Goal: Task Accomplishment & Management: Manage account settings

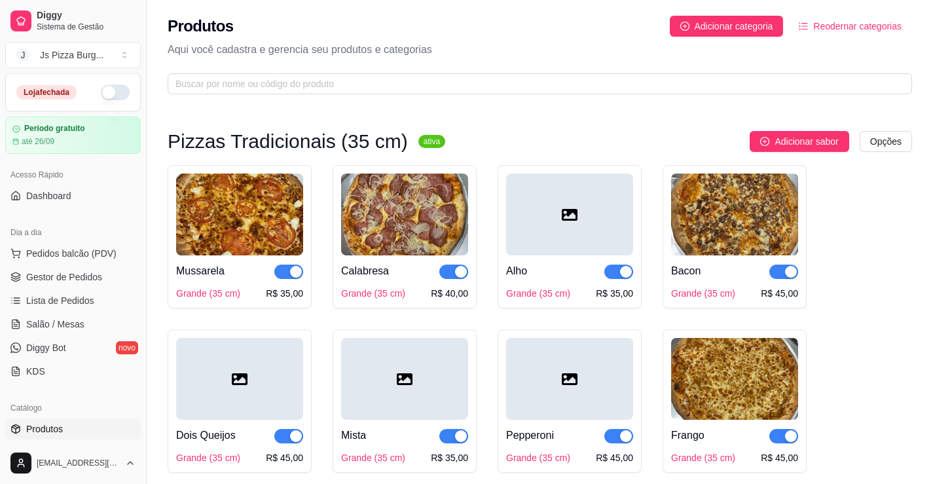
click at [118, 90] on button "button" at bounding box center [115, 92] width 29 height 16
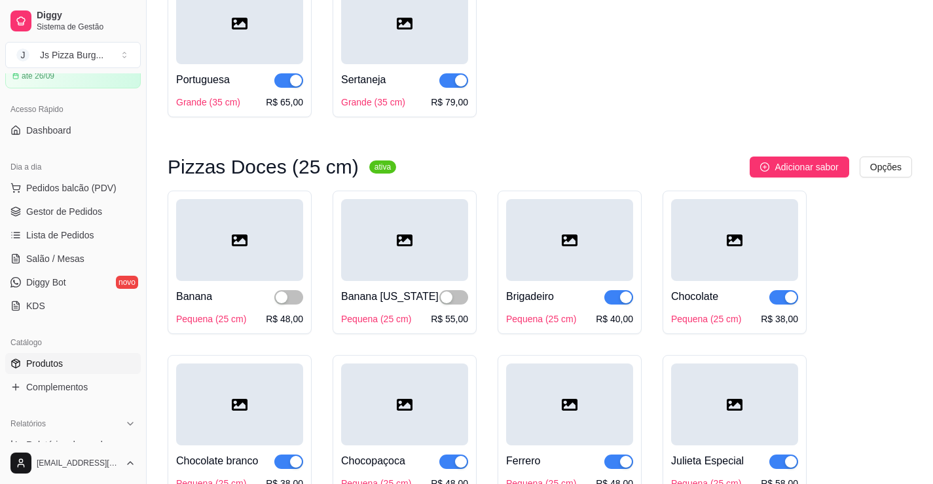
scroll to position [1441, 0]
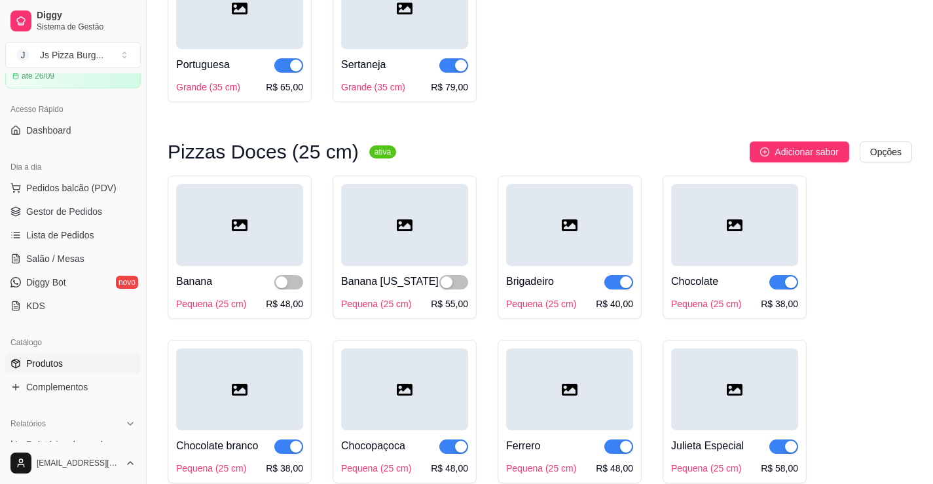
click at [71, 209] on span "Gestor de Pedidos" at bounding box center [64, 211] width 76 height 13
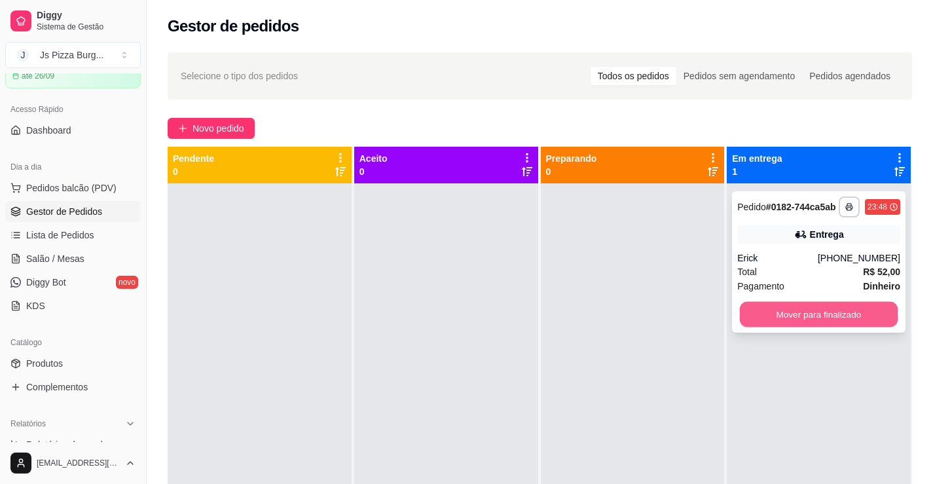
click at [845, 322] on button "Mover para finalizado" at bounding box center [819, 315] width 158 height 26
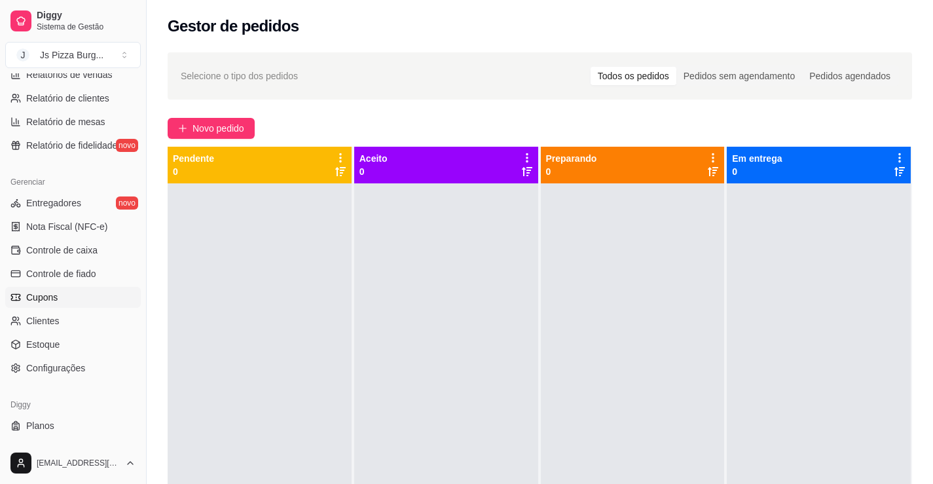
scroll to position [458, 0]
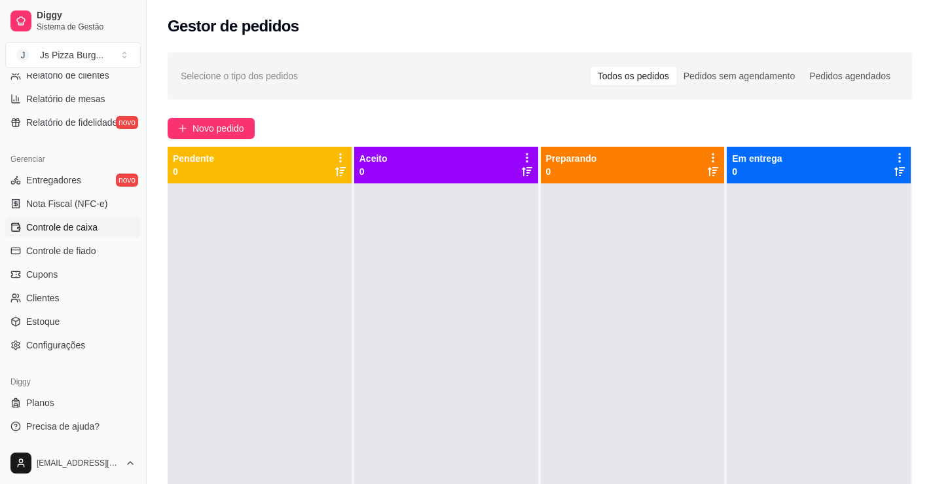
click at [54, 227] on span "Controle de caixa" at bounding box center [61, 227] width 71 height 13
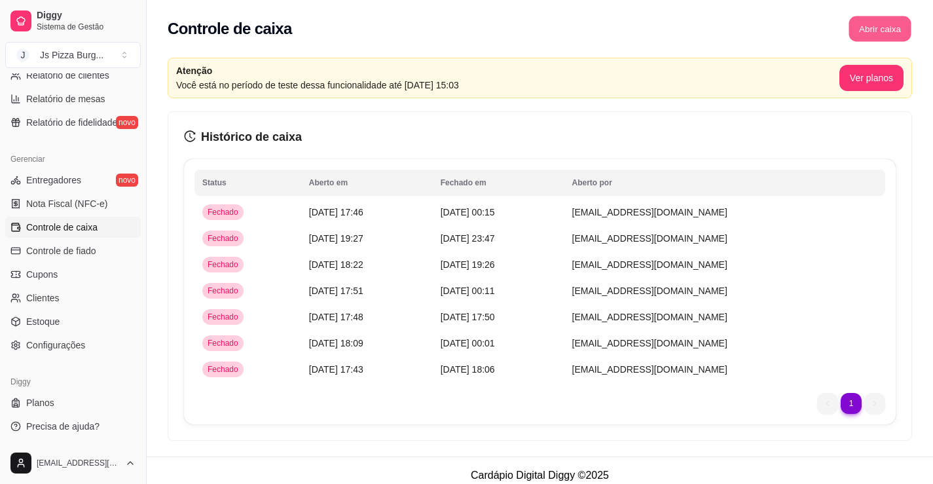
click at [880, 32] on button "Abrir caixa" at bounding box center [880, 29] width 62 height 26
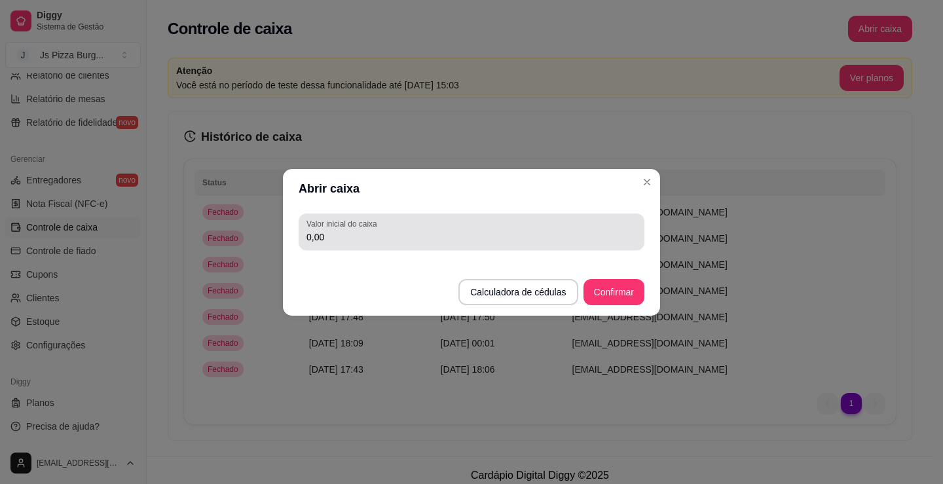
click at [432, 247] on div "Valor inicial do caixa 0,00" at bounding box center [472, 232] width 346 height 37
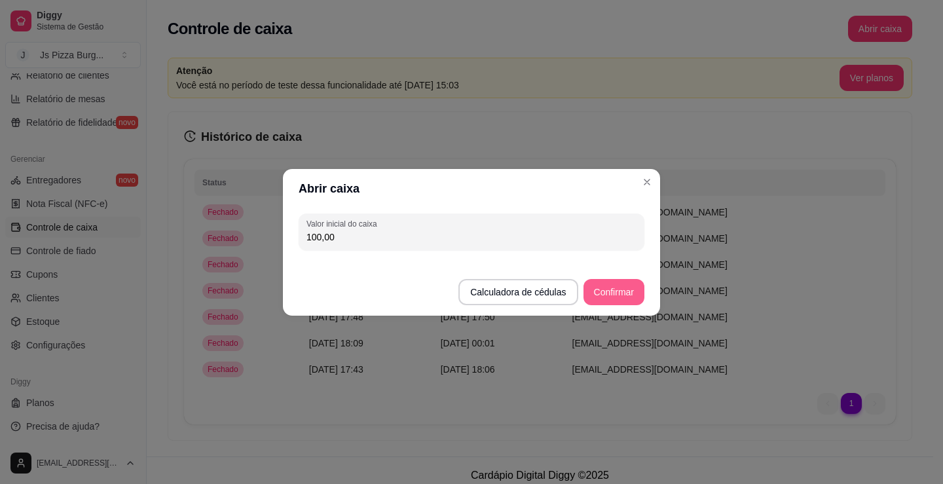
type input "100,00"
click at [605, 290] on button "Confirmar" at bounding box center [614, 292] width 60 height 26
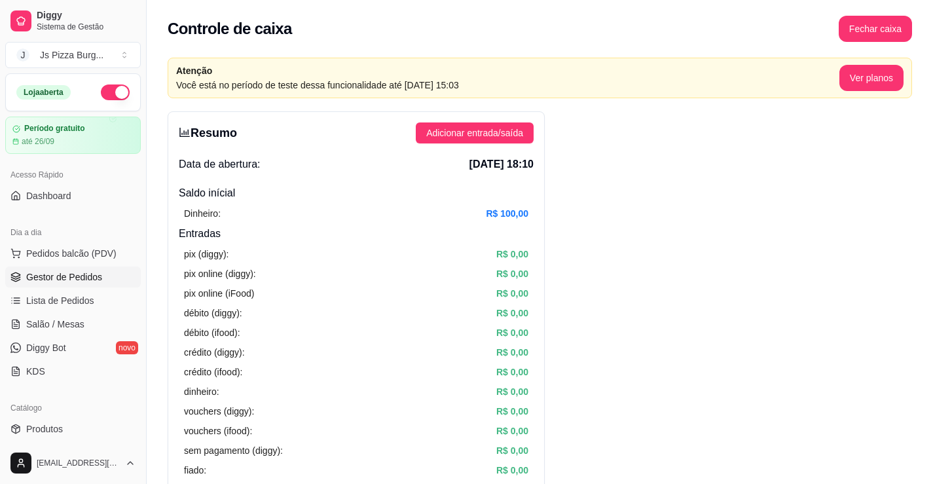
click at [102, 274] on link "Gestor de Pedidos" at bounding box center [73, 277] width 136 height 21
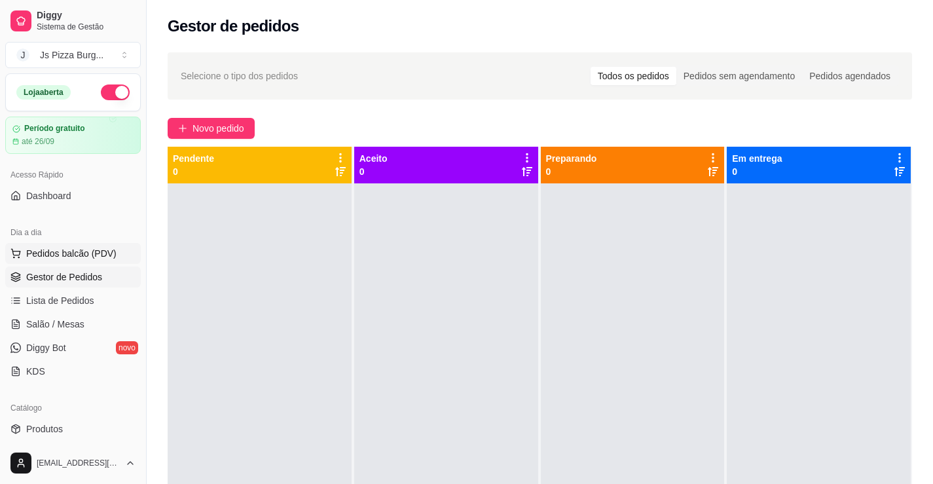
click at [109, 252] on span "Pedidos balcão (PDV)" at bounding box center [71, 253] width 90 height 13
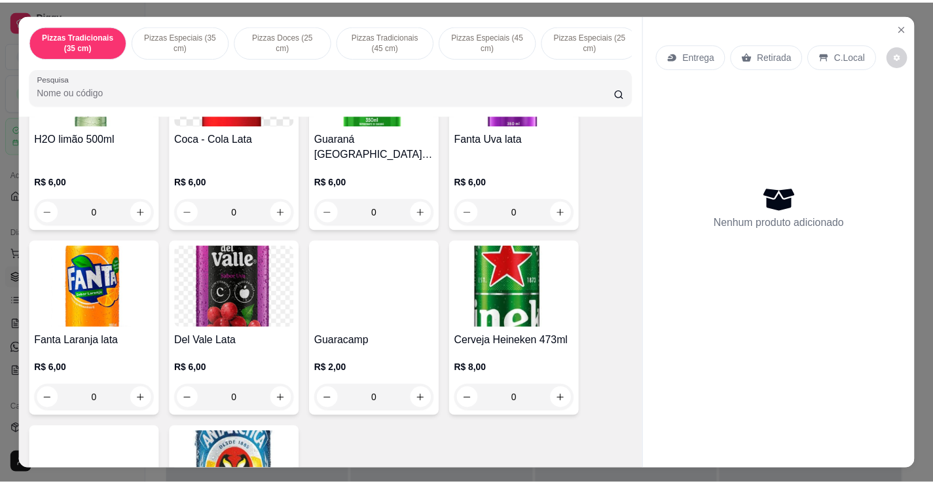
scroll to position [2826, 0]
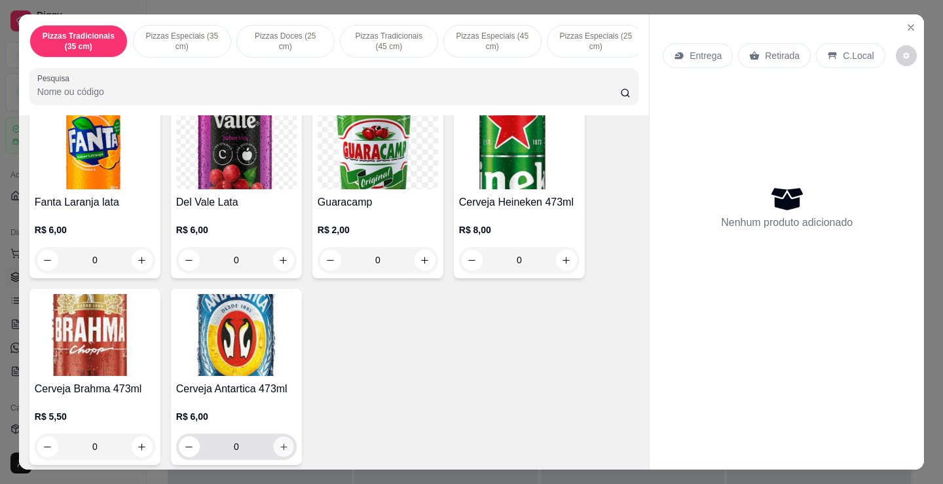
click at [280, 442] on icon "increase-product-quantity" at bounding box center [284, 447] width 10 height 10
type input "1"
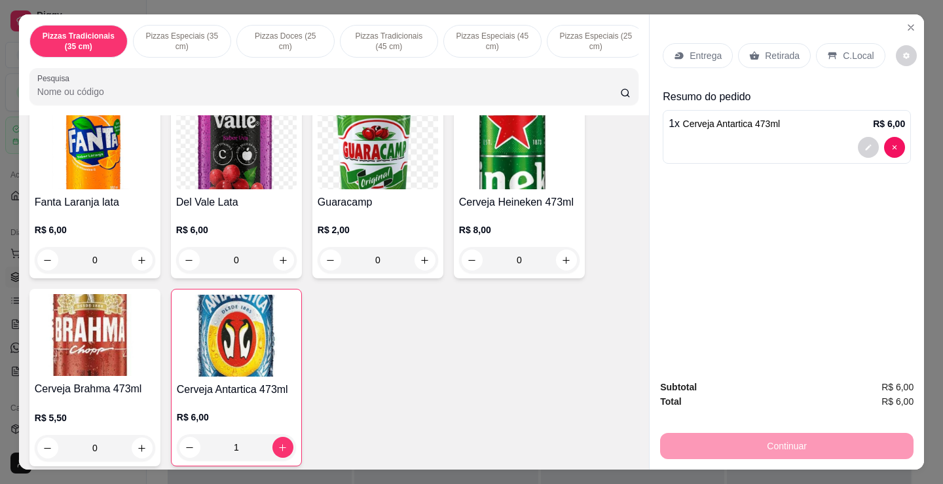
click at [787, 50] on p "Retirada" at bounding box center [782, 55] width 35 height 13
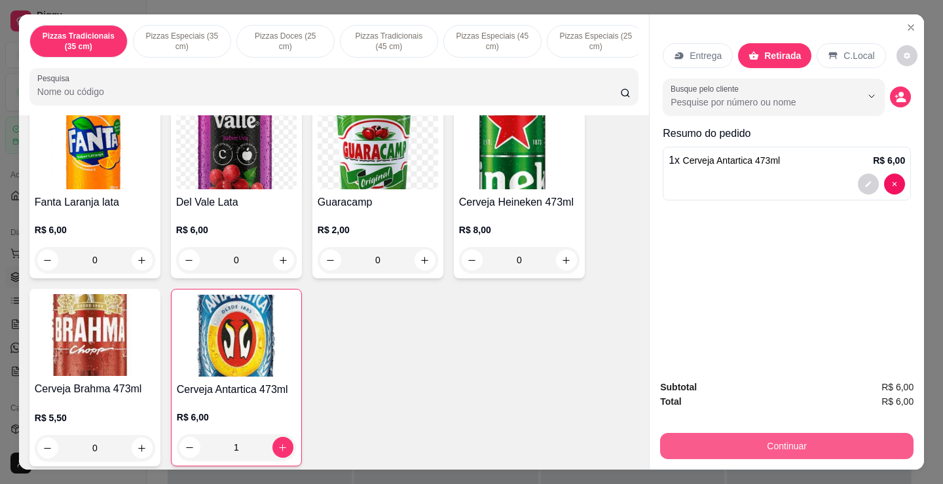
click at [785, 438] on button "Continuar" at bounding box center [786, 446] width 253 height 26
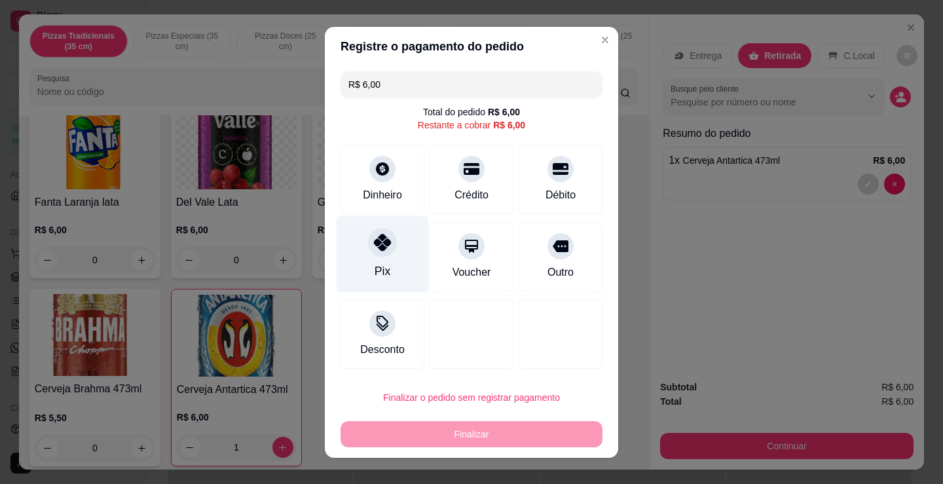
click at [375, 265] on div "Pix" at bounding box center [383, 271] width 16 height 17
type input "R$ 0,00"
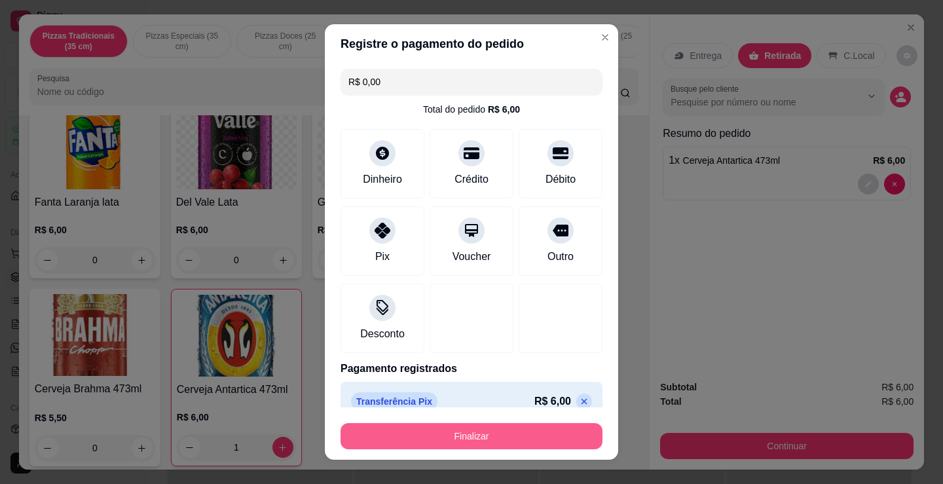
click at [492, 437] on button "Finalizar" at bounding box center [472, 436] width 262 height 26
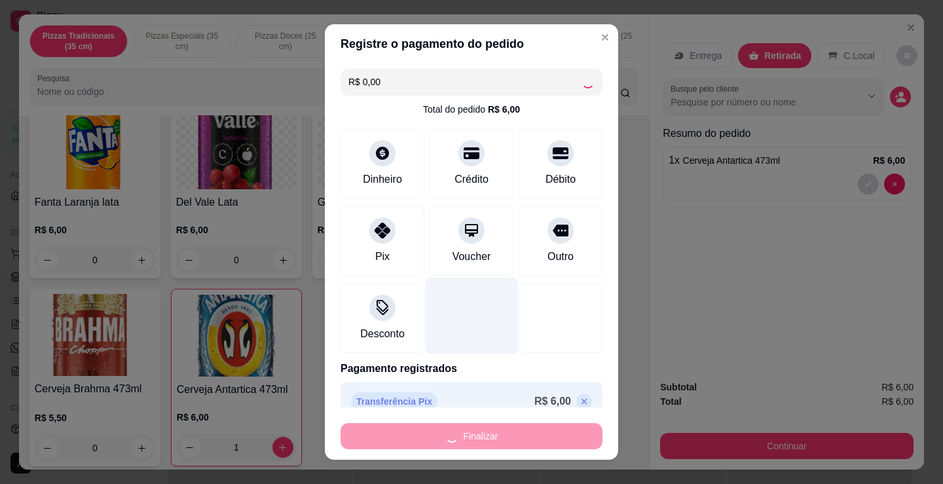
type input "0"
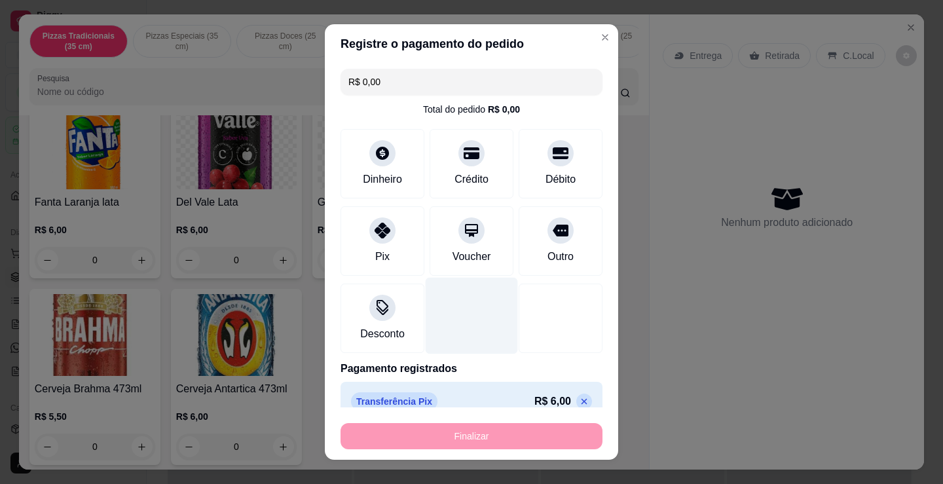
type input "-R$ 6,00"
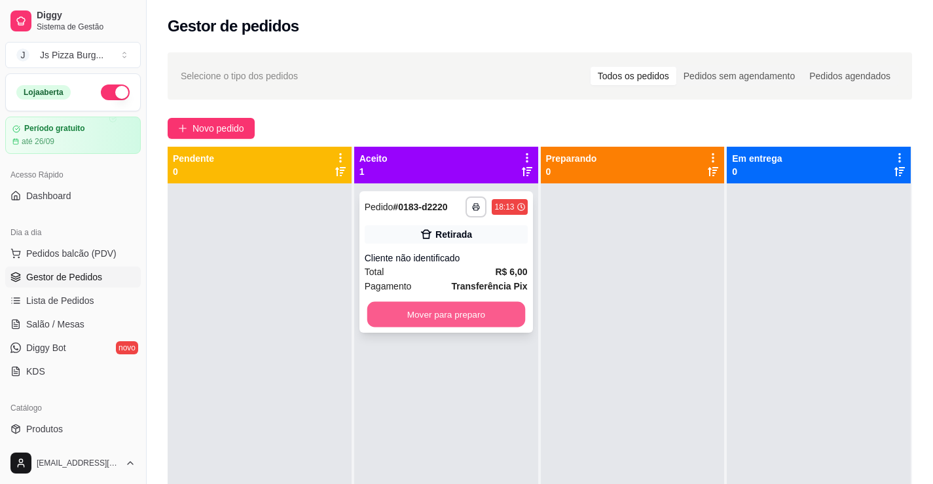
click at [458, 318] on button "Mover para preparo" at bounding box center [446, 315] width 158 height 26
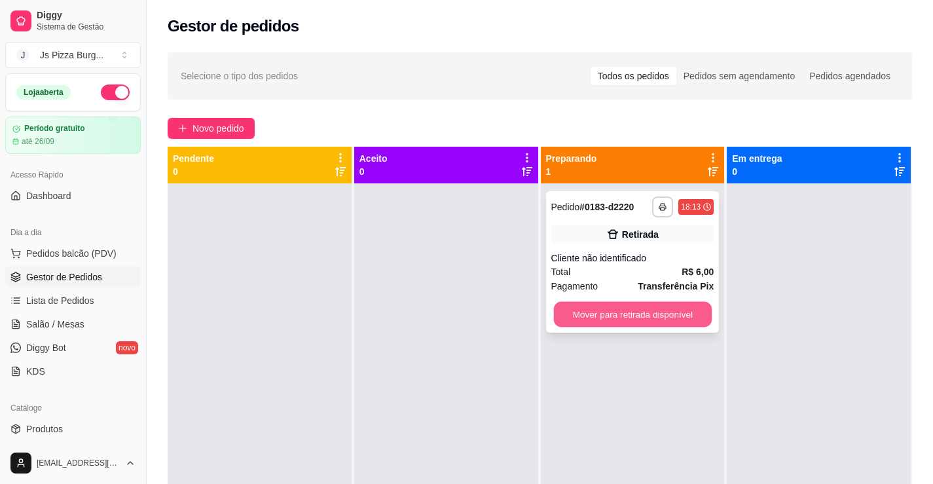
click at [633, 317] on button "Mover para retirada disponível" at bounding box center [632, 315] width 158 height 26
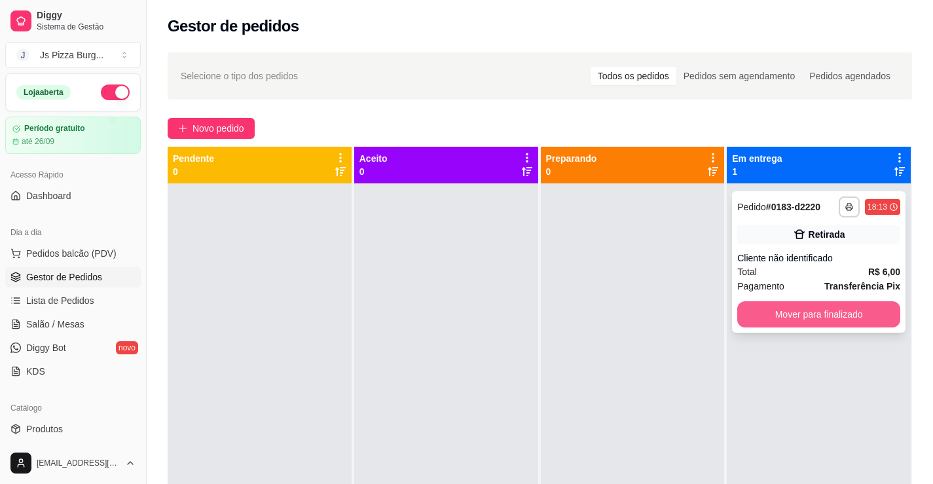
click at [768, 316] on button "Mover para finalizado" at bounding box center [818, 314] width 163 height 26
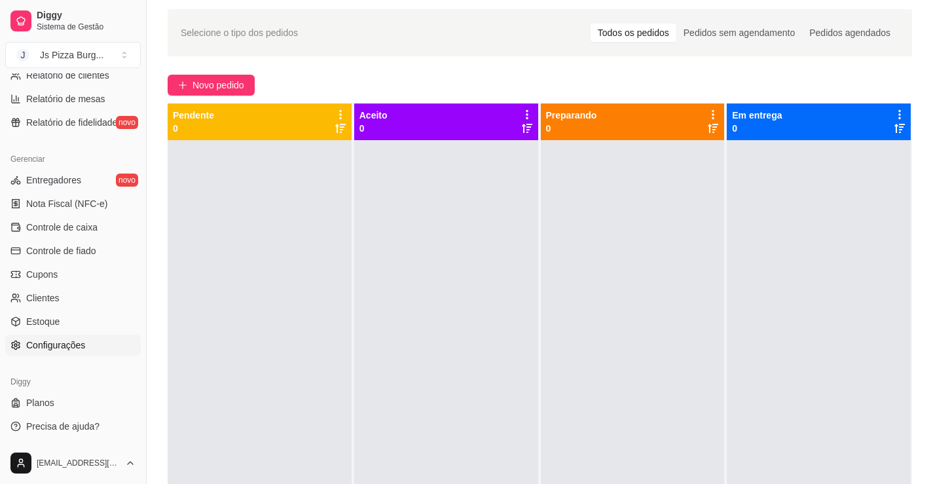
scroll to position [65, 0]
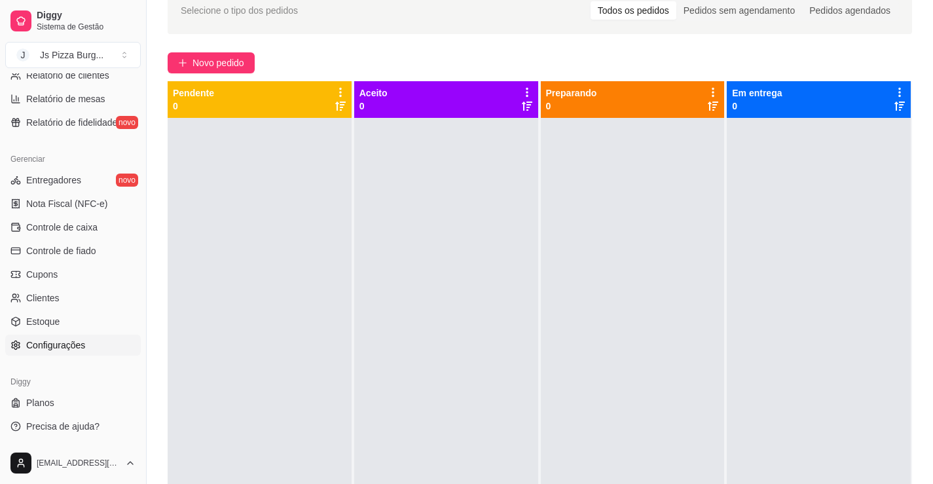
click at [56, 343] on span "Configurações" at bounding box center [55, 345] width 59 height 13
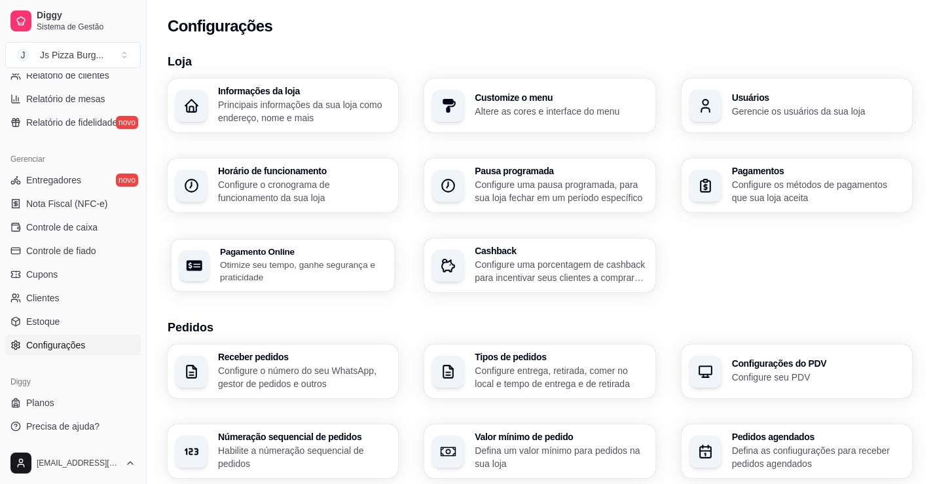
click at [246, 263] on p "Otimize seu tempo, ganhe segurança e praticidade" at bounding box center [303, 271] width 167 height 26
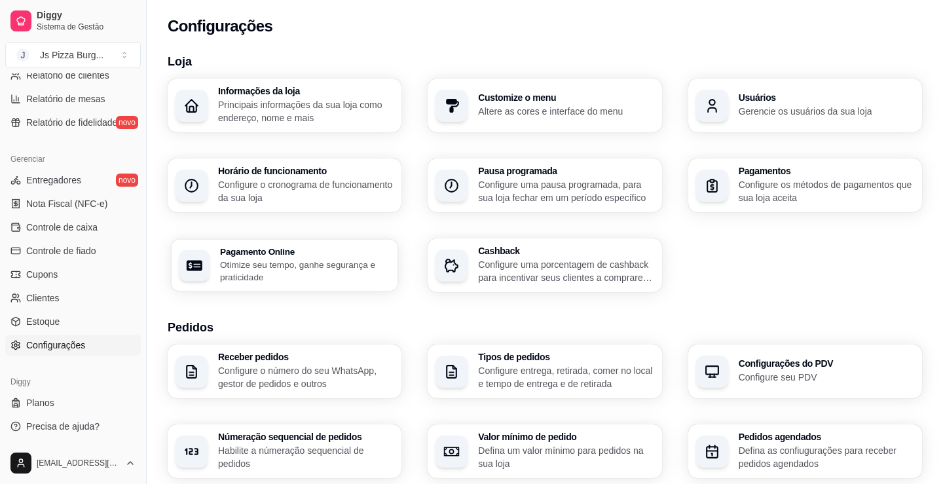
select select "4.98"
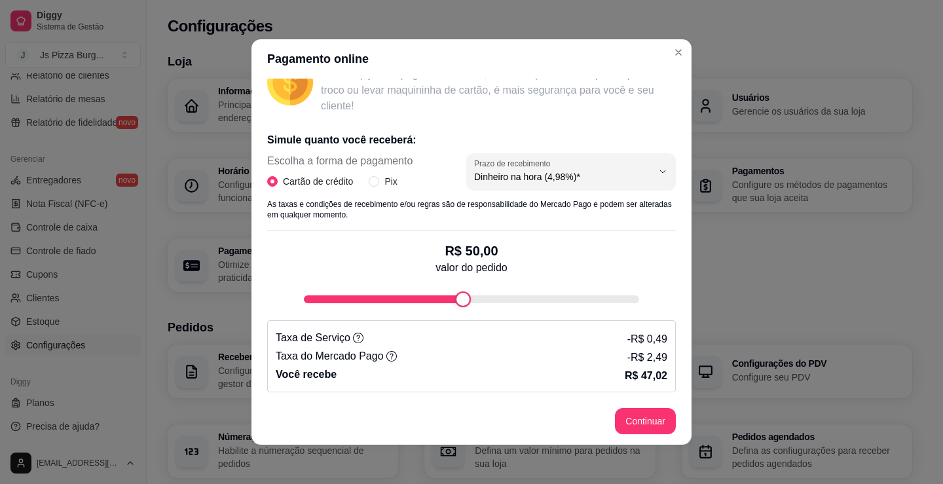
scroll to position [3, 0]
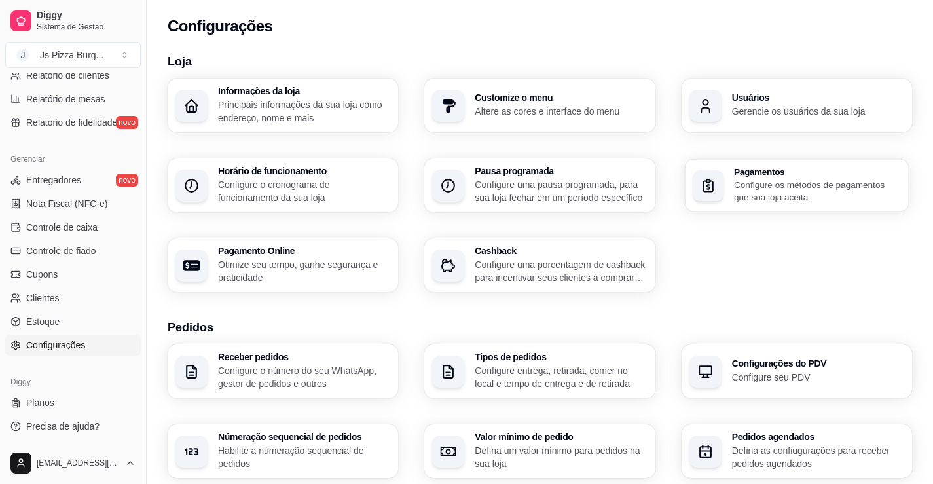
click at [817, 185] on p "Configure os métodos de pagamentos que sua loja aceita" at bounding box center [817, 191] width 167 height 26
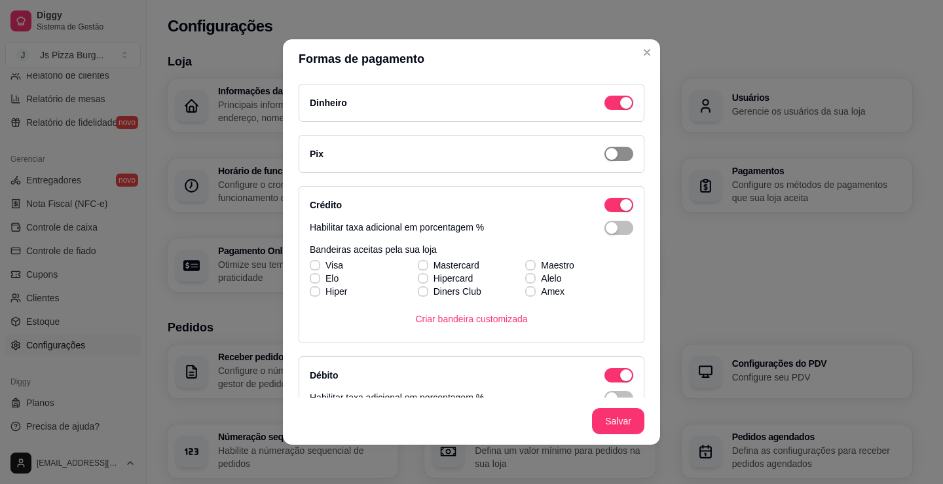
click at [617, 155] on span "button" at bounding box center [618, 154] width 29 height 14
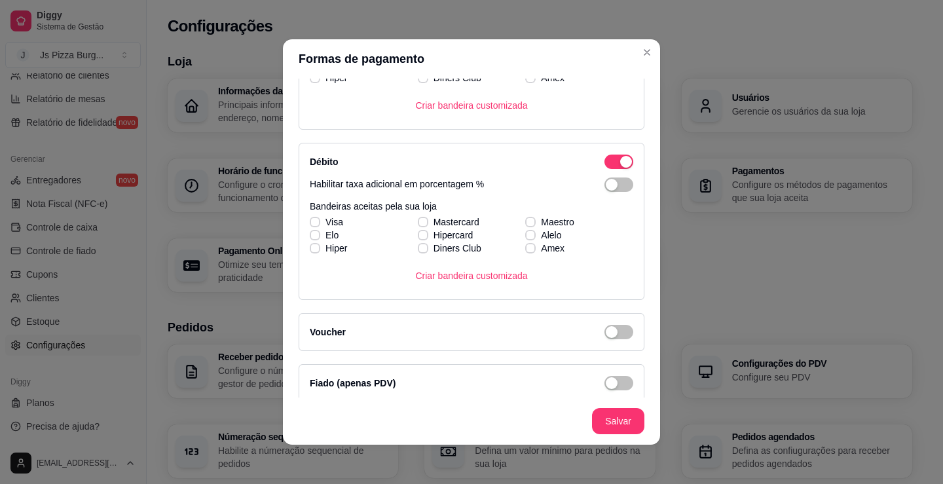
scroll to position [354, 0]
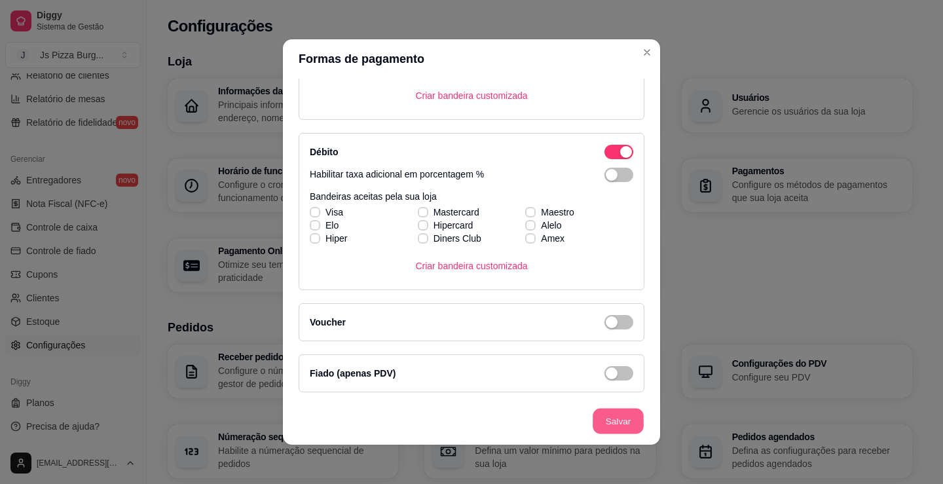
click at [623, 422] on button "Salvar" at bounding box center [618, 422] width 51 height 26
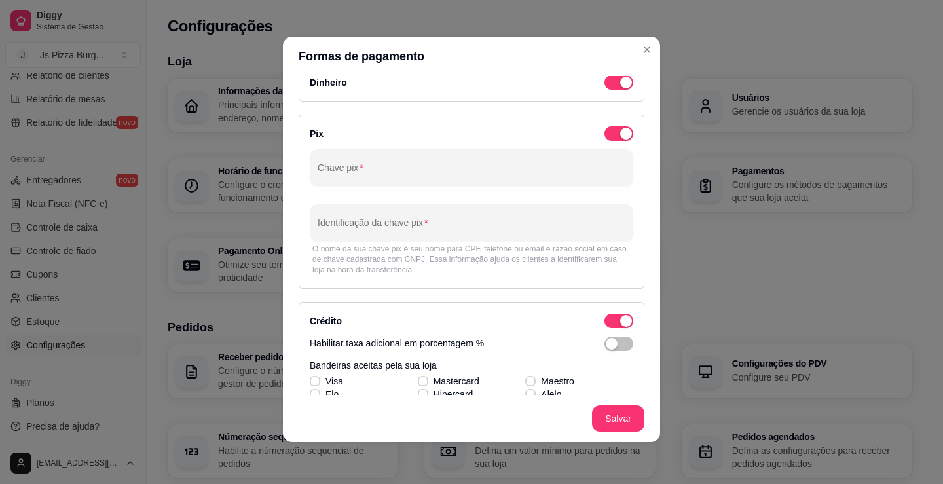
scroll to position [0, 0]
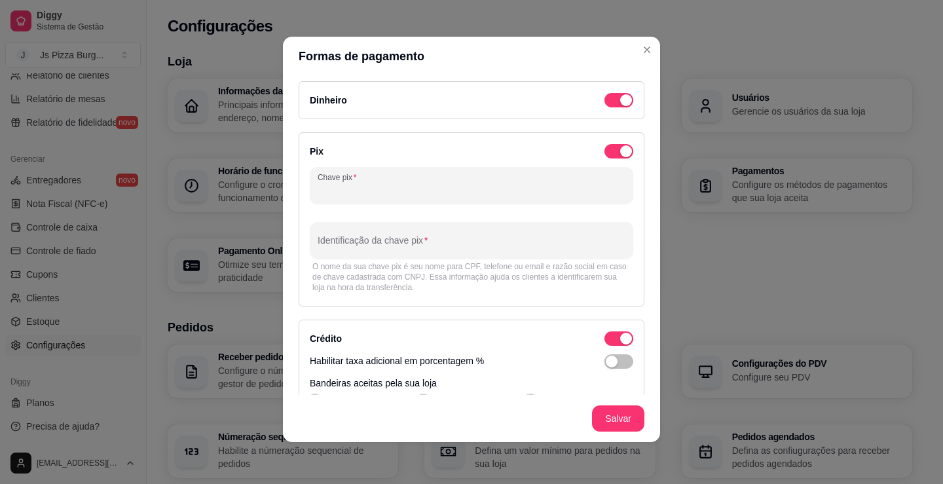
click at [351, 184] on input "Chave pix" at bounding box center [472, 190] width 308 height 13
click at [318, 246] on input "Identificação da chave pix" at bounding box center [472, 245] width 308 height 13
click at [625, 415] on button "Salvar" at bounding box center [618, 419] width 51 height 26
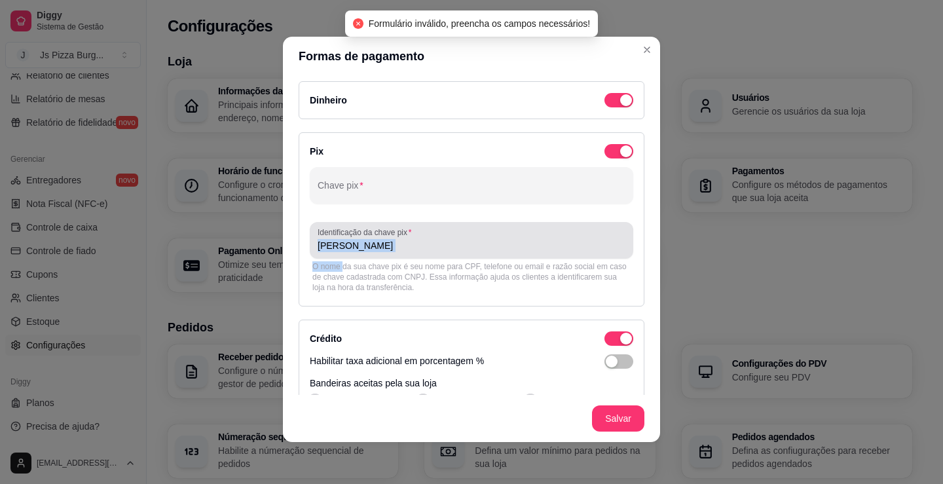
drag, startPoint x: 379, startPoint y: 257, endPoint x: 328, endPoint y: 267, distance: 51.4
click at [331, 268] on div "Identificação da chave pix Dario O nome da sua chave pix é seu nome para CPF, t…" at bounding box center [472, 258] width 324 height 73
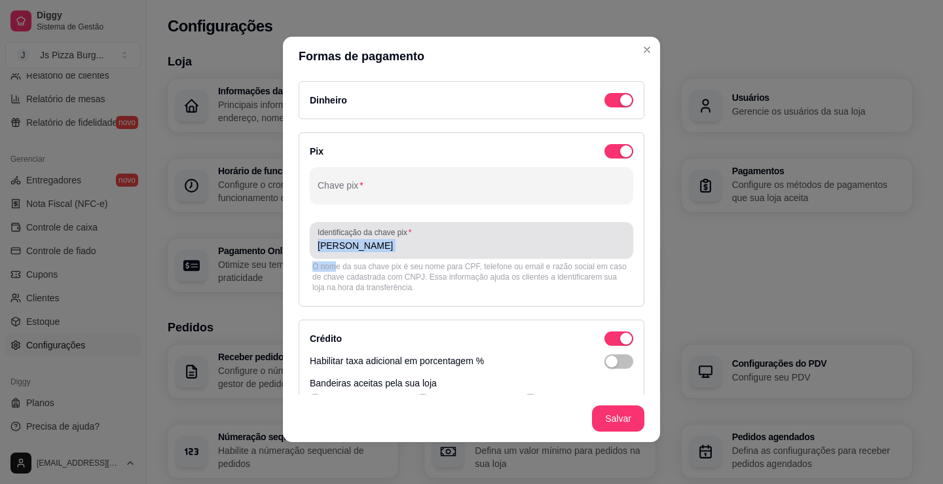
click at [350, 251] on input "Dario" at bounding box center [472, 245] width 308 height 13
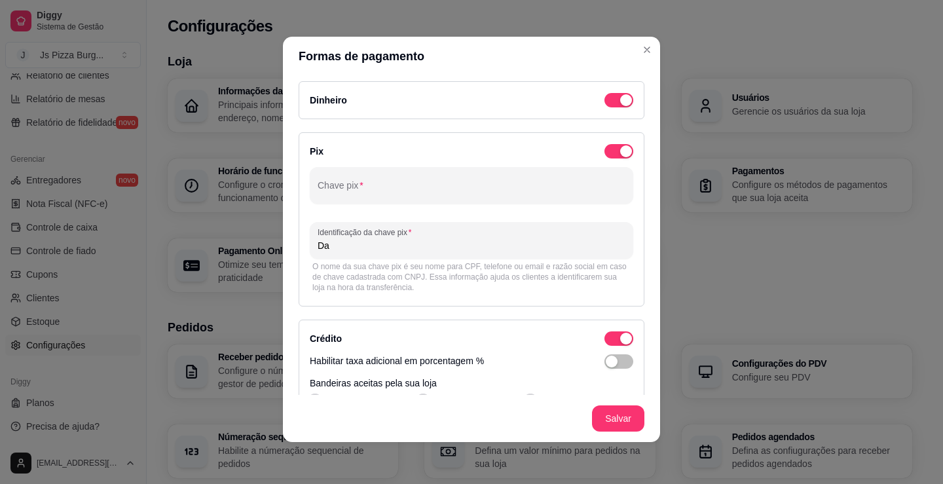
type input "D"
click at [460, 191] on input "Chave pix" at bounding box center [472, 190] width 308 height 13
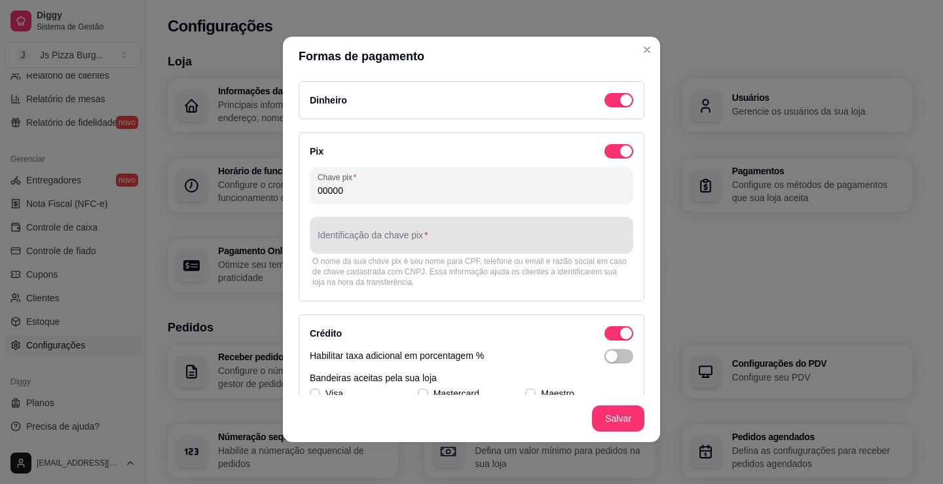
type input "00000"
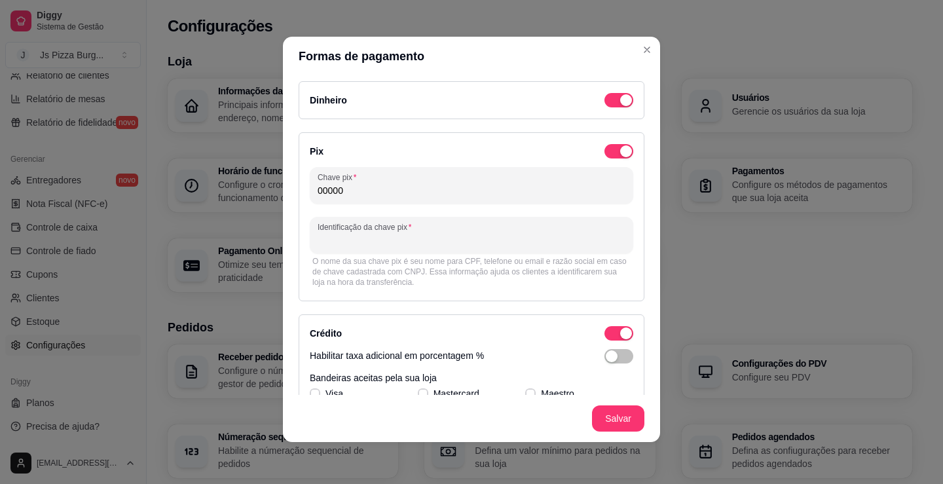
click at [462, 245] on input "Identificação da chave pix" at bounding box center [472, 240] width 308 height 13
type input "0000"
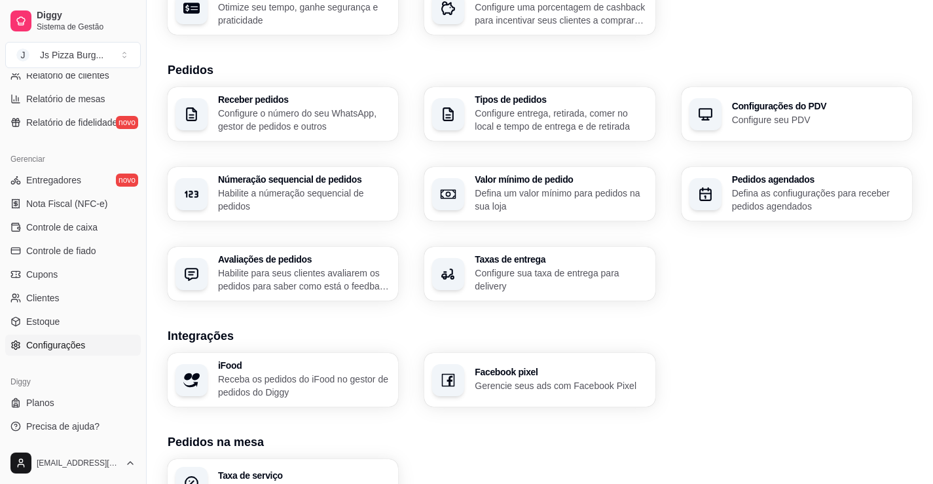
scroll to position [172, 0]
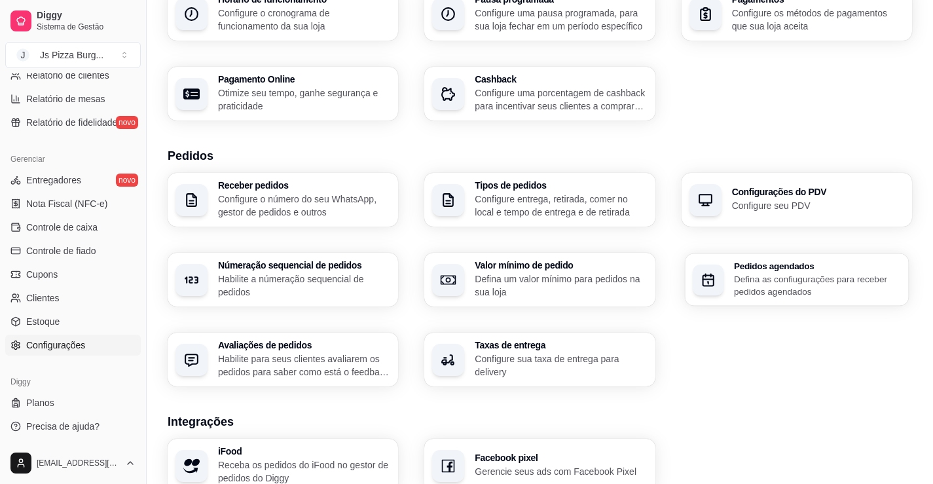
click at [821, 264] on h3 "Pedidos agendados" at bounding box center [817, 265] width 167 height 9
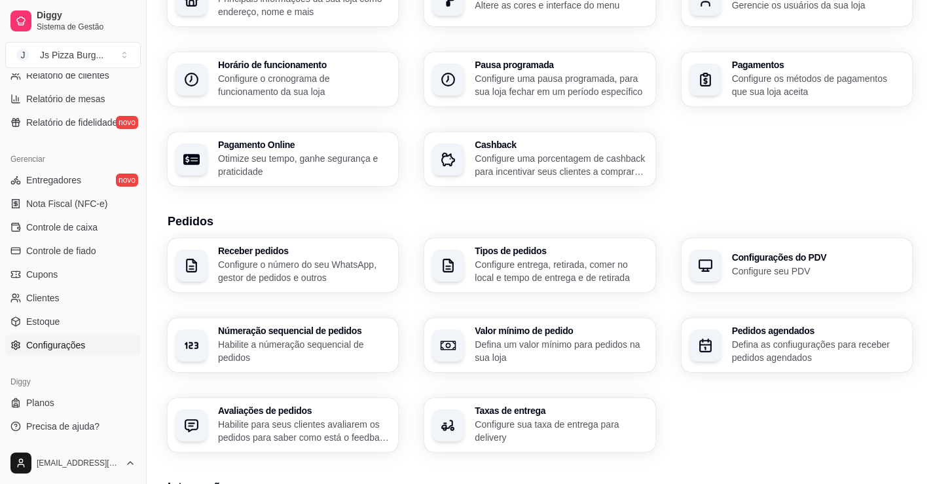
scroll to position [41, 0]
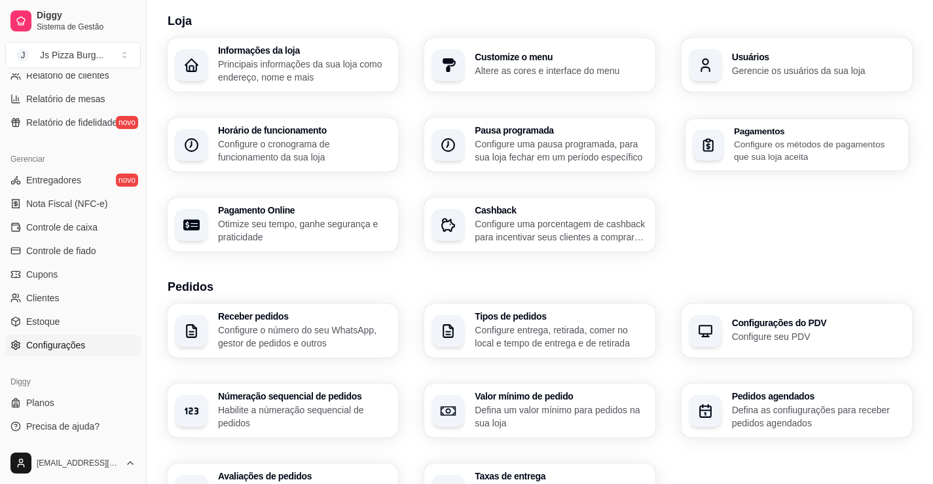
click at [754, 161] on p "Configure os métodos de pagamentos que sua loja aceita" at bounding box center [817, 151] width 167 height 26
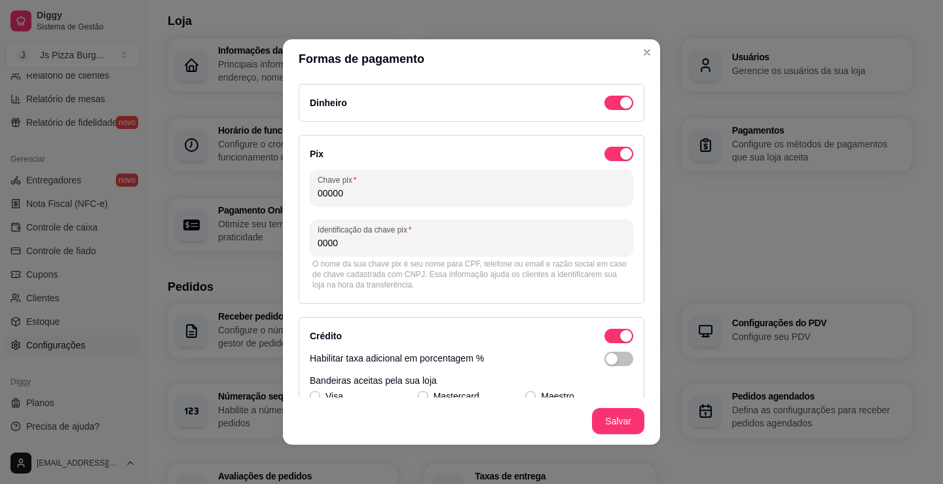
click at [381, 256] on div "O nome da sua chave pix é seu nome para CPF, telefone ou email e razão social e…" at bounding box center [472, 274] width 324 height 37
click at [379, 278] on div "O nome da sua chave pix é seu nome para CPF, telefone ou email e razão social e…" at bounding box center [471, 274] width 318 height 31
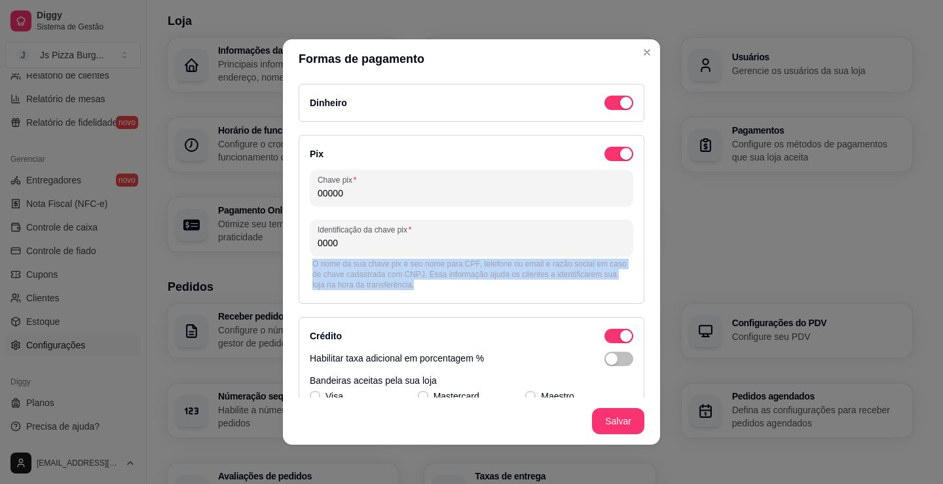
click at [381, 280] on div "O nome da sua chave pix é seu nome para CPF, telefone ou email e razão social e…" at bounding box center [471, 274] width 318 height 31
click at [373, 258] on div "O nome da sua chave pix é seu nome para CPF, telefone ou email e razão social e…" at bounding box center [472, 274] width 324 height 37
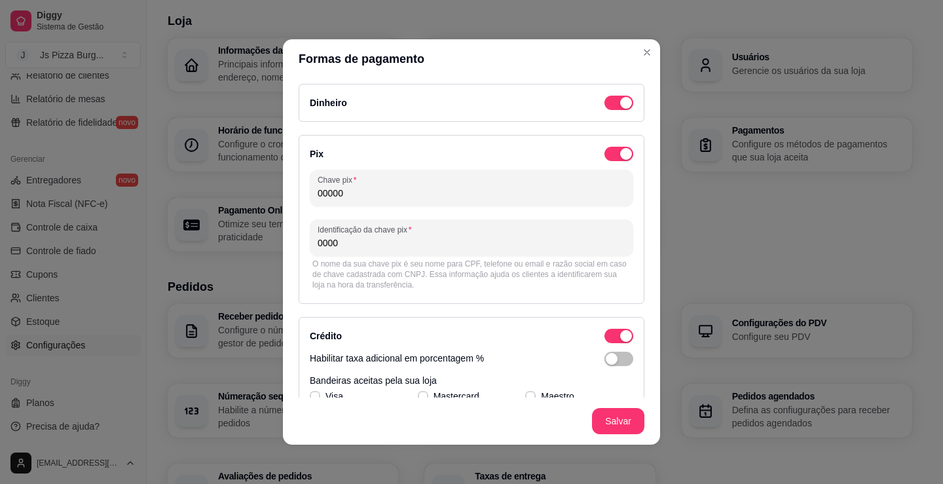
click at [369, 265] on div "O nome da sua chave pix é seu nome para CPF, telefone ou email e razão social e…" at bounding box center [471, 274] width 318 height 31
click at [363, 274] on div "O nome da sua chave pix é seu nome para CPF, telefone ou email e razão social e…" at bounding box center [471, 274] width 318 height 31
click at [312, 267] on div "O nome da sua chave pix é seu nome para CPF, telefone ou email e razão social e…" at bounding box center [471, 274] width 318 height 31
click at [312, 261] on div "O nome da sua chave pix é seu nome para CPF, telefone ou email e razão social e…" at bounding box center [471, 274] width 318 height 31
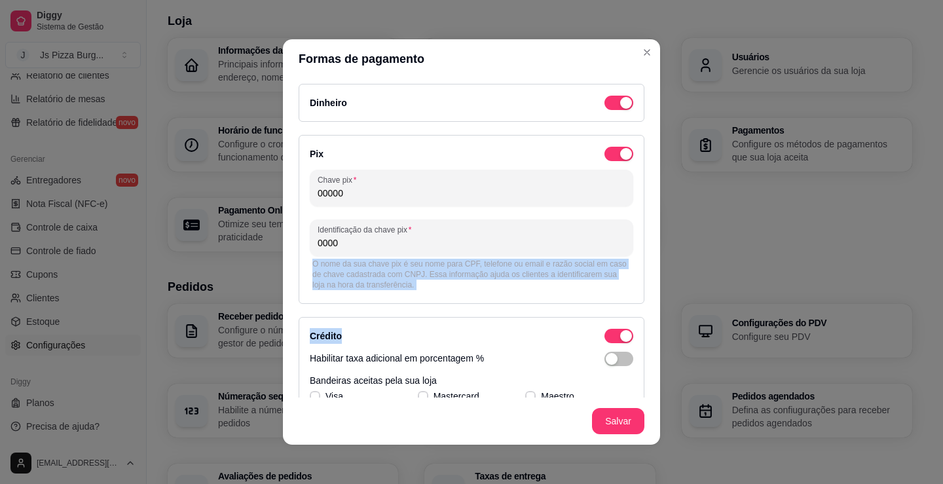
drag, startPoint x: 310, startPoint y: 264, endPoint x: 412, endPoint y: 313, distance: 112.8
click at [412, 313] on div "Dinheiro Pix Chave pix 00000 Identificação da chave pix 0000 O nome da sua chav…" at bounding box center [472, 415] width 346 height 663
click at [604, 153] on span "button" at bounding box center [618, 154] width 29 height 14
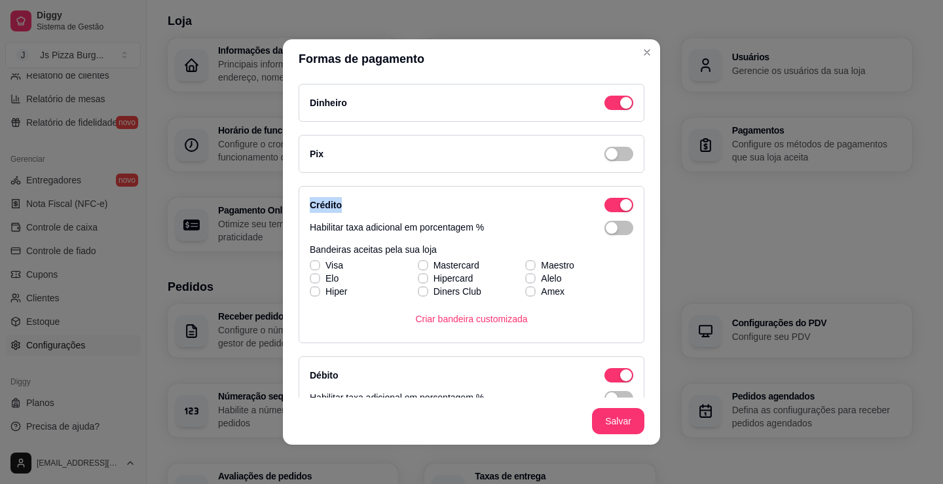
click at [498, 168] on div "Pix" at bounding box center [472, 154] width 346 height 38
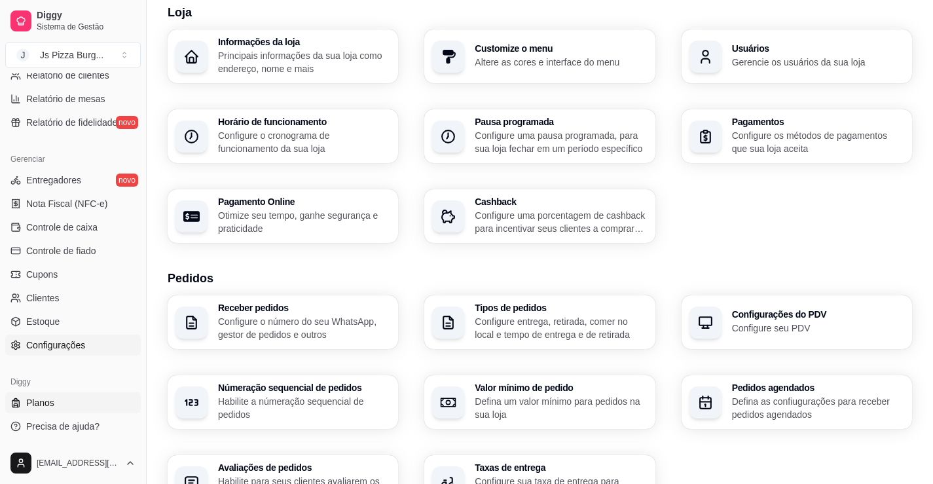
scroll to position [172, 0]
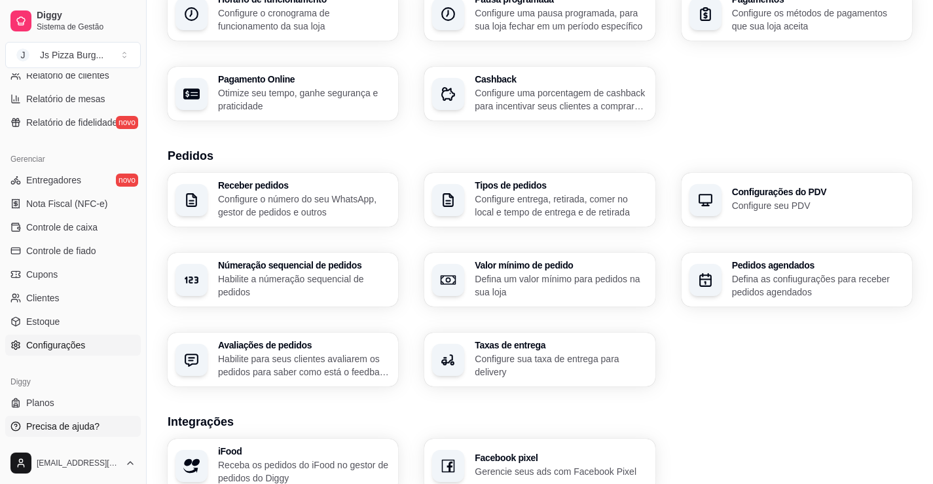
click at [63, 428] on span "Precisa de ajuda?" at bounding box center [62, 426] width 73 height 13
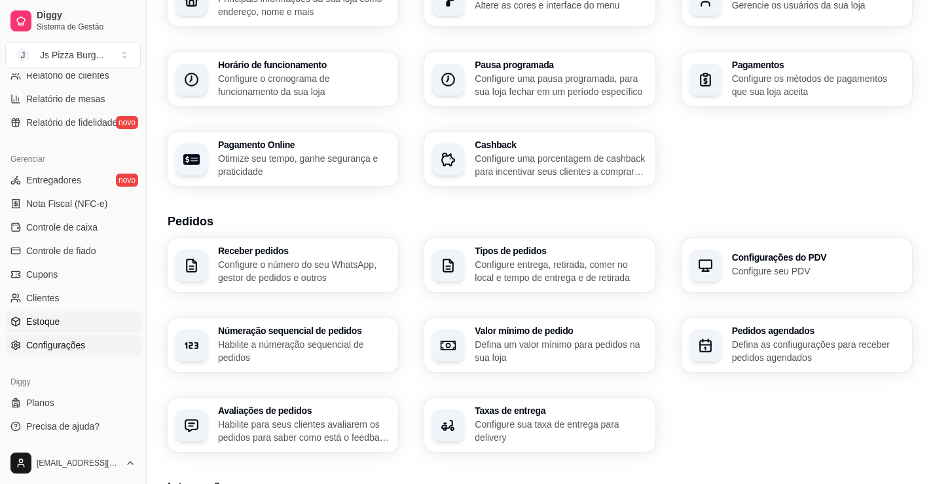
click at [47, 324] on span "Estoque" at bounding box center [42, 321] width 33 height 13
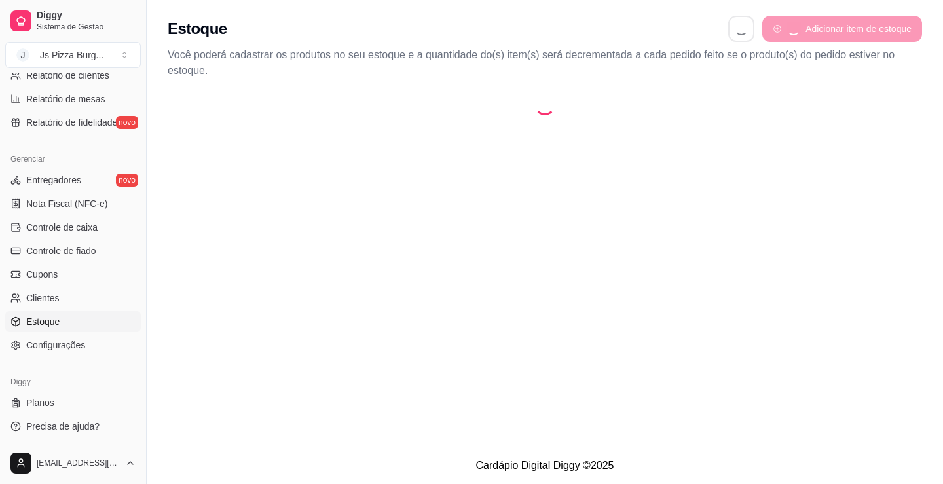
select select "QUANTITY_ORDER"
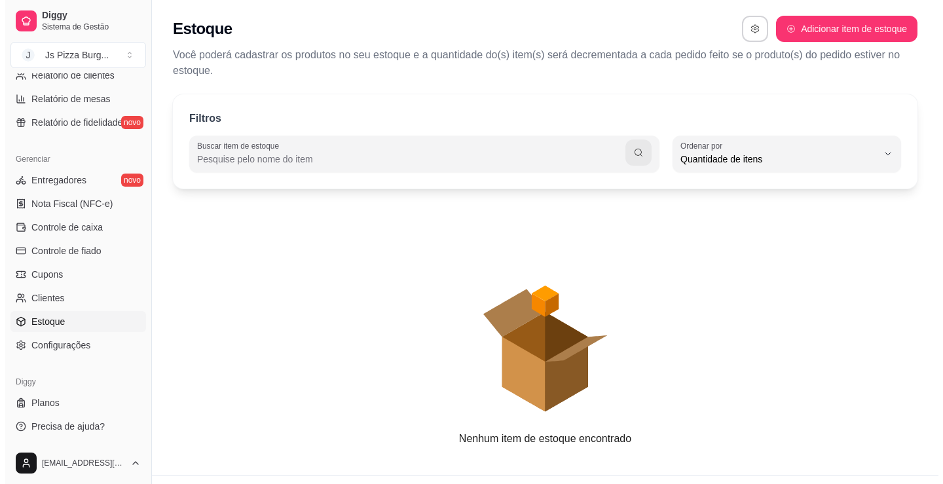
scroll to position [12, 0]
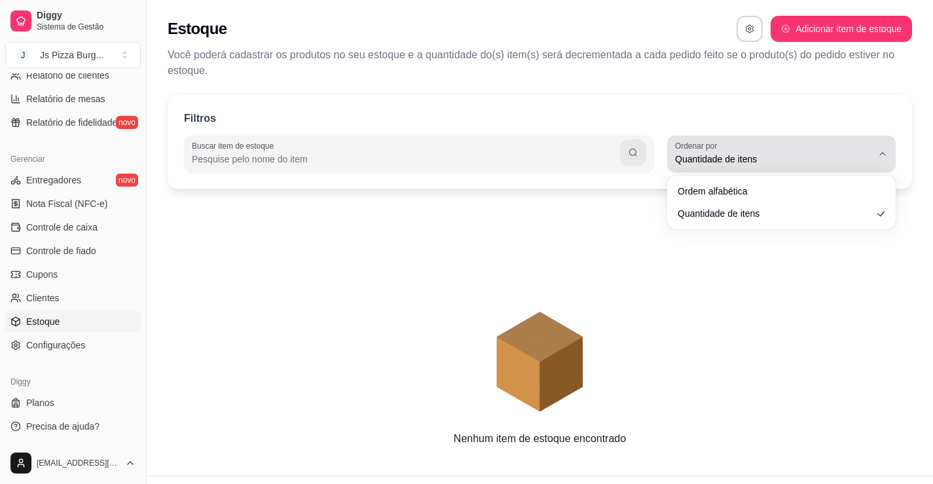
click at [764, 162] on span "Quantidade de itens" at bounding box center [773, 159] width 197 height 13
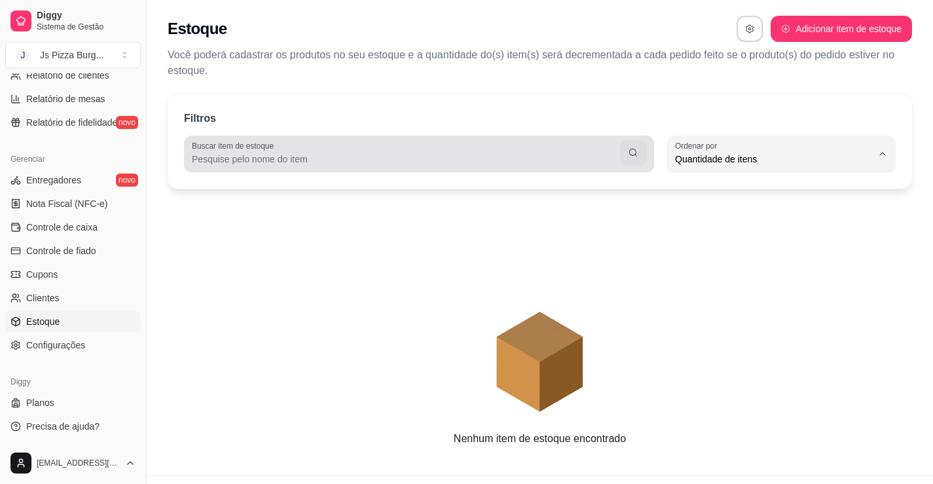
click at [524, 171] on div "Buscar item de estoque" at bounding box center [419, 154] width 470 height 37
click at [402, 170] on div "Buscar item de estoque" at bounding box center [419, 154] width 470 height 37
click at [388, 152] on div at bounding box center [419, 154] width 455 height 26
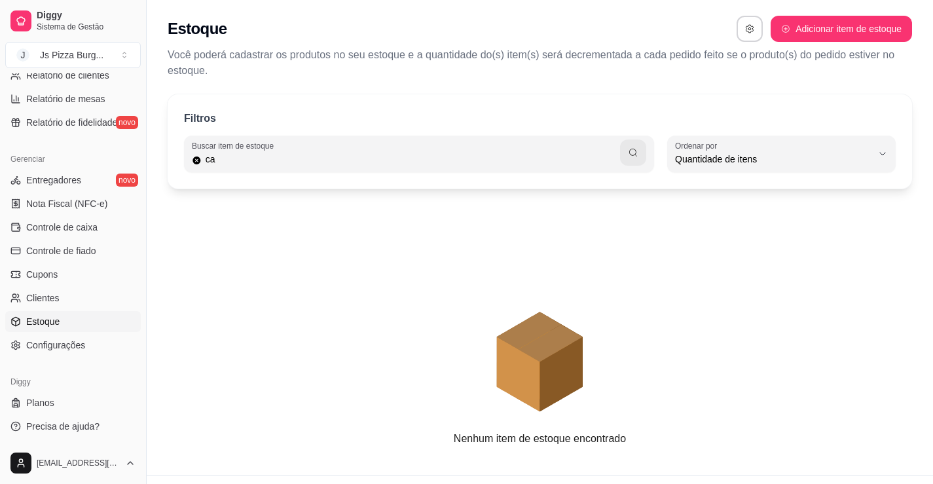
type input "c"
click at [828, 31] on button "Adicionar item de estoque" at bounding box center [841, 29] width 141 height 26
select select "UN"
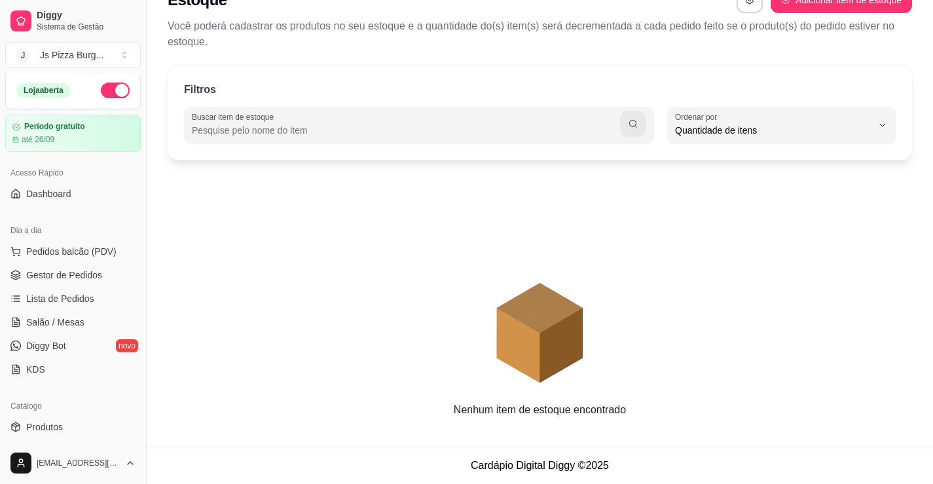
scroll to position [0, 0]
click at [52, 272] on span "Gestor de Pedidos" at bounding box center [64, 276] width 76 height 13
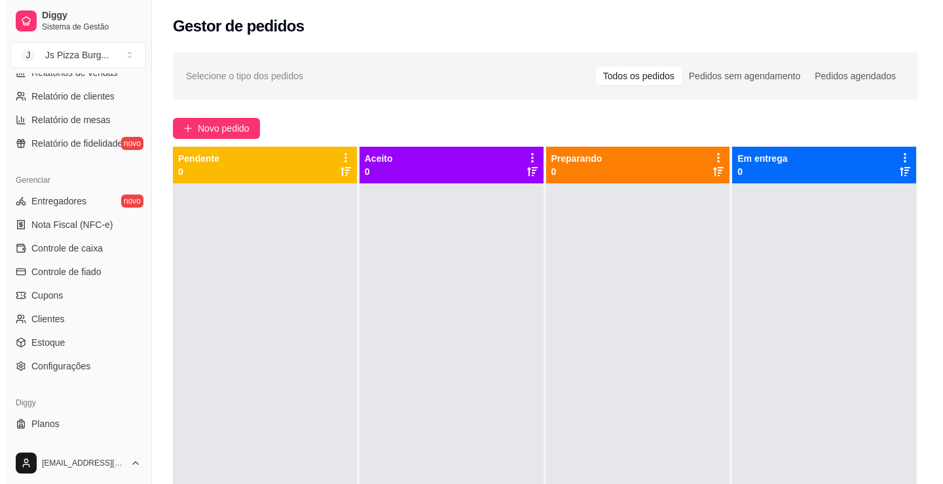
scroll to position [458, 0]
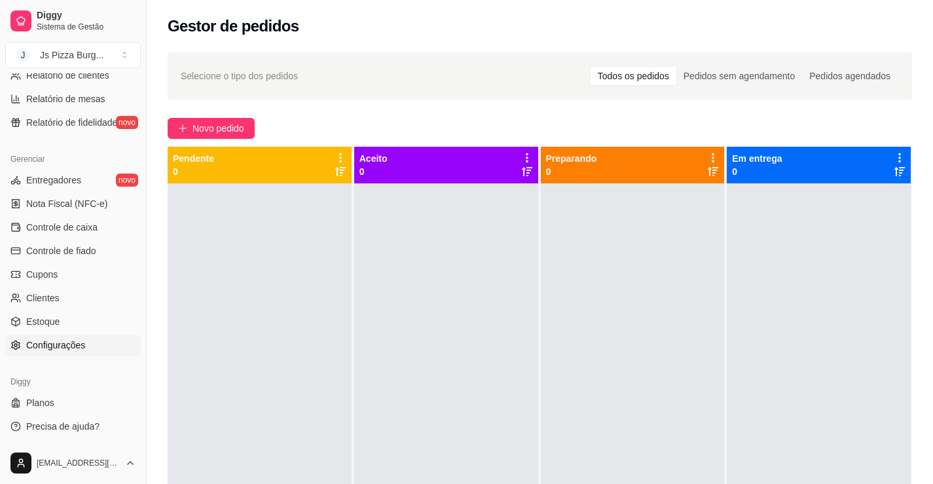
click at [52, 351] on span "Configurações" at bounding box center [55, 345] width 59 height 13
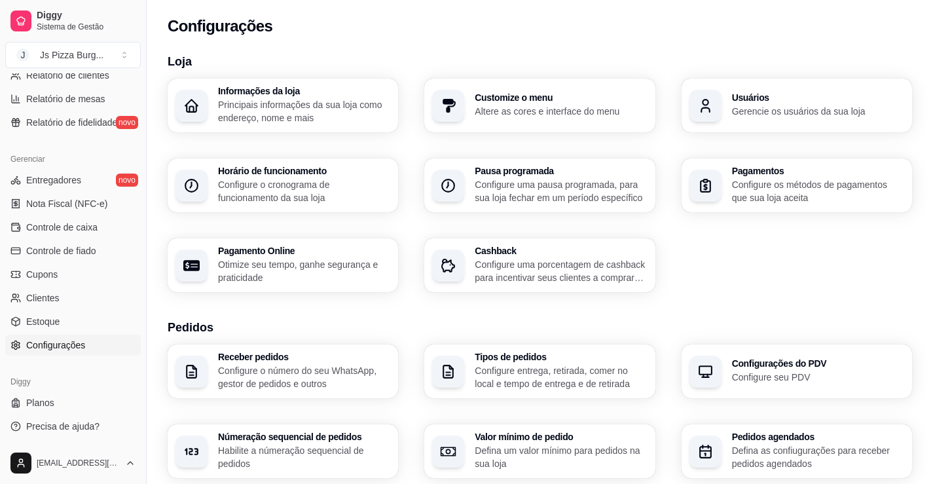
click at [840, 183] on p "Configure os métodos de pagamentos que sua loja aceita" at bounding box center [818, 191] width 172 height 26
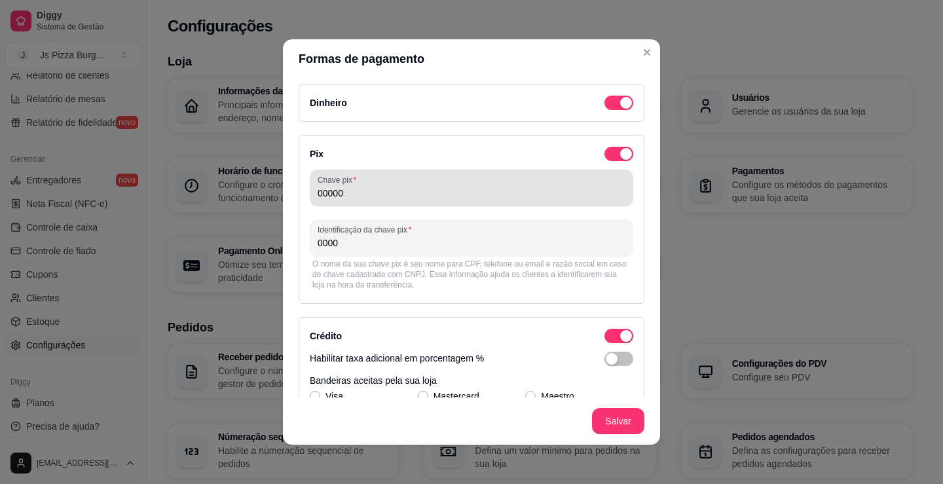
click at [492, 182] on div "00000" at bounding box center [472, 188] width 308 height 26
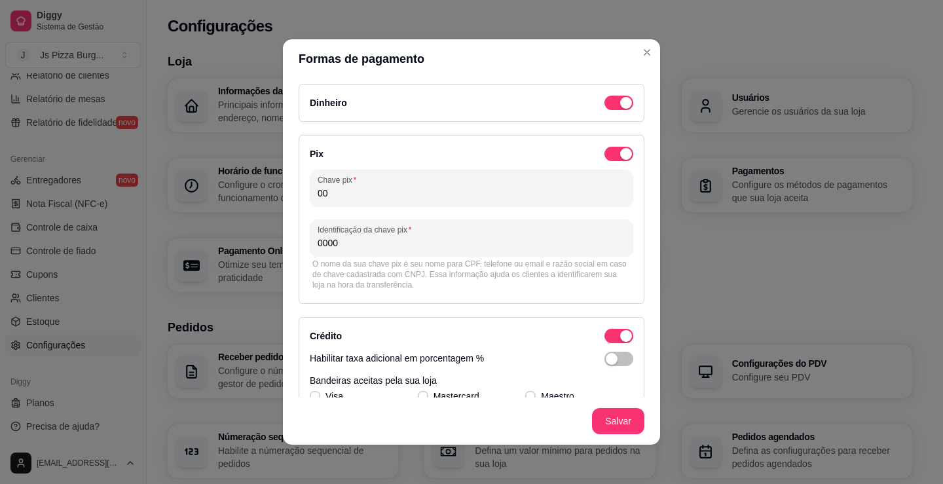
type input "0"
type input "21997947891"
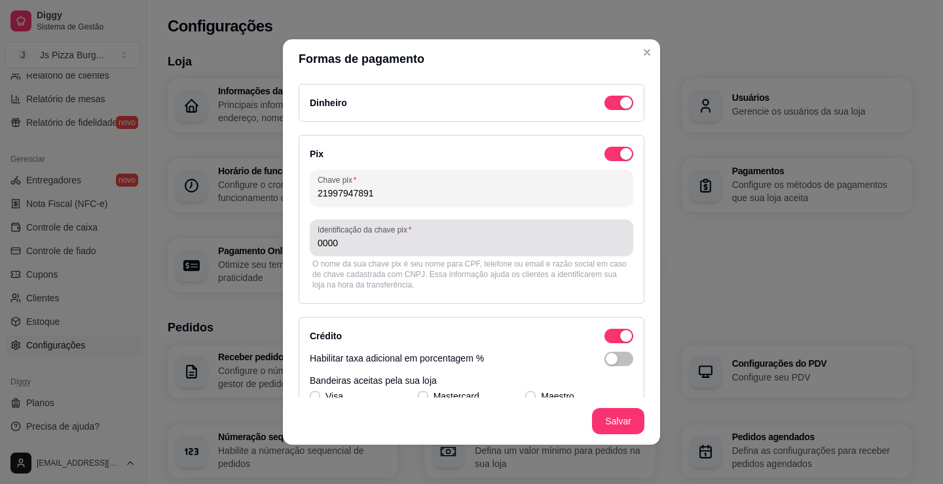
click at [467, 255] on div "Identificação da chave pix 0000" at bounding box center [472, 237] width 324 height 37
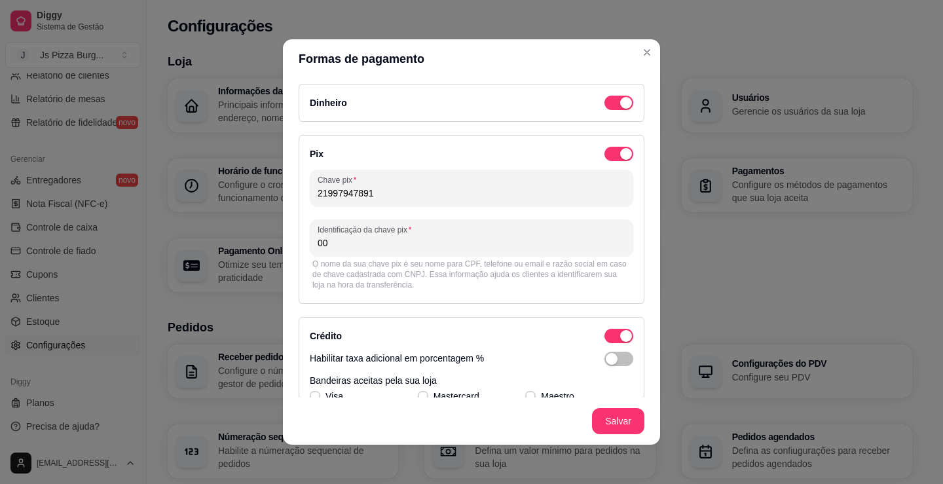
type input "0"
type input "Dario Damasceno Nascimento"
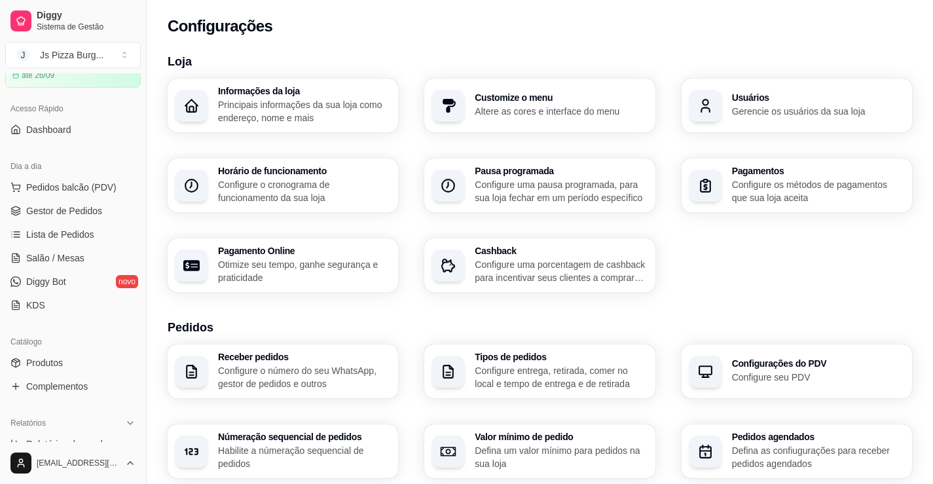
scroll to position [65, 0]
click at [39, 212] on span "Gestor de Pedidos" at bounding box center [64, 211] width 76 height 13
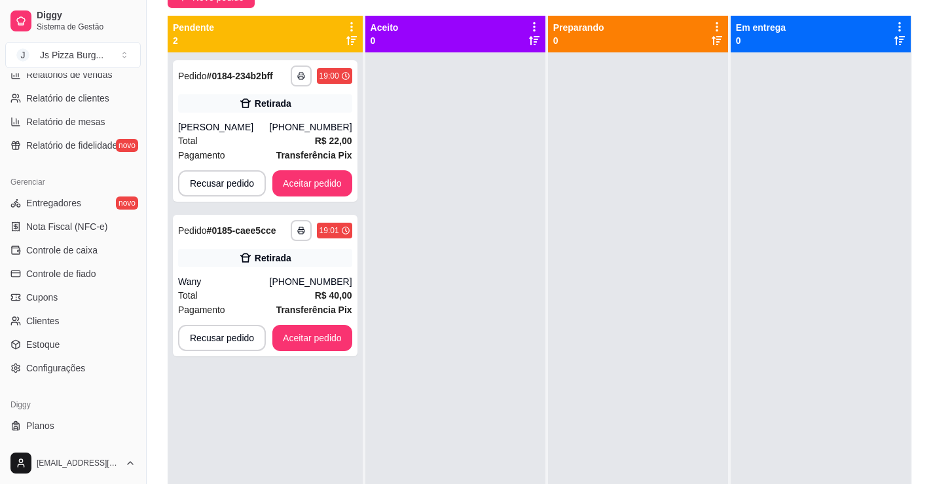
scroll to position [458, 0]
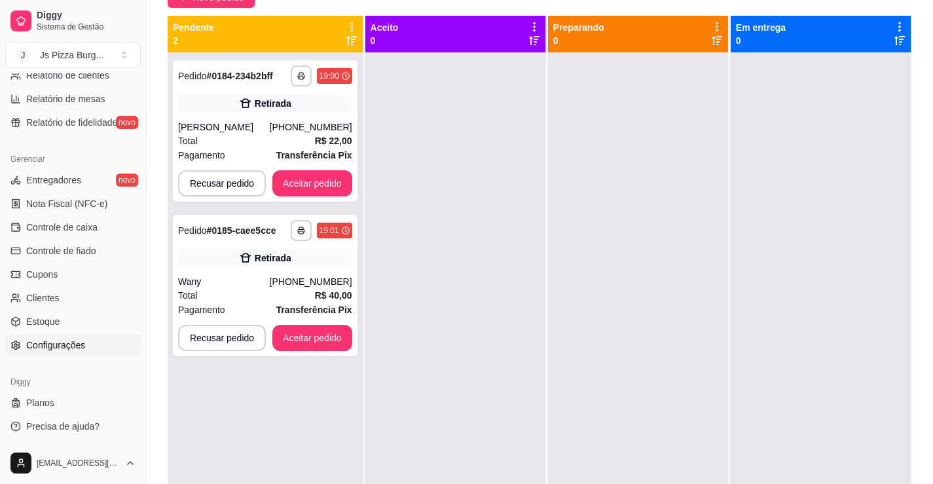
click at [60, 345] on span "Configurações" at bounding box center [55, 345] width 59 height 13
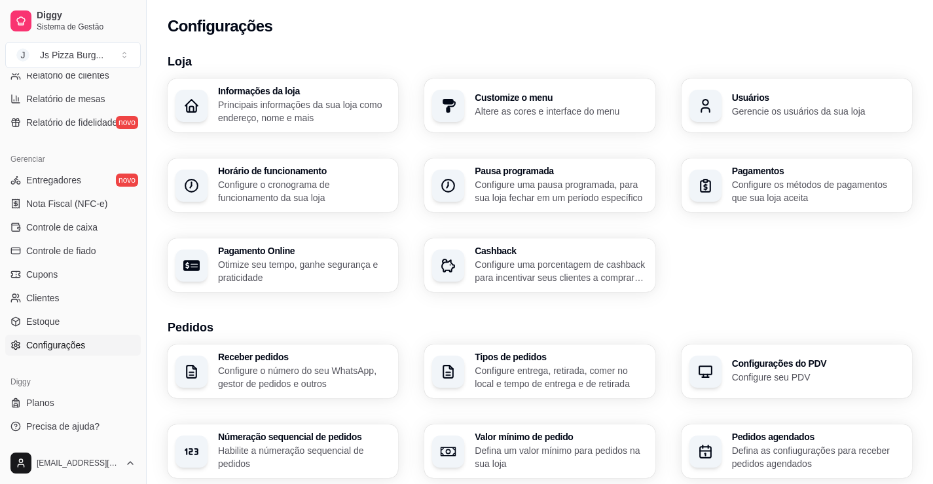
click at [868, 194] on p "Configure os métodos de pagamentos que sua loja aceita" at bounding box center [818, 191] width 172 height 26
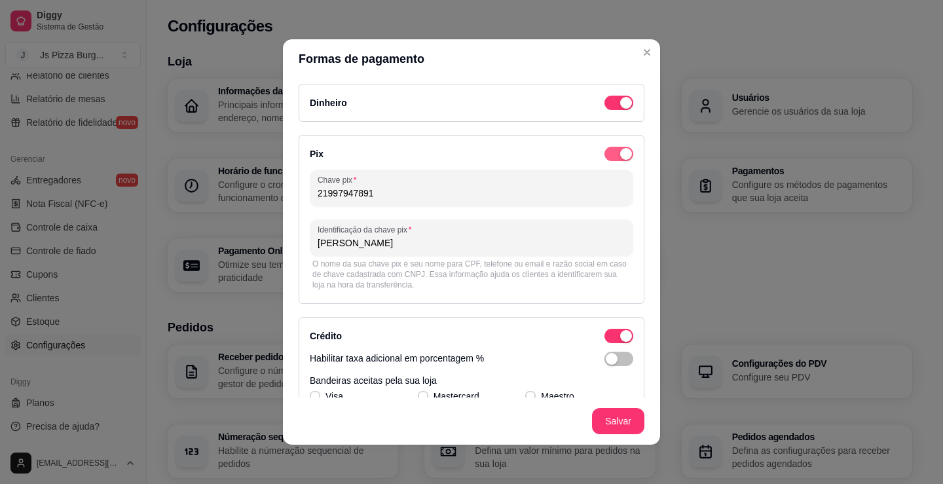
click at [604, 151] on span "button" at bounding box center [618, 154] width 29 height 14
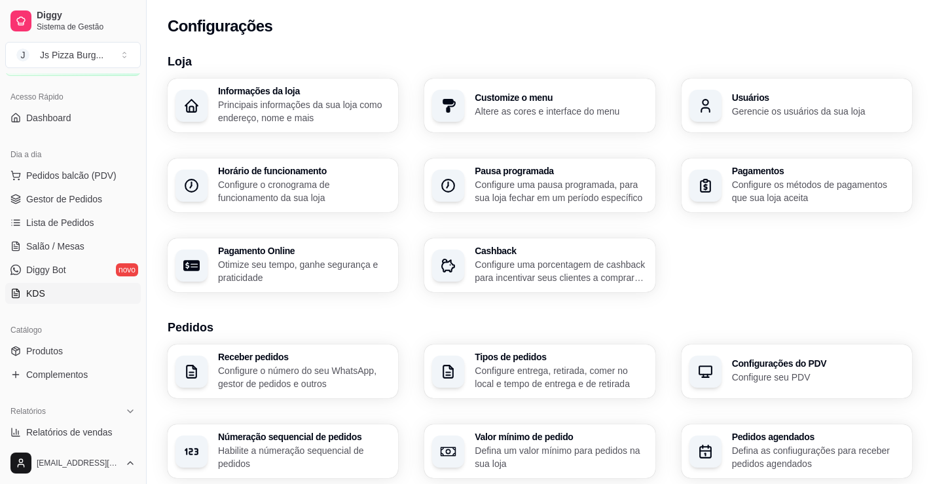
scroll to position [65, 0]
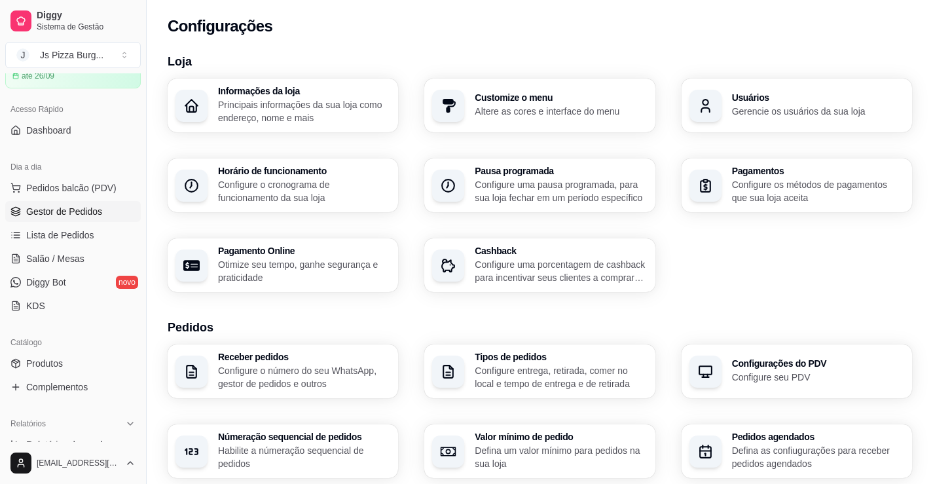
click at [64, 207] on span "Gestor de Pedidos" at bounding box center [64, 211] width 76 height 13
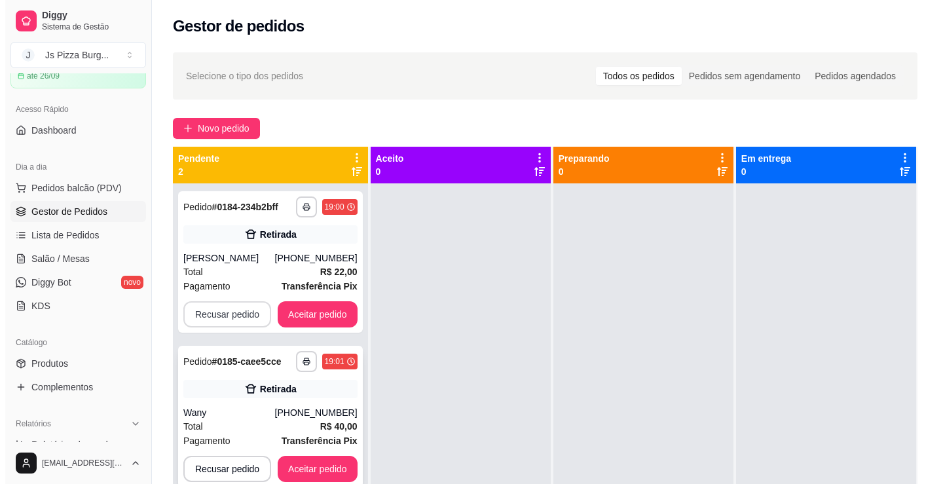
scroll to position [37, 0]
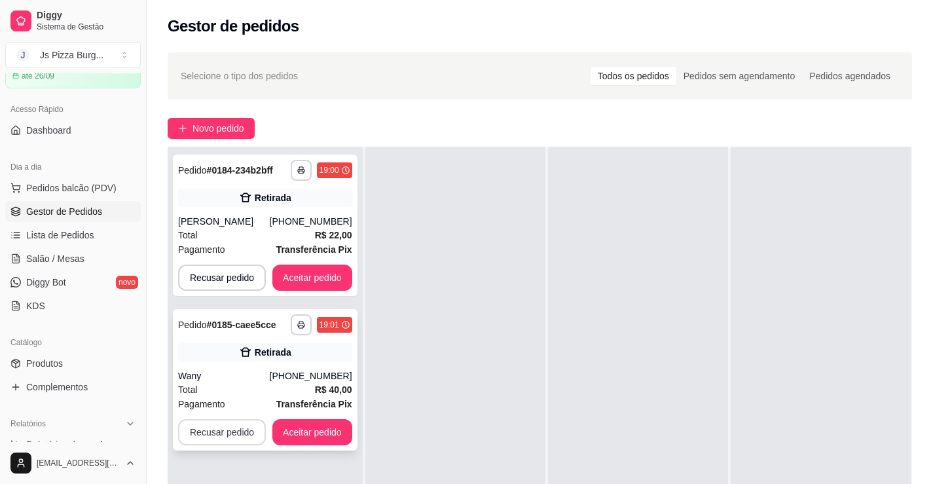
click at [223, 434] on button "Recusar pedido" at bounding box center [222, 432] width 88 height 26
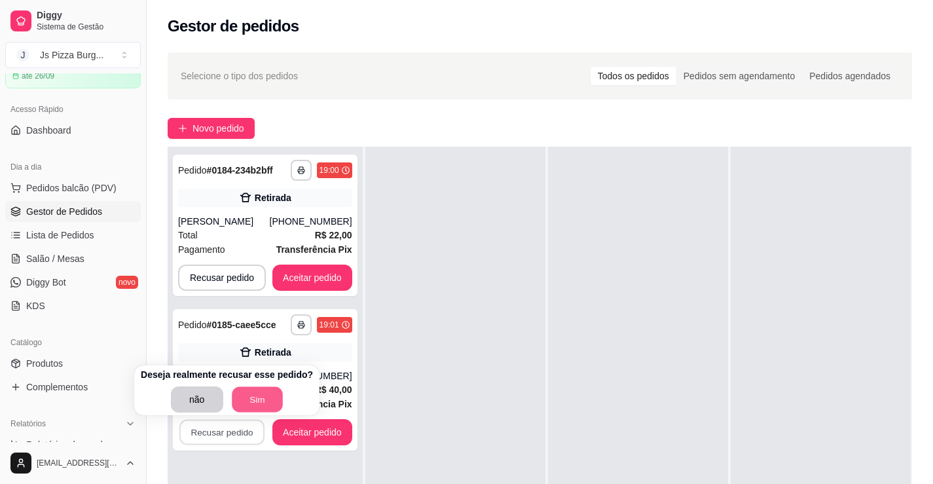
click at [251, 403] on button "Sim" at bounding box center [257, 400] width 51 height 26
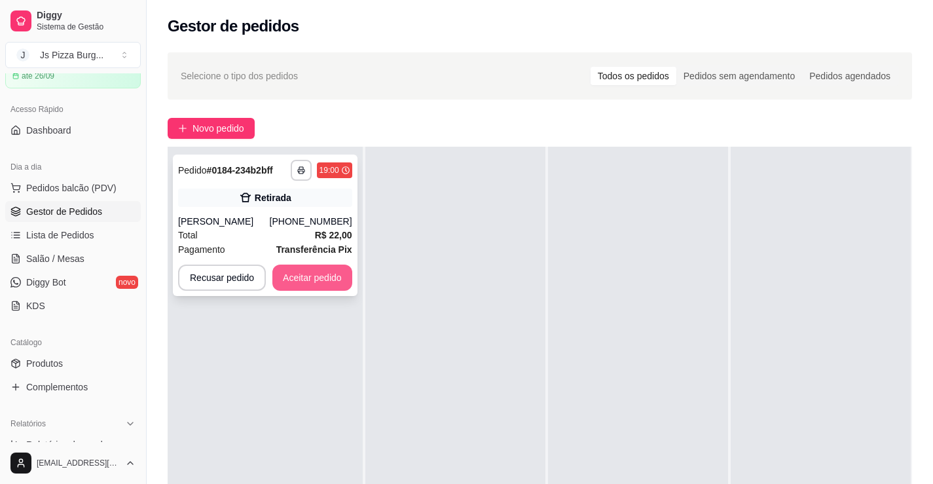
click at [313, 276] on button "Aceitar pedido" at bounding box center [312, 278] width 80 height 26
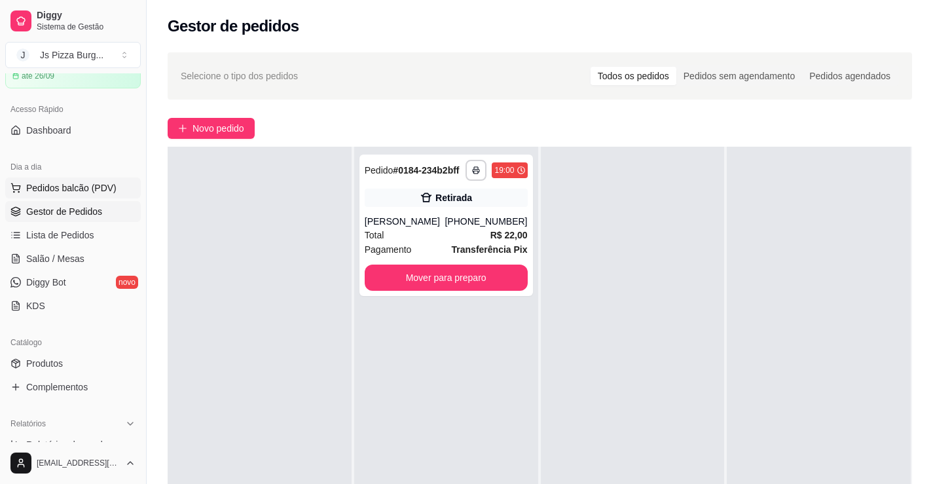
click at [100, 181] on button "Pedidos balcão (PDV)" at bounding box center [73, 187] width 136 height 21
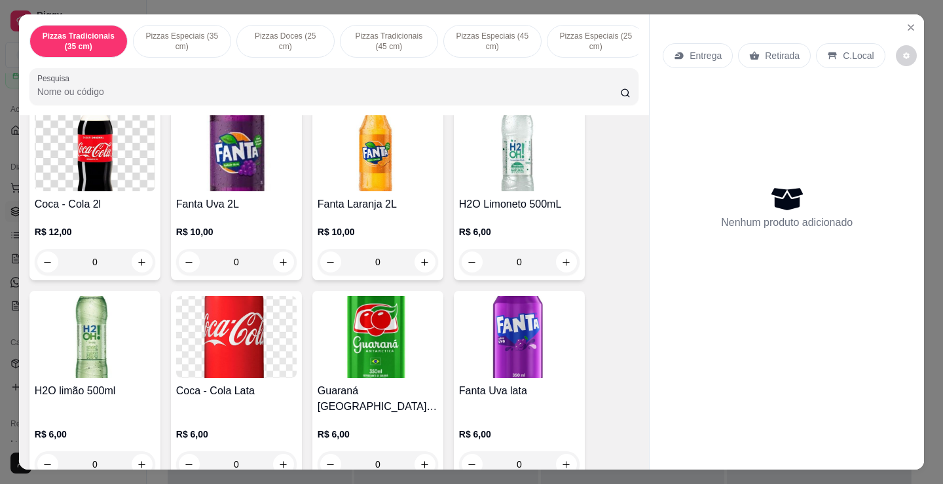
scroll to position [2423, 0]
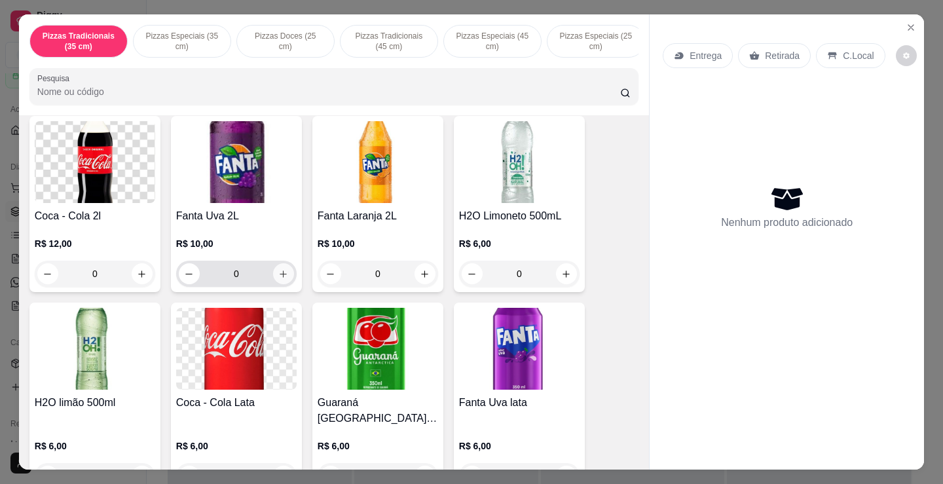
click at [279, 279] on icon "increase-product-quantity" at bounding box center [283, 274] width 10 height 10
type input "1"
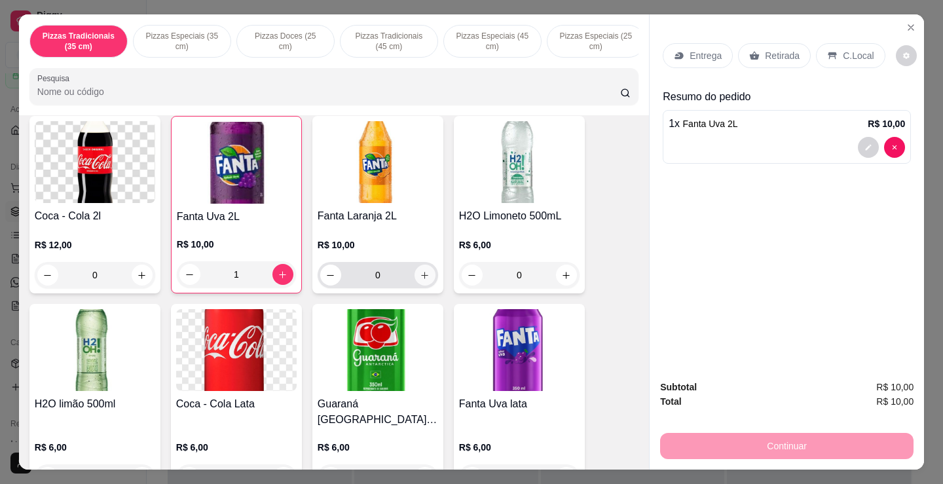
click at [415, 286] on button "increase-product-quantity" at bounding box center [425, 275] width 21 height 21
type input "1"
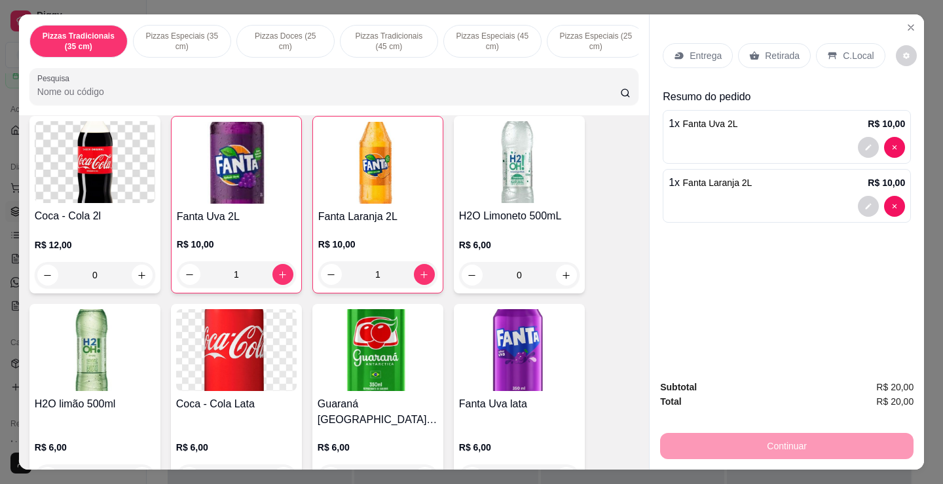
click at [777, 52] on p "Retirada" at bounding box center [782, 55] width 35 height 13
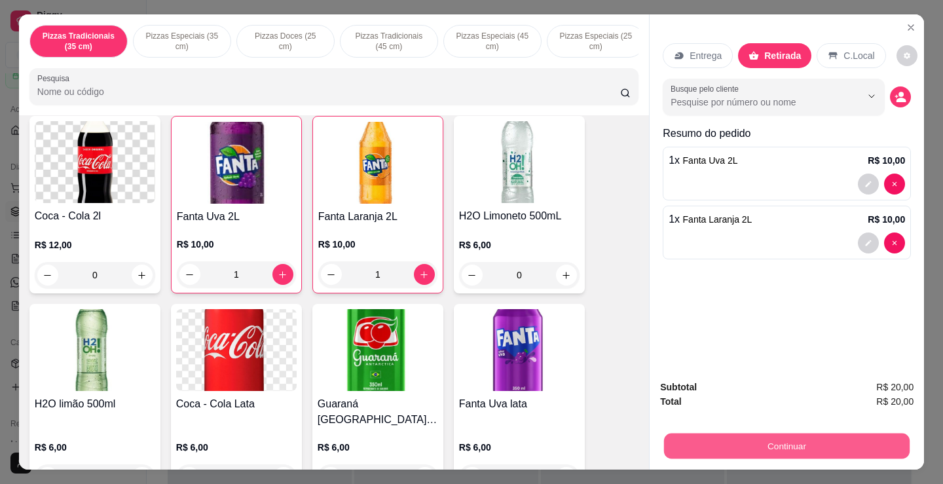
click at [809, 438] on button "Continuar" at bounding box center [787, 446] width 246 height 26
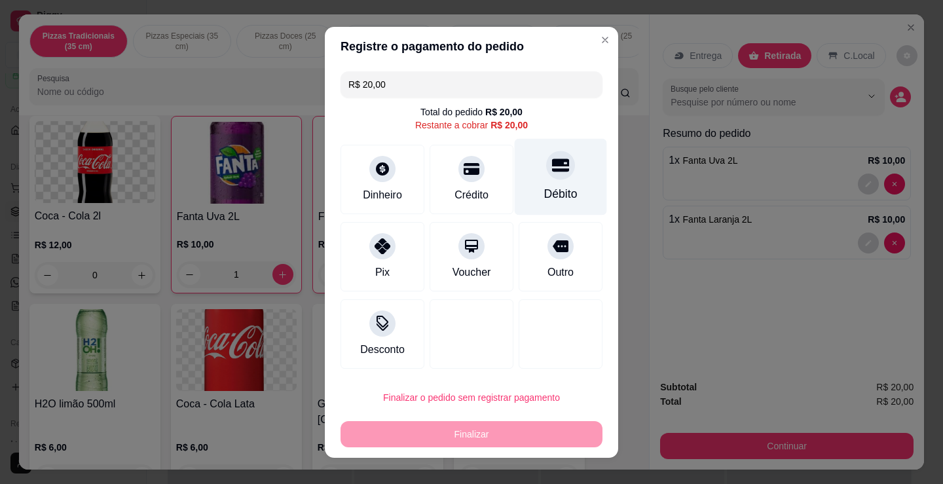
click at [545, 188] on div "Débito" at bounding box center [560, 193] width 33 height 17
type input "R$ 0,00"
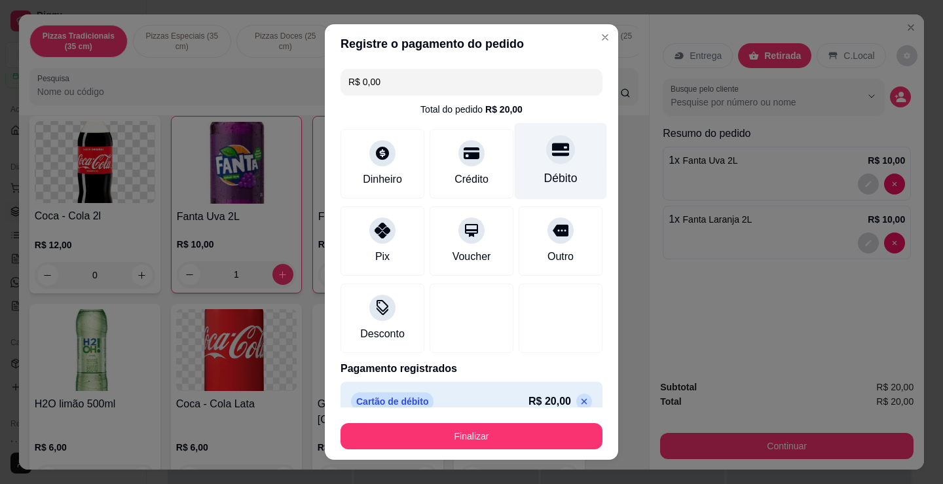
click at [554, 186] on div "Débito" at bounding box center [560, 178] width 33 height 17
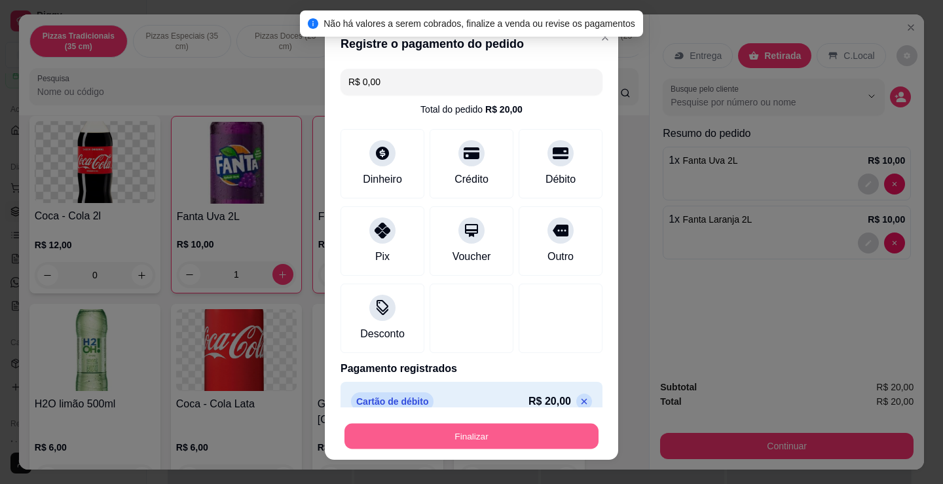
click at [535, 443] on button "Finalizar" at bounding box center [471, 437] width 254 height 26
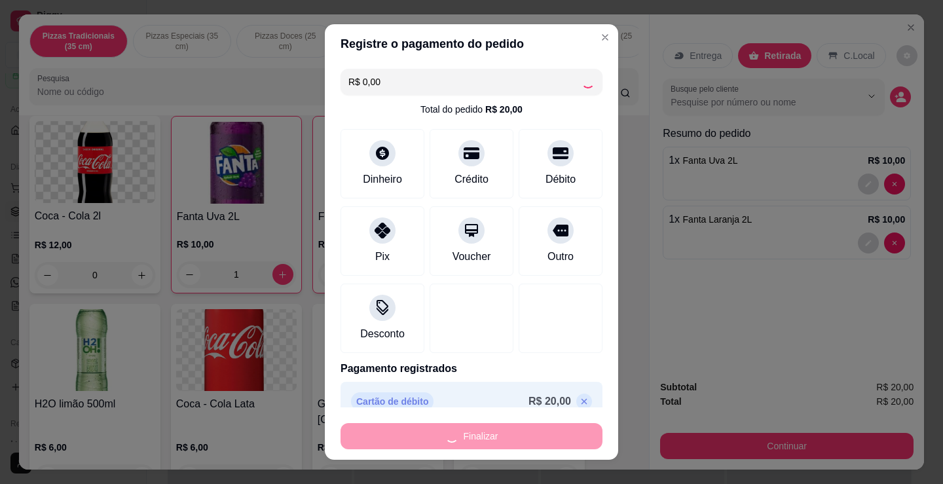
type input "0"
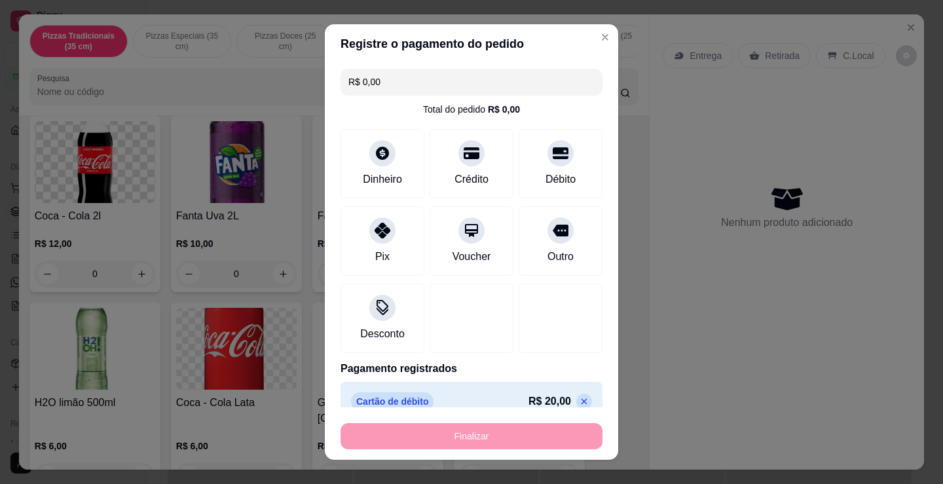
type input "-R$ 20,00"
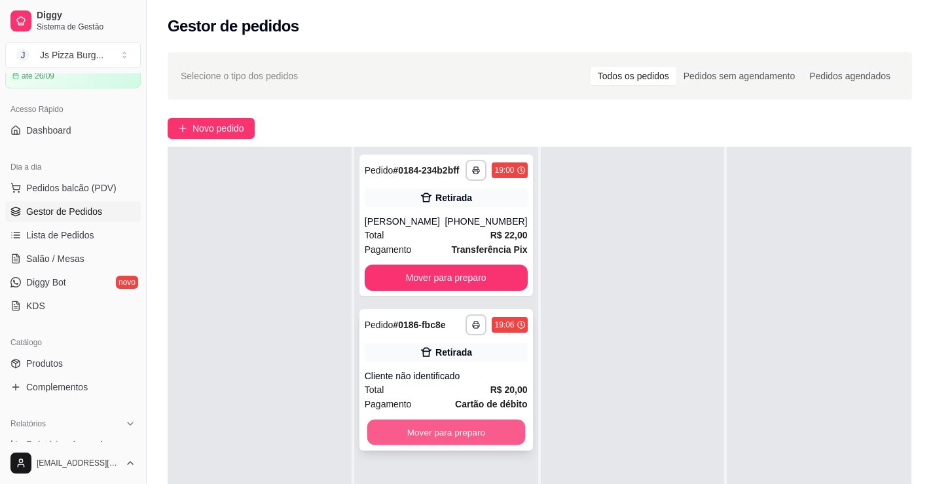
click at [499, 437] on button "Mover para preparo" at bounding box center [446, 433] width 158 height 26
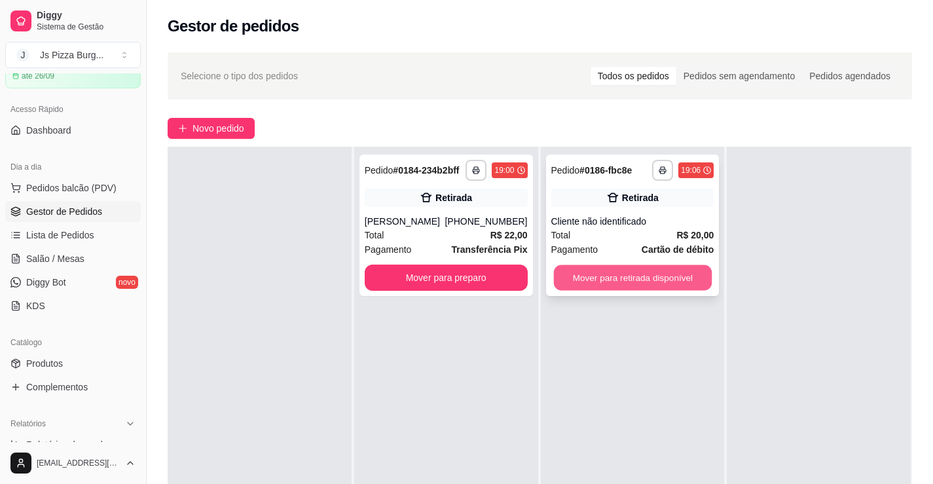
click at [683, 271] on button "Mover para retirada disponível" at bounding box center [632, 278] width 158 height 26
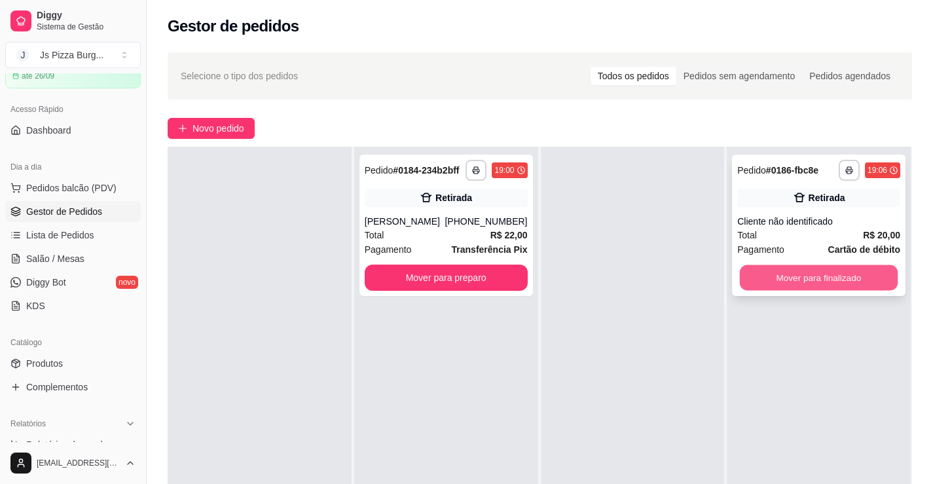
click at [796, 276] on button "Mover para finalizado" at bounding box center [819, 278] width 158 height 26
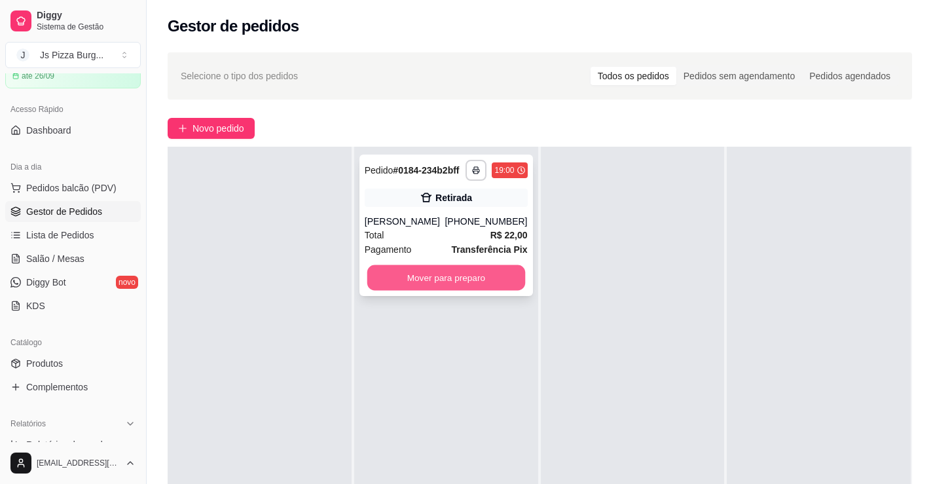
click at [449, 279] on button "Mover para preparo" at bounding box center [446, 278] width 158 height 26
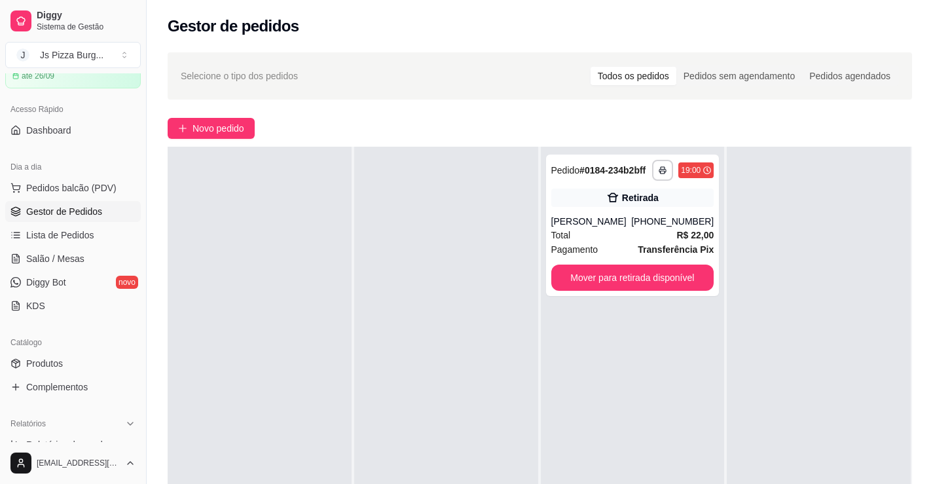
click at [458, 66] on div "Selecione o tipo dos pedidos Todos os pedidos Pedidos sem agendamento Pedidos a…" at bounding box center [540, 75] width 718 height 21
click at [631, 274] on button "Mover para retirada disponível" at bounding box center [632, 278] width 163 height 26
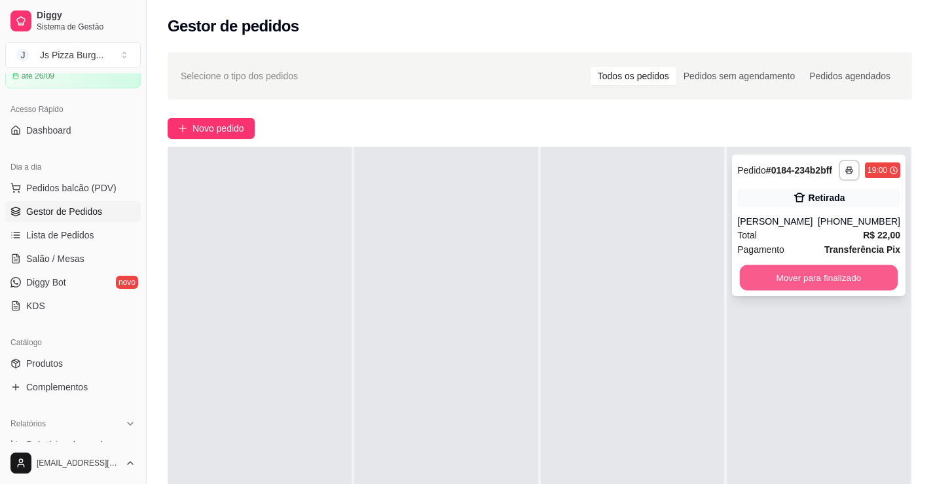
click at [780, 270] on button "Mover para finalizado" at bounding box center [819, 278] width 158 height 26
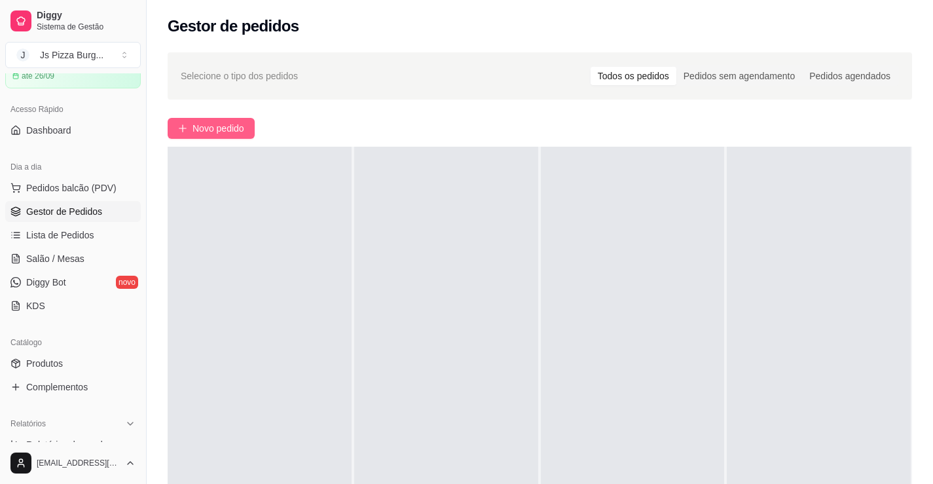
click at [214, 128] on span "Novo pedido" at bounding box center [219, 128] width 52 height 14
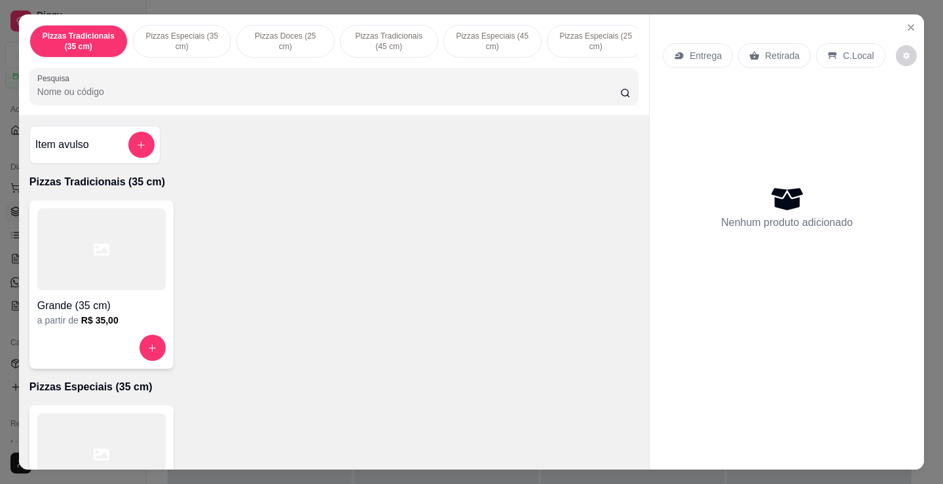
click at [119, 298] on div "Grande (35 cm)" at bounding box center [101, 302] width 128 height 24
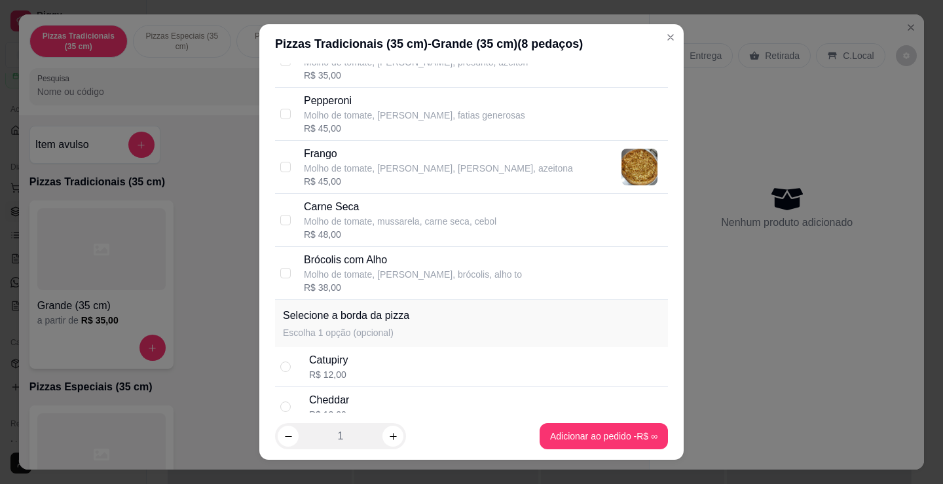
scroll to position [393, 0]
click at [343, 216] on p "Molho de tomate, mussarela, carne seca, cebol" at bounding box center [400, 219] width 193 height 13
checkbox input "true"
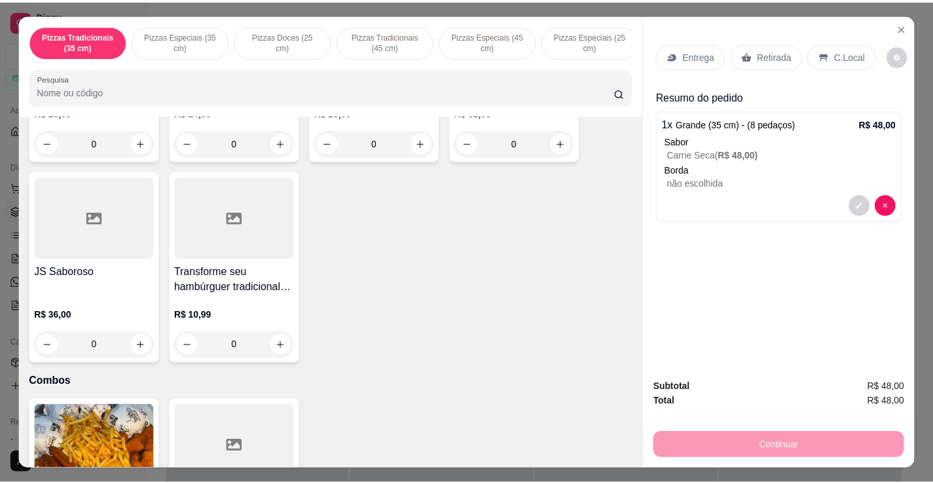
scroll to position [1844, 0]
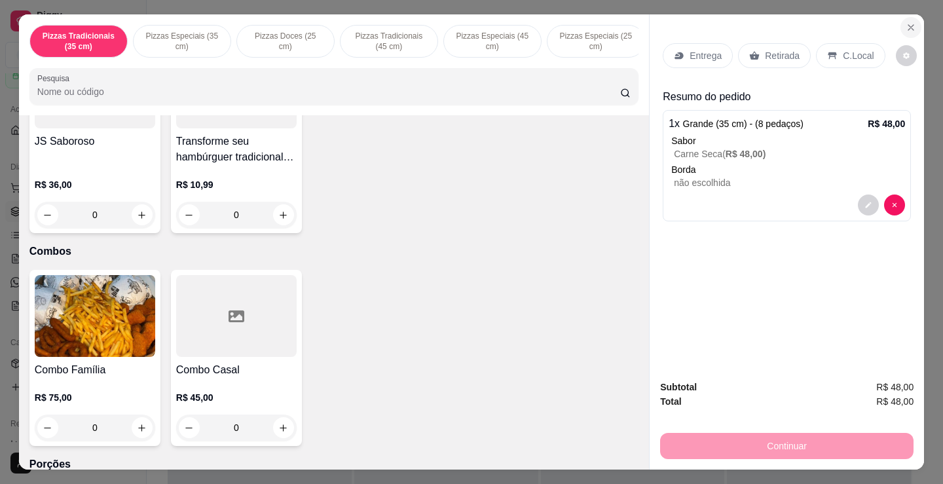
click at [906, 26] on icon "Close" at bounding box center [911, 27] width 10 height 10
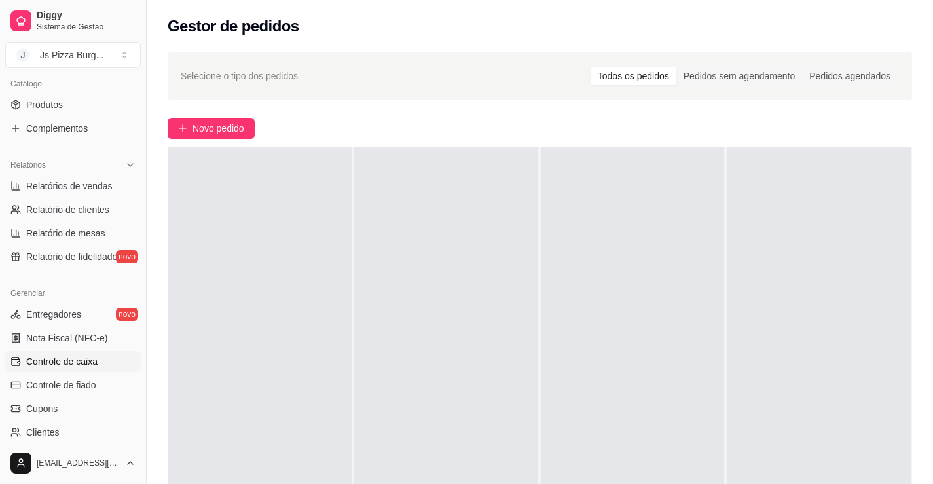
scroll to position [262, 0]
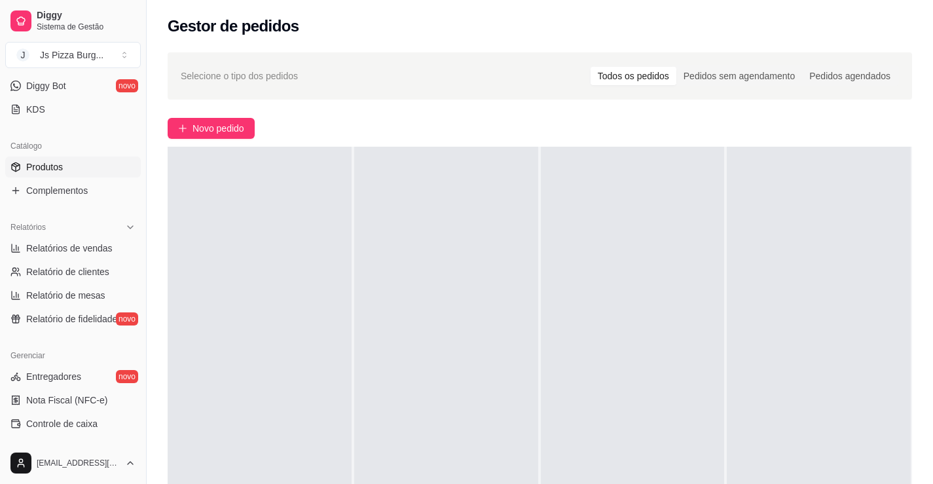
click at [60, 172] on span "Produtos" at bounding box center [44, 166] width 37 height 13
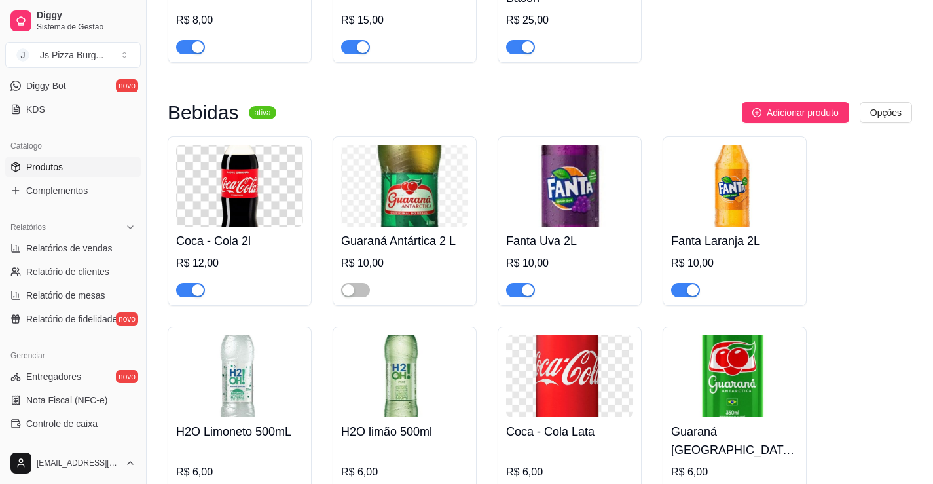
scroll to position [5305, 0]
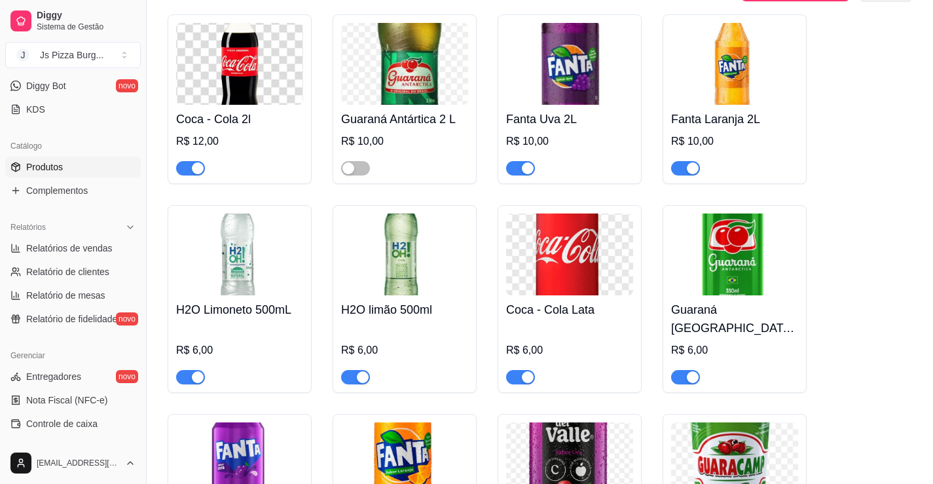
click at [698, 382] on div "button" at bounding box center [693, 377] width 12 height 12
click at [695, 384] on span "button" at bounding box center [685, 377] width 29 height 14
click at [363, 176] on span "button" at bounding box center [355, 168] width 29 height 14
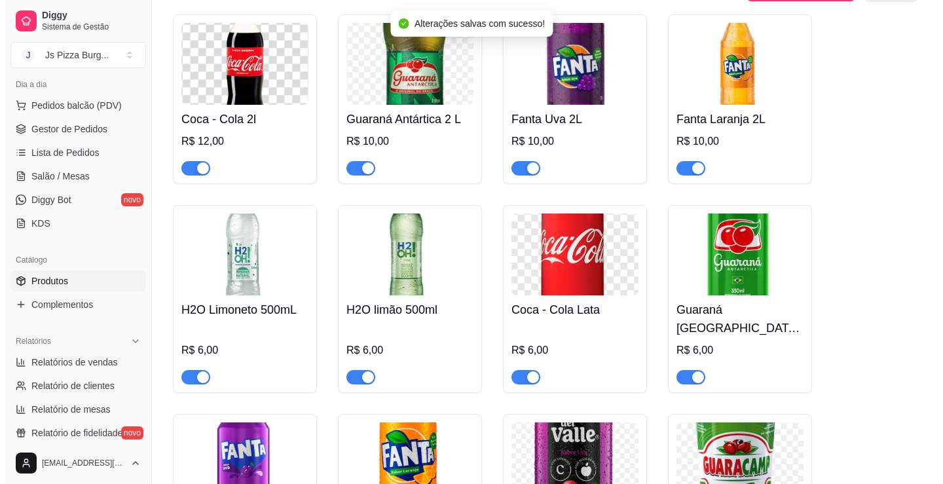
scroll to position [0, 0]
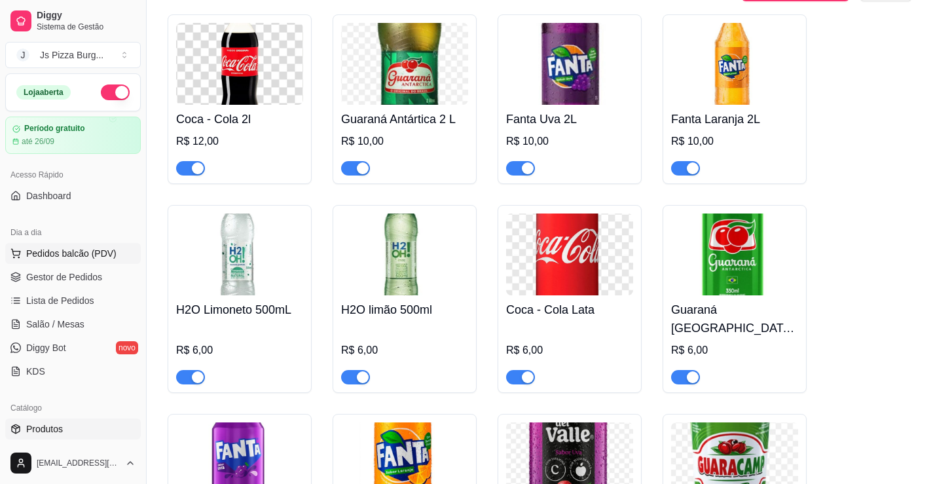
click at [65, 257] on span "Pedidos balcão (PDV)" at bounding box center [71, 253] width 90 height 13
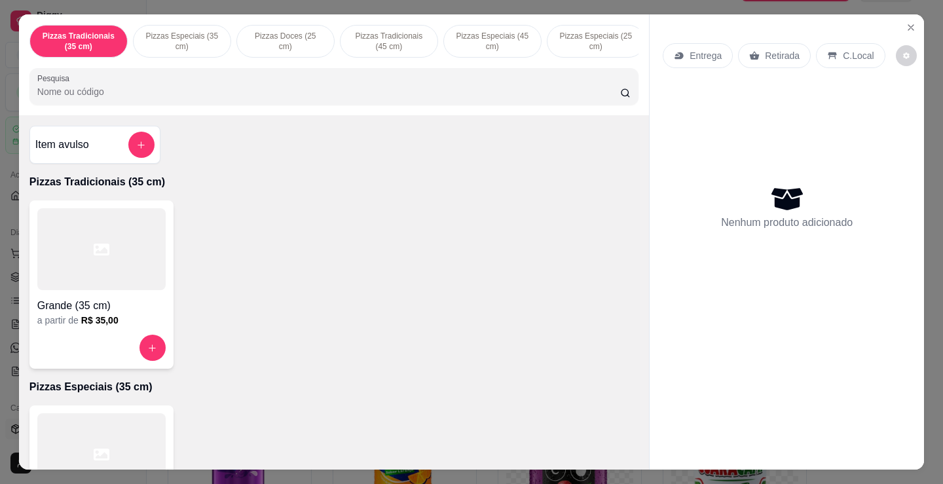
click at [77, 273] on div at bounding box center [101, 249] width 128 height 82
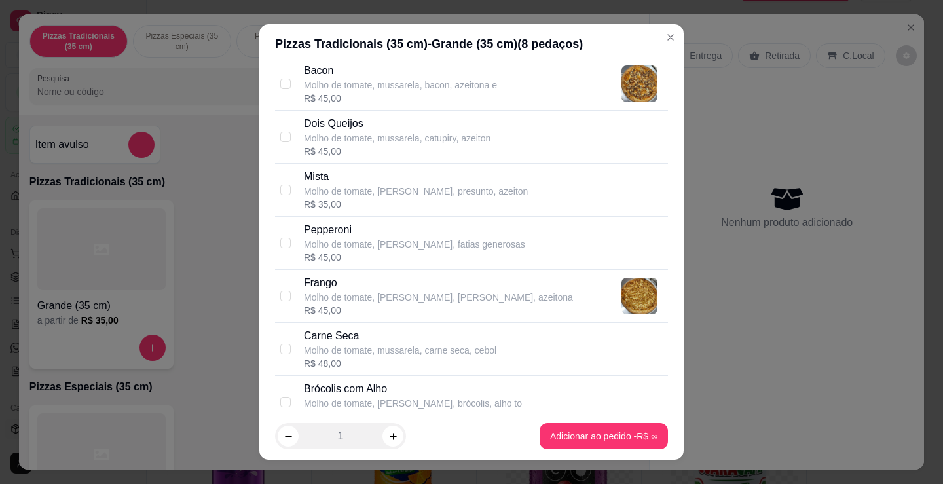
scroll to position [327, 0]
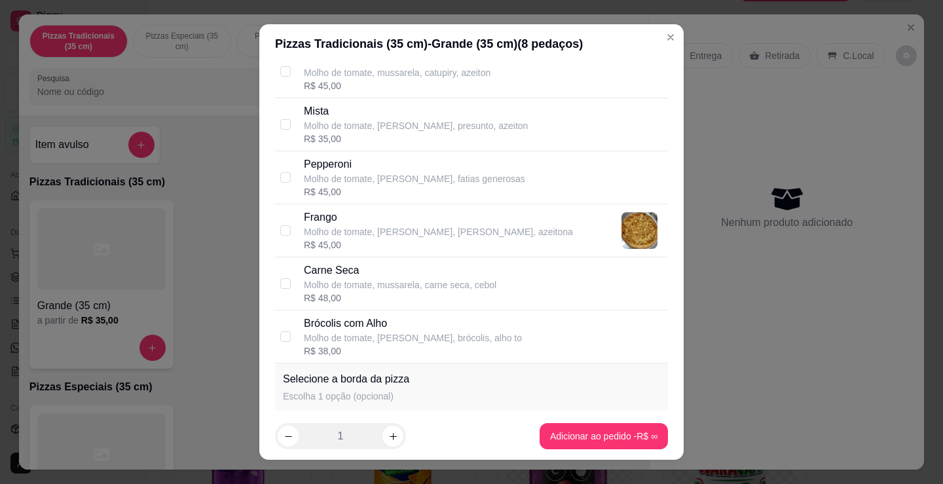
click at [317, 282] on p "Molho de tomate, mussarela, carne seca, cebol" at bounding box center [400, 284] width 193 height 13
checkbox input "true"
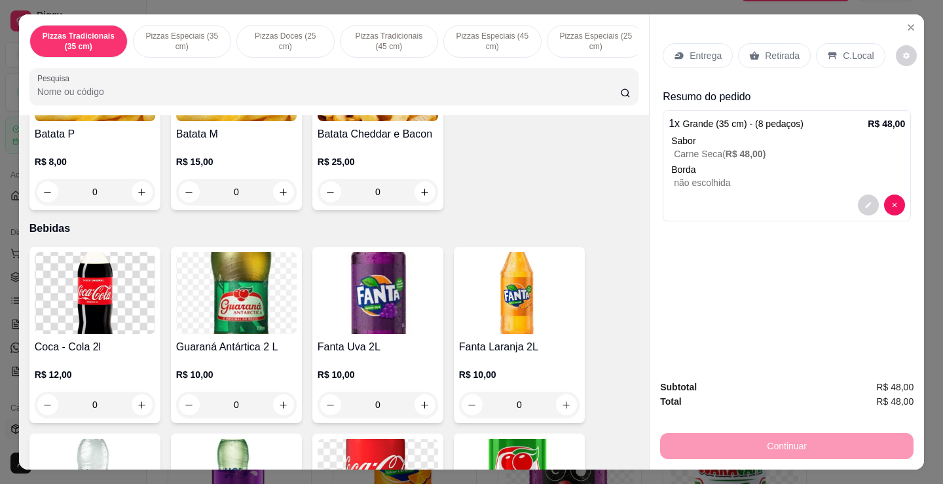
scroll to position [2489, 0]
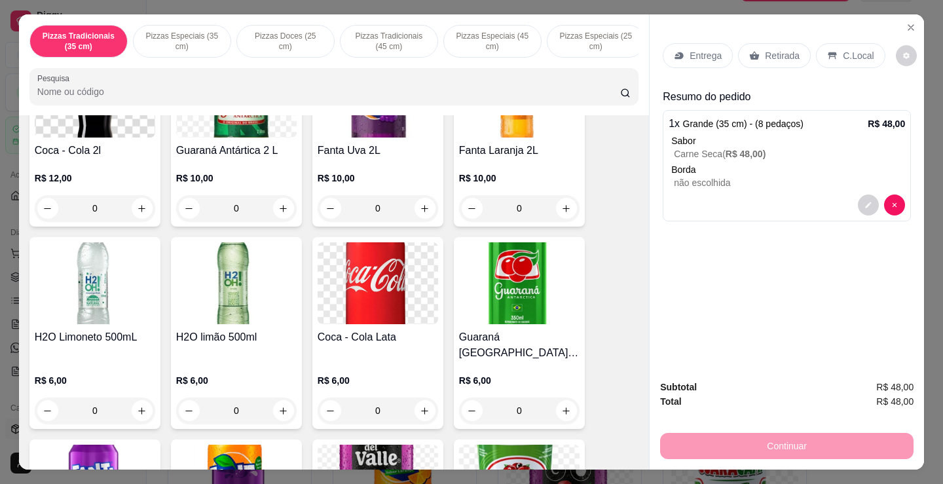
click at [223, 191] on div "R$ 10,00 0" at bounding box center [236, 197] width 121 height 50
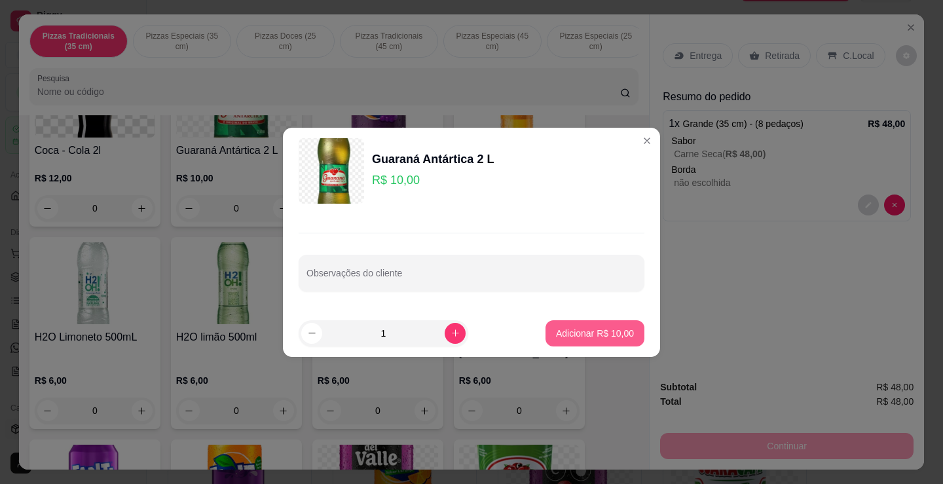
click at [576, 334] on p "Adicionar R$ 10,00" at bounding box center [595, 333] width 78 height 13
type input "1"
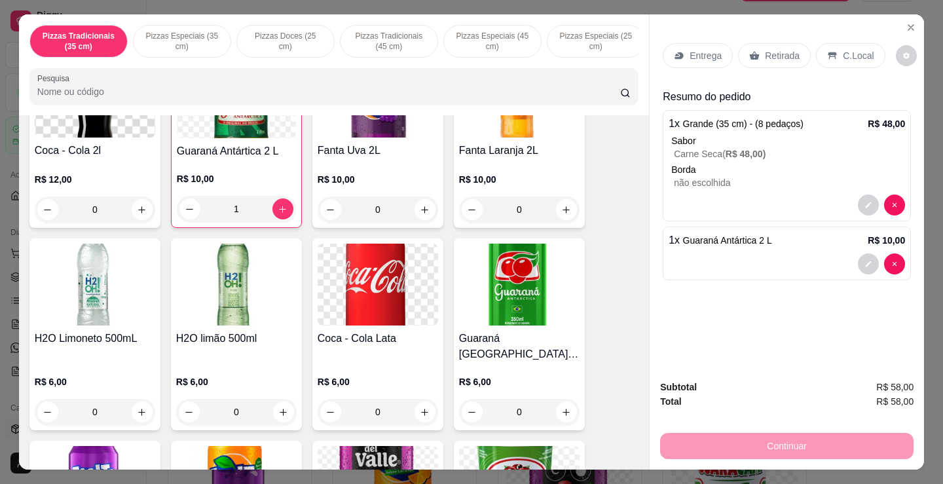
click at [822, 43] on div "C.Local" at bounding box center [850, 55] width 69 height 25
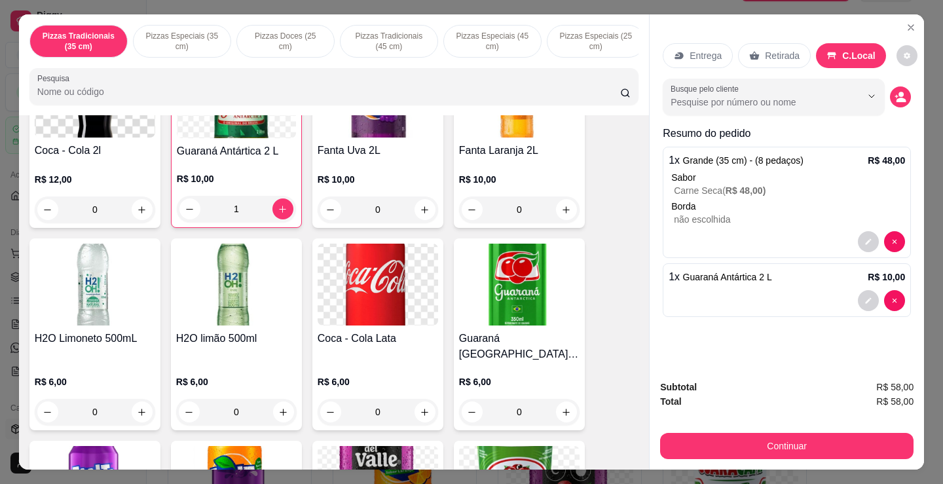
click at [765, 49] on p "Retirada" at bounding box center [782, 55] width 35 height 13
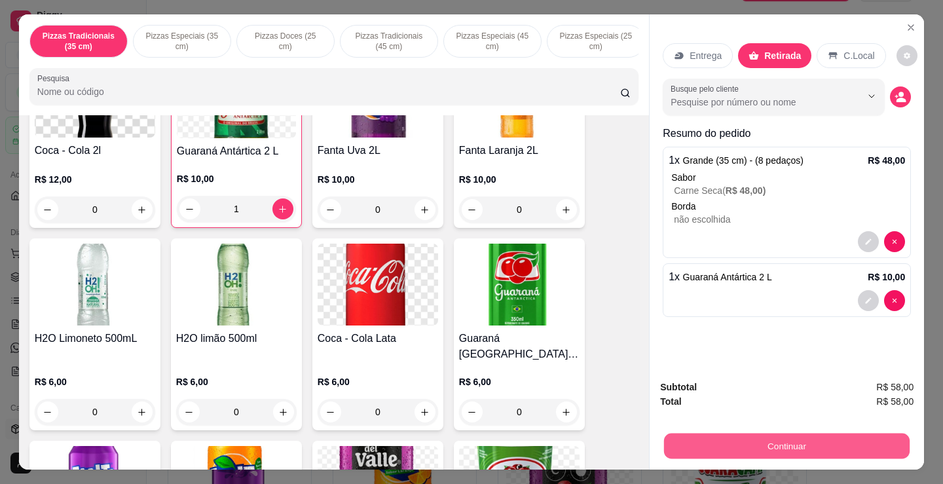
click at [752, 434] on button "Continuar" at bounding box center [787, 446] width 246 height 26
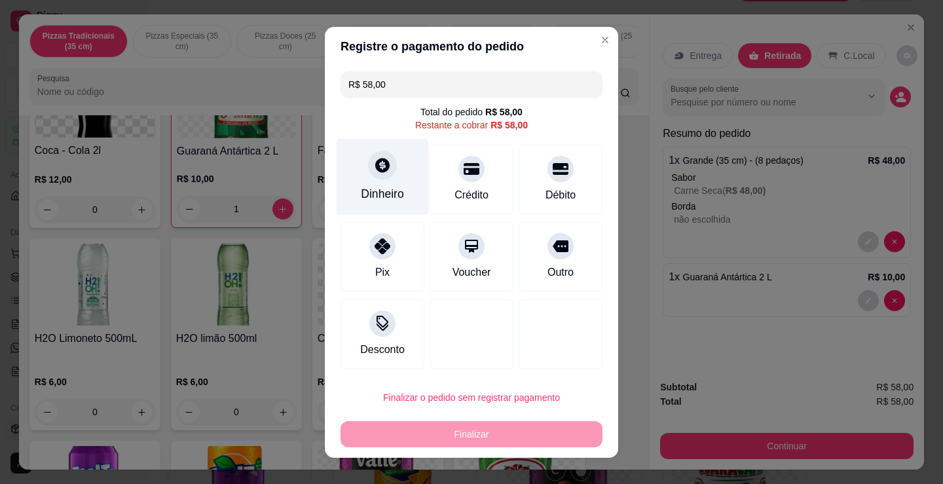
click at [400, 191] on div "Dinheiro" at bounding box center [383, 176] width 92 height 77
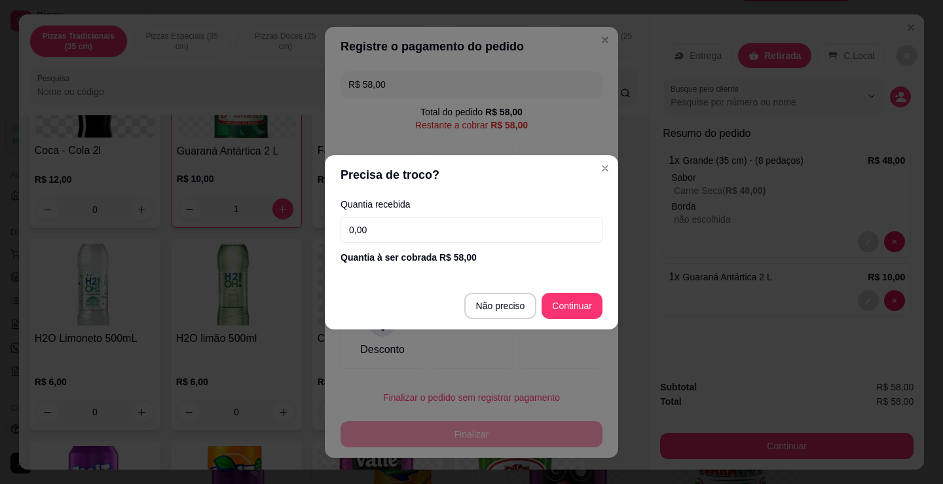
click at [405, 237] on input "0,00" at bounding box center [472, 230] width 262 height 26
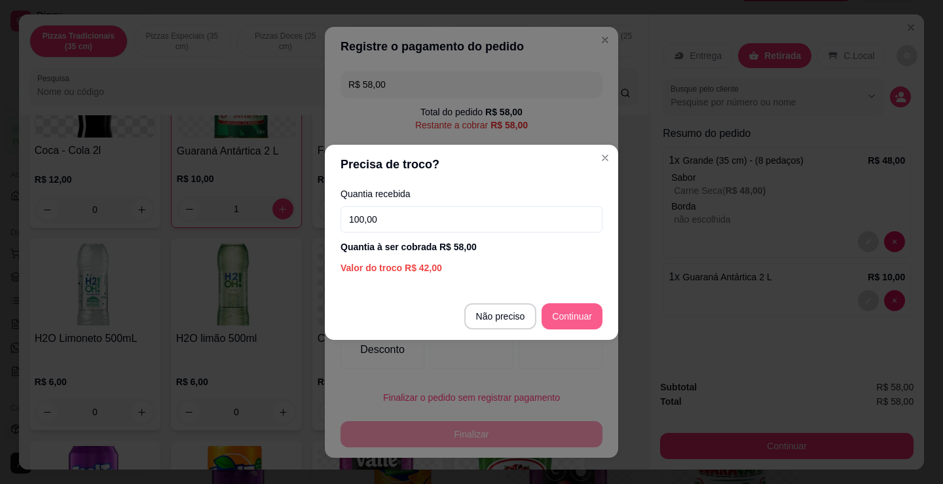
type input "100,00"
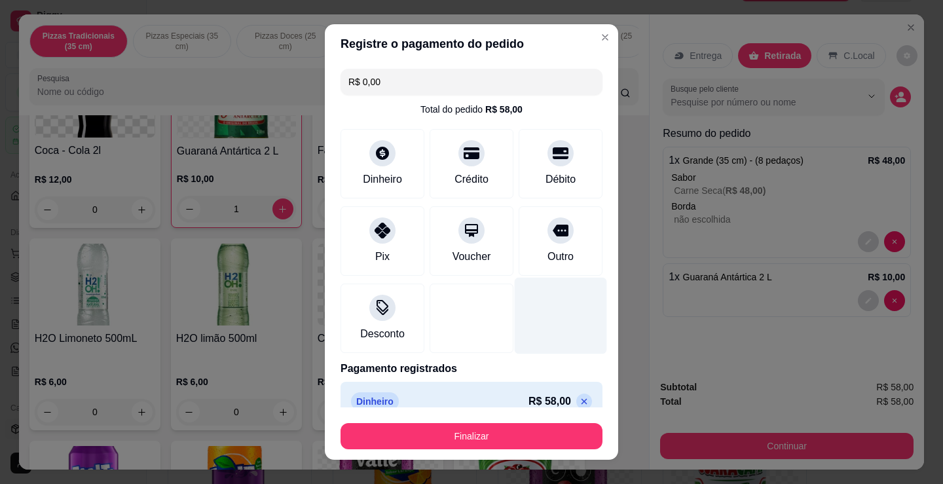
type input "R$ 0,00"
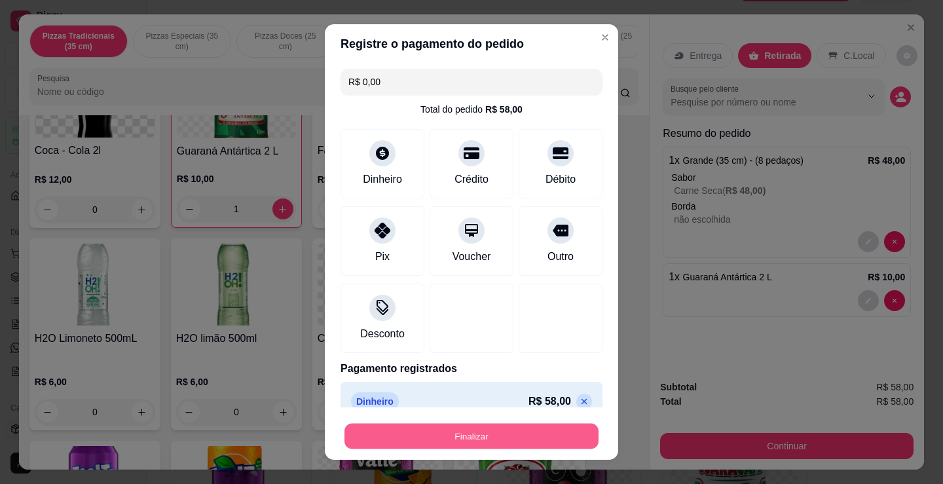
click at [475, 434] on button "Finalizar" at bounding box center [471, 437] width 254 height 26
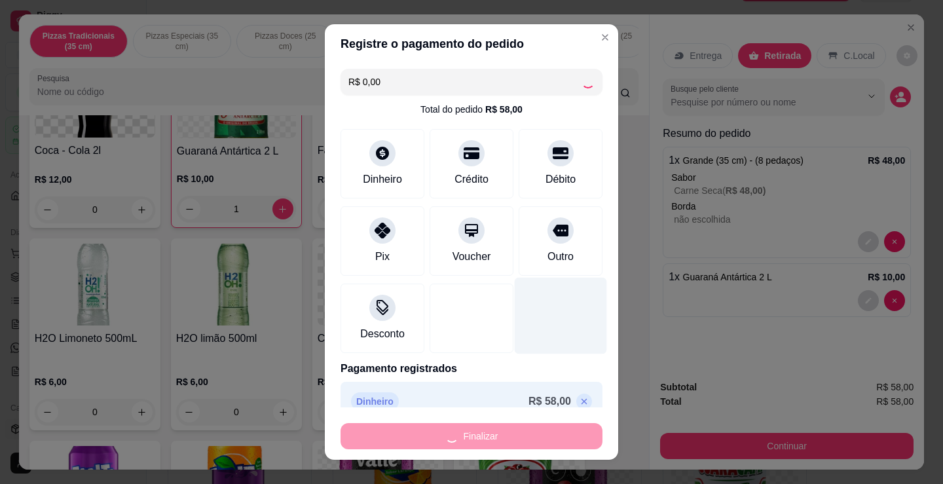
type input "0"
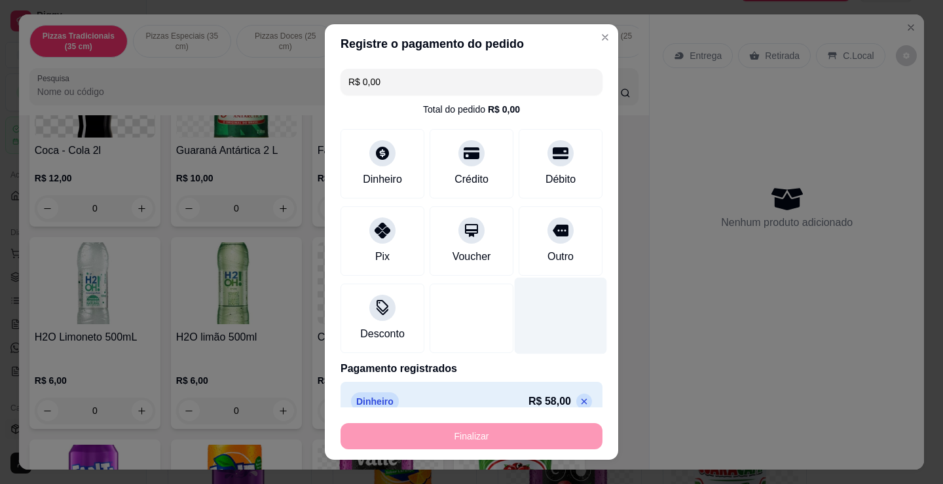
type input "-R$ 58,00"
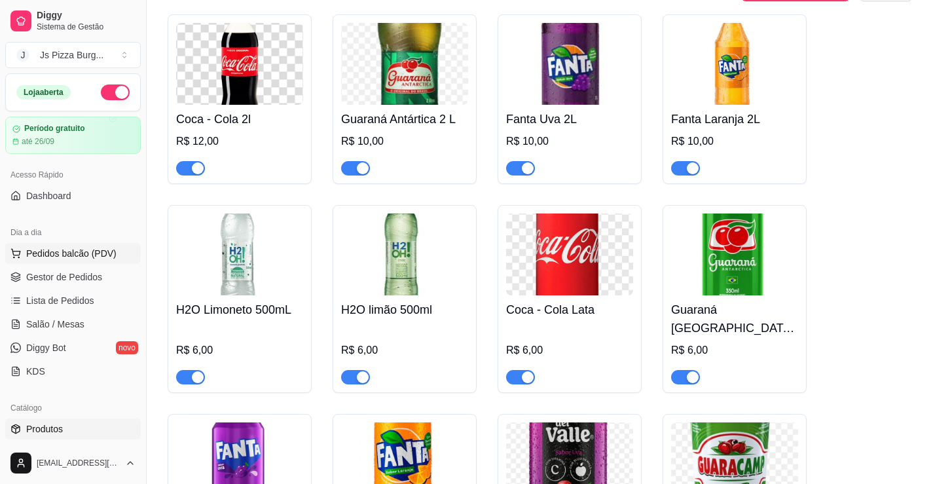
click at [83, 251] on span "Pedidos balcão (PDV)" at bounding box center [71, 253] width 90 height 13
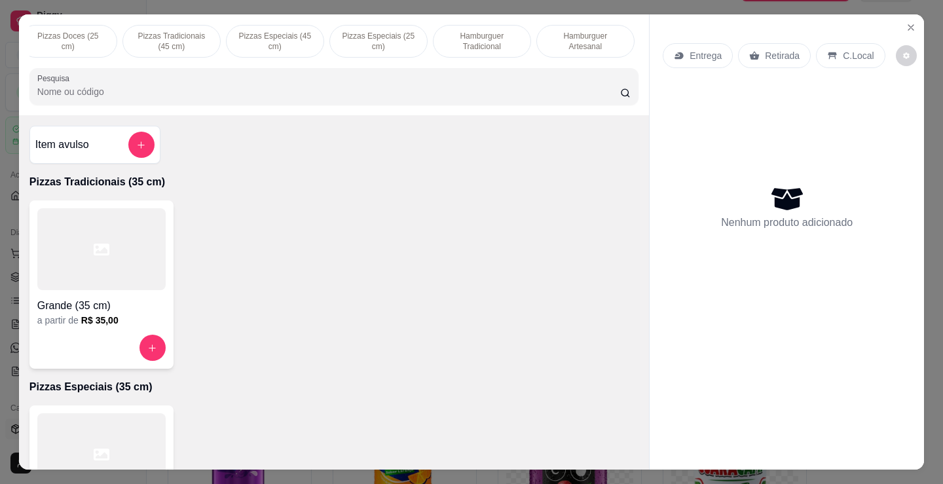
scroll to position [0, 236]
drag, startPoint x: 613, startPoint y: 45, endPoint x: 602, endPoint y: 42, distance: 11.6
click at [611, 45] on div "Pizzas Tradicionais (35 cm) Pizzas Especiais (35 cm) Pizzas Doces (25 cm) Pizza…" at bounding box center [333, 41] width 609 height 33
click at [576, 34] on p "Hamburguer Artesanal" at bounding box center [567, 41] width 76 height 21
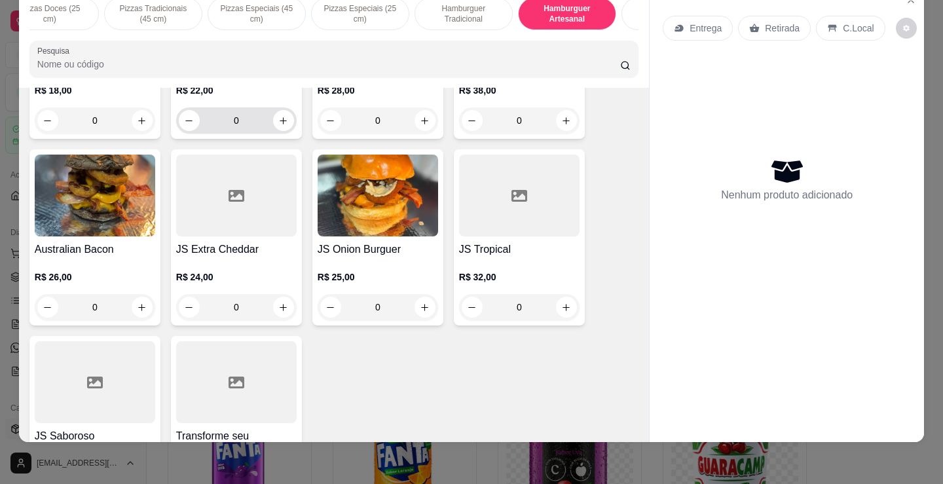
scroll to position [1567, 0]
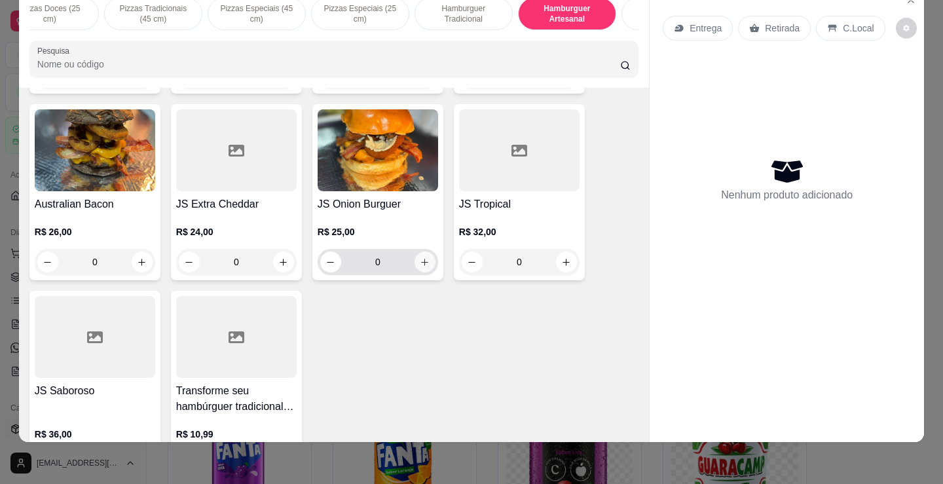
click at [420, 267] on icon "increase-product-quantity" at bounding box center [425, 262] width 10 height 10
type input "1"
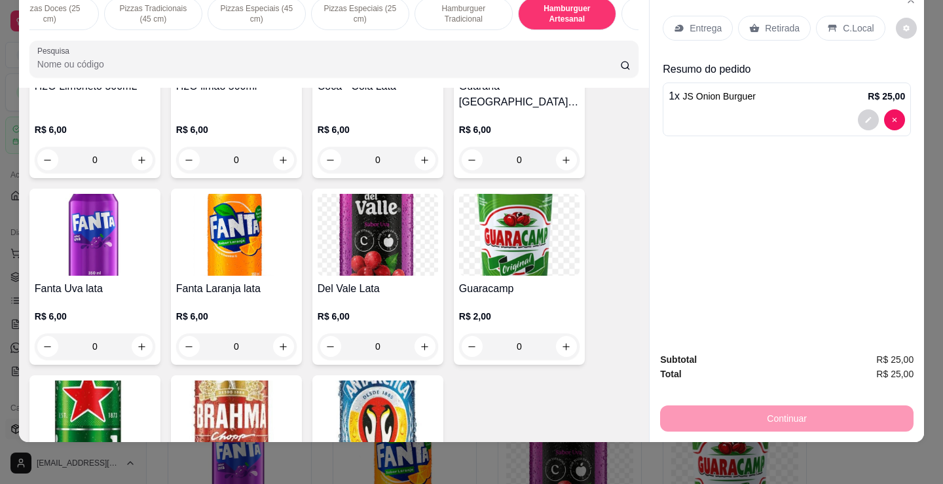
scroll to position [2745, 0]
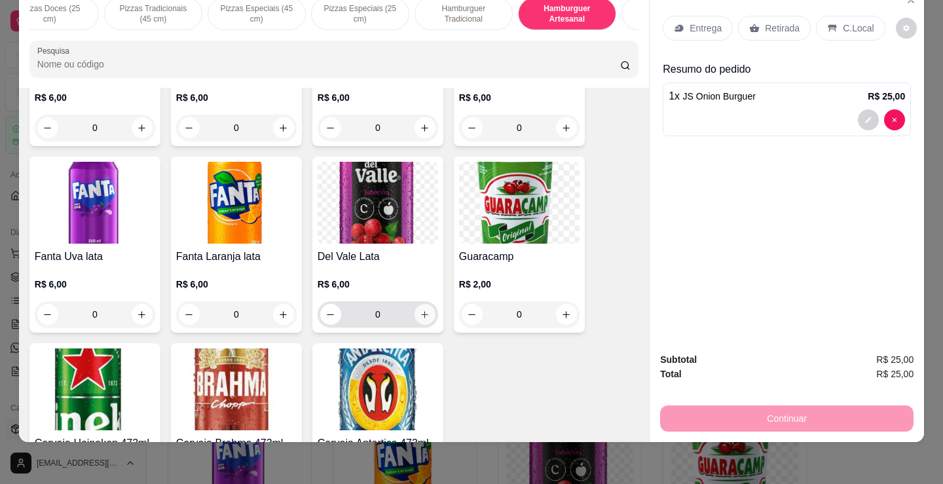
click at [420, 310] on icon "increase-product-quantity" at bounding box center [425, 315] width 10 height 10
type input "1"
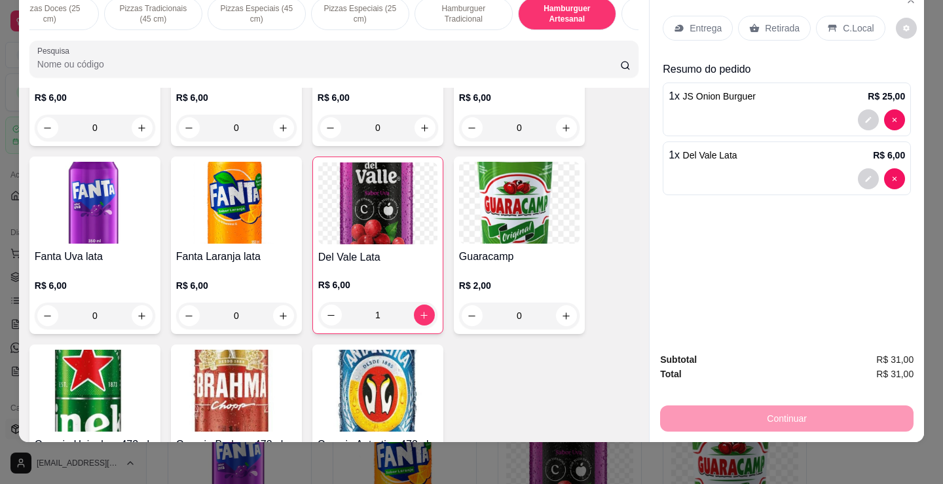
click at [773, 23] on p "Retirada" at bounding box center [782, 28] width 35 height 13
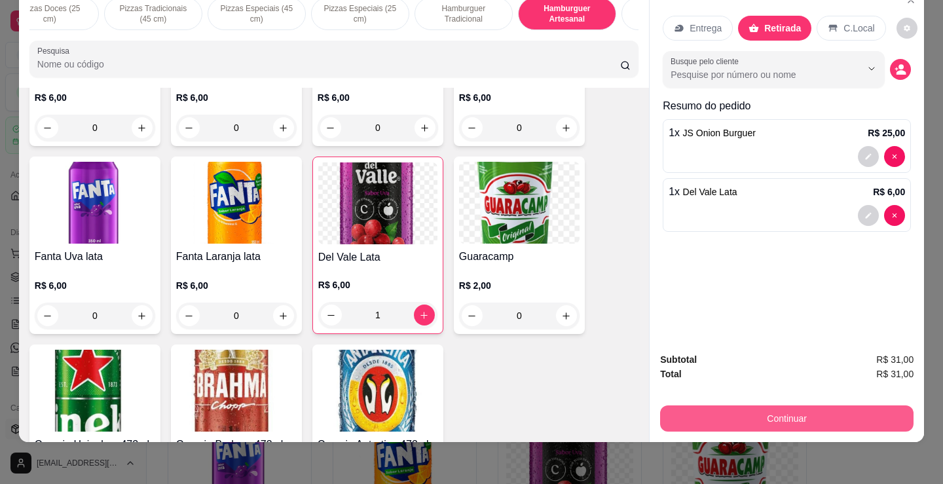
click at [701, 407] on button "Continuar" at bounding box center [786, 418] width 253 height 26
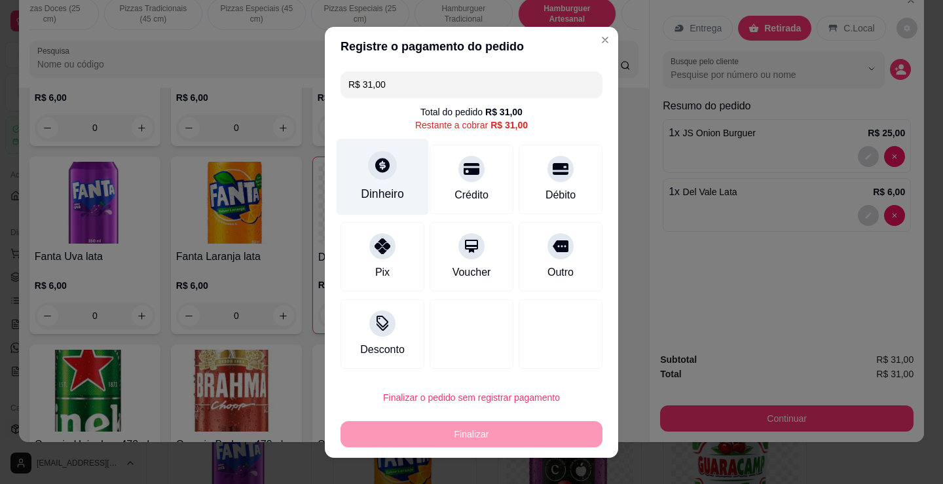
click at [398, 187] on div "Dinheiro" at bounding box center [383, 176] width 92 height 77
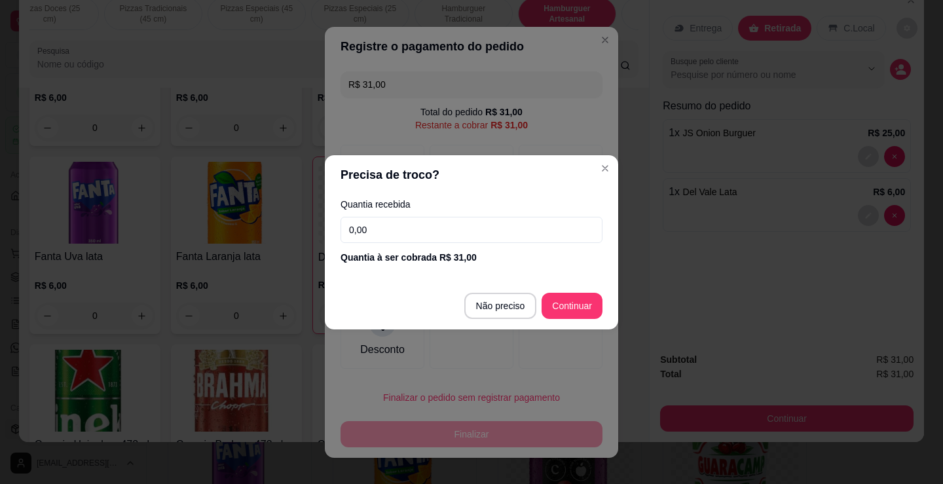
click at [398, 242] on input "0,00" at bounding box center [472, 230] width 262 height 26
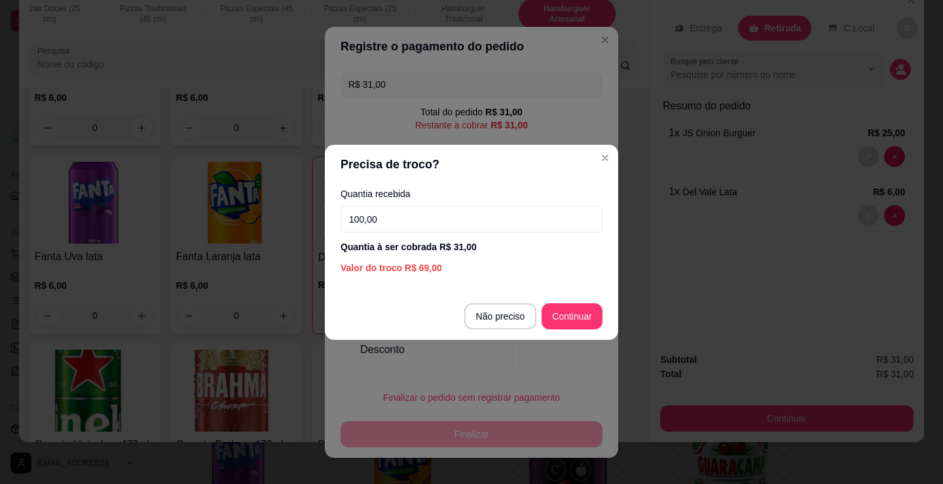
type input "100,00"
type input "R$ 0,00"
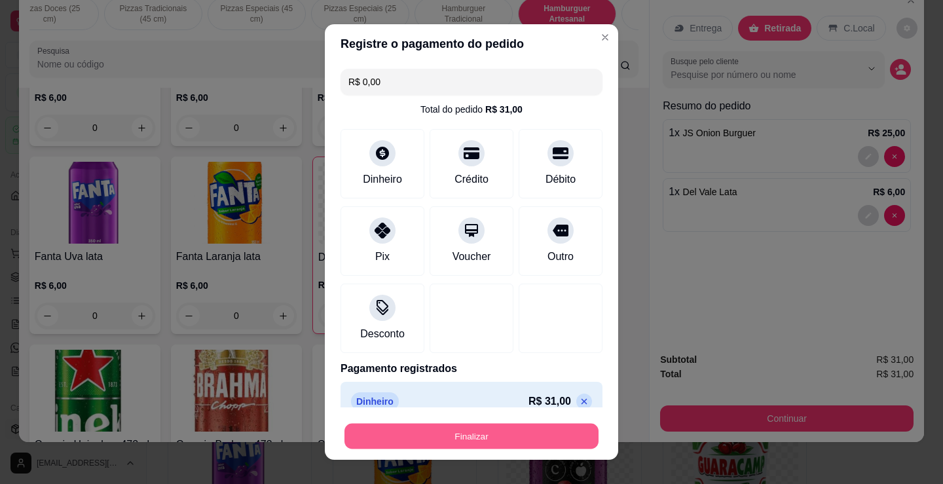
click at [541, 442] on button "Finalizar" at bounding box center [471, 437] width 254 height 26
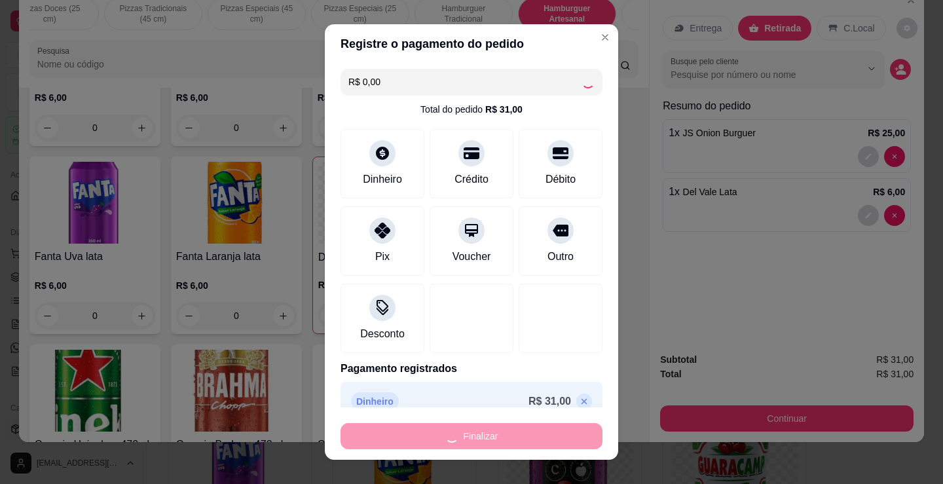
type input "0"
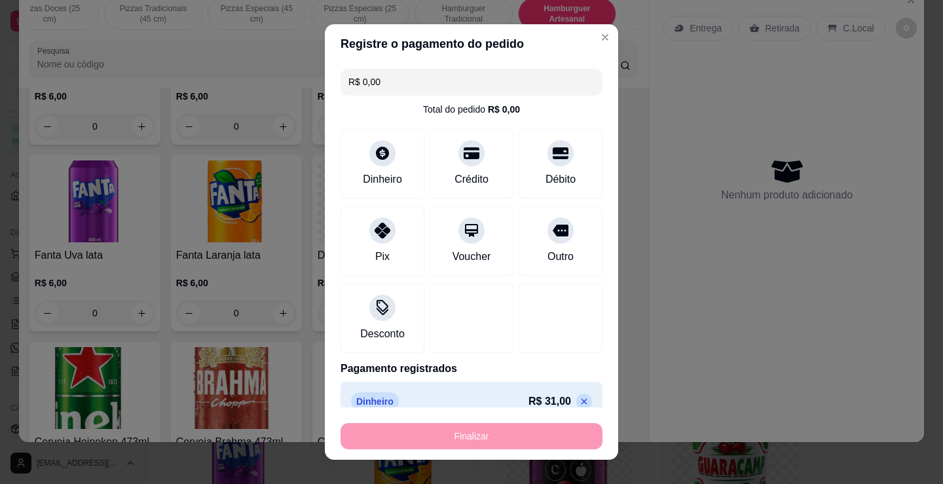
type input "-R$ 31,00"
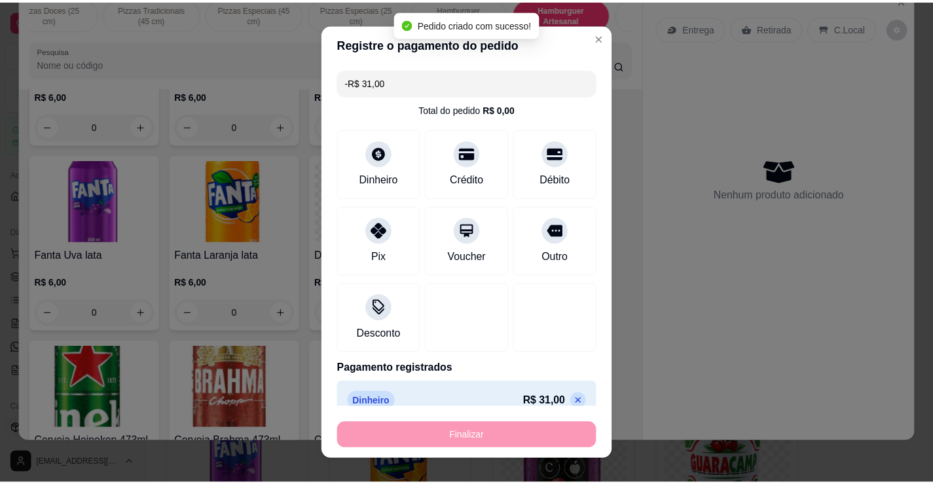
scroll to position [2744, 0]
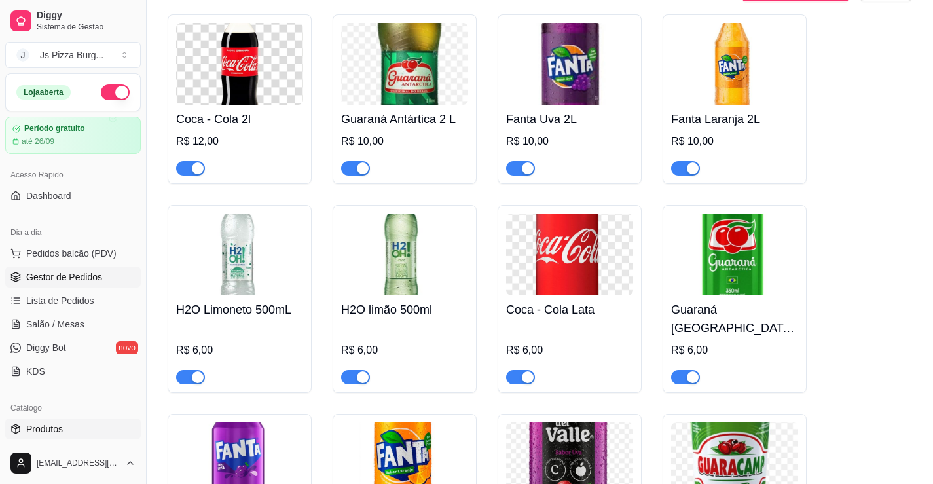
click at [45, 278] on span "Gestor de Pedidos" at bounding box center [64, 276] width 76 height 13
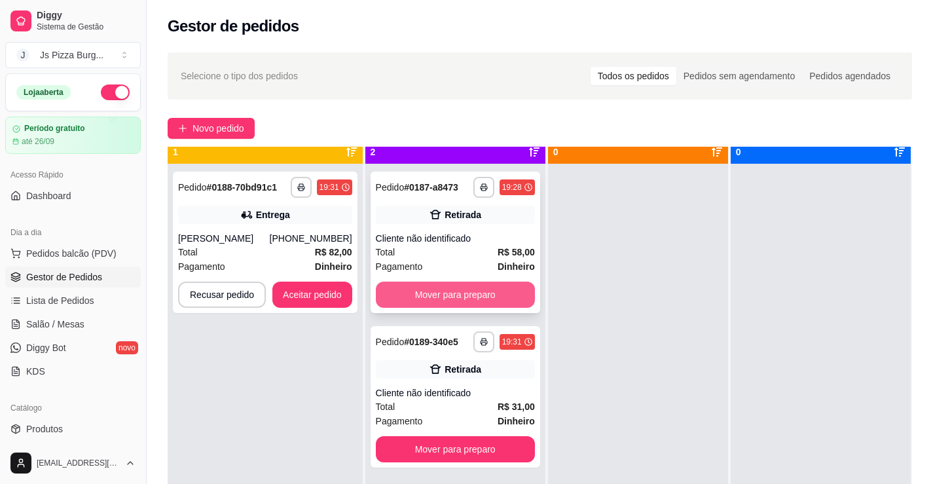
scroll to position [37, 0]
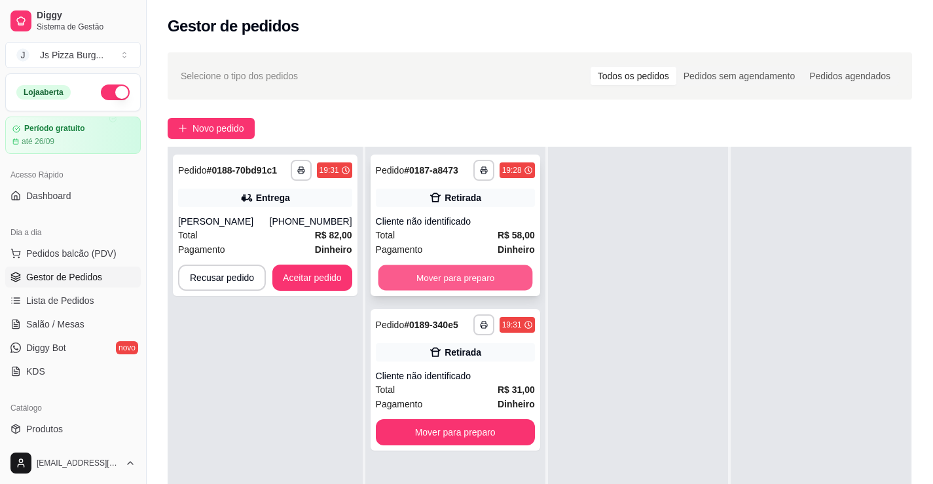
click at [430, 270] on button "Mover para preparo" at bounding box center [455, 278] width 155 height 26
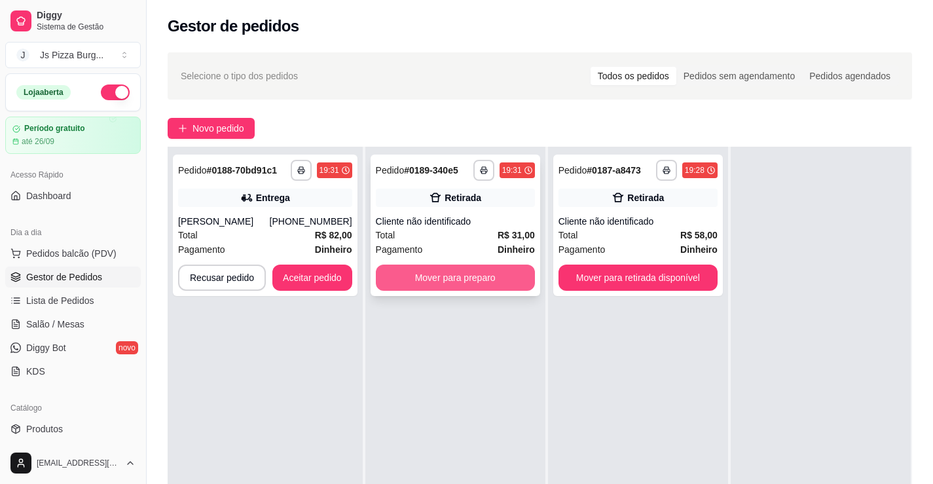
click at [439, 272] on button "Mover para preparo" at bounding box center [455, 278] width 159 height 26
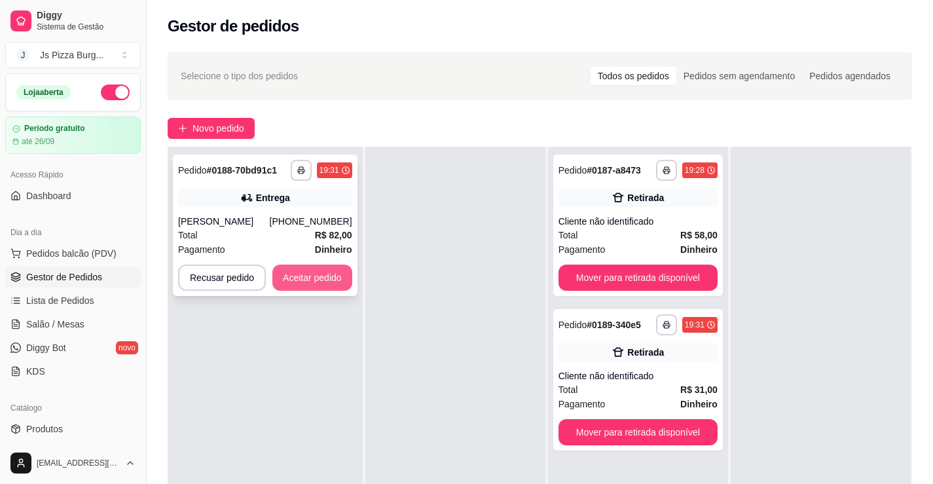
click at [326, 273] on button "Aceitar pedido" at bounding box center [312, 278] width 80 height 26
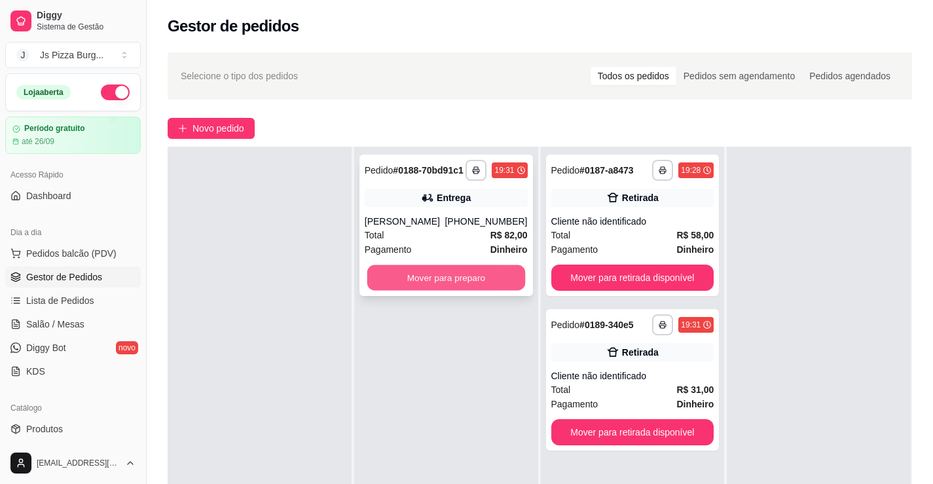
click at [392, 282] on button "Mover para preparo" at bounding box center [446, 278] width 158 height 26
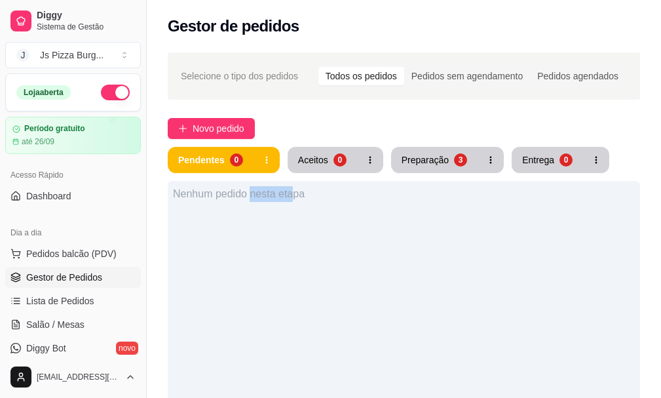
click at [244, 219] on div "Nenhum pedido nesta etapa" at bounding box center [404, 380] width 472 height 398
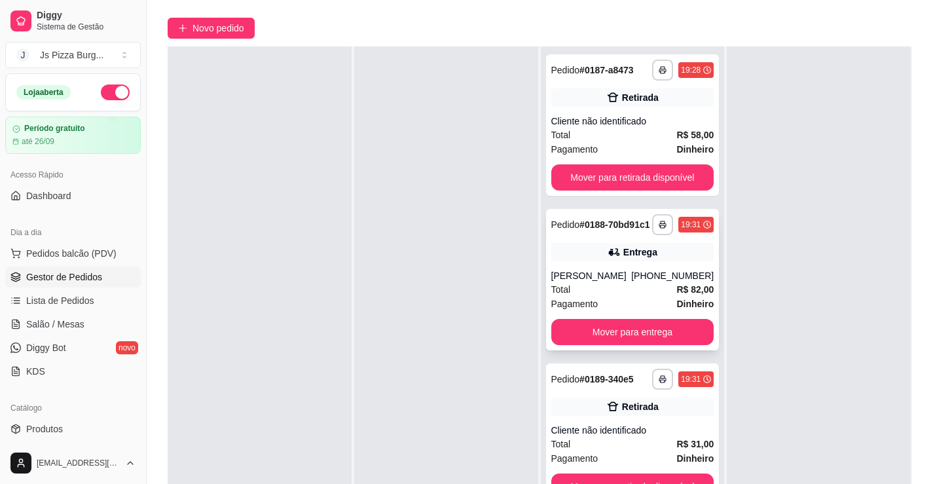
scroll to position [196, 0]
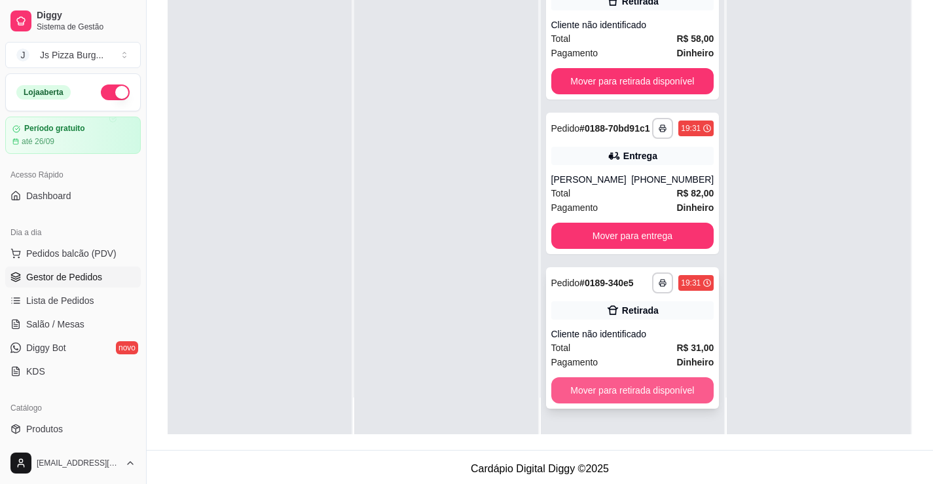
click at [653, 390] on button "Mover para retirada disponível" at bounding box center [632, 390] width 163 height 26
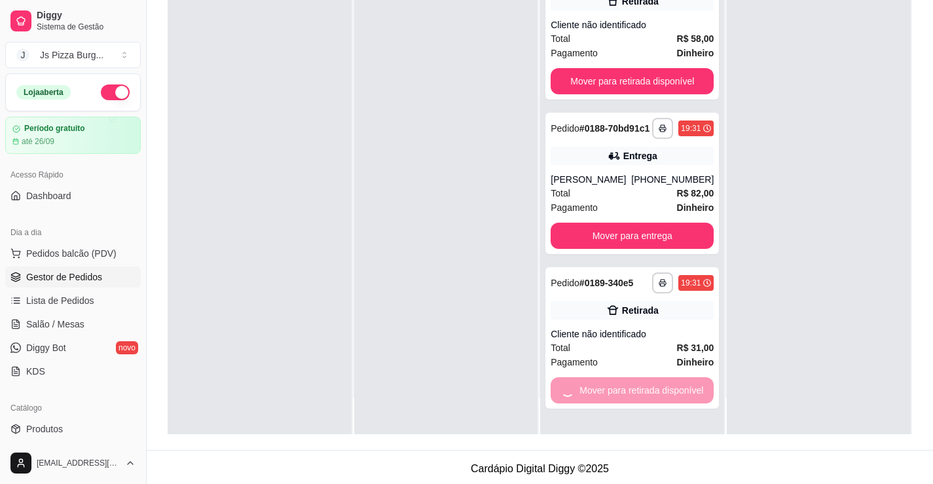
scroll to position [0, 0]
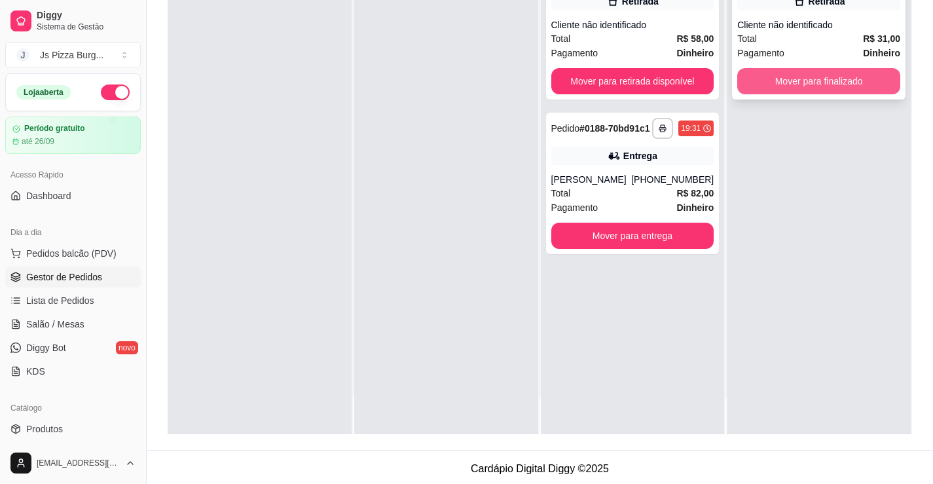
click at [829, 74] on button "Mover para finalizado" at bounding box center [818, 81] width 163 height 26
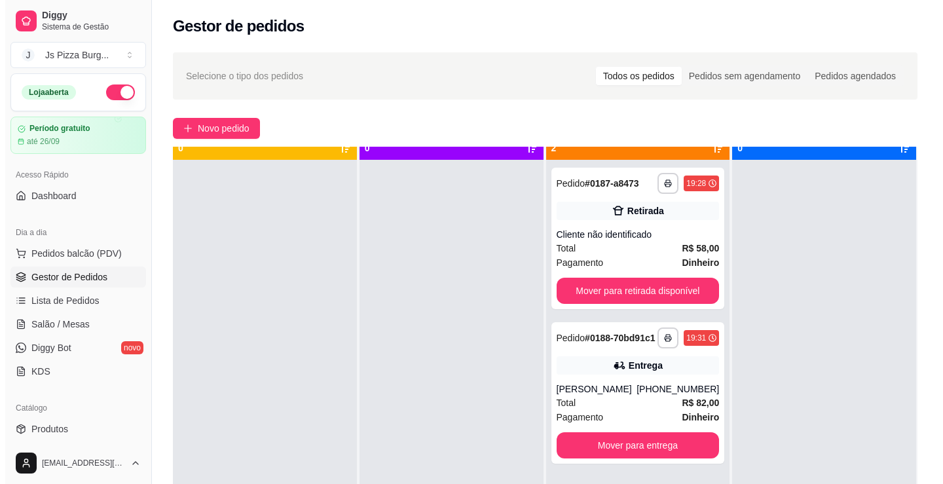
scroll to position [37, 0]
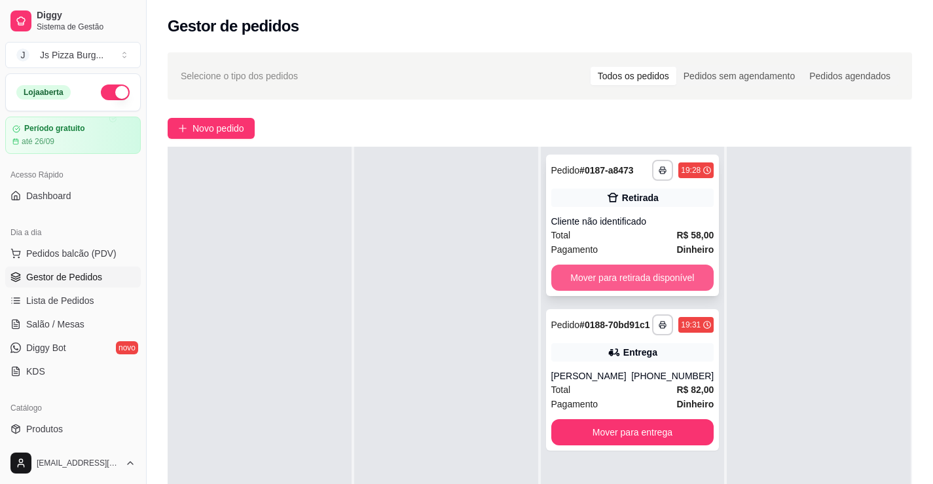
click at [653, 272] on button "Mover para retirada disponível" at bounding box center [632, 278] width 163 height 26
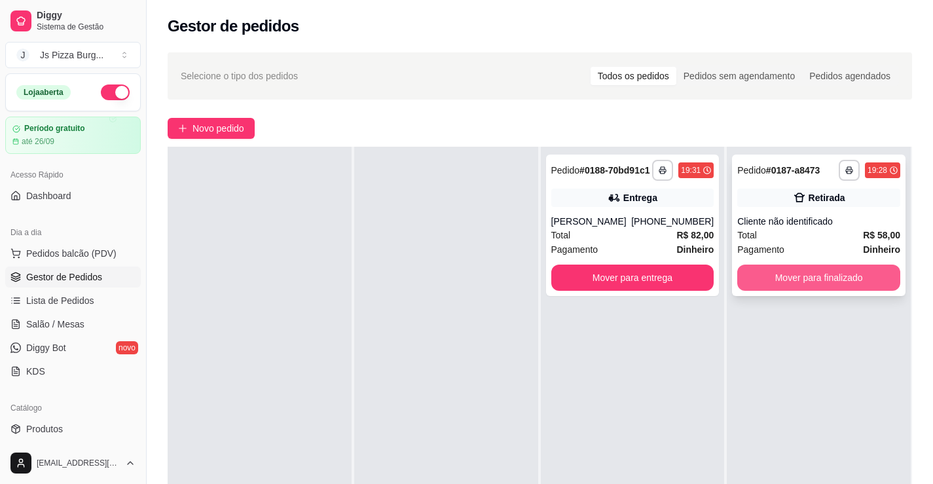
click at [774, 278] on button "Mover para finalizado" at bounding box center [818, 278] width 163 height 26
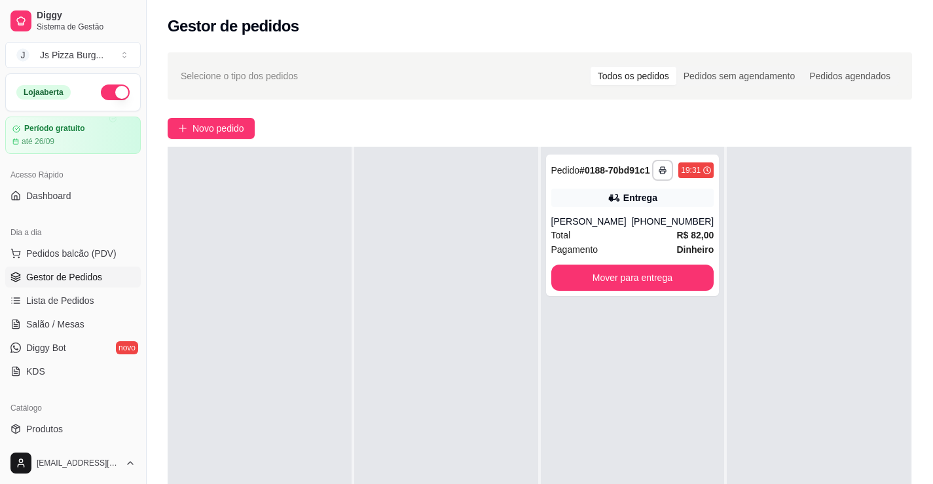
click at [768, 267] on div at bounding box center [819, 389] width 184 height 484
click at [690, 291] on button "Mover para entrega" at bounding box center [632, 278] width 158 height 26
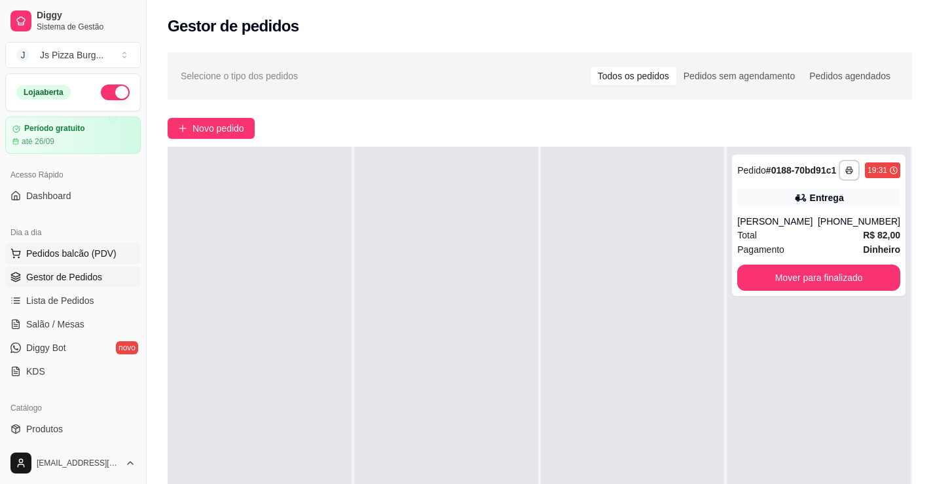
click at [48, 250] on span "Pedidos balcão (PDV)" at bounding box center [71, 253] width 90 height 13
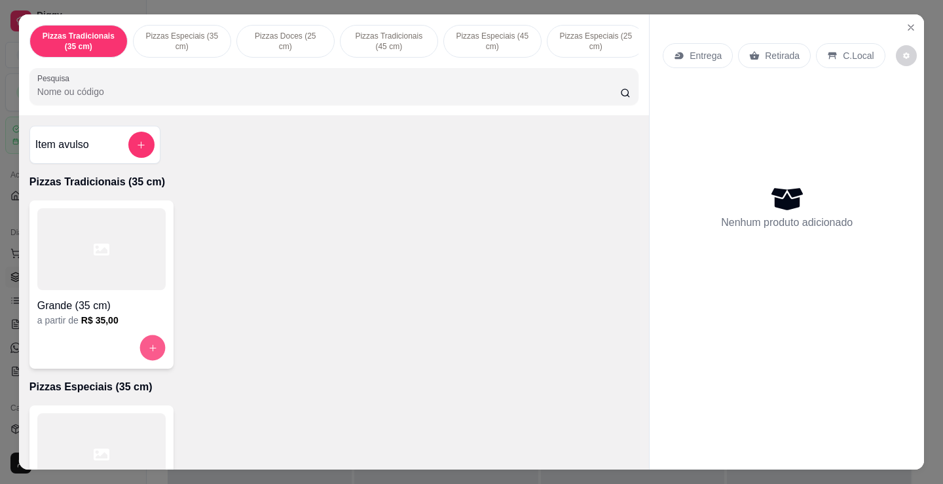
click at [148, 353] on icon "increase-product-quantity" at bounding box center [153, 348] width 10 height 10
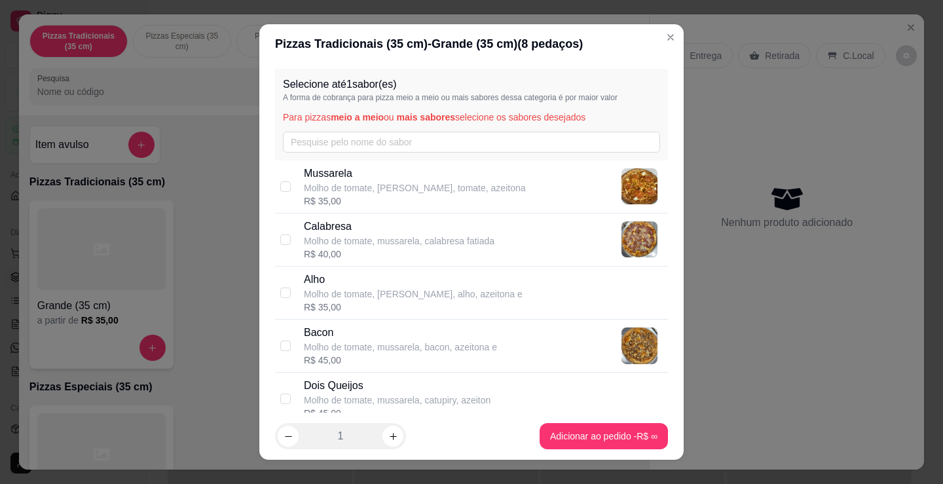
click at [377, 200] on div "R$ 35,00" at bounding box center [415, 201] width 222 height 13
click at [362, 240] on p "Molho de tomate, mussarela, calabresa fatiada" at bounding box center [399, 240] width 191 height 13
checkbox input "false"
checkbox input "true"
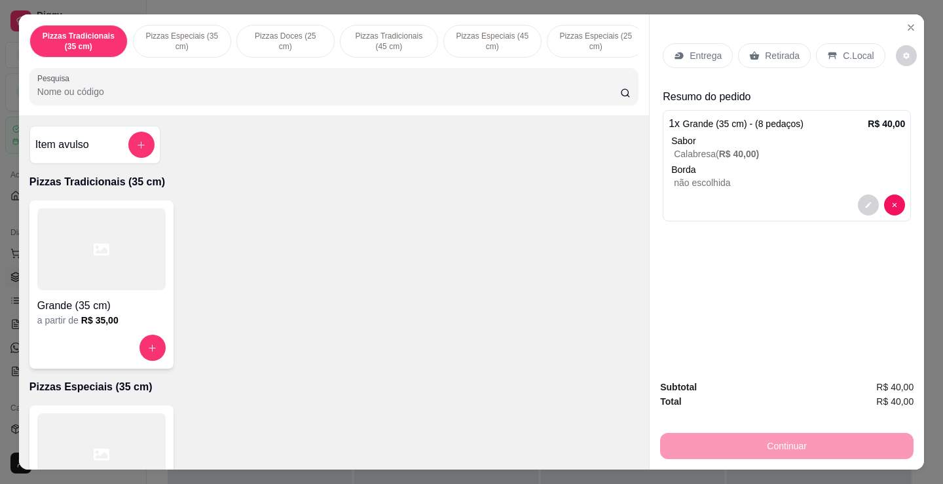
click at [720, 151] on span "R$ 40,00 )" at bounding box center [739, 154] width 41 height 10
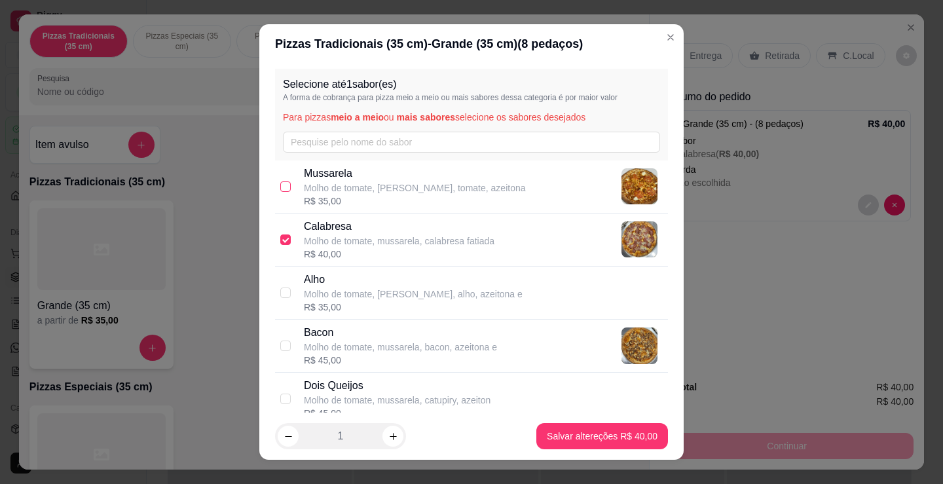
click at [284, 185] on input "checkbox" at bounding box center [285, 186] width 10 height 10
checkbox input "true"
checkbox input "false"
click at [446, 179] on p "Mussarela" at bounding box center [415, 174] width 222 height 16
checkbox input "false"
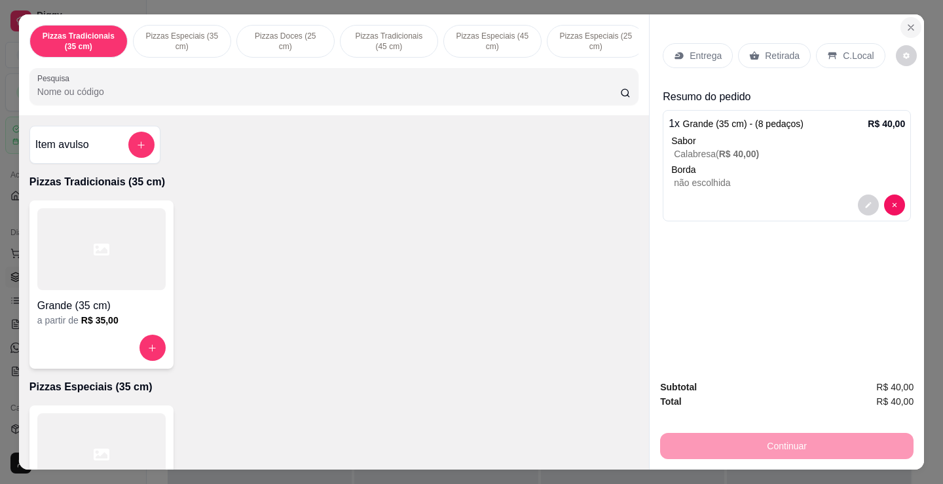
click at [903, 17] on button "Close" at bounding box center [911, 27] width 21 height 21
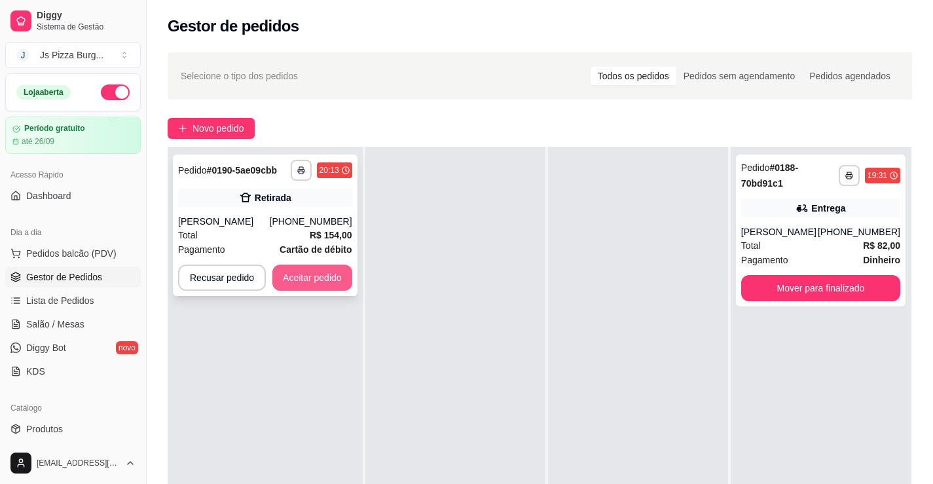
click at [300, 280] on button "Aceitar pedido" at bounding box center [312, 278] width 80 height 26
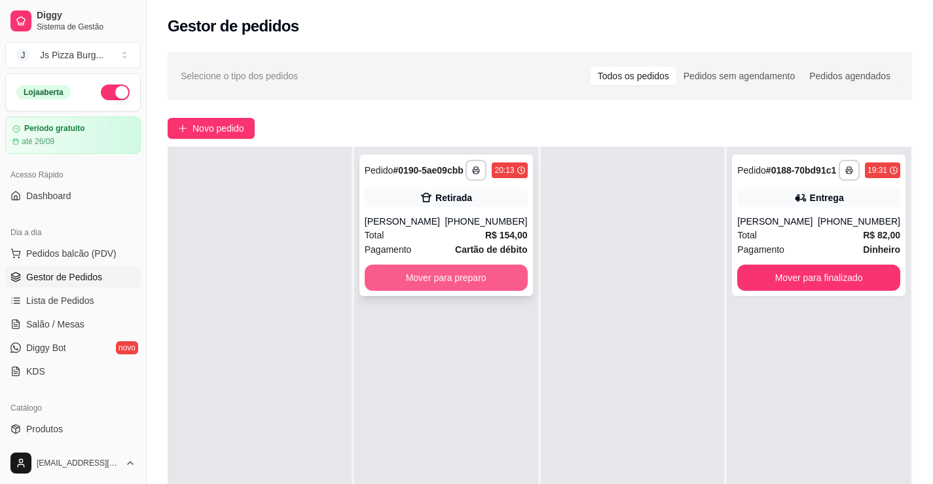
click at [422, 280] on button "Mover para preparo" at bounding box center [446, 278] width 163 height 26
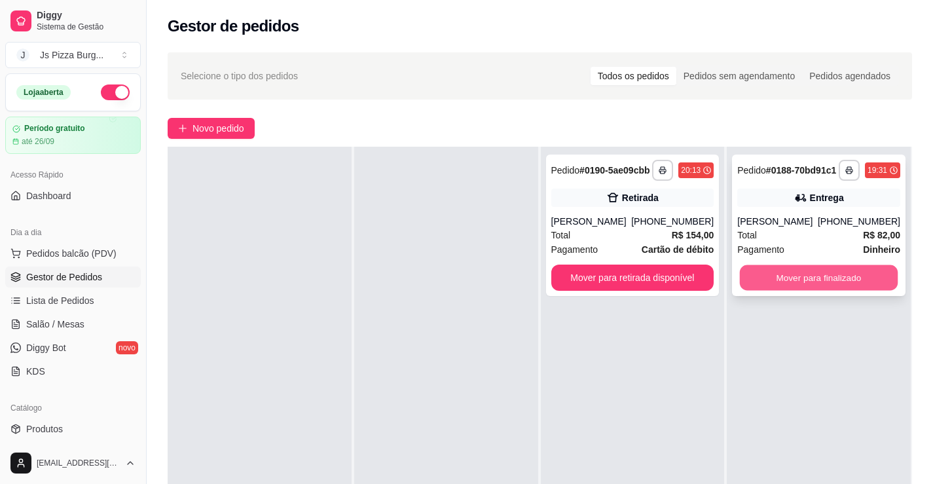
click at [783, 291] on button "Mover para finalizado" at bounding box center [819, 278] width 158 height 26
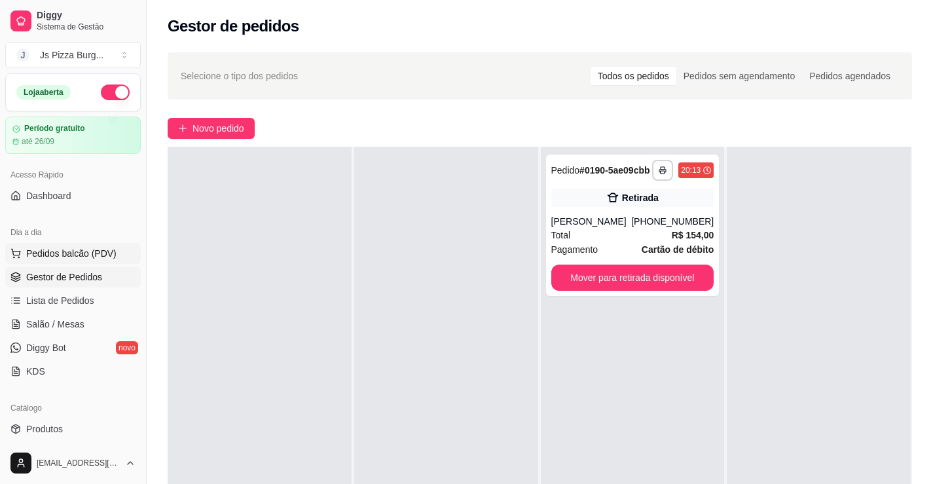
click at [90, 254] on span "Pedidos balcão (PDV)" at bounding box center [71, 253] width 90 height 13
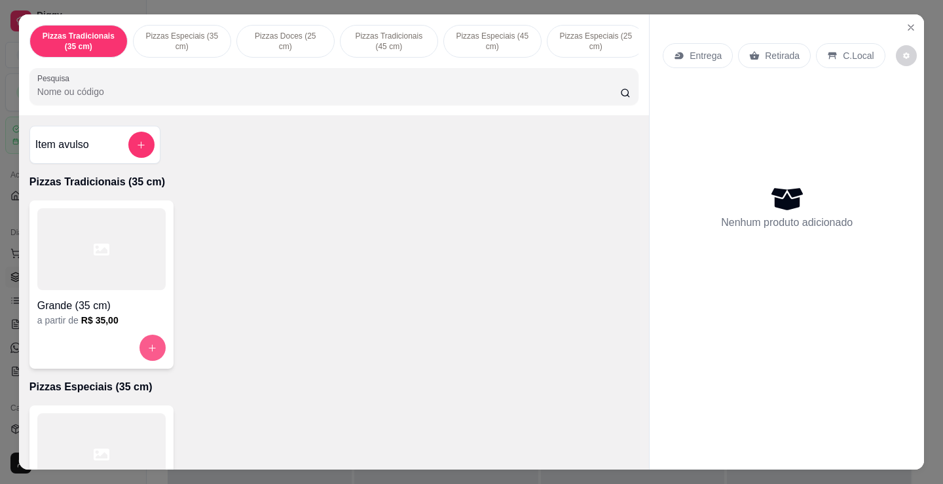
click at [154, 348] on button "increase-product-quantity" at bounding box center [152, 348] width 26 height 26
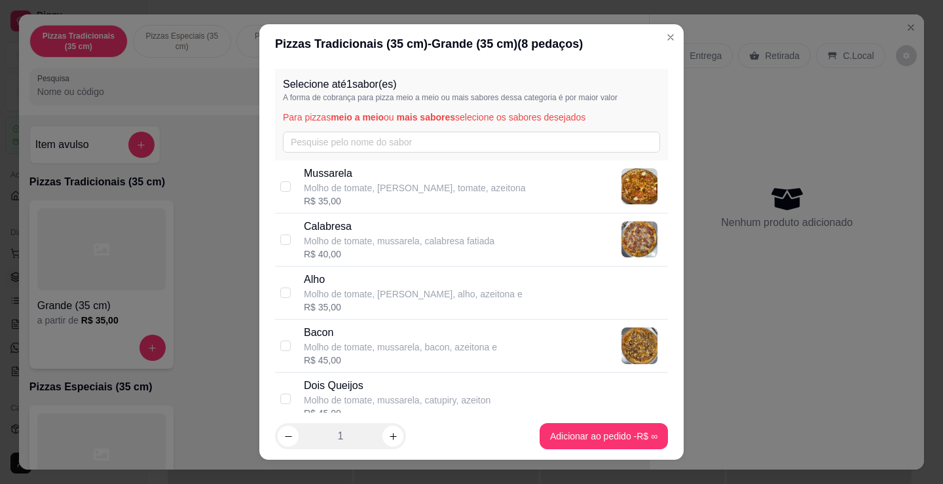
click at [296, 256] on div "Calabresa Molho de tomate, mussarela, calabresa fatiada R$ 40,00" at bounding box center [471, 240] width 393 height 53
checkbox input "true"
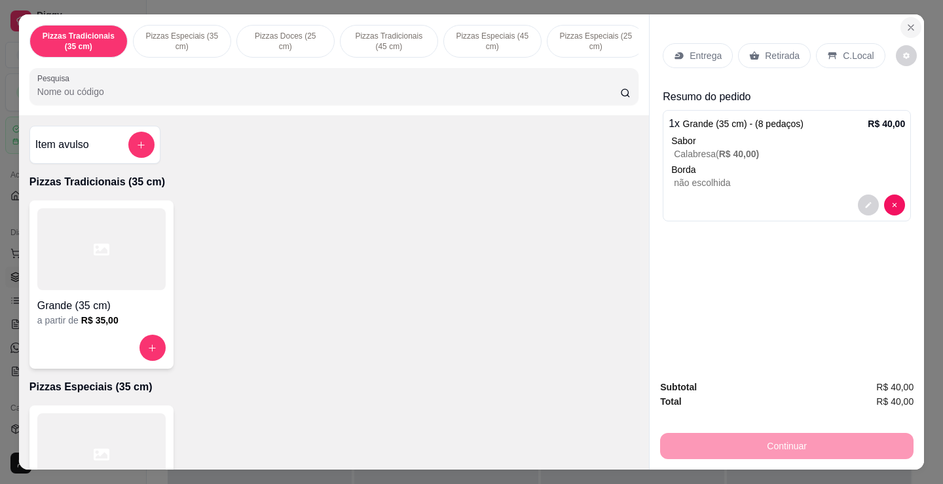
click at [910, 23] on button "Close" at bounding box center [911, 27] width 21 height 21
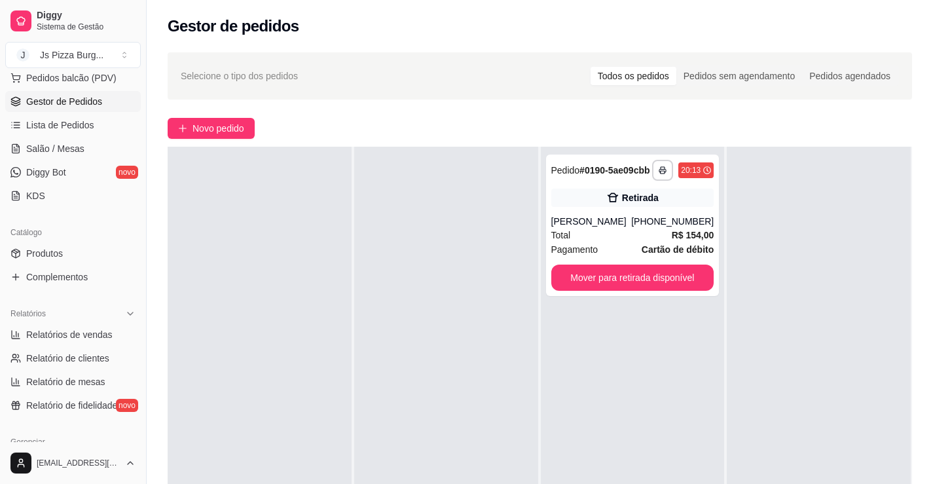
scroll to position [196, 0]
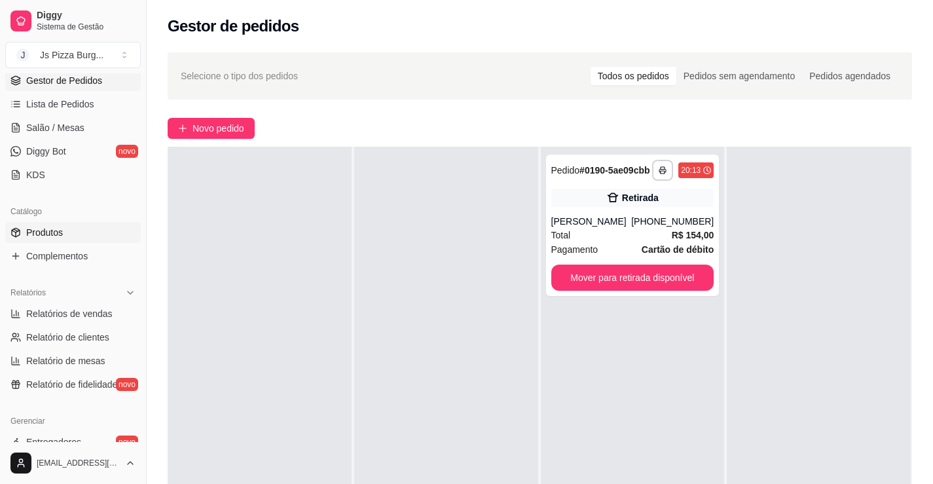
click at [77, 227] on link "Produtos" at bounding box center [73, 232] width 136 height 21
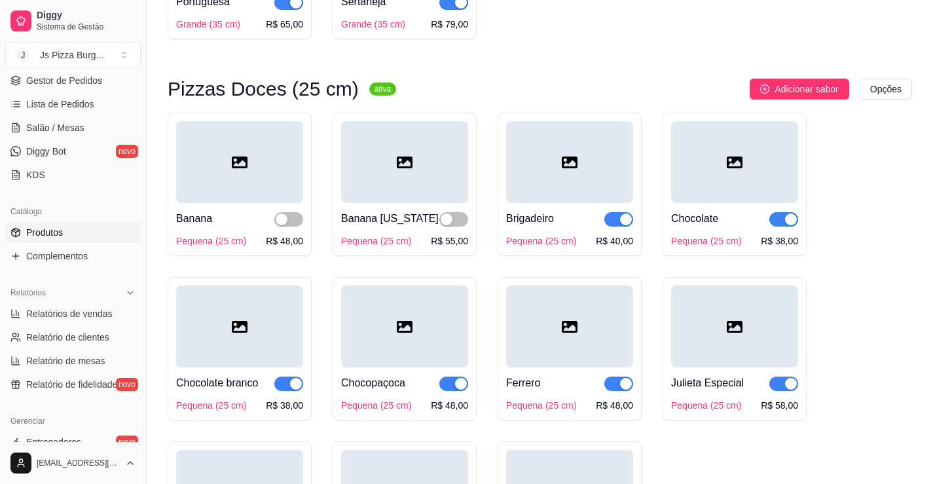
scroll to position [1506, 0]
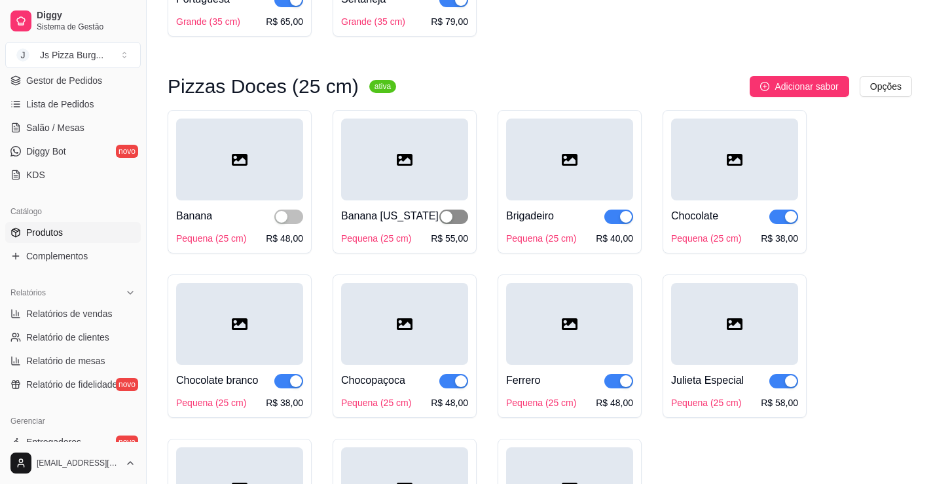
click at [458, 224] on span "button" at bounding box center [453, 217] width 29 height 14
click at [297, 224] on span "button" at bounding box center [288, 217] width 29 height 14
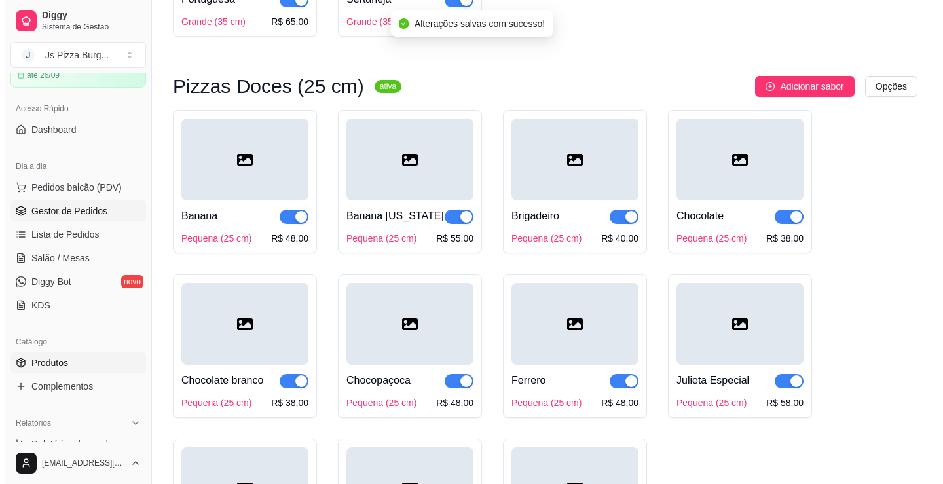
scroll to position [65, 0]
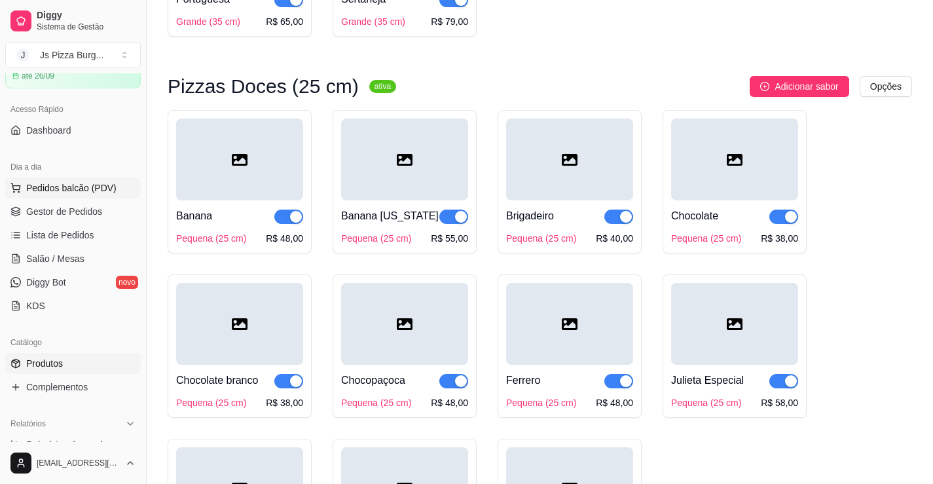
click at [99, 182] on span "Pedidos balcão (PDV)" at bounding box center [71, 187] width 90 height 13
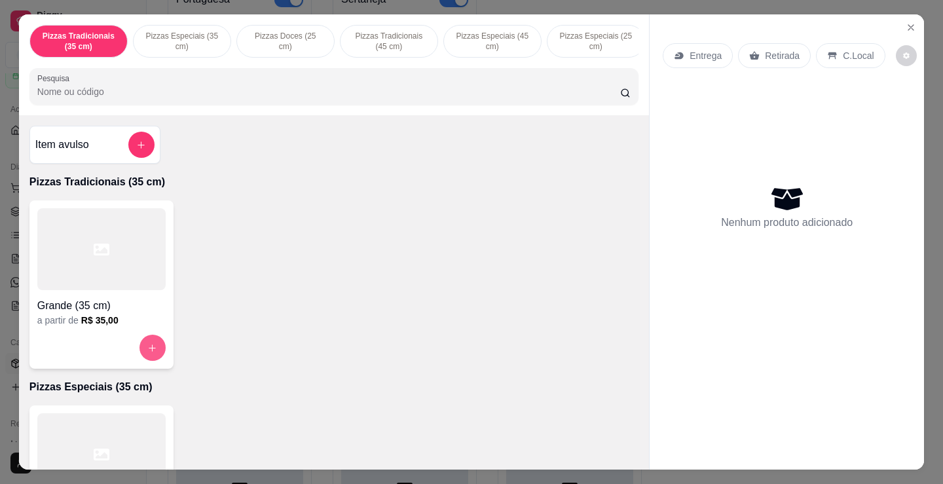
click at [157, 356] on button "increase-product-quantity" at bounding box center [152, 348] width 26 height 26
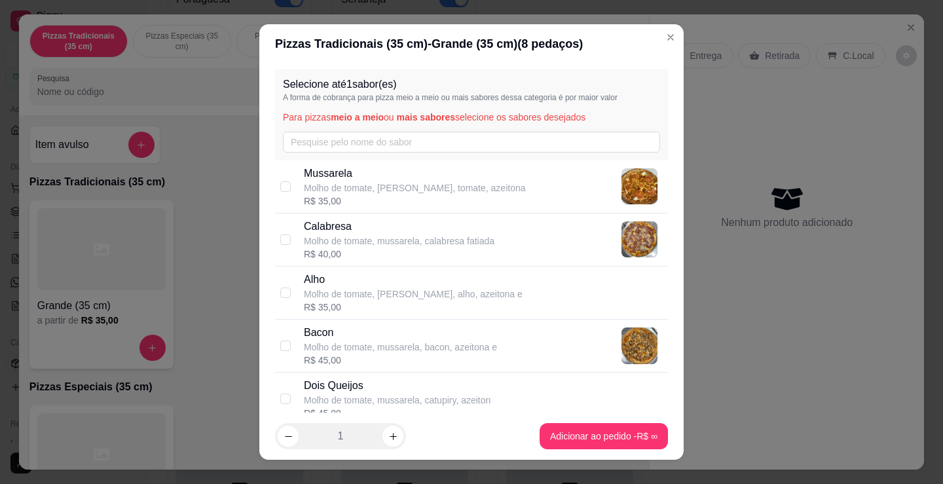
drag, startPoint x: 388, startPoint y: 237, endPoint x: 478, endPoint y: 343, distance: 138.9
click at [390, 239] on p "Molho de tomate, mussarela, calabresa fatiada" at bounding box center [399, 240] width 191 height 13
checkbox input "true"
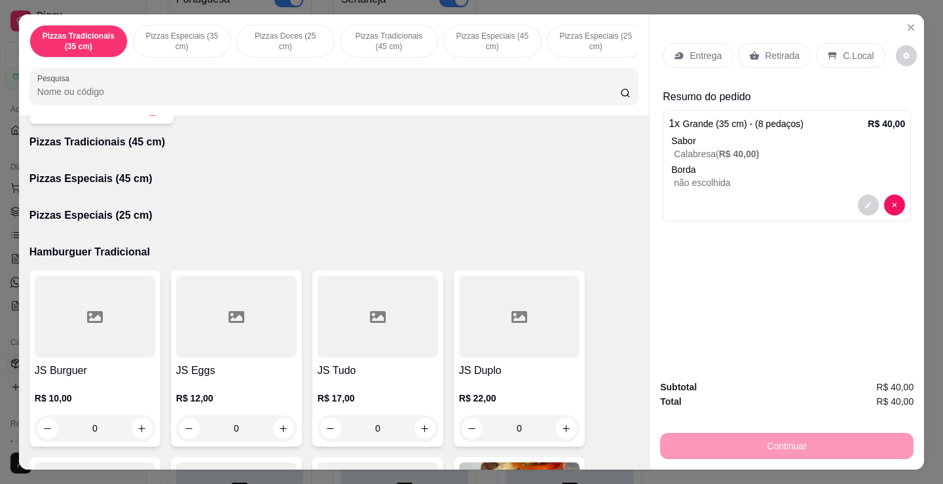
scroll to position [458, 0]
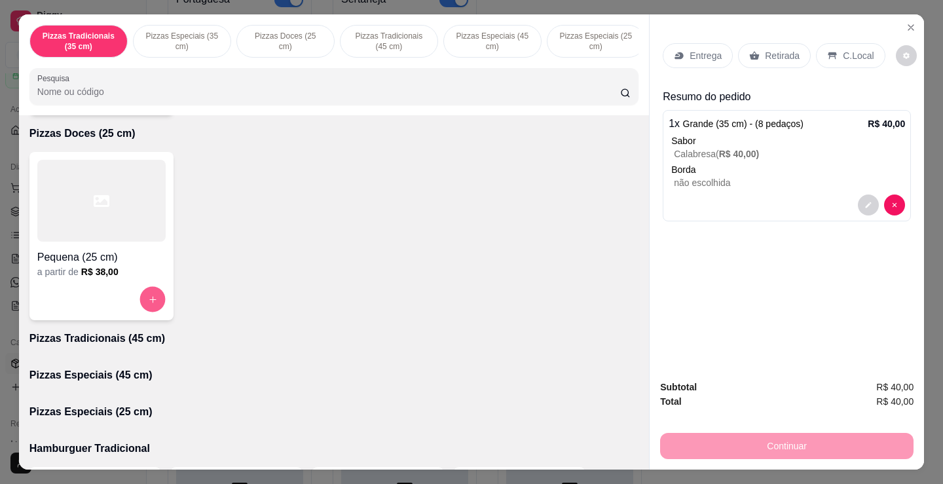
click at [151, 303] on icon "increase-product-quantity" at bounding box center [153, 300] width 10 height 10
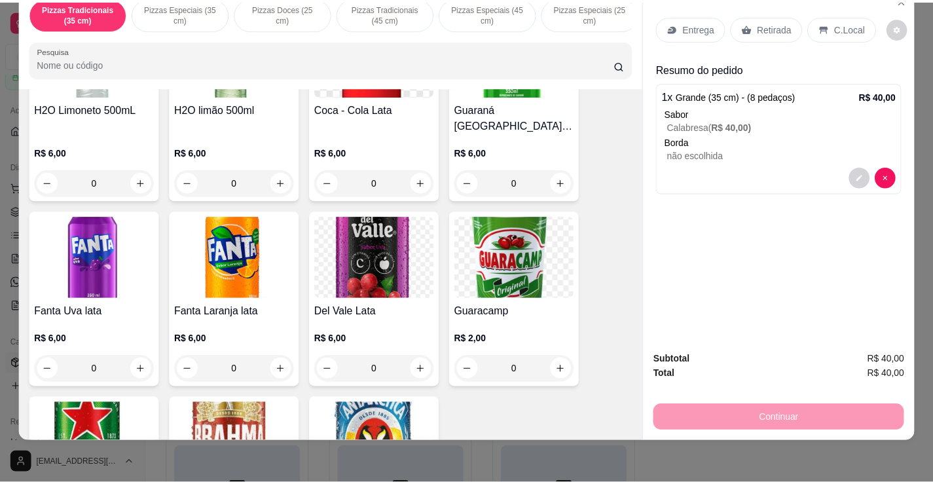
scroll to position [2826, 0]
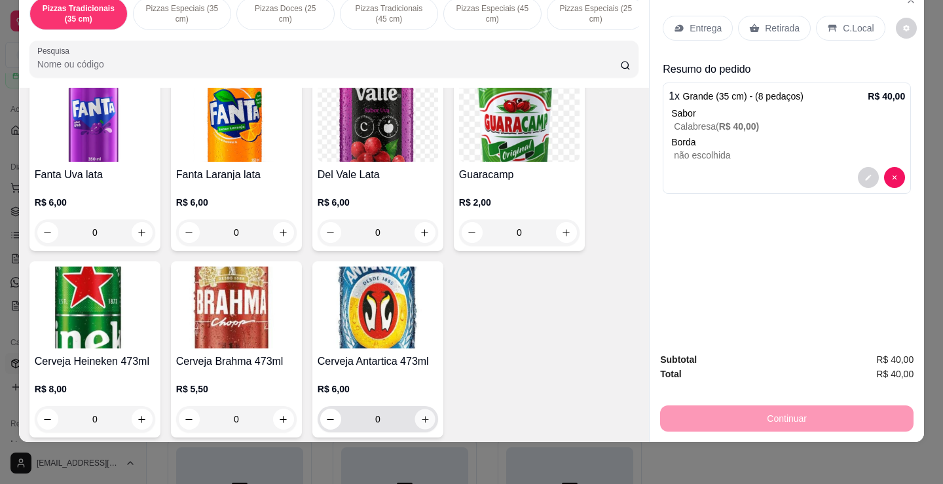
click at [420, 415] on icon "increase-product-quantity" at bounding box center [425, 420] width 10 height 10
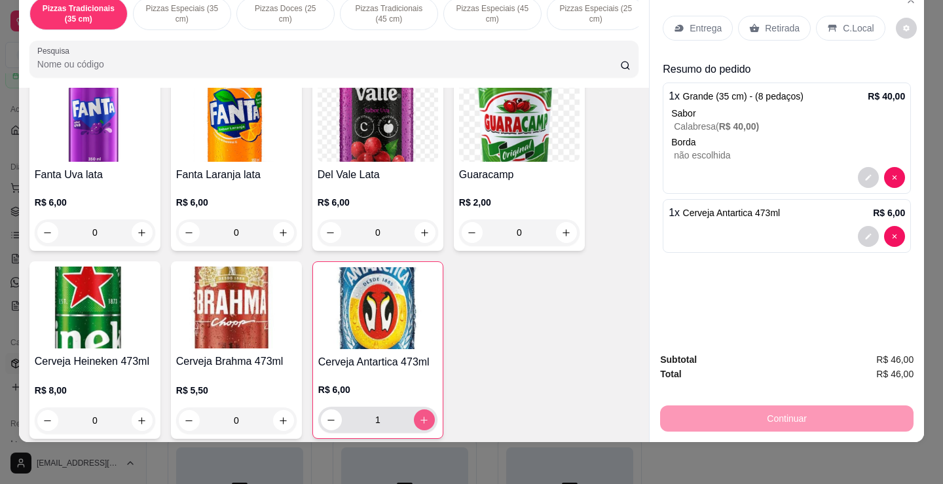
click at [419, 415] on icon "increase-product-quantity" at bounding box center [424, 420] width 10 height 10
type input "2"
click at [777, 22] on p "Retirada" at bounding box center [782, 28] width 35 height 13
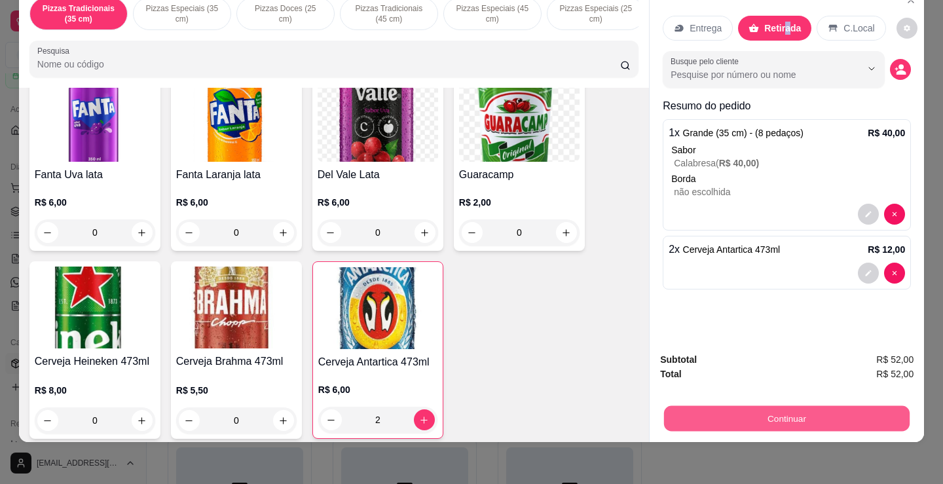
click at [752, 405] on button "Continuar" at bounding box center [787, 418] width 246 height 26
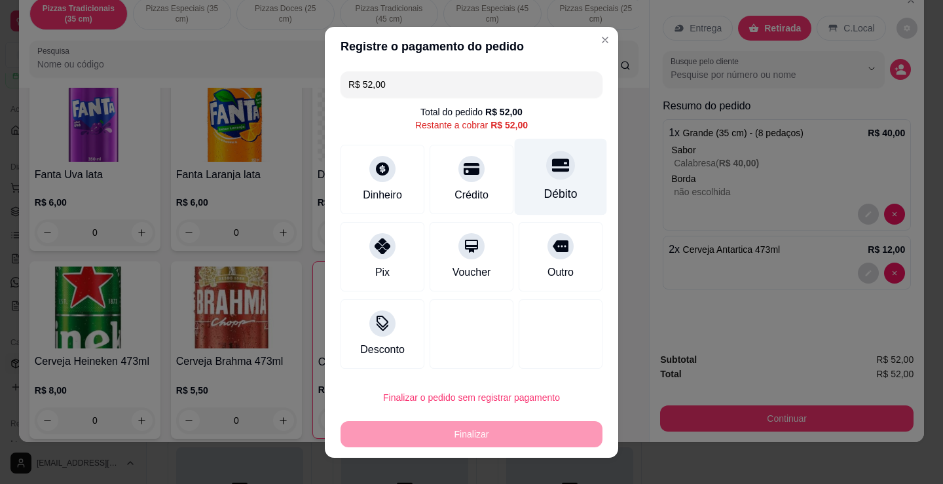
click at [552, 168] on icon at bounding box center [560, 165] width 17 height 17
type input "R$ 0,00"
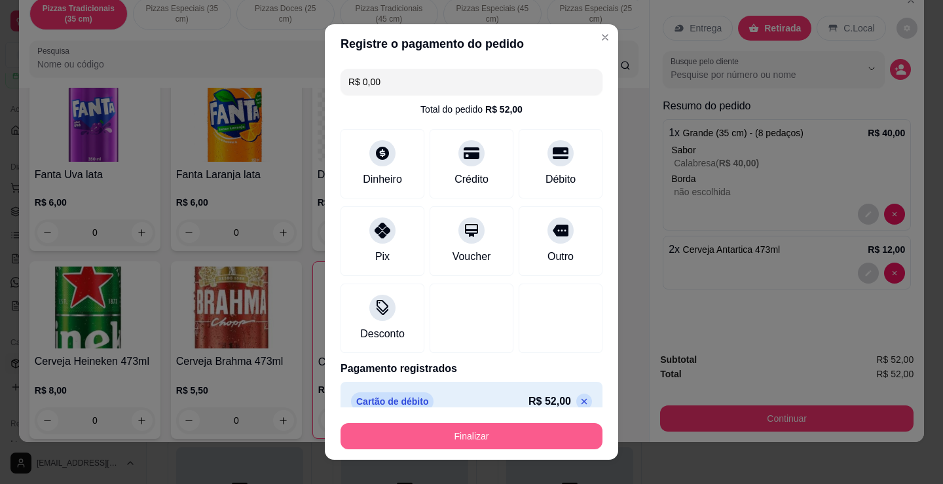
click at [546, 443] on button "Finalizar" at bounding box center [472, 436] width 262 height 26
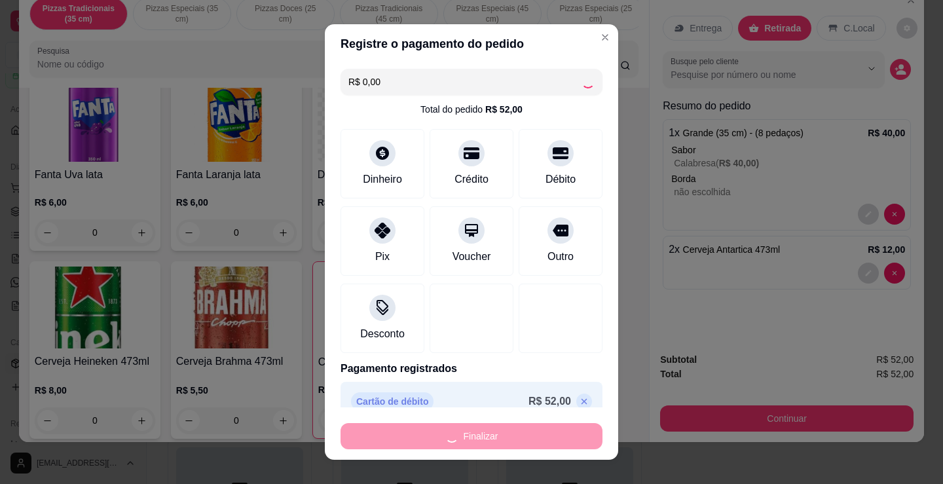
type input "0"
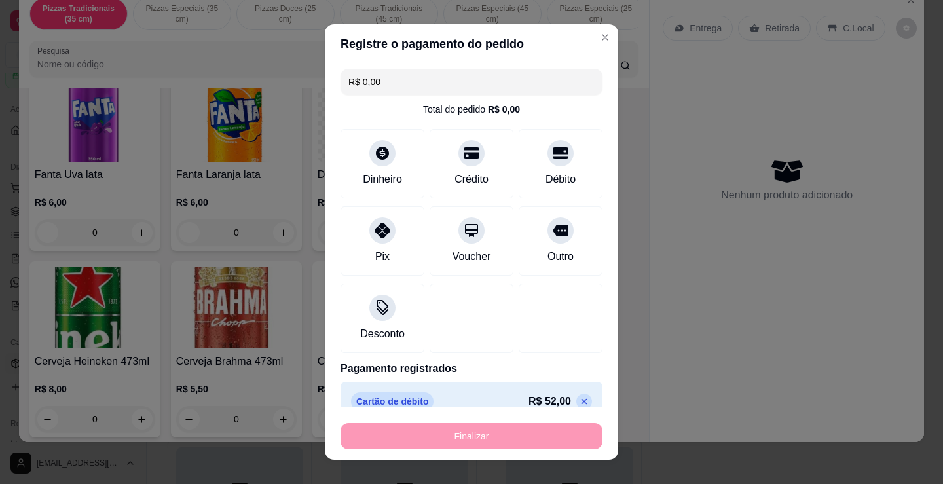
type input "-R$ 52,00"
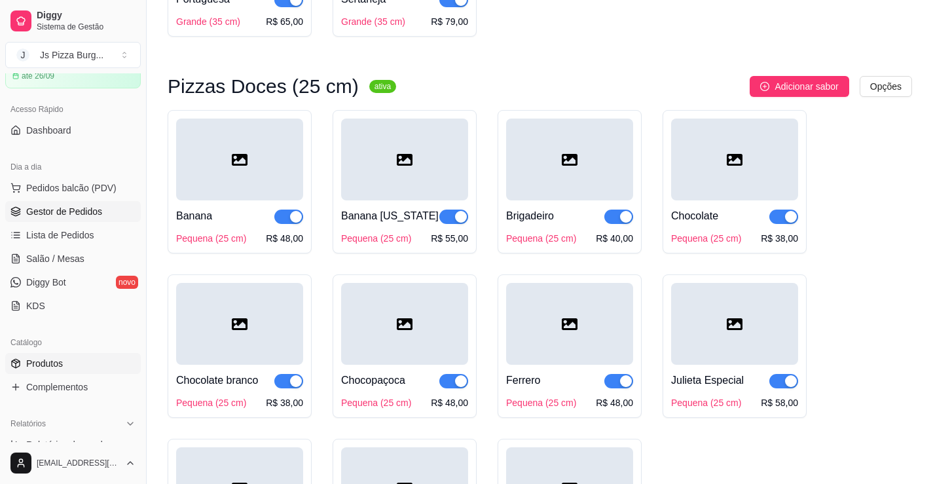
click at [78, 214] on span "Gestor de Pedidos" at bounding box center [64, 211] width 76 height 13
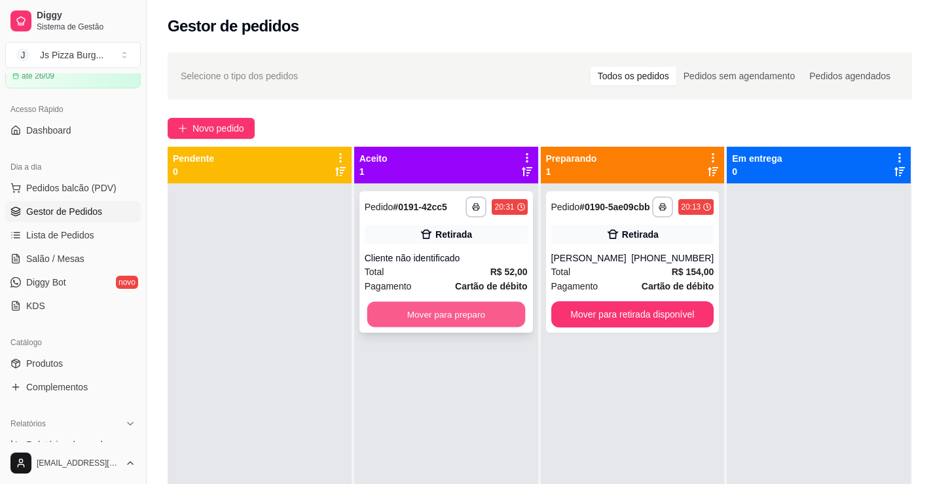
click at [432, 308] on button "Mover para preparo" at bounding box center [446, 315] width 158 height 26
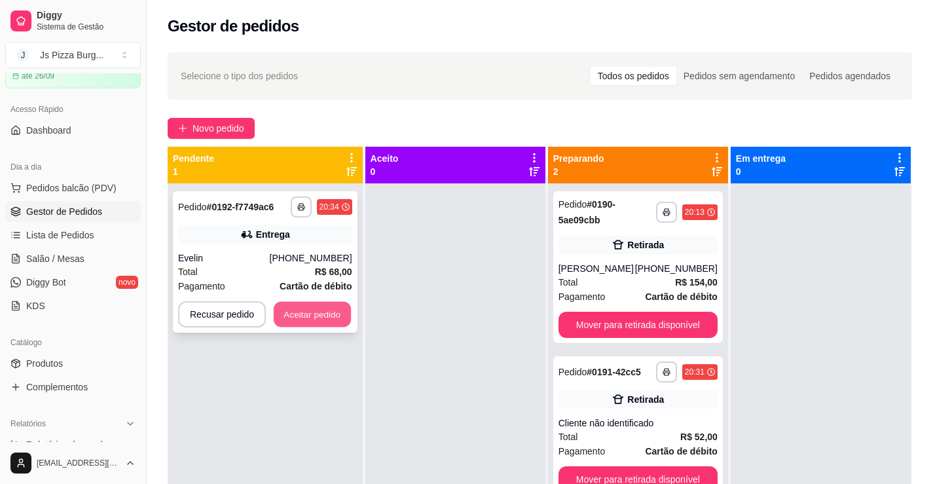
click at [320, 318] on button "Aceitar pedido" at bounding box center [312, 315] width 77 height 26
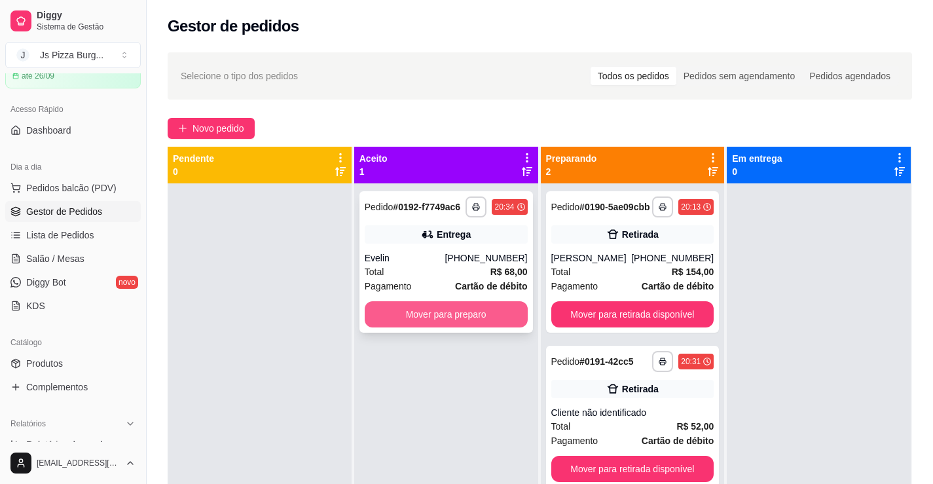
click at [507, 316] on button "Mover para preparo" at bounding box center [446, 314] width 163 height 26
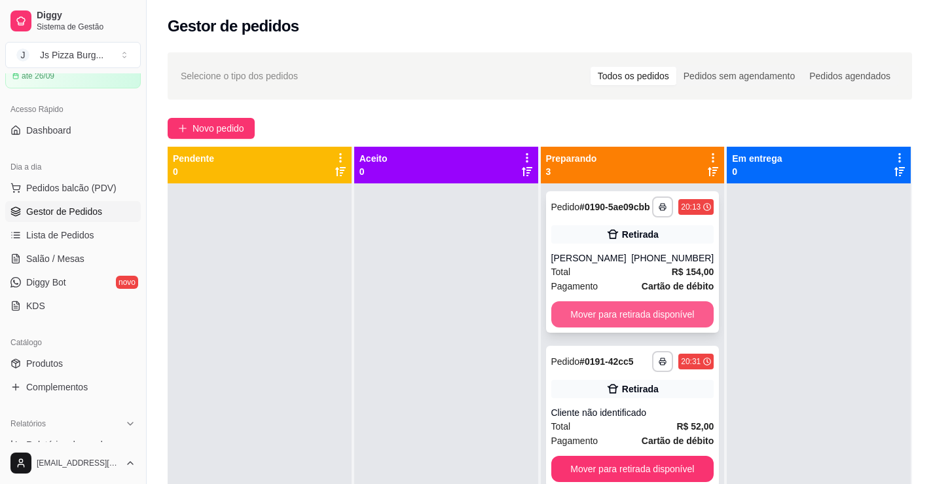
click at [577, 316] on button "Mover para retirada disponível" at bounding box center [632, 314] width 163 height 26
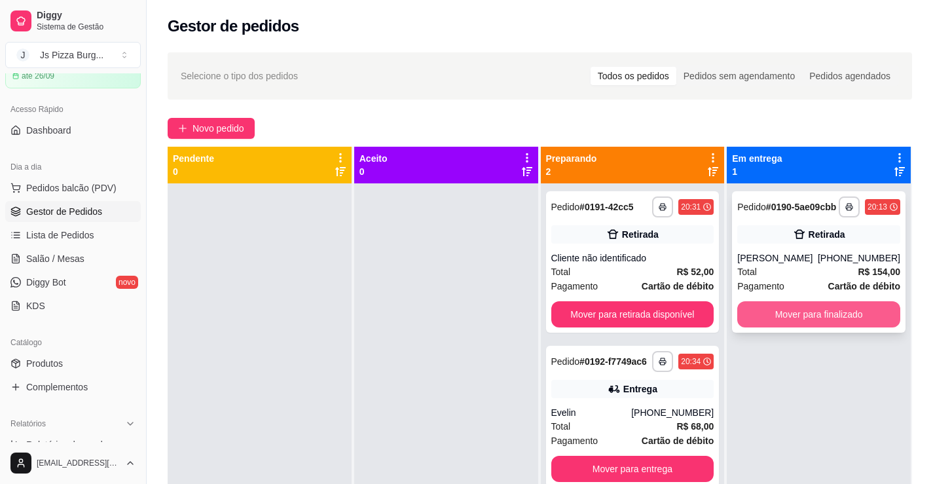
click at [767, 312] on button "Mover para finalizado" at bounding box center [818, 314] width 163 height 26
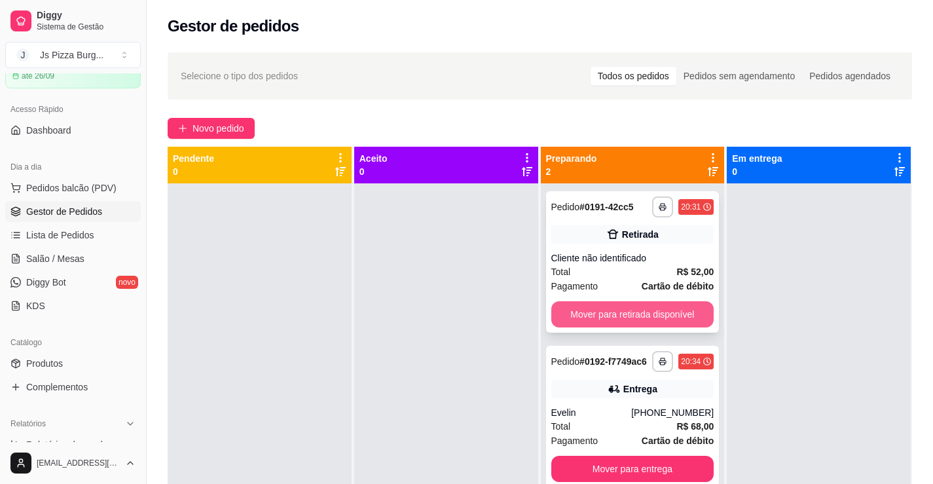
click at [677, 308] on button "Mover para retirada disponível" at bounding box center [632, 314] width 163 height 26
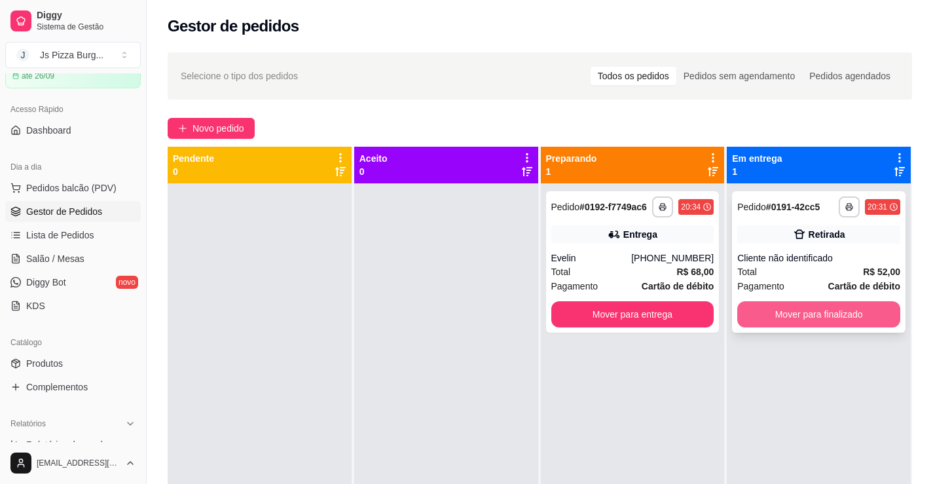
click at [831, 310] on button "Mover para finalizado" at bounding box center [818, 314] width 163 height 26
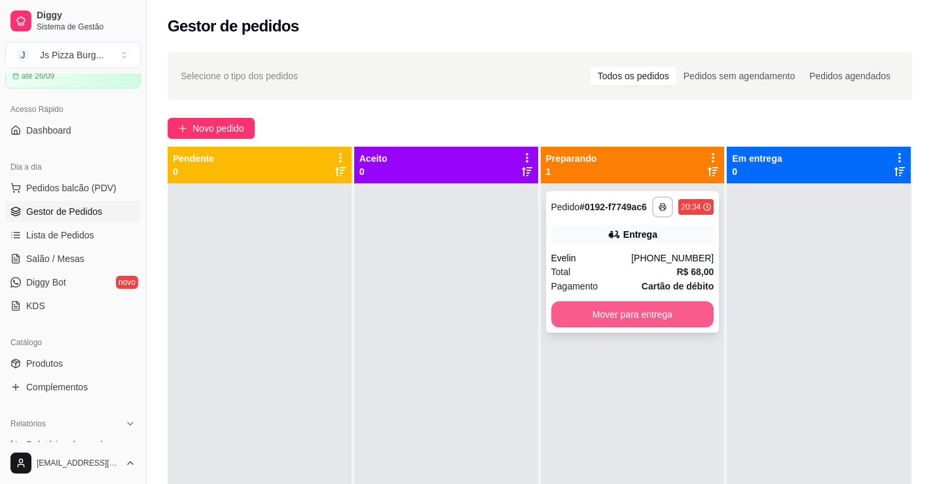
click at [633, 318] on button "Mover para entrega" at bounding box center [632, 314] width 163 height 26
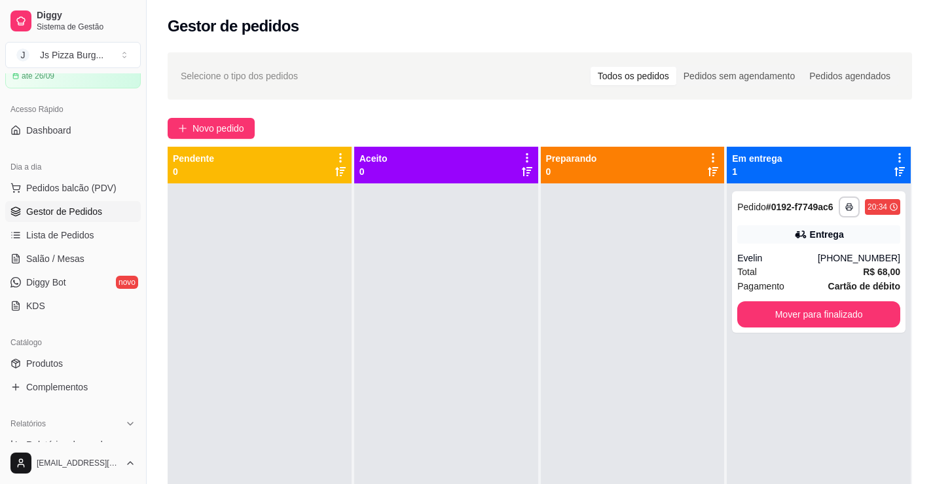
click at [633, 318] on div at bounding box center [633, 425] width 184 height 484
click at [682, 269] on div at bounding box center [633, 425] width 184 height 484
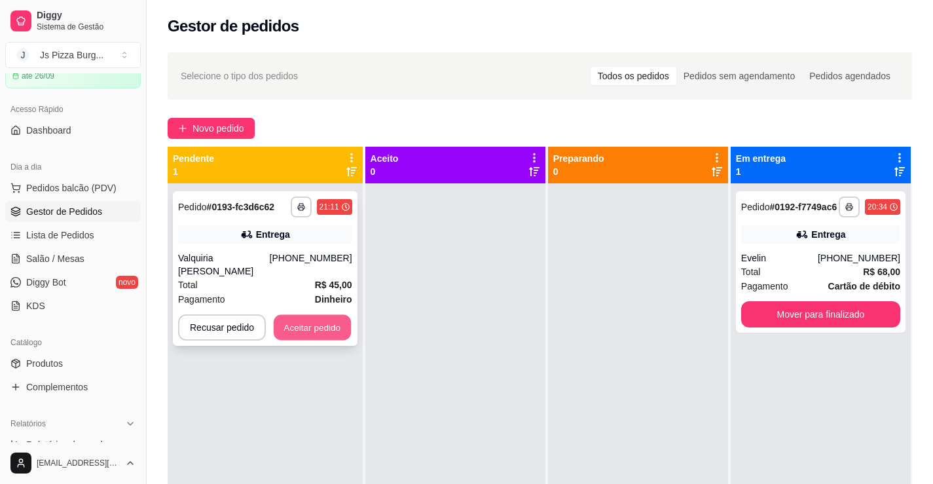
click at [325, 330] on button "Aceitar pedido" at bounding box center [312, 328] width 77 height 26
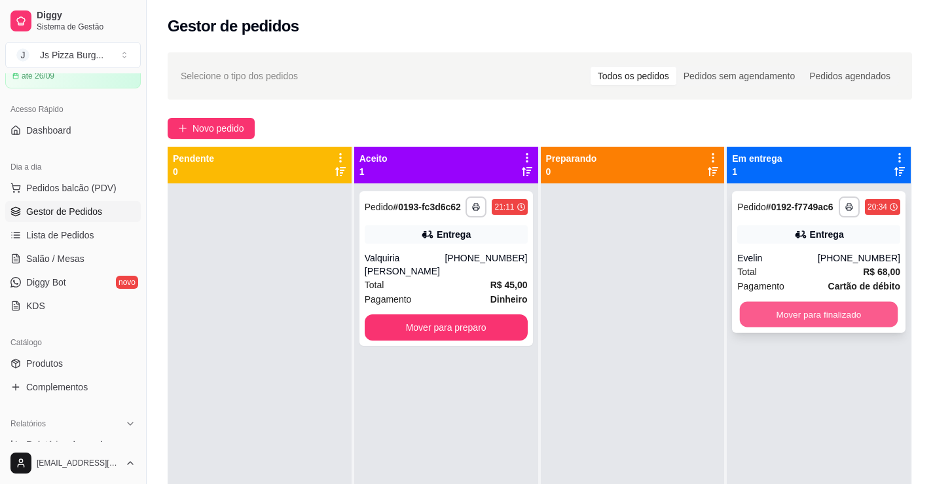
click at [785, 311] on button "Mover para finalizado" at bounding box center [819, 315] width 158 height 26
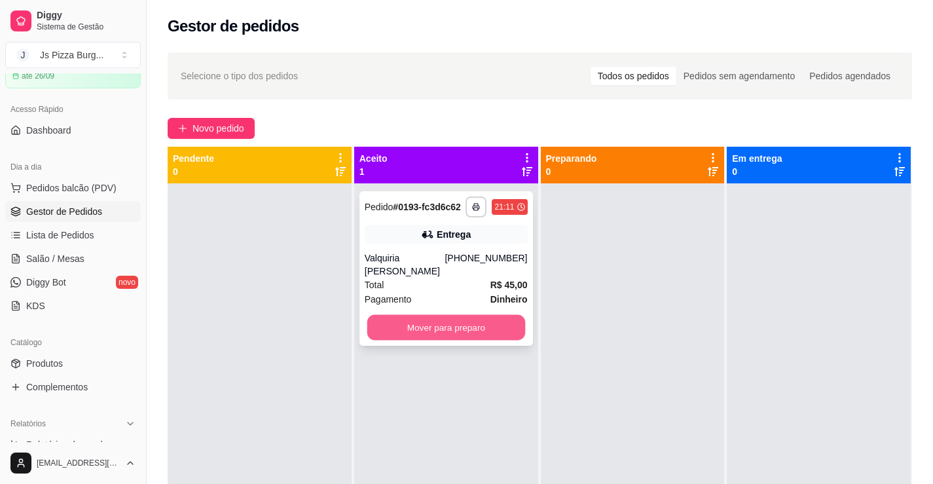
click at [388, 322] on button "Mover para preparo" at bounding box center [446, 328] width 158 height 26
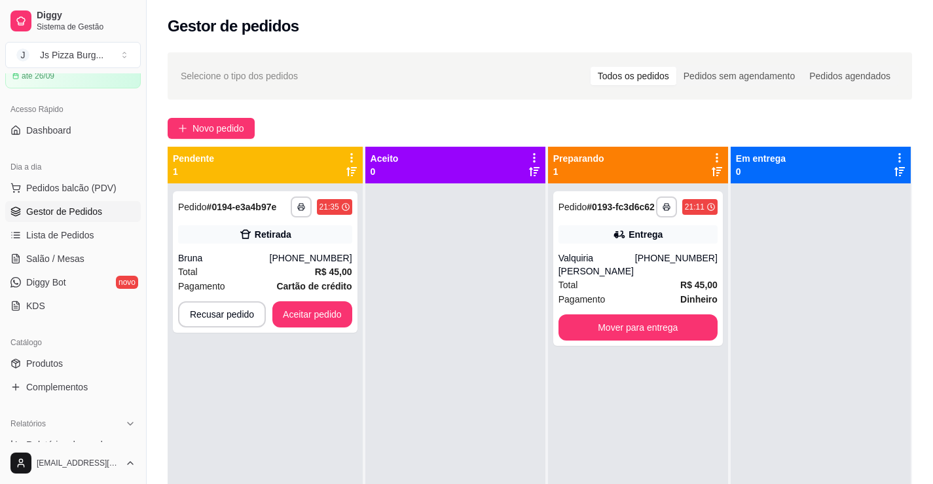
click at [804, 33] on div "Gestor de pedidos" at bounding box center [540, 26] width 745 height 21
click at [319, 306] on button "Aceitar pedido" at bounding box center [312, 314] width 80 height 26
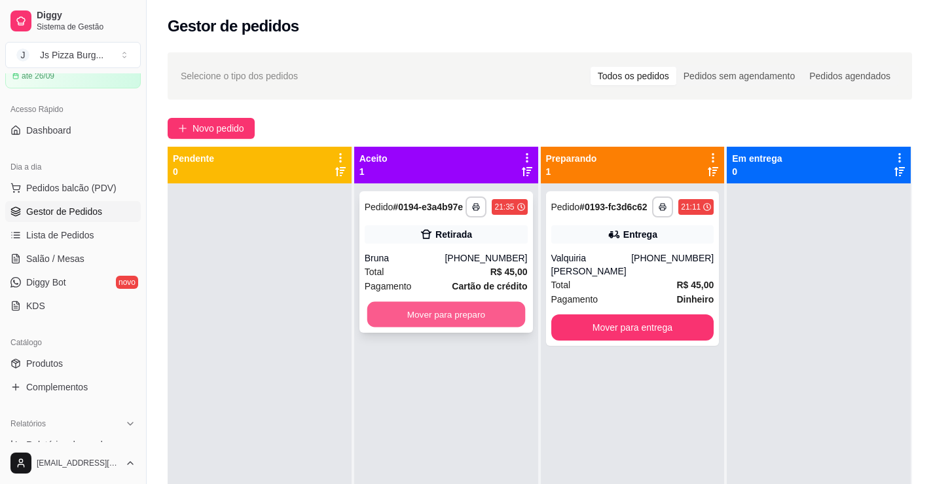
click at [404, 316] on button "Mover para preparo" at bounding box center [446, 315] width 158 height 26
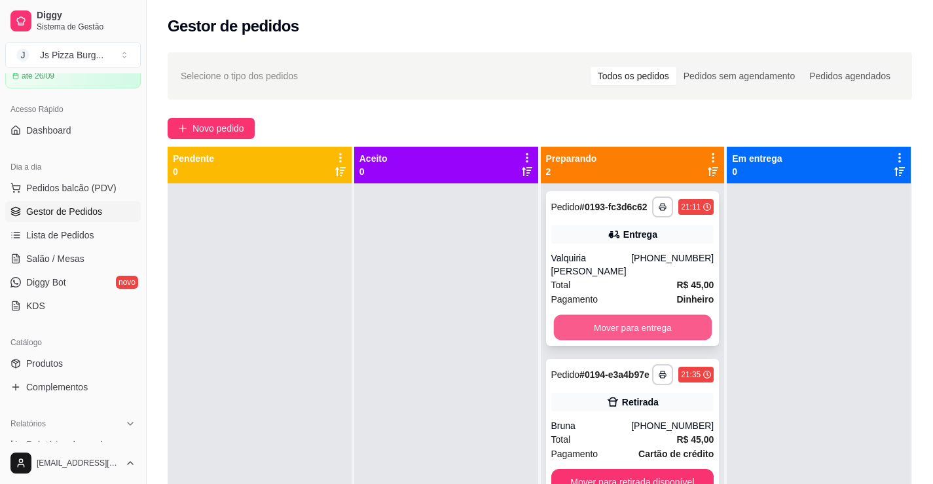
click at [604, 329] on button "Mover para entrega" at bounding box center [632, 328] width 158 height 26
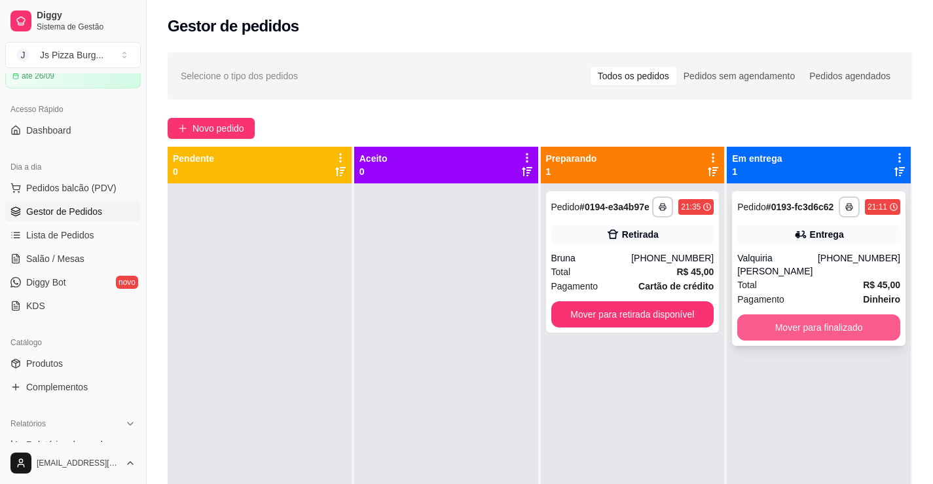
click at [872, 324] on button "Mover para finalizado" at bounding box center [818, 327] width 163 height 26
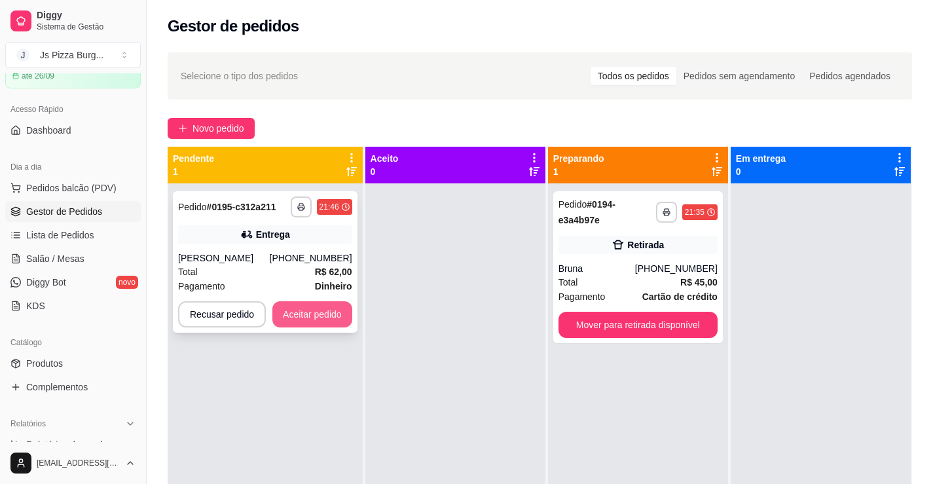
click at [314, 316] on button "Aceitar pedido" at bounding box center [312, 314] width 80 height 26
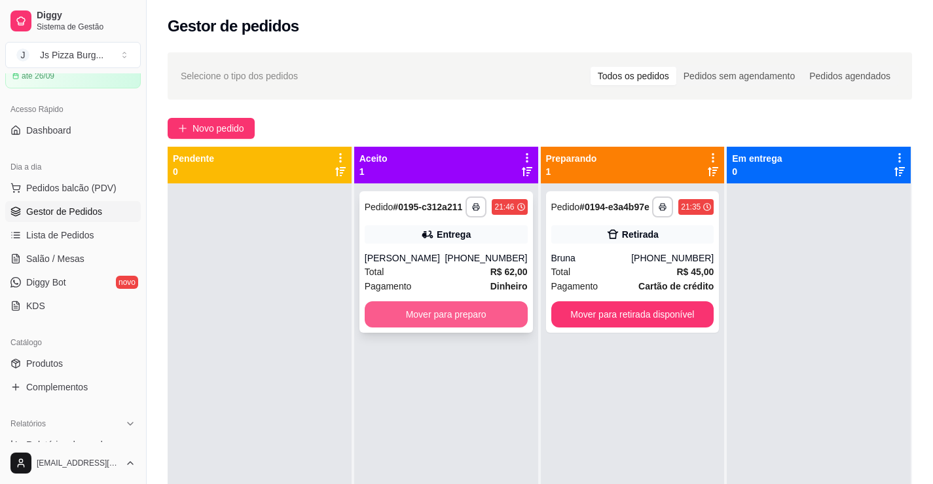
click at [469, 313] on button "Mover para preparo" at bounding box center [446, 314] width 163 height 26
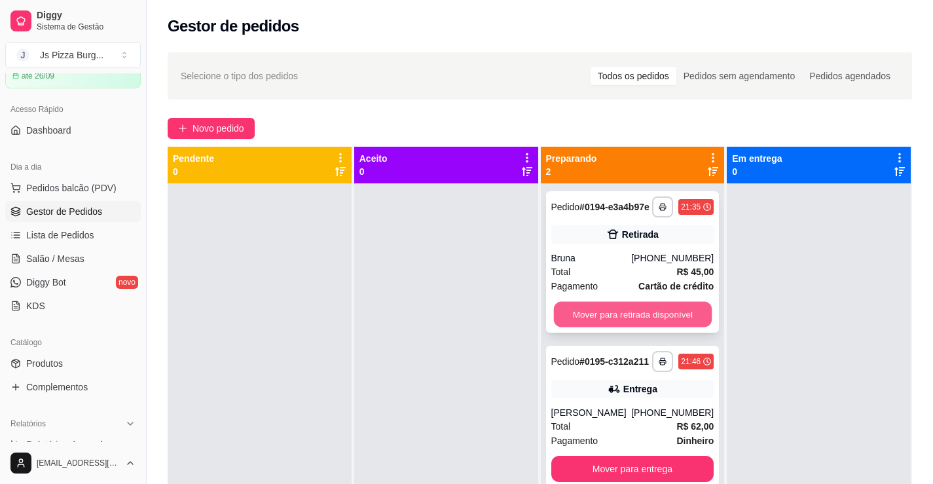
click at [623, 322] on button "Mover para retirada disponível" at bounding box center [632, 315] width 158 height 26
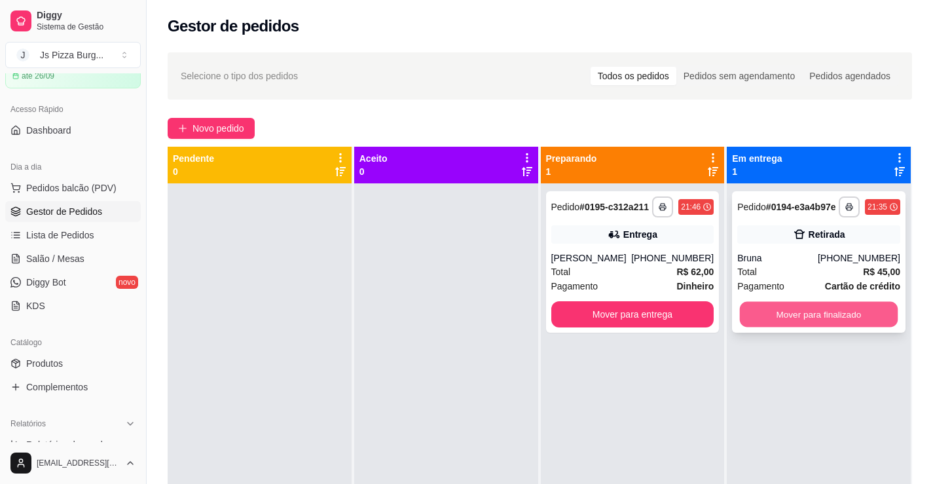
click at [803, 315] on button "Mover para finalizado" at bounding box center [819, 315] width 158 height 26
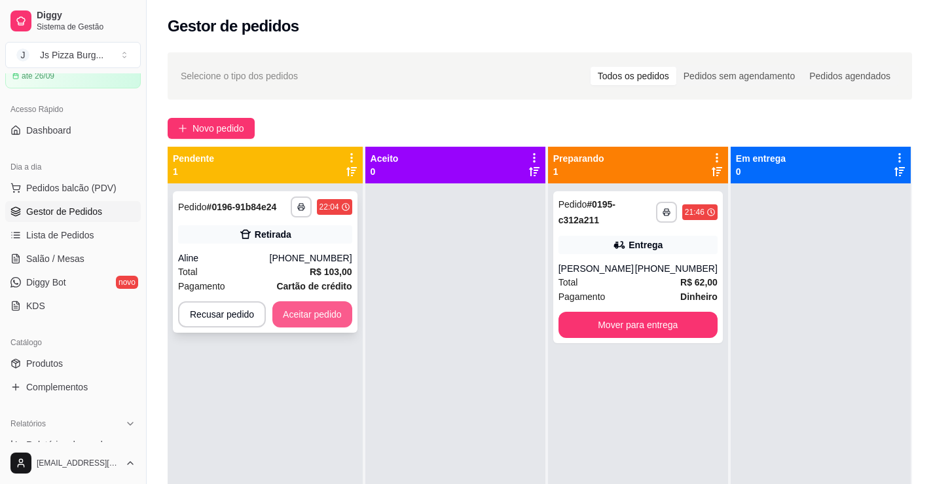
click at [320, 317] on button "Aceitar pedido" at bounding box center [312, 314] width 80 height 26
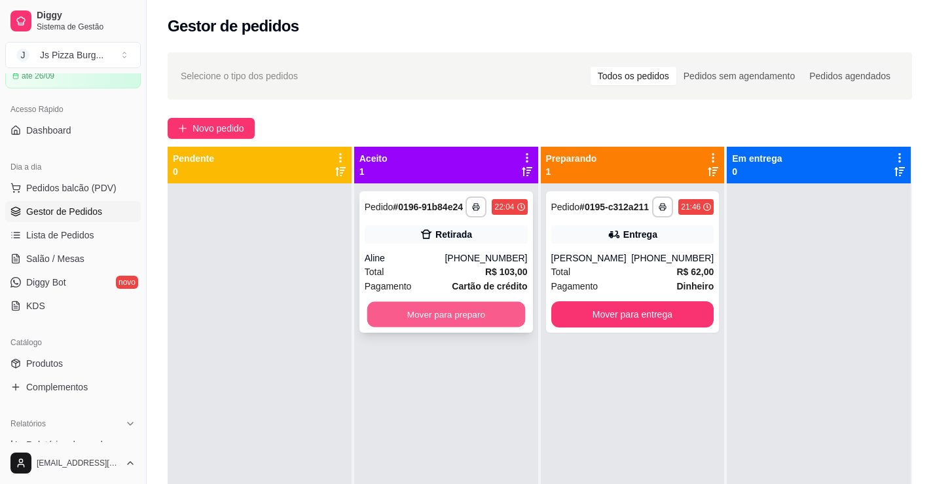
click at [466, 311] on button "Mover para preparo" at bounding box center [446, 315] width 158 height 26
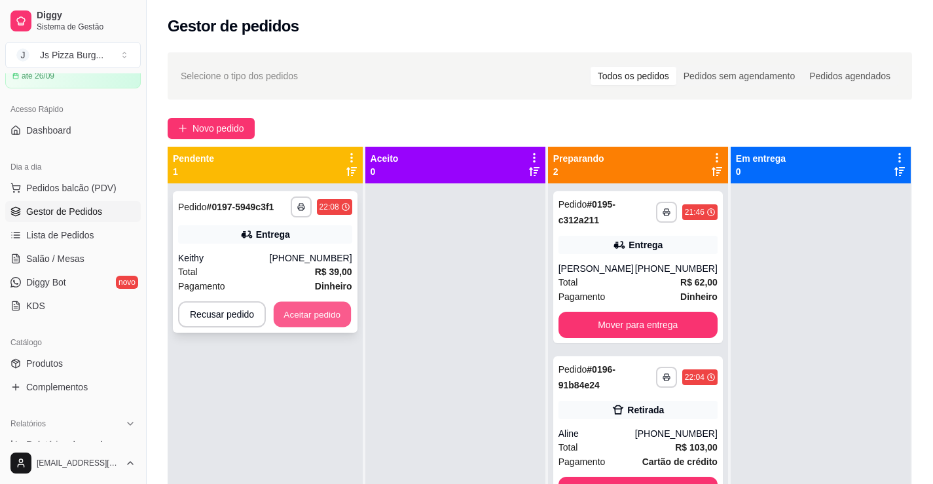
click at [327, 315] on button "Aceitar pedido" at bounding box center [312, 315] width 77 height 26
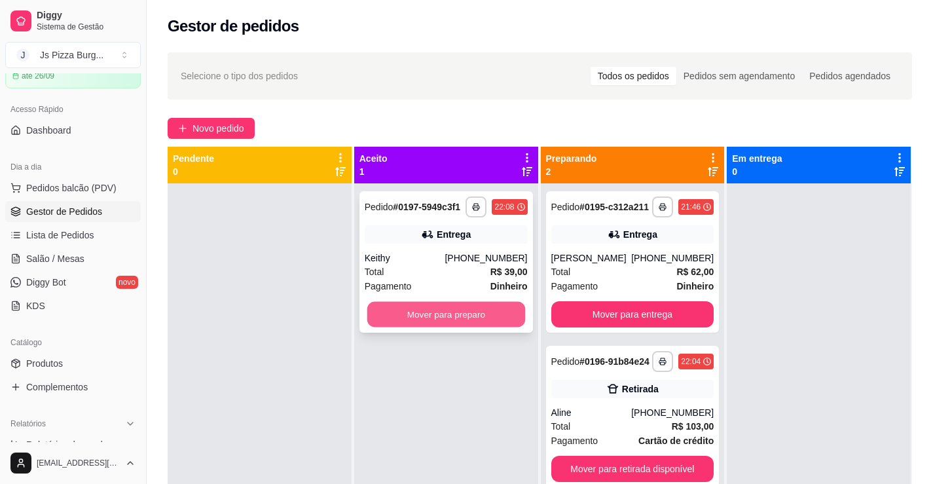
click at [451, 314] on button "Mover para preparo" at bounding box center [446, 315] width 158 height 26
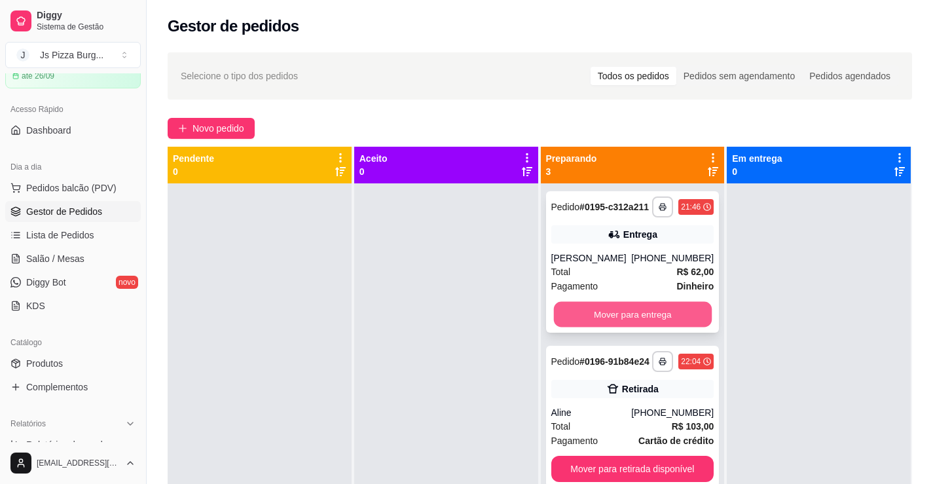
click at [580, 315] on button "Mover para entrega" at bounding box center [632, 315] width 158 height 26
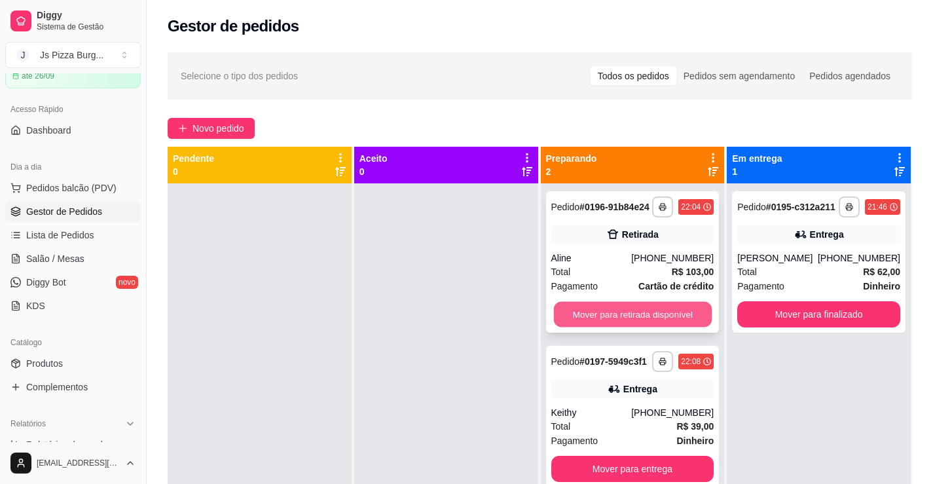
click at [629, 303] on button "Mover para retirada disponível" at bounding box center [632, 315] width 158 height 26
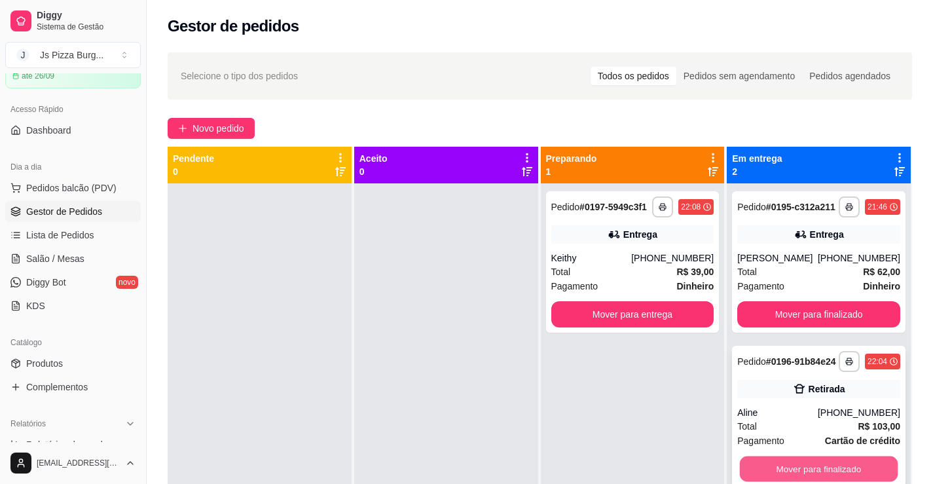
click at [800, 468] on button "Mover para finalizado" at bounding box center [819, 469] width 158 height 26
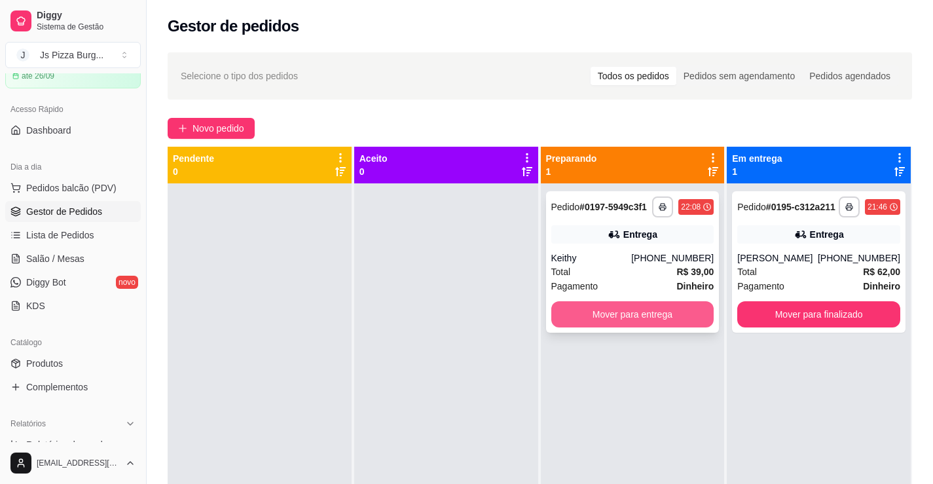
click at [647, 316] on button "Mover para entrega" at bounding box center [632, 314] width 163 height 26
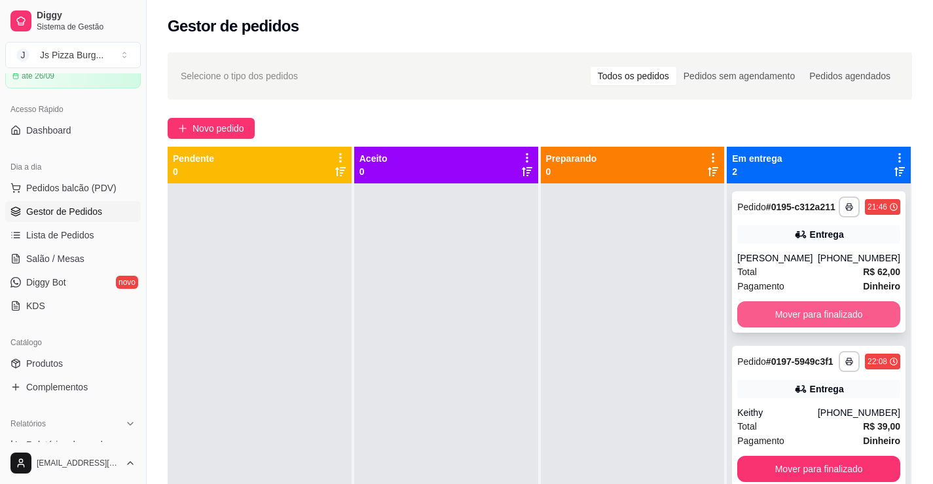
click at [861, 310] on button "Mover para finalizado" at bounding box center [818, 314] width 163 height 26
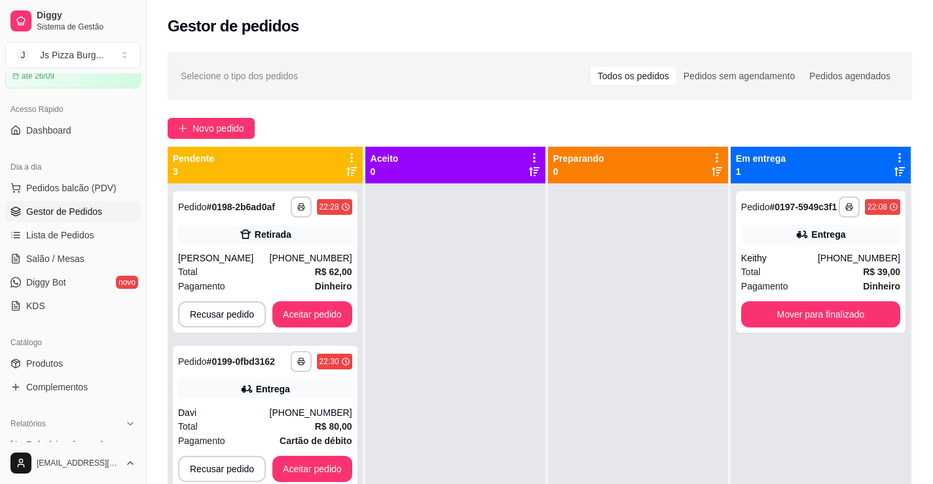
click at [515, 428] on div at bounding box center [455, 425] width 180 height 484
click at [330, 312] on button "Aceitar pedido" at bounding box center [312, 315] width 77 height 26
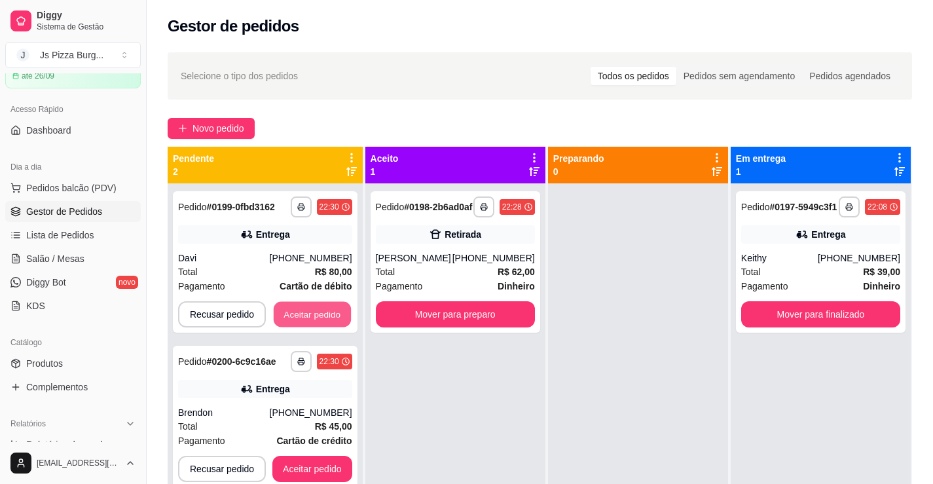
click at [330, 312] on button "Aceitar pedido" at bounding box center [312, 315] width 77 height 26
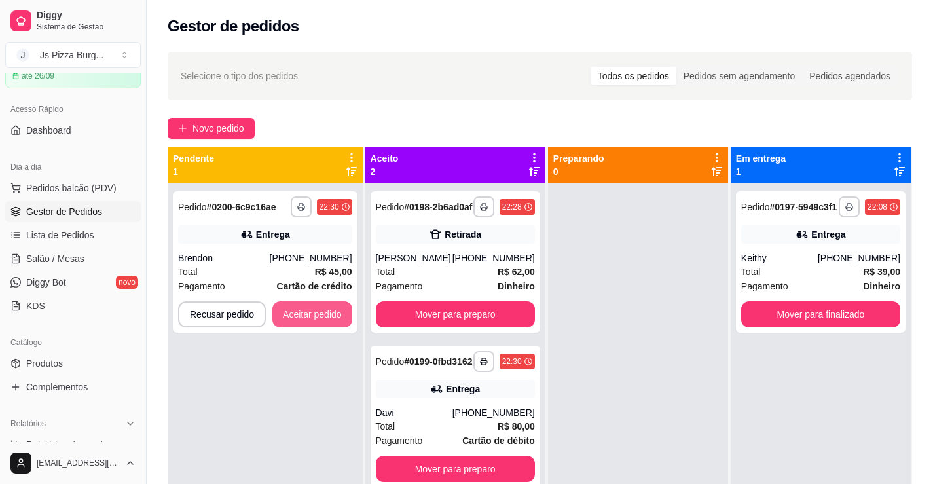
click at [330, 312] on button "Aceitar pedido" at bounding box center [312, 314] width 80 height 26
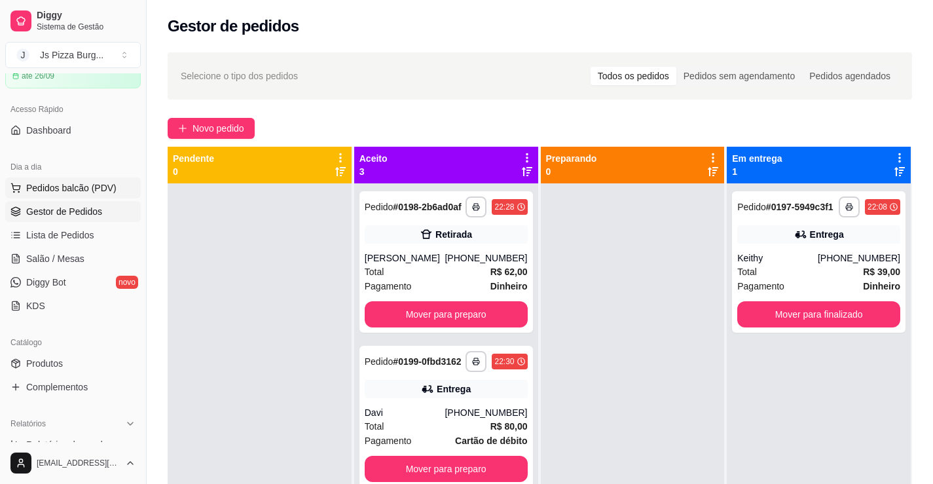
click at [82, 191] on span "Pedidos balcão (PDV)" at bounding box center [71, 187] width 90 height 13
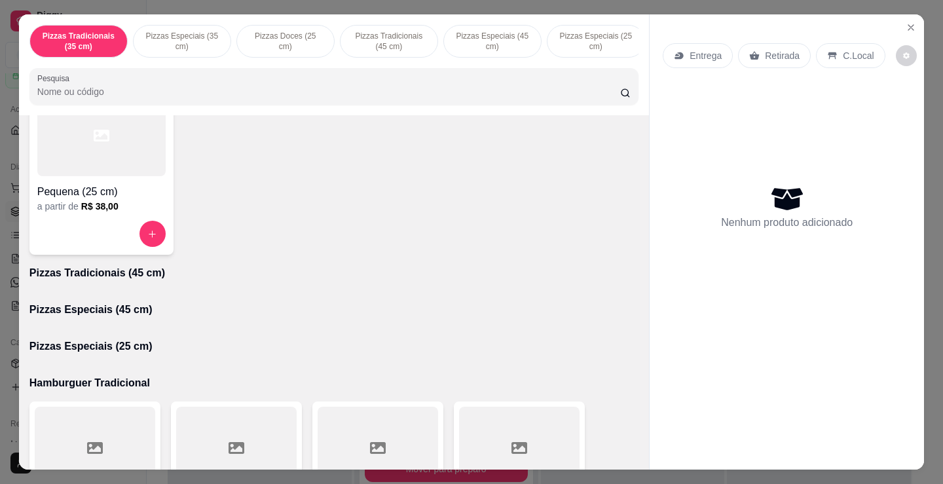
scroll to position [720, 0]
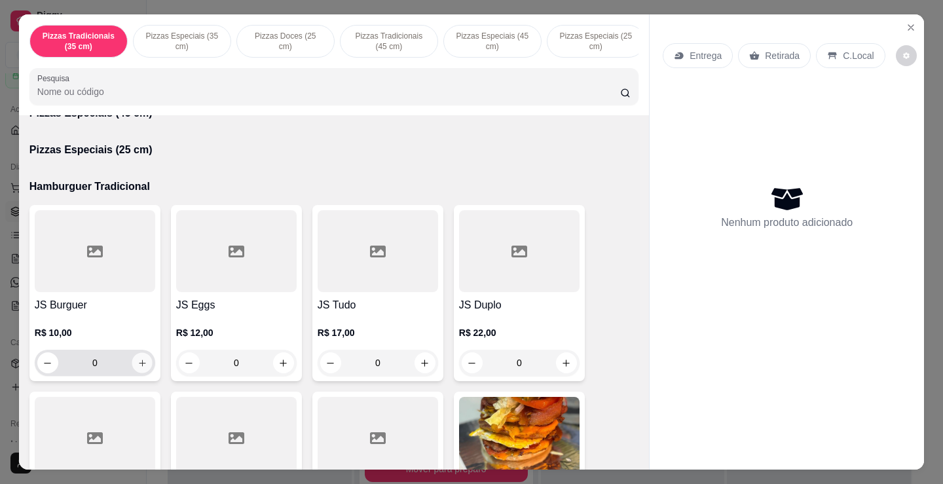
click at [142, 367] on button "increase-product-quantity" at bounding box center [142, 363] width 20 height 20
type input "1"
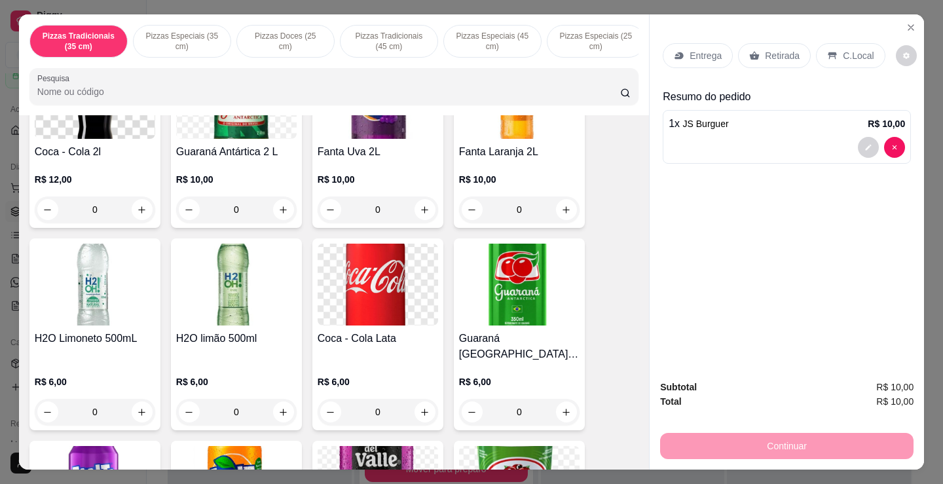
scroll to position [2620, 0]
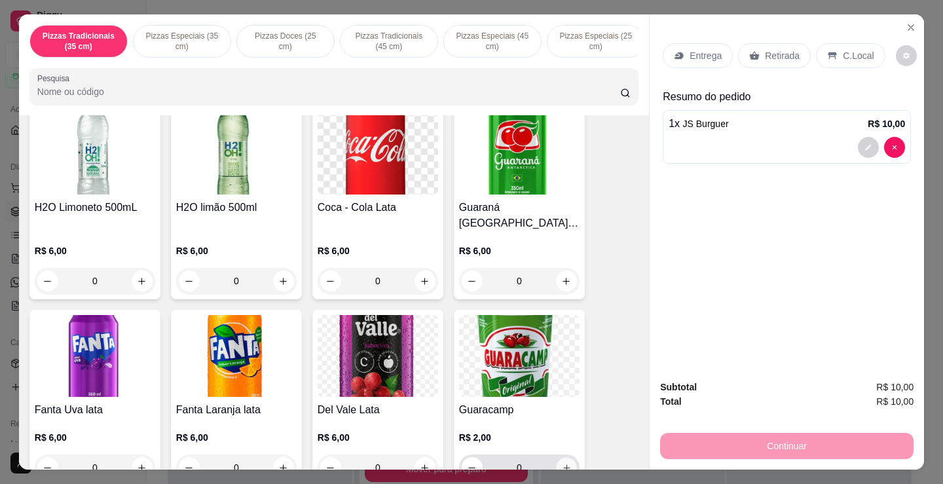
click at [562, 463] on icon "increase-product-quantity" at bounding box center [567, 468] width 10 height 10
type input "1"
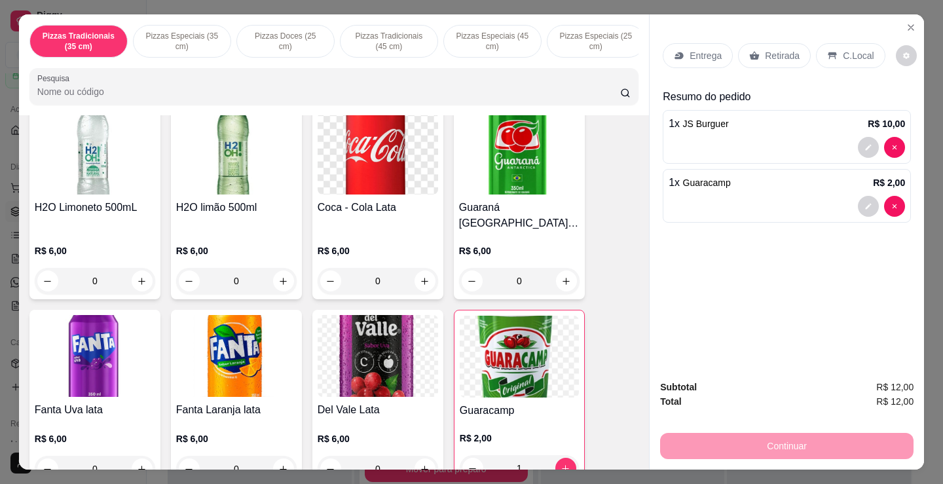
click at [787, 49] on p "Retirada" at bounding box center [782, 55] width 35 height 13
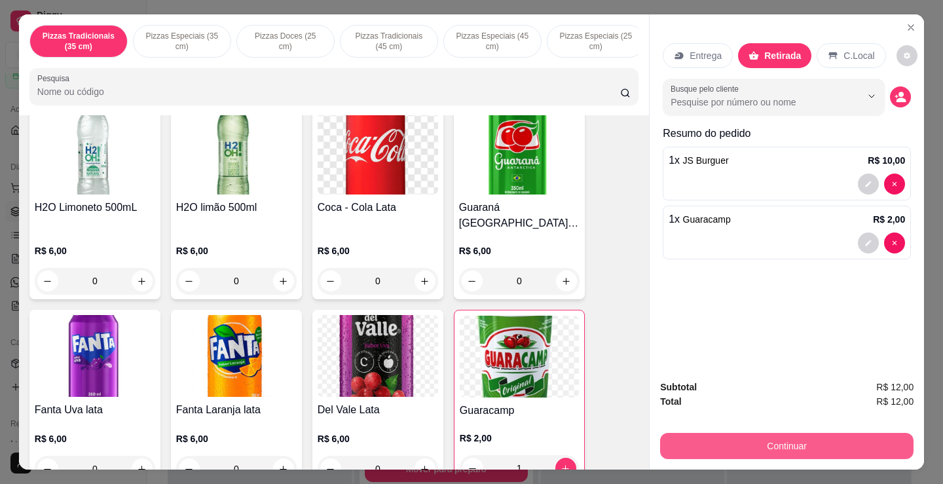
click at [775, 433] on button "Continuar" at bounding box center [786, 446] width 253 height 26
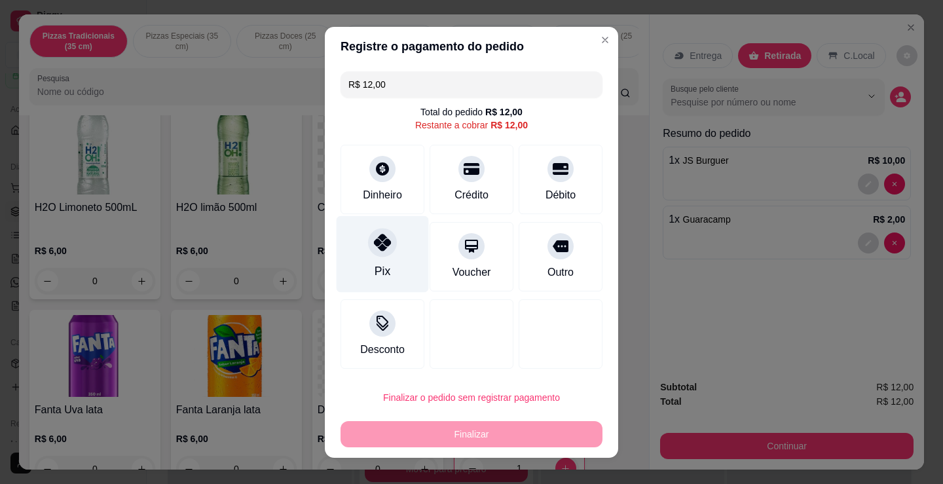
click at [394, 246] on div "Pix" at bounding box center [383, 253] width 92 height 77
type input "R$ 0,00"
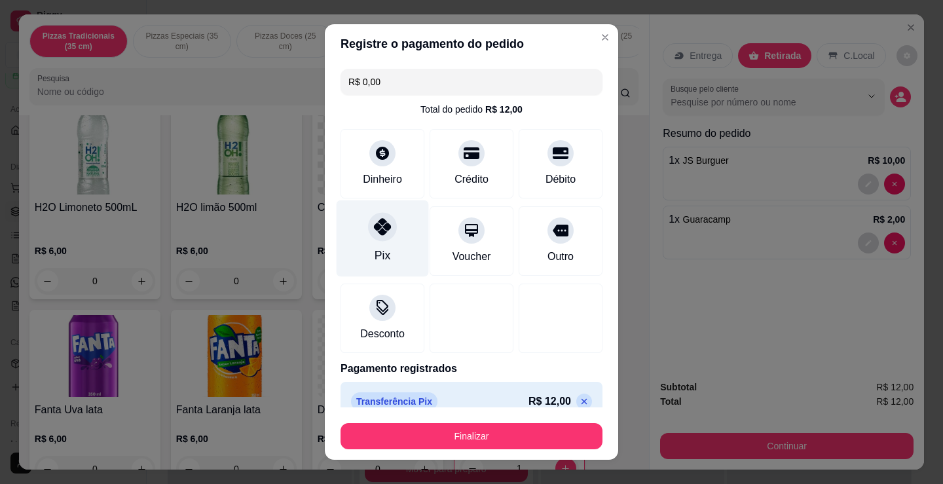
click at [354, 261] on div "Pix" at bounding box center [383, 238] width 92 height 77
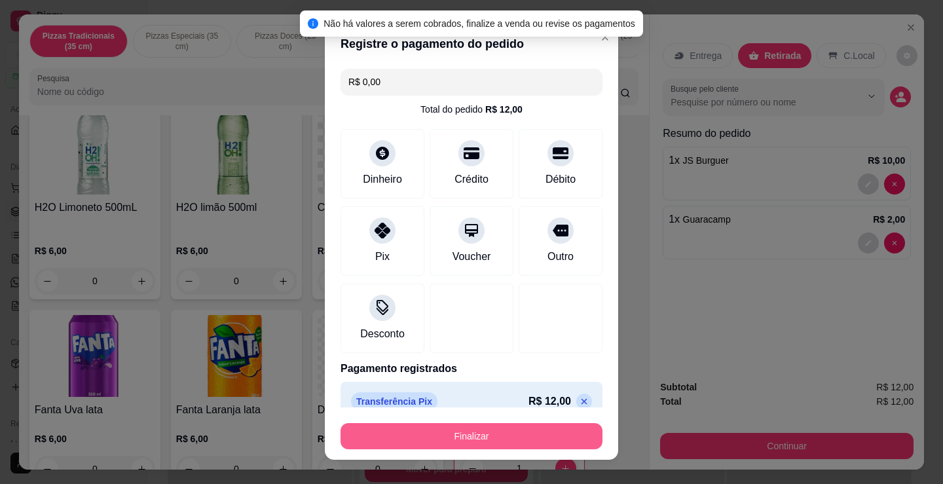
click at [566, 439] on button "Finalizar" at bounding box center [472, 436] width 262 height 26
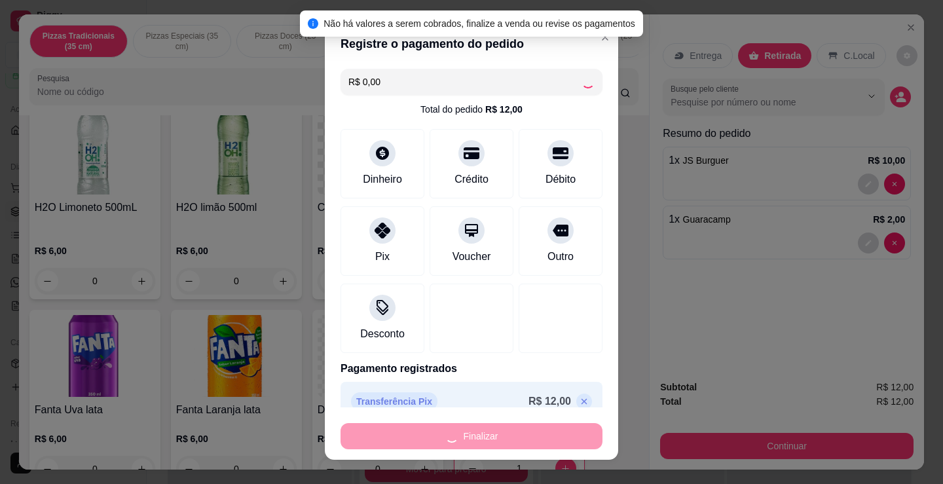
type input "0"
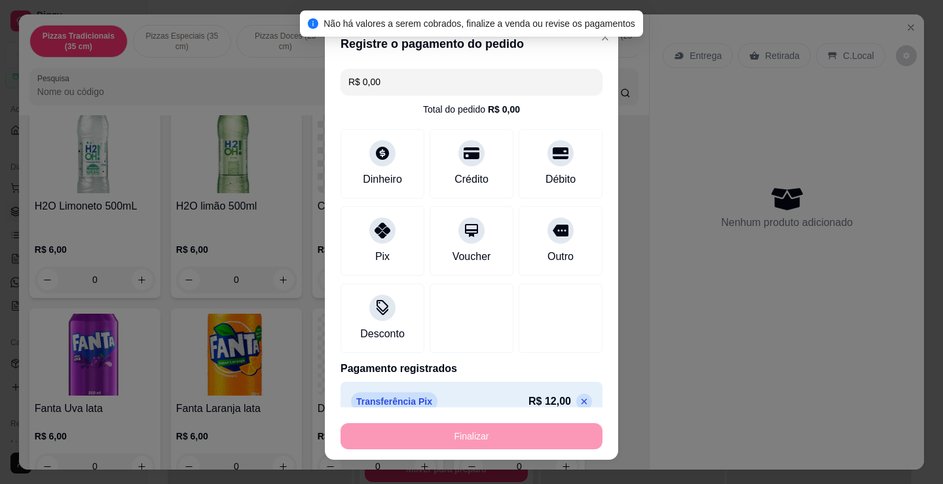
type input "-R$ 12,00"
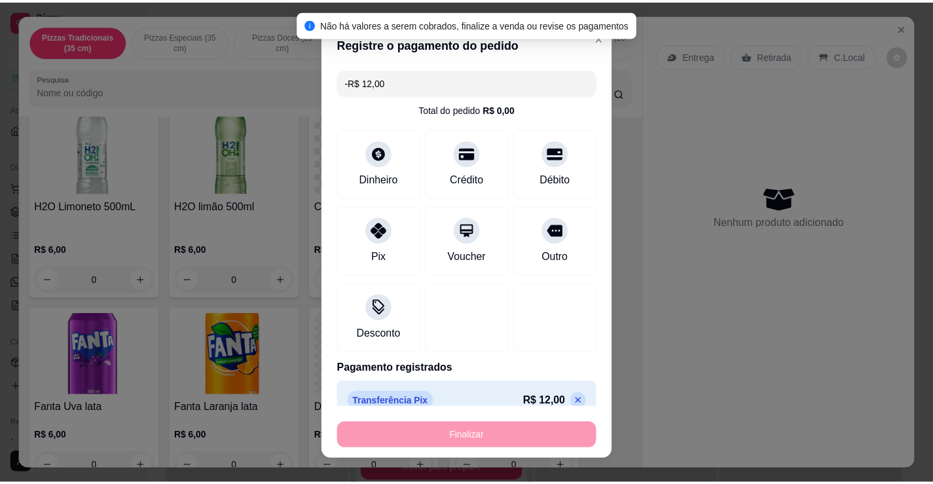
scroll to position [2618, 0]
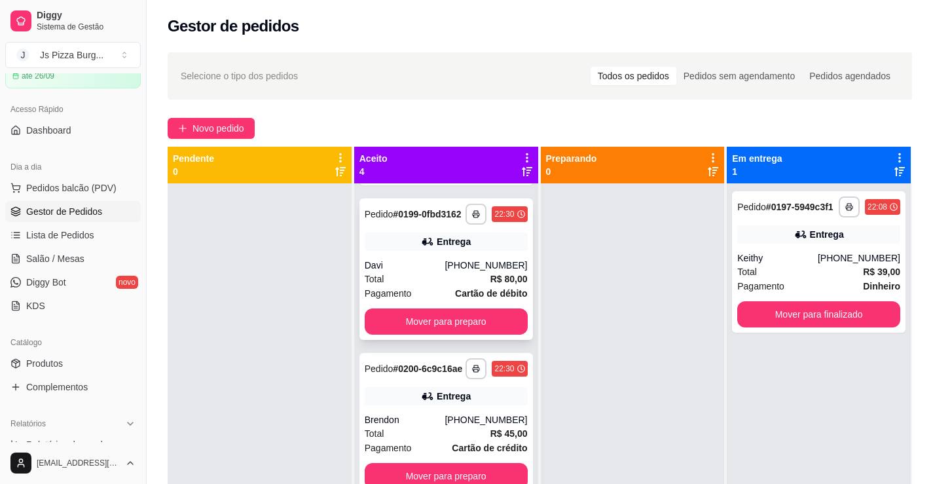
scroll to position [179, 0]
click at [463, 472] on button "Mover para preparo" at bounding box center [446, 476] width 163 height 26
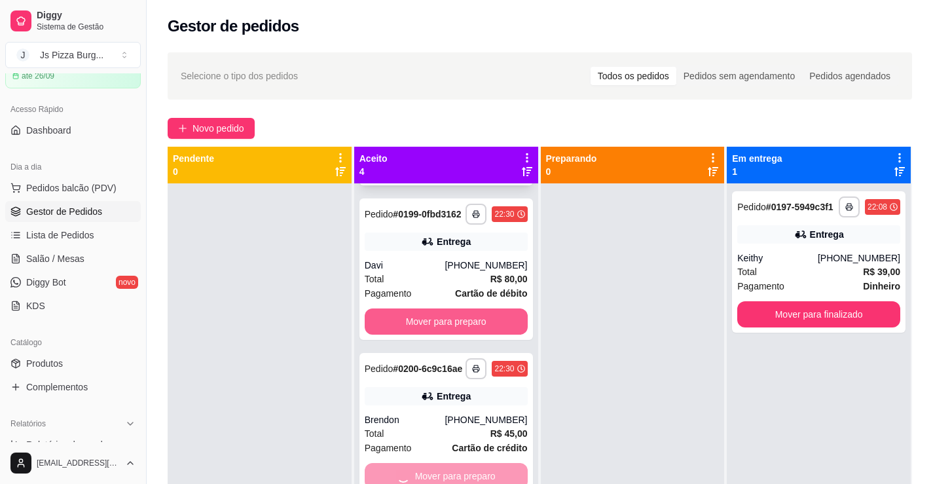
scroll to position [14, 0]
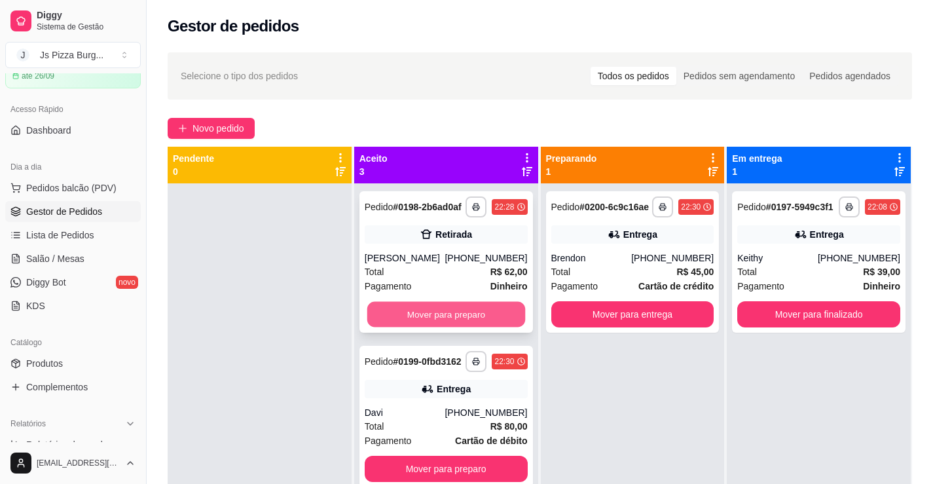
click at [474, 318] on button "Mover para preparo" at bounding box center [446, 315] width 158 height 26
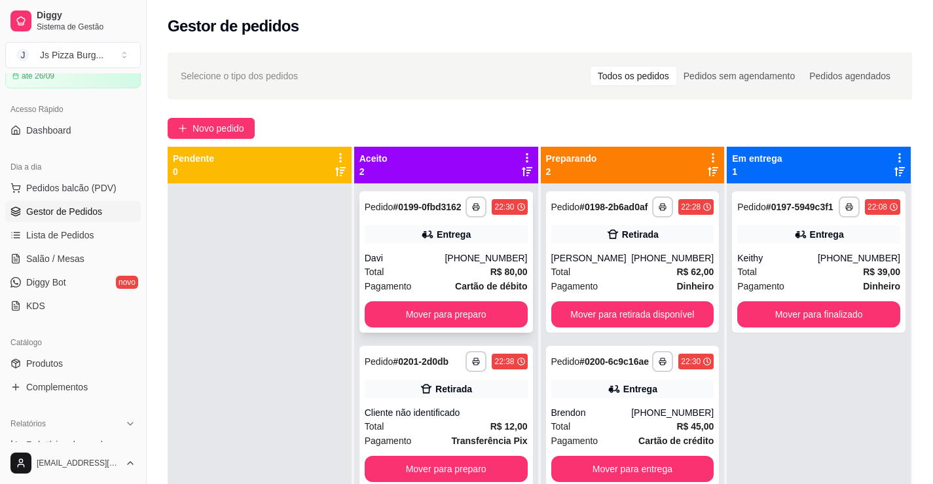
scroll to position [0, 0]
click at [478, 316] on button "Mover para preparo" at bounding box center [446, 315] width 158 height 26
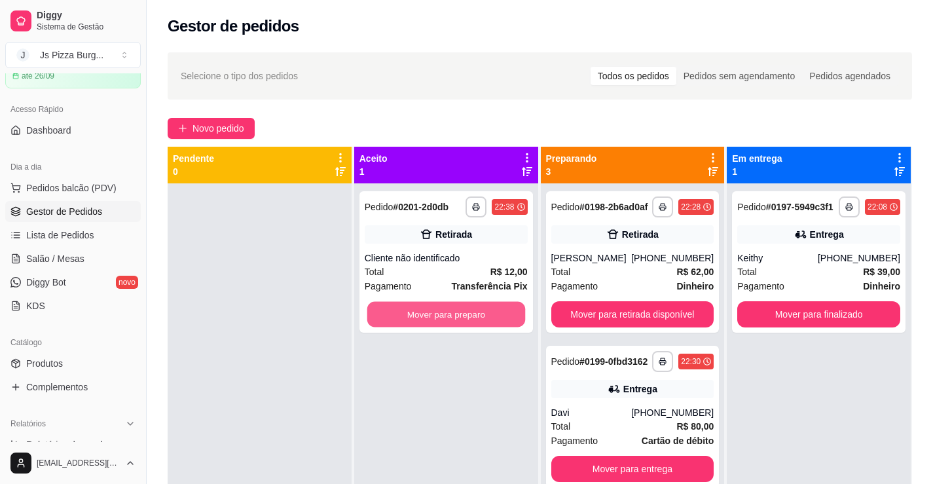
click at [478, 316] on button "Mover para preparo" at bounding box center [446, 315] width 158 height 26
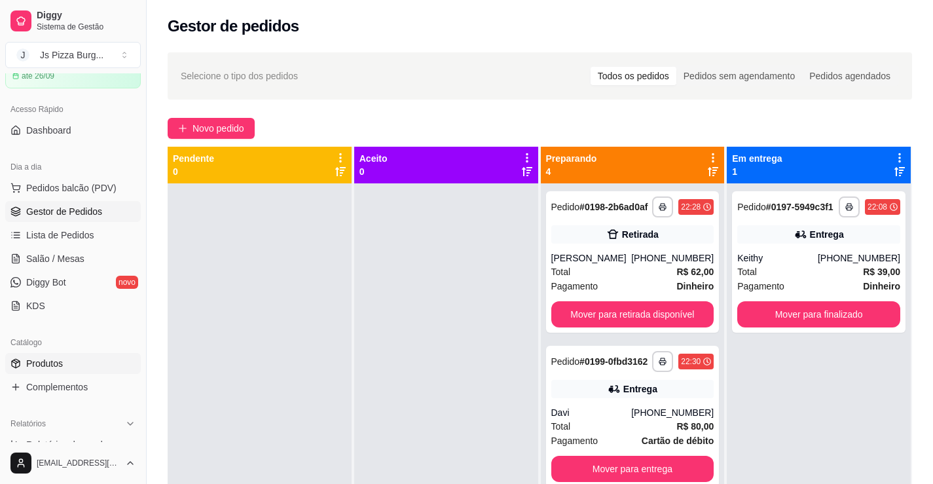
click at [67, 360] on link "Produtos" at bounding box center [73, 363] width 136 height 21
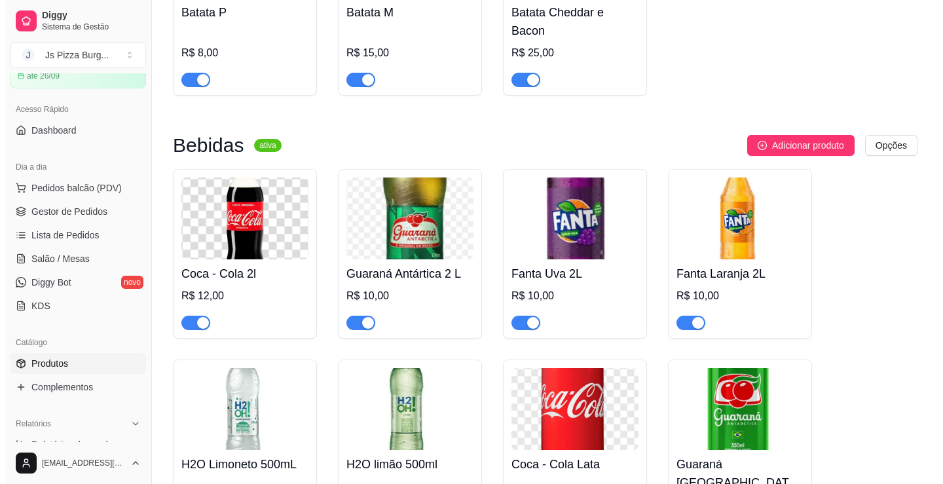
scroll to position [5167, 0]
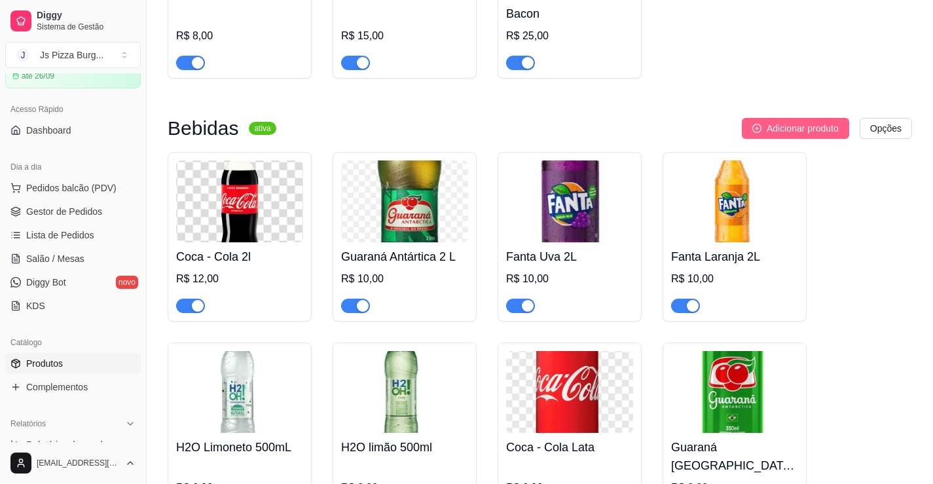
click at [804, 136] on span "Adicionar produto" at bounding box center [803, 128] width 72 height 14
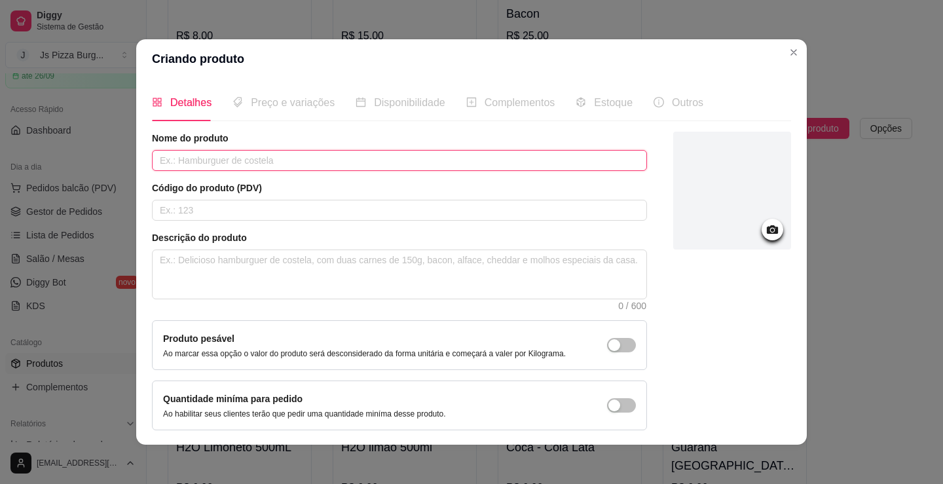
click at [299, 162] on input "text" at bounding box center [399, 160] width 495 height 21
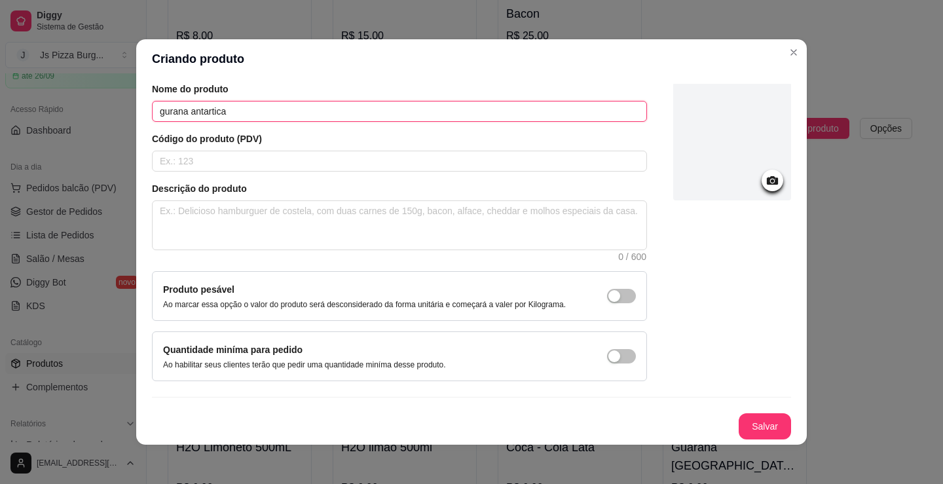
scroll to position [3, 0]
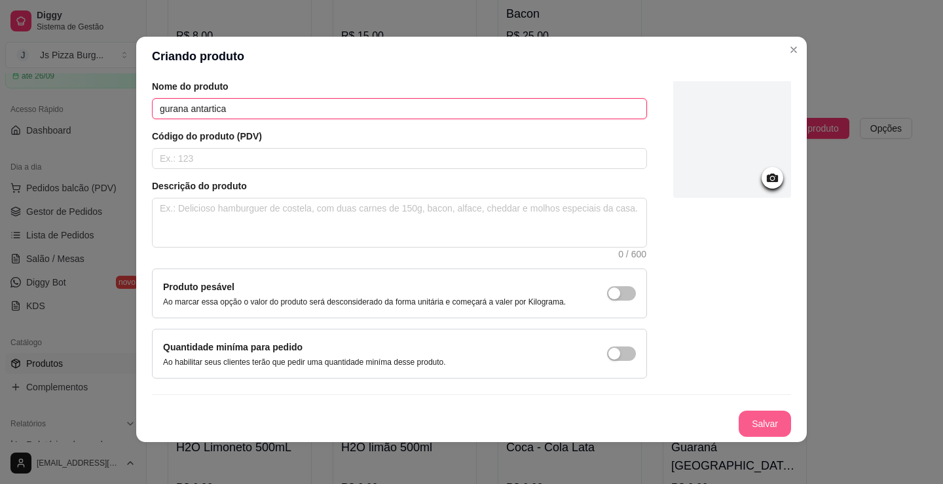
type input "gurana antartica"
click at [754, 416] on button "Salvar" at bounding box center [765, 424] width 52 height 26
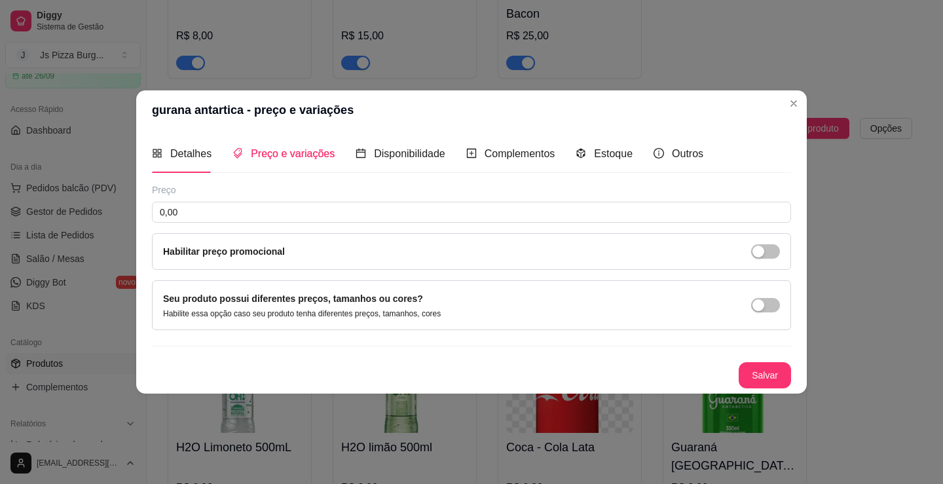
scroll to position [0, 0]
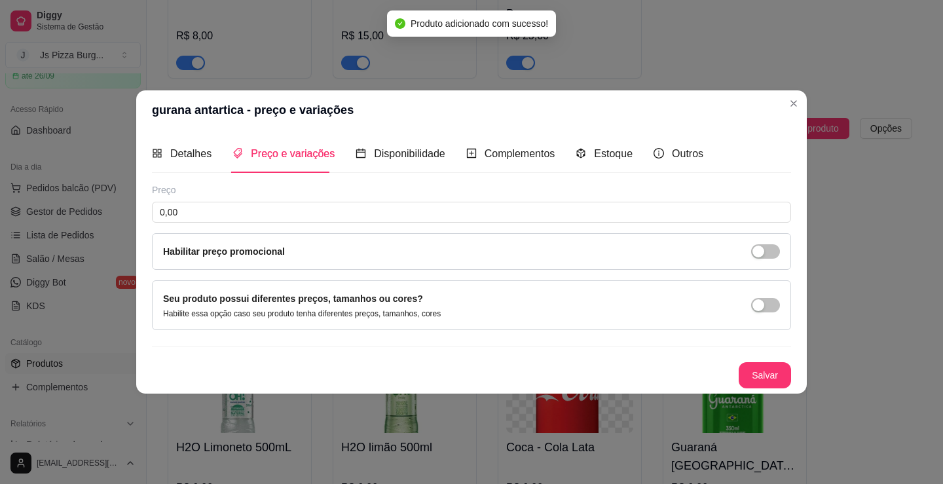
click at [288, 151] on span "Preço e variações" at bounding box center [293, 153] width 84 height 11
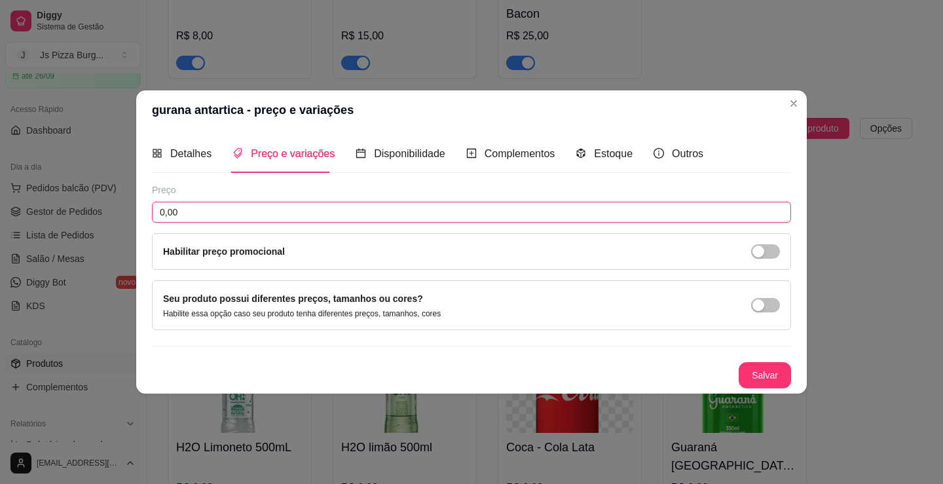
click at [291, 212] on input "0,00" at bounding box center [471, 212] width 639 height 21
type input "7,00"
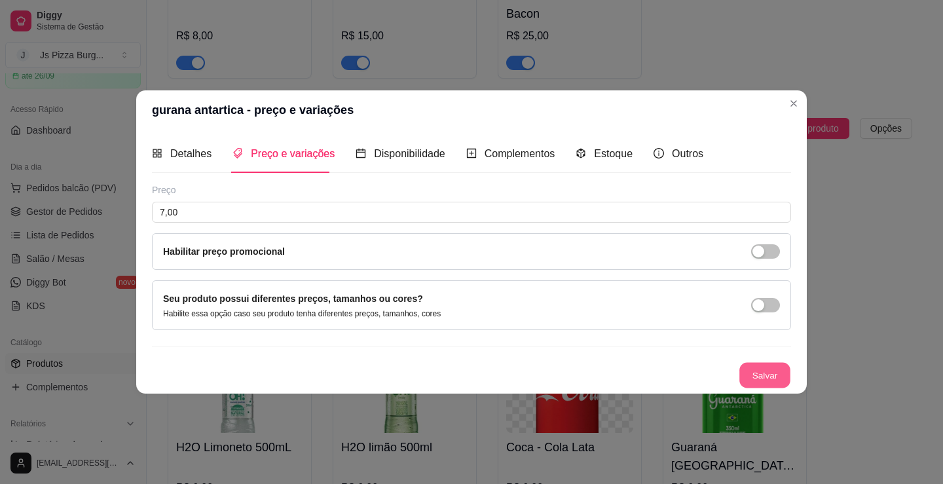
click at [766, 374] on button "Salvar" at bounding box center [764, 375] width 51 height 26
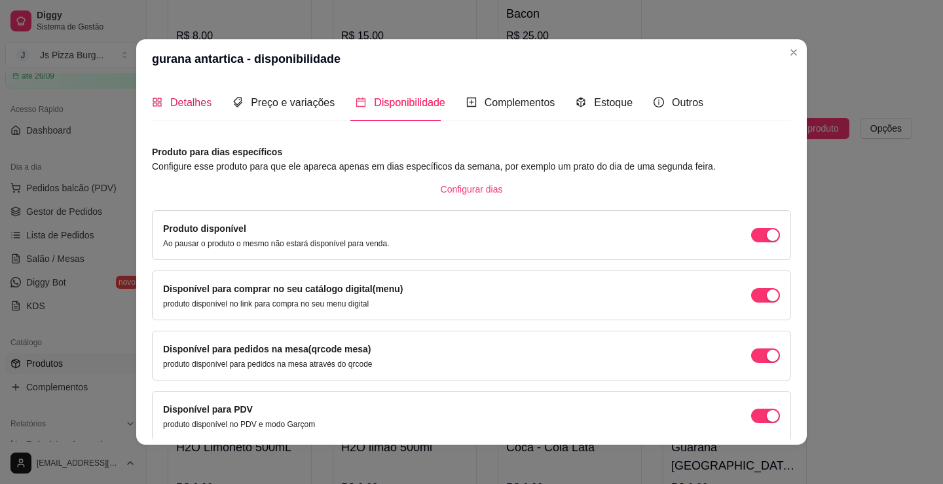
click at [162, 101] on div "Detalhes" at bounding box center [182, 102] width 60 height 16
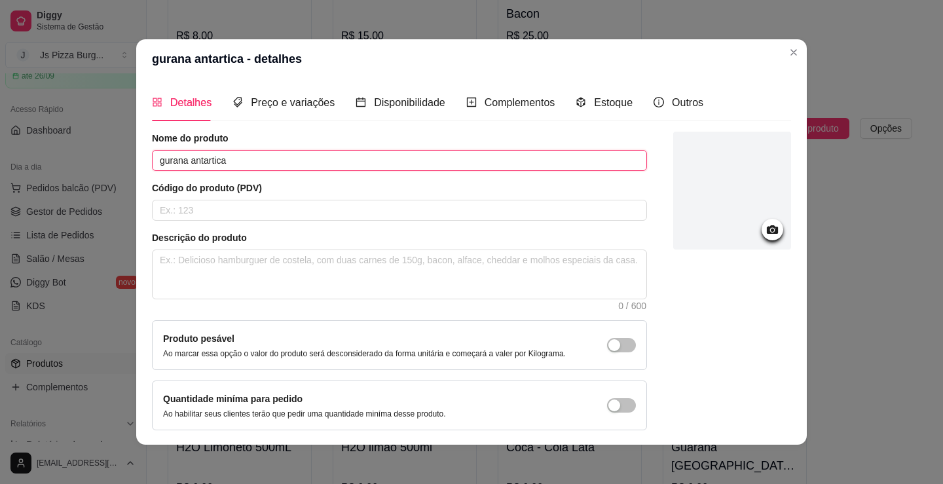
click at [316, 163] on input "gurana antartica" at bounding box center [399, 160] width 495 height 21
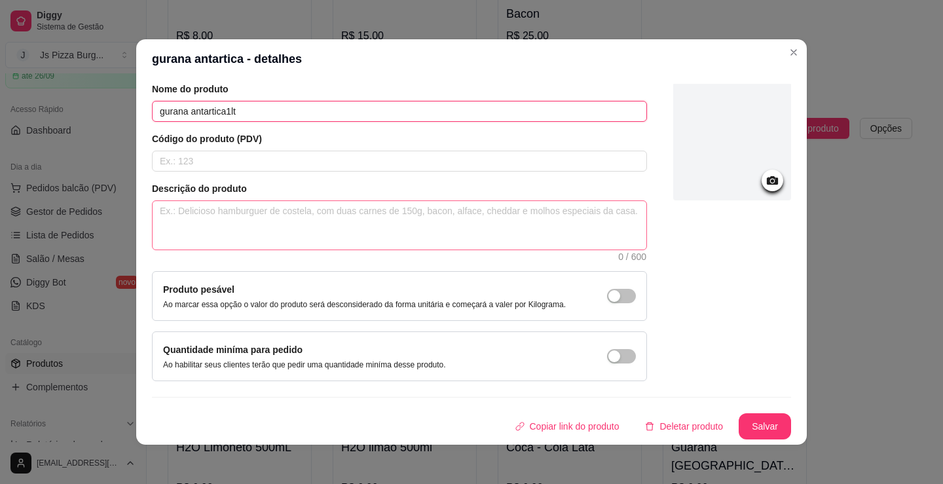
scroll to position [3, 0]
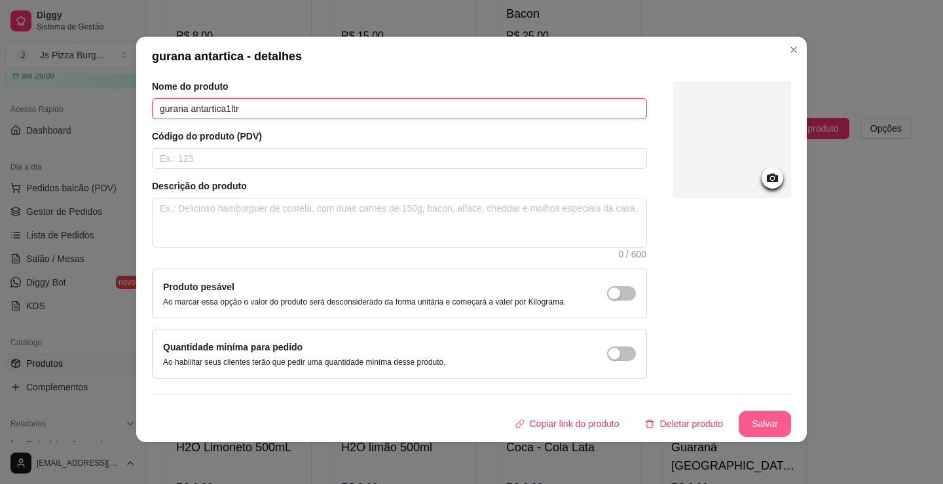
type input "gurana antartica1ltr"
click at [755, 429] on button "Salvar" at bounding box center [764, 424] width 51 height 26
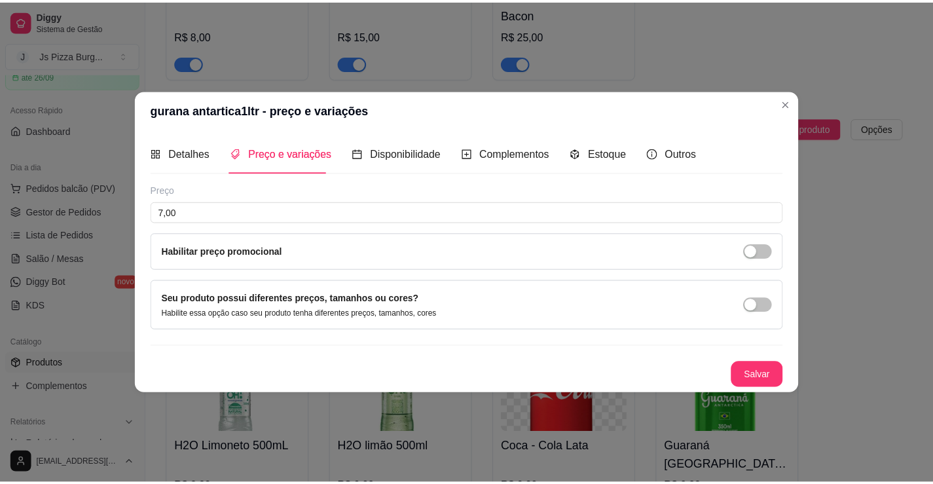
scroll to position [0, 0]
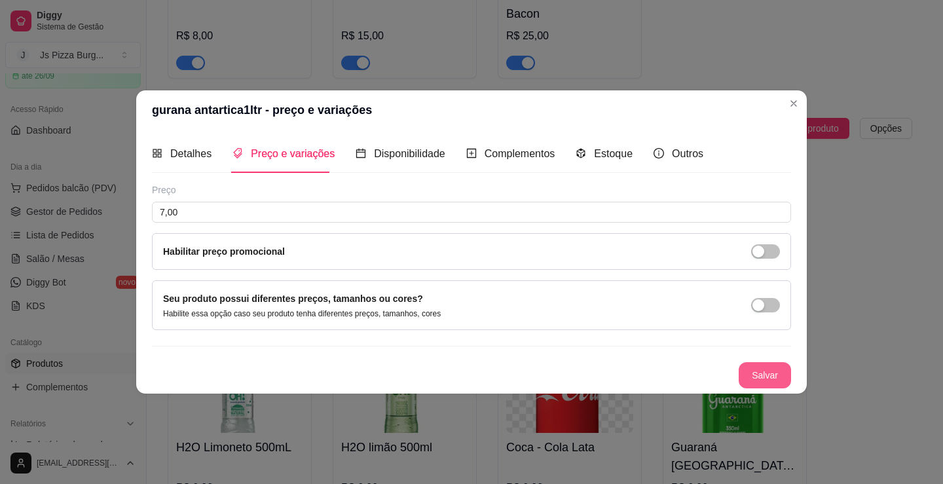
click at [785, 379] on button "Salvar" at bounding box center [765, 375] width 52 height 26
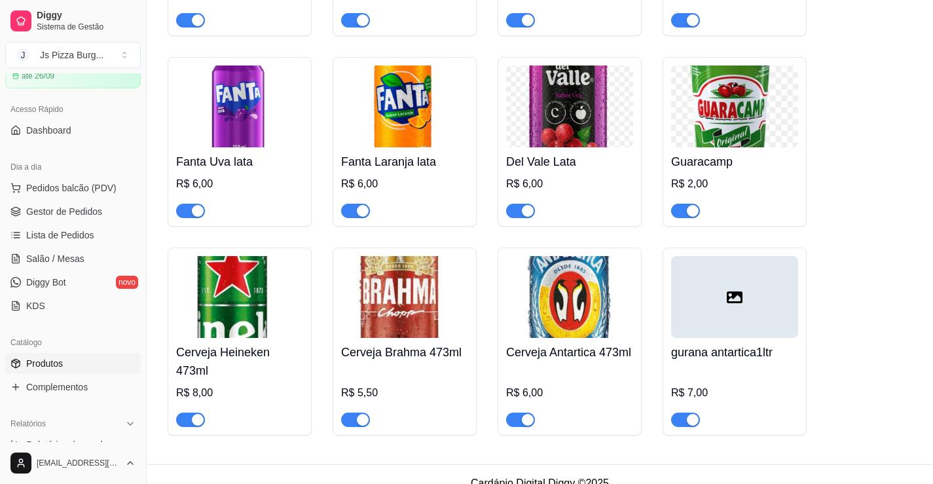
scroll to position [5691, 0]
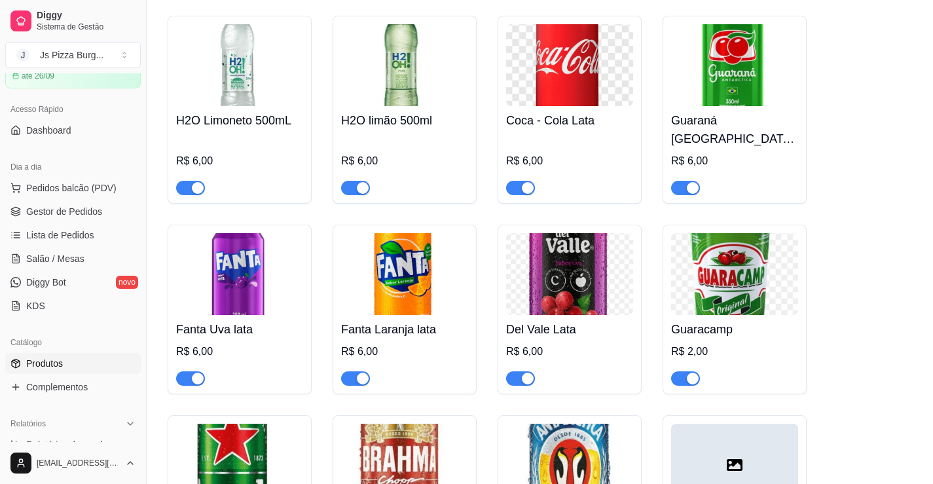
click at [797, 178] on div "Coca - Cola 2l R$ 12,00 Guaraná Antártica 2 L R$ 10,00 Fanta Uva 2L R$ 10,00 Fa…" at bounding box center [540, 214] width 745 height 778
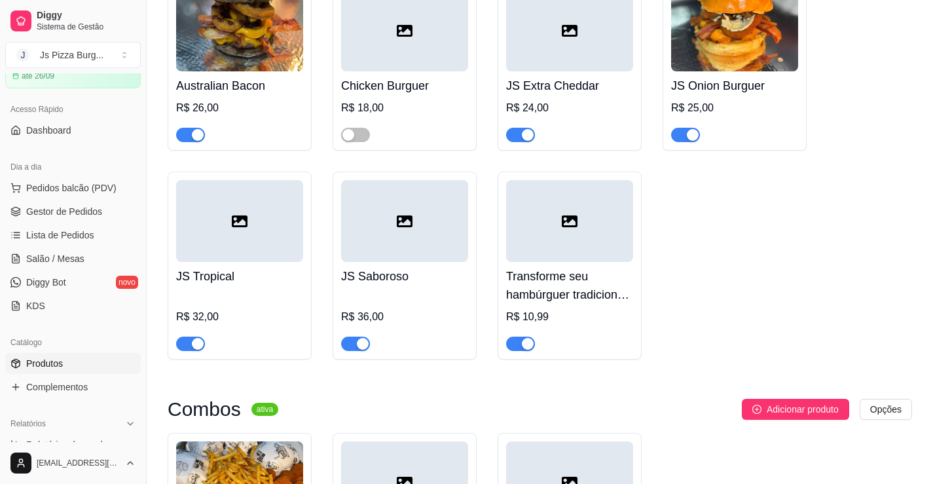
scroll to position [4250, 0]
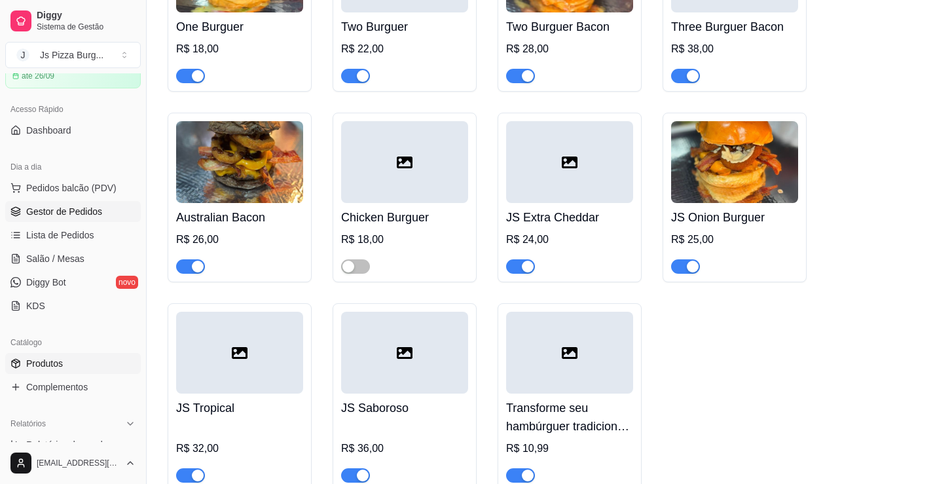
click at [71, 207] on span "Gestor de Pedidos" at bounding box center [64, 211] width 76 height 13
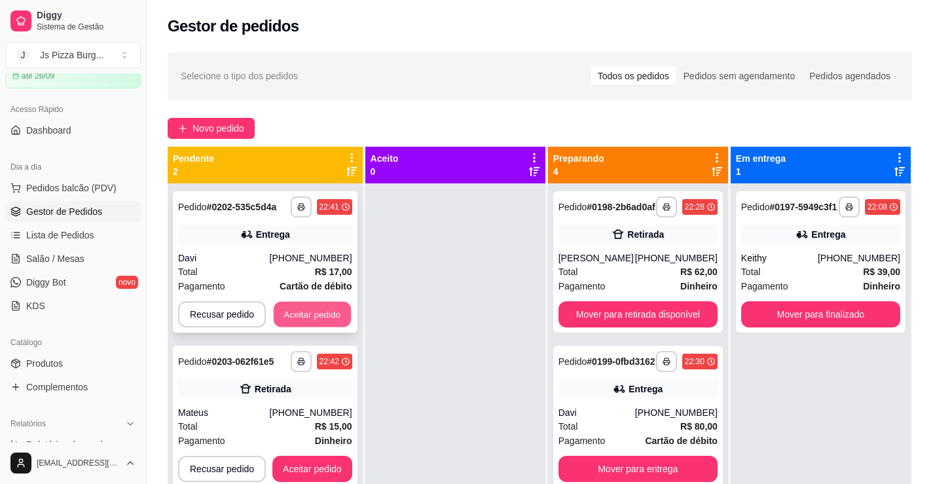
click at [312, 307] on button "Aceitar pedido" at bounding box center [312, 315] width 77 height 26
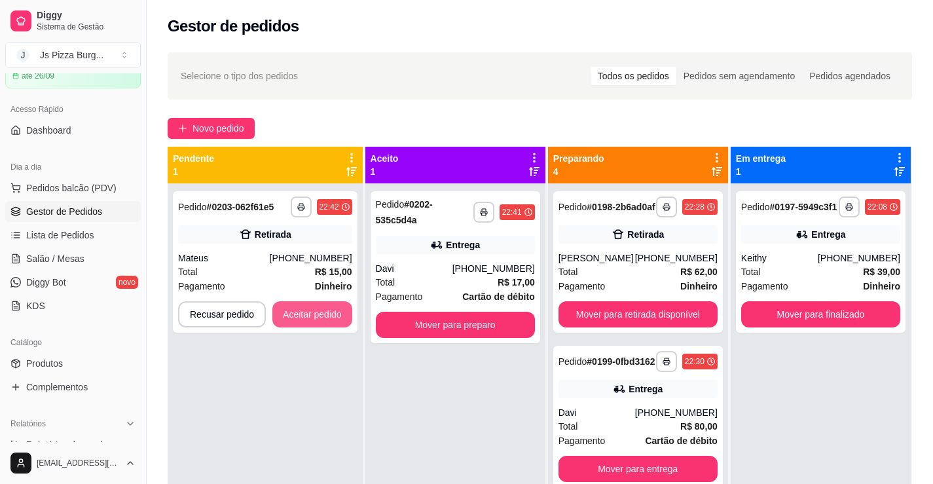
click at [313, 307] on button "Aceitar pedido" at bounding box center [312, 314] width 80 height 26
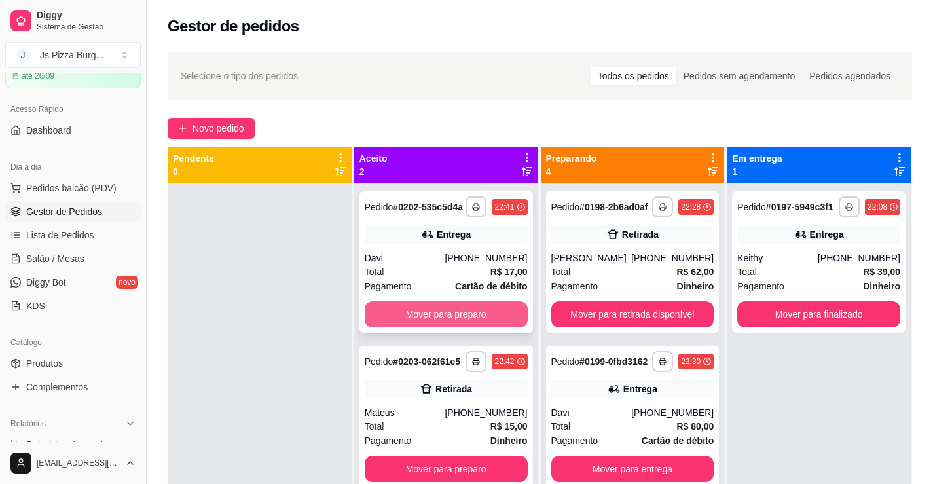
click at [409, 325] on button "Mover para preparo" at bounding box center [446, 314] width 163 height 26
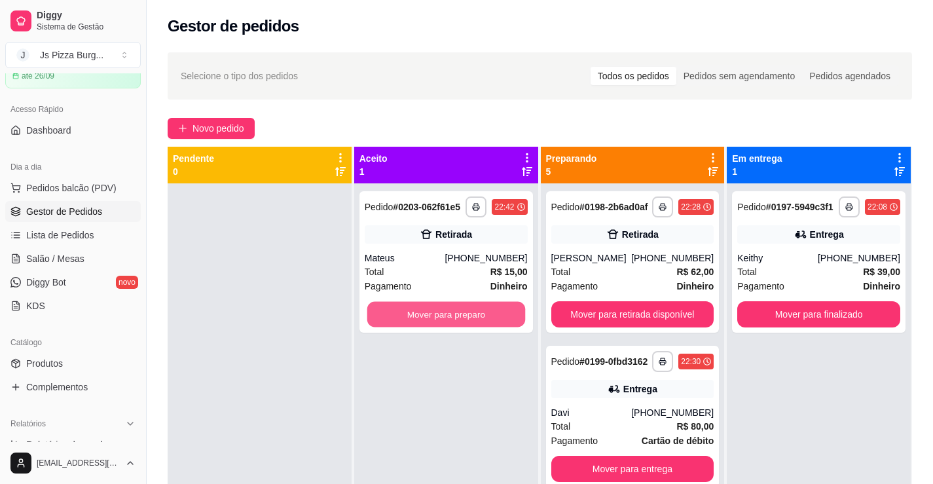
click at [409, 325] on button "Mover para preparo" at bounding box center [446, 315] width 158 height 26
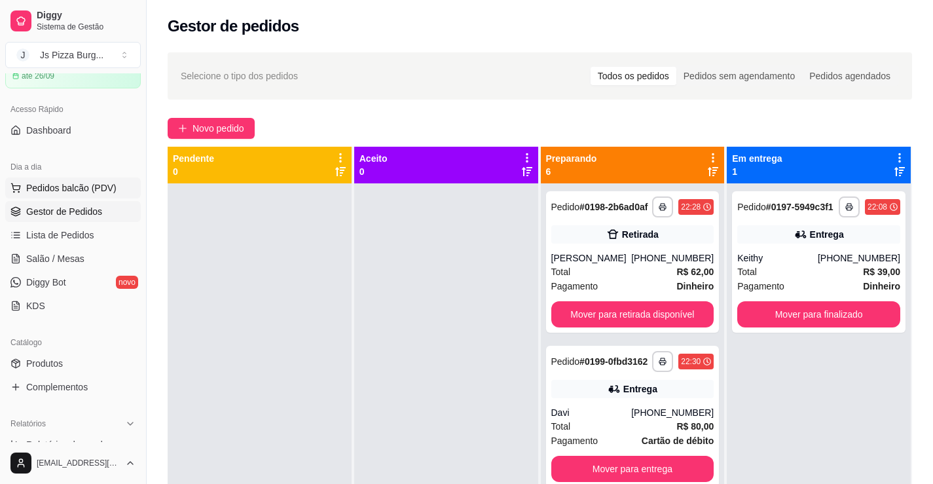
click at [96, 187] on span "Pedidos balcão (PDV)" at bounding box center [71, 187] width 90 height 13
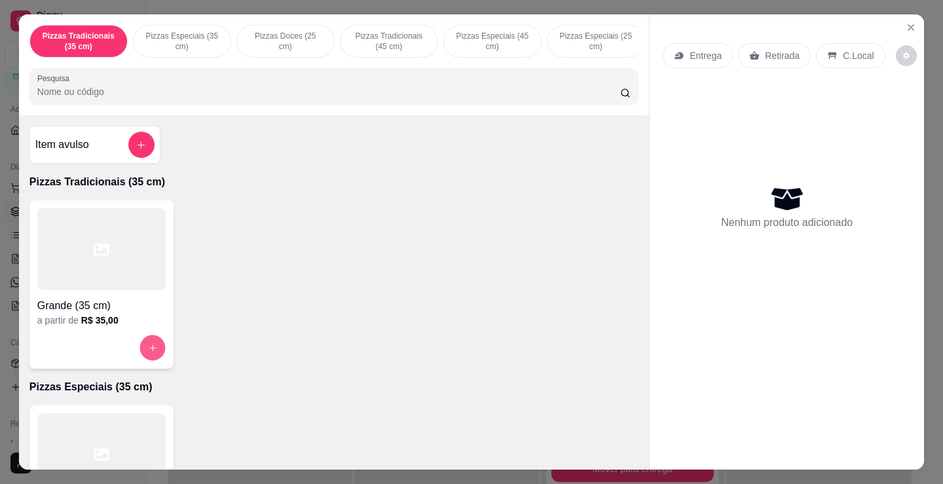
click at [149, 350] on icon "increase-product-quantity" at bounding box center [153, 348] width 10 height 10
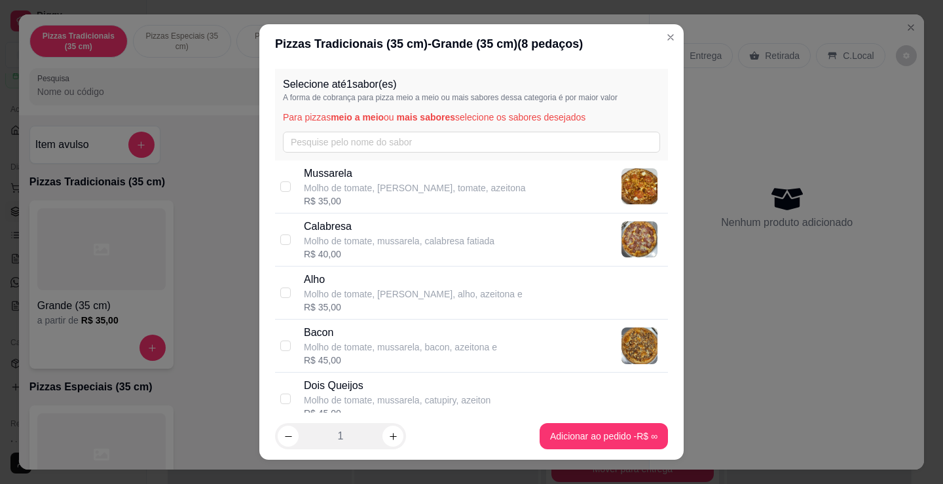
click at [346, 331] on p "Bacon" at bounding box center [400, 333] width 193 height 16
checkbox input "true"
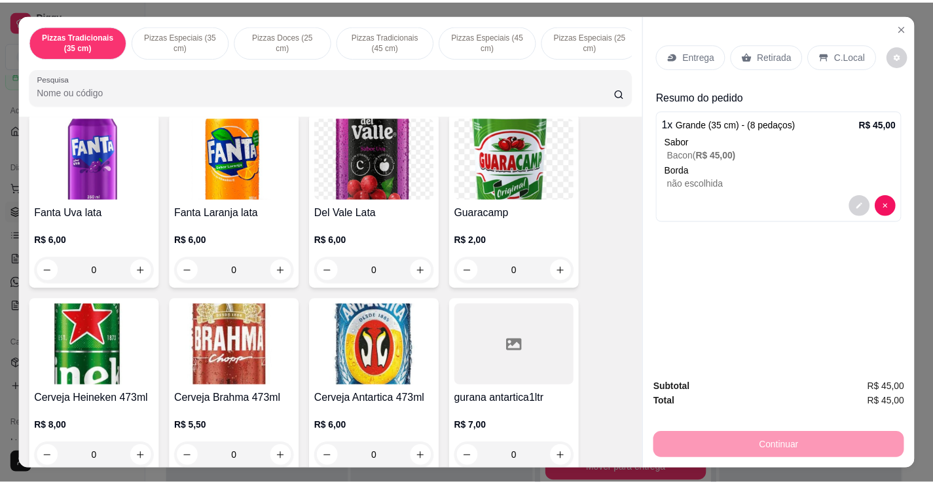
scroll to position [2826, 0]
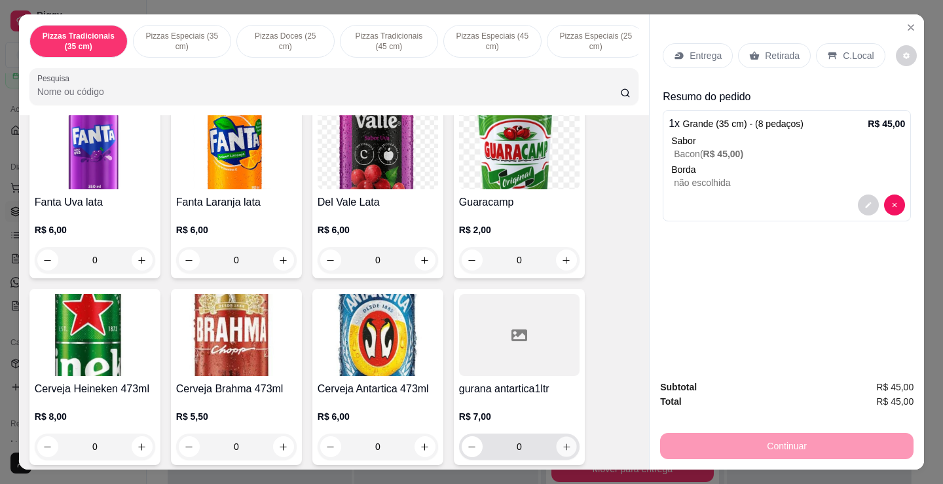
click at [565, 443] on icon "increase-product-quantity" at bounding box center [566, 446] width 7 height 7
type input "1"
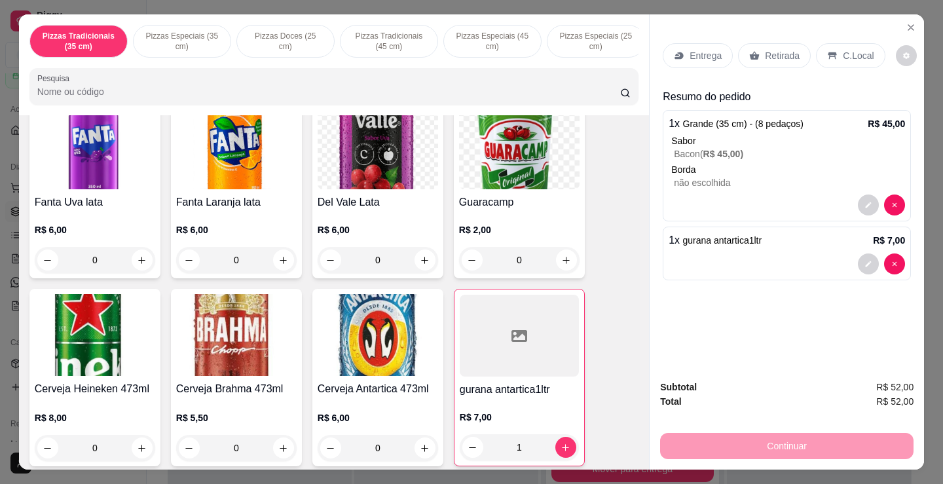
click at [766, 49] on p "Retirada" at bounding box center [782, 55] width 35 height 13
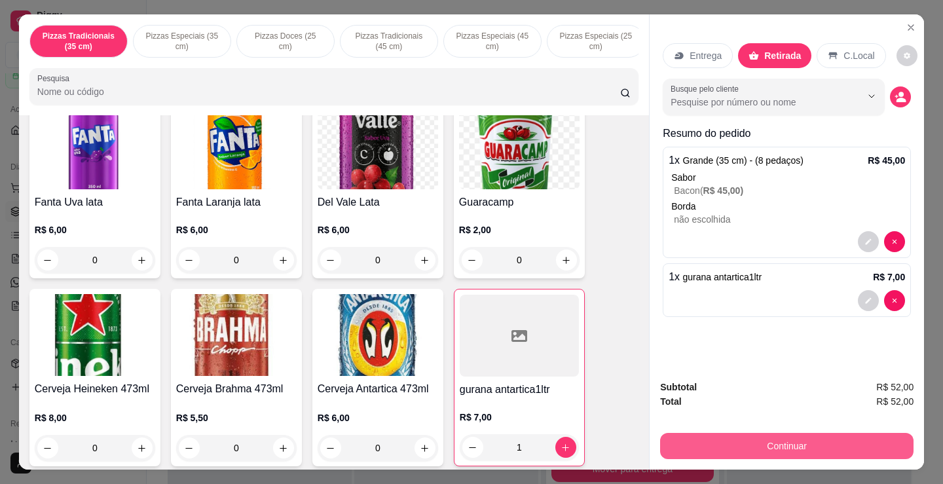
click at [756, 434] on button "Continuar" at bounding box center [786, 446] width 253 height 26
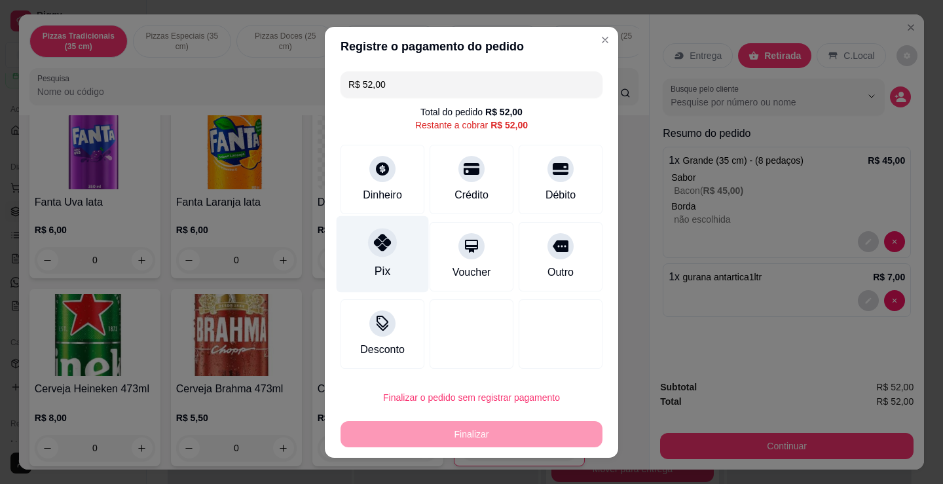
click at [377, 248] on icon at bounding box center [382, 242] width 17 height 17
type input "R$ 0,00"
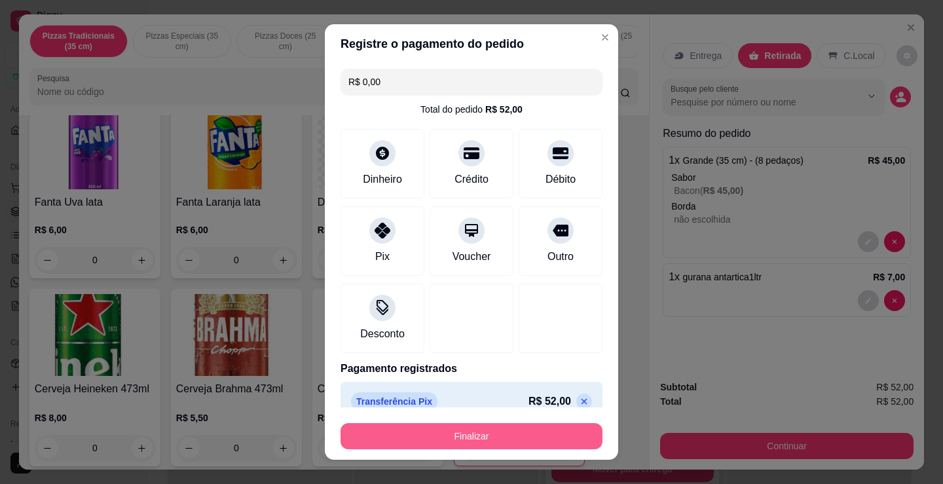
click at [481, 437] on button "Finalizar" at bounding box center [472, 436] width 262 height 26
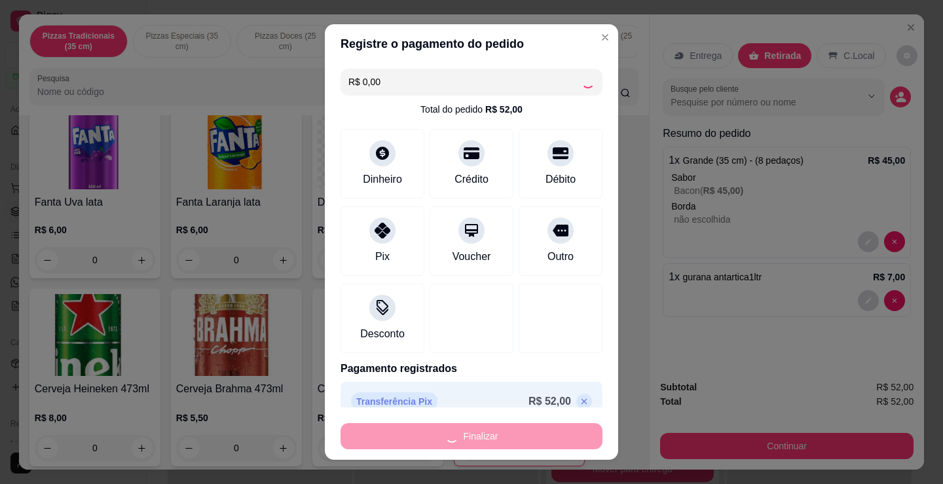
type input "0"
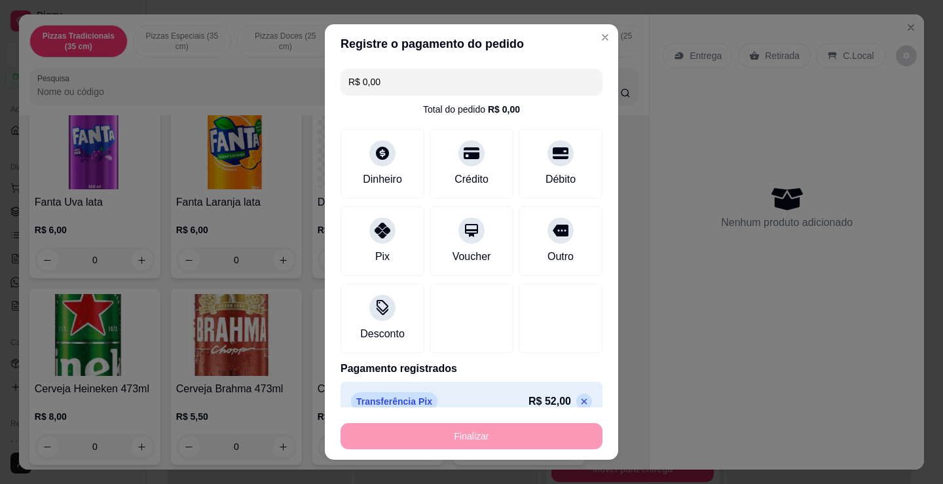
type input "-R$ 52,00"
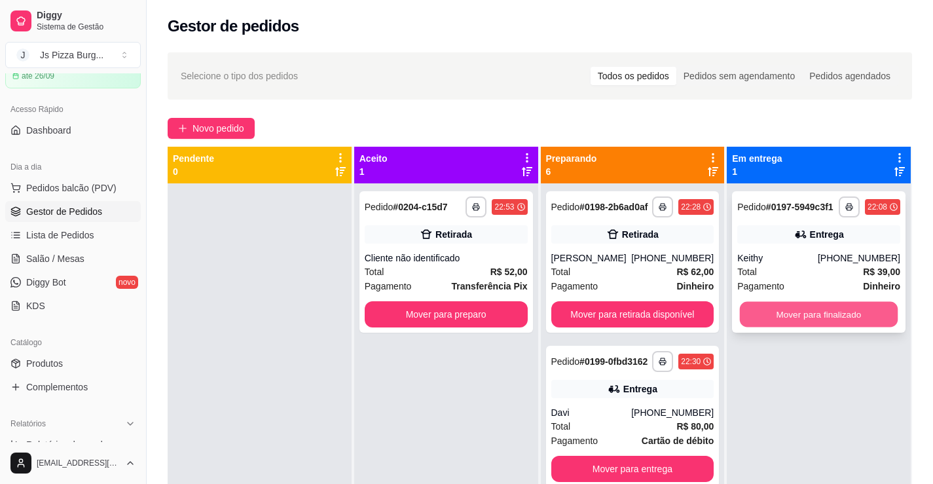
click at [762, 314] on button "Mover para finalizado" at bounding box center [819, 315] width 158 height 26
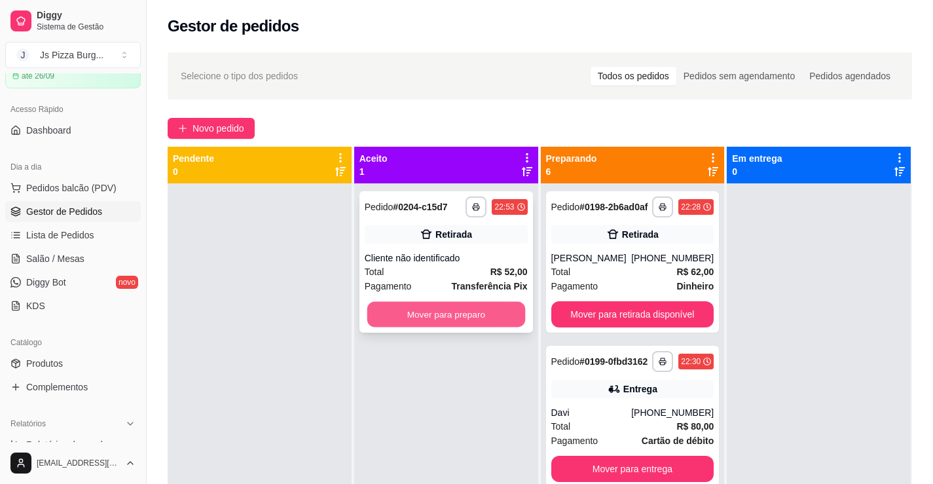
click at [458, 319] on button "Mover para preparo" at bounding box center [446, 315] width 158 height 26
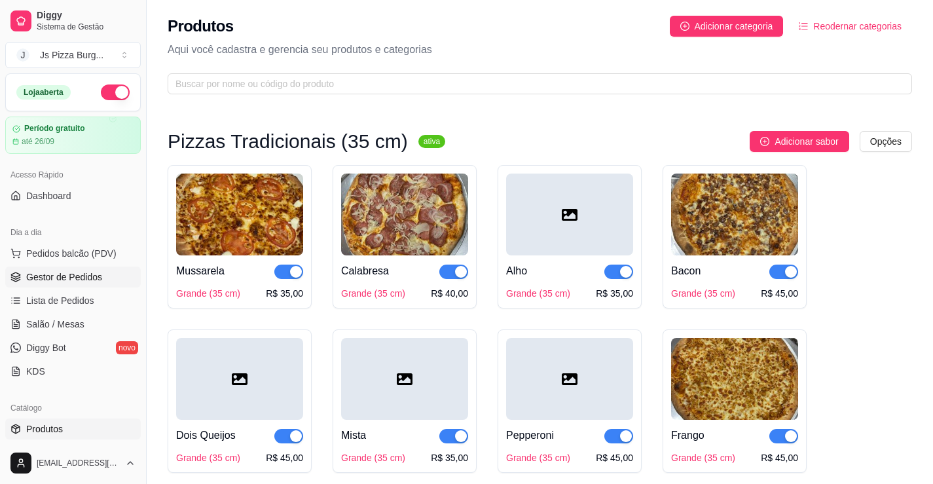
click at [48, 282] on span "Gestor de Pedidos" at bounding box center [64, 276] width 76 height 13
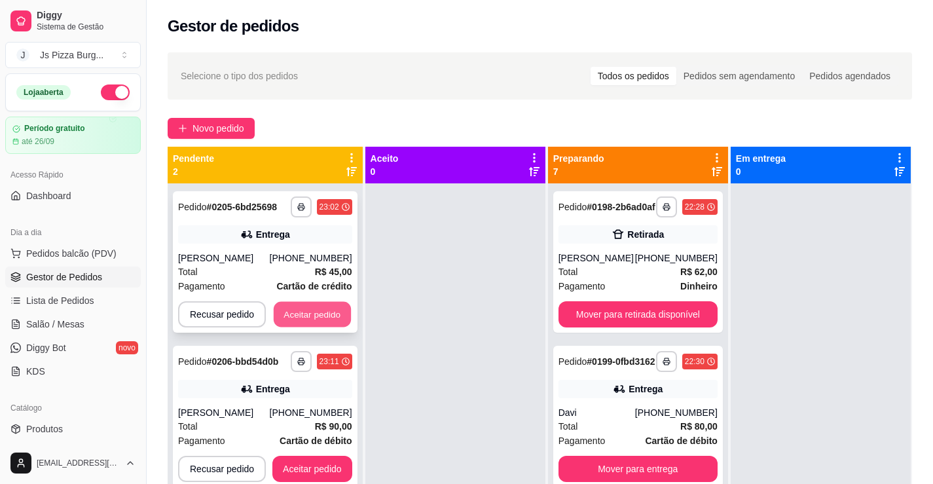
click at [320, 317] on button "Aceitar pedido" at bounding box center [312, 315] width 77 height 26
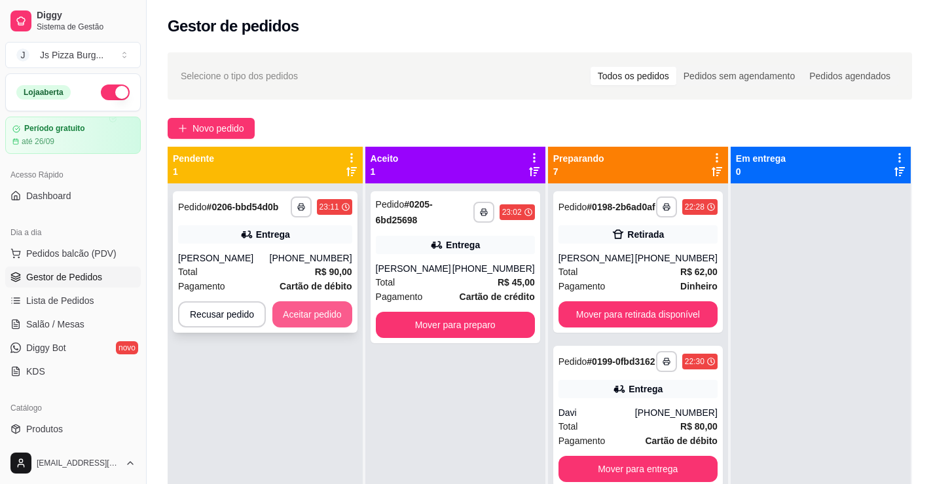
click at [320, 316] on button "Aceitar pedido" at bounding box center [312, 314] width 80 height 26
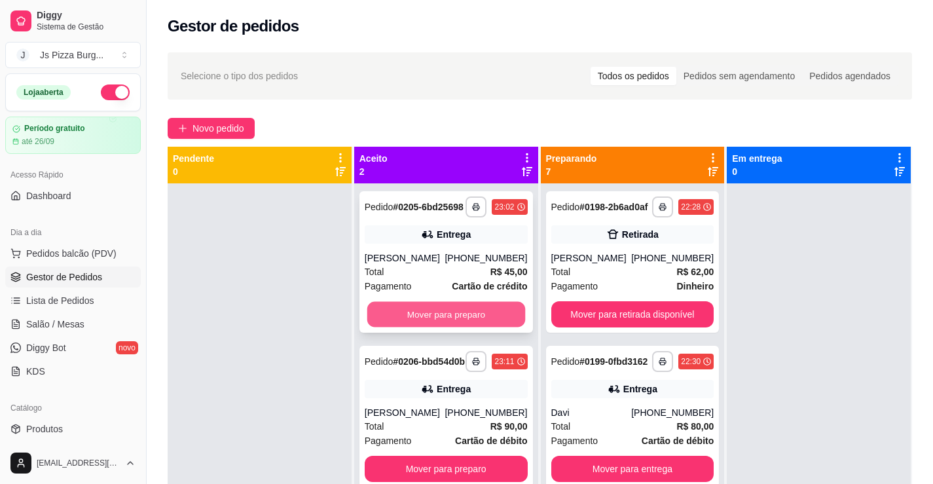
click at [490, 327] on button "Mover para preparo" at bounding box center [446, 315] width 158 height 26
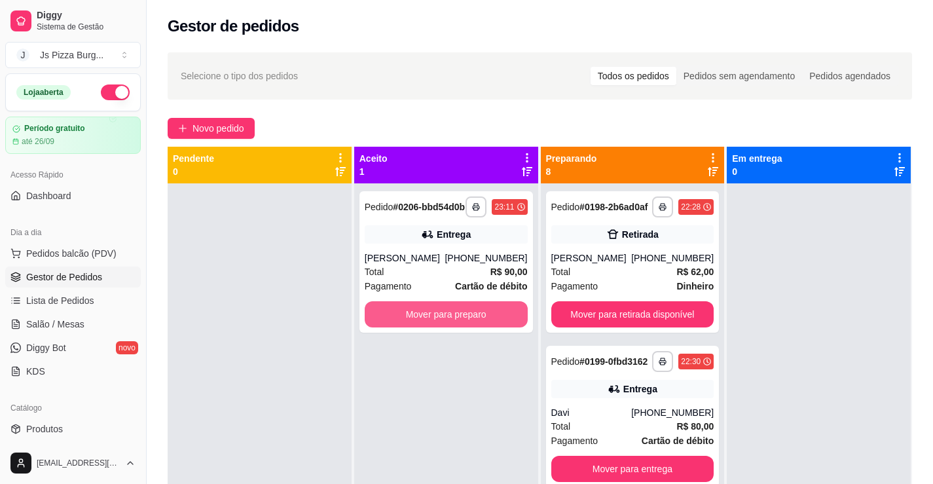
click at [490, 327] on button "Mover para preparo" at bounding box center [446, 314] width 163 height 26
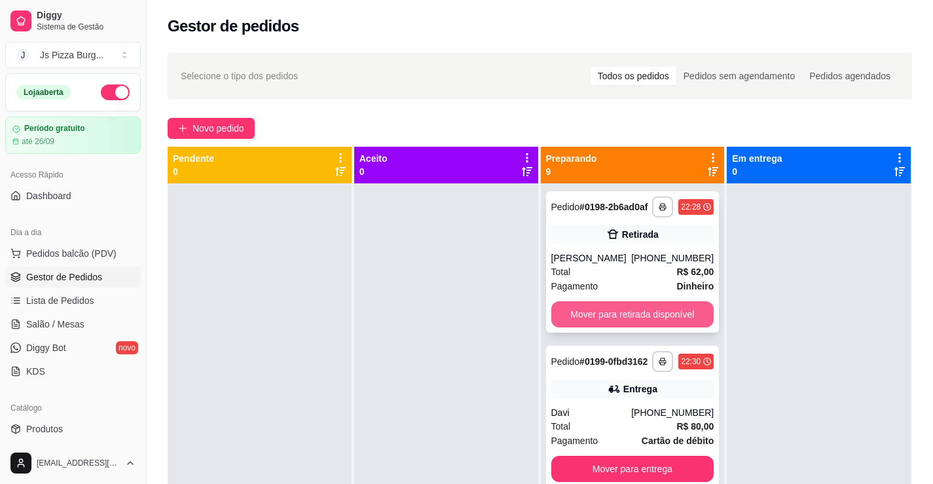
click at [621, 327] on button "Mover para retirada disponível" at bounding box center [632, 314] width 163 height 26
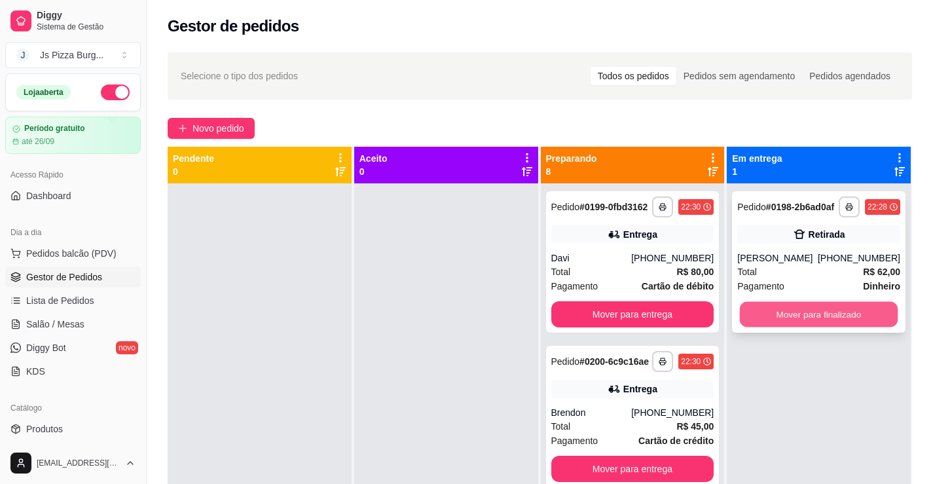
click at [748, 312] on button "Mover para finalizado" at bounding box center [819, 315] width 158 height 26
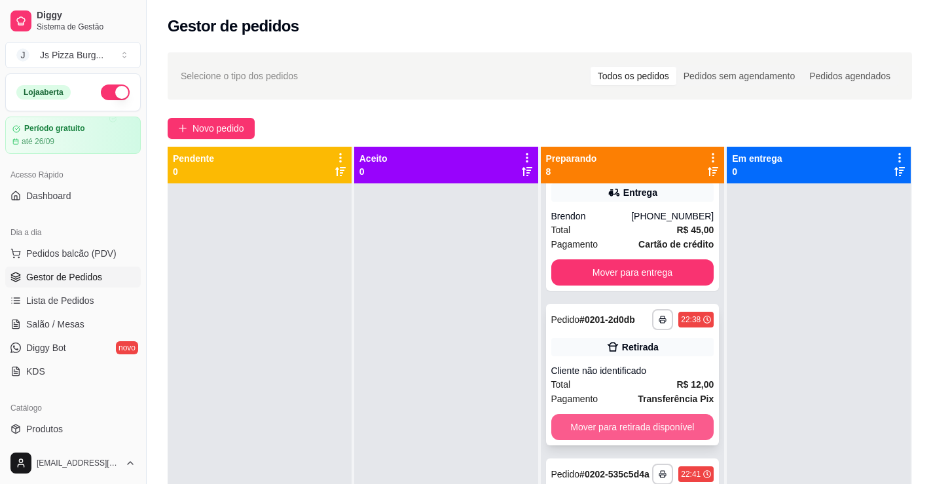
scroll to position [262, 0]
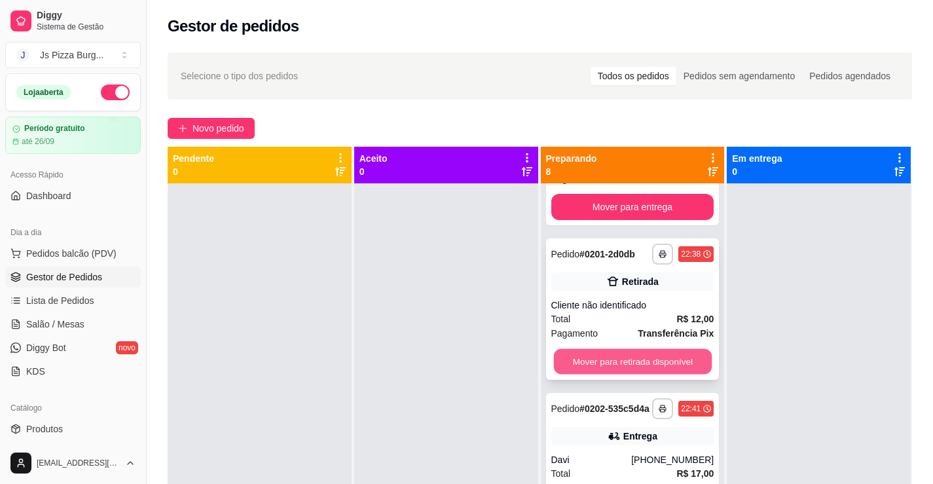
click at [629, 375] on button "Mover para retirada disponível" at bounding box center [632, 362] width 158 height 26
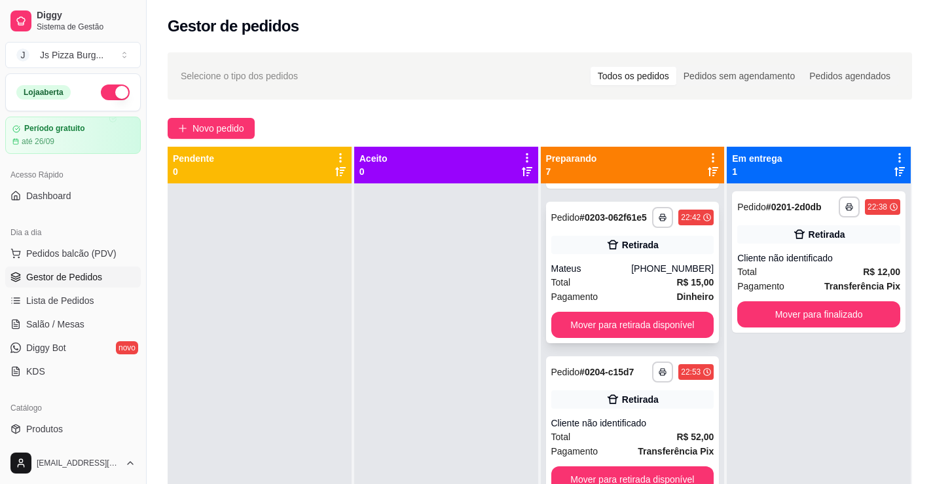
scroll to position [458, 0]
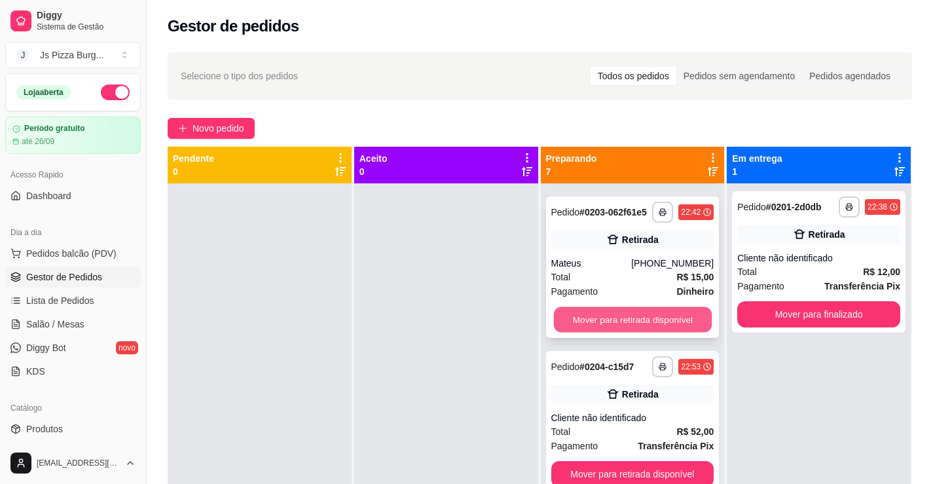
click at [644, 333] on button "Mover para retirada disponível" at bounding box center [632, 320] width 158 height 26
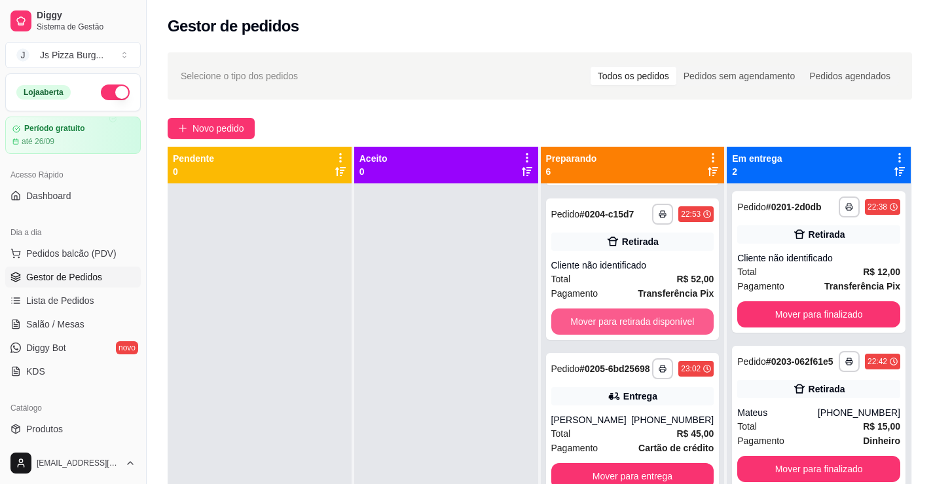
scroll to position [509, 0]
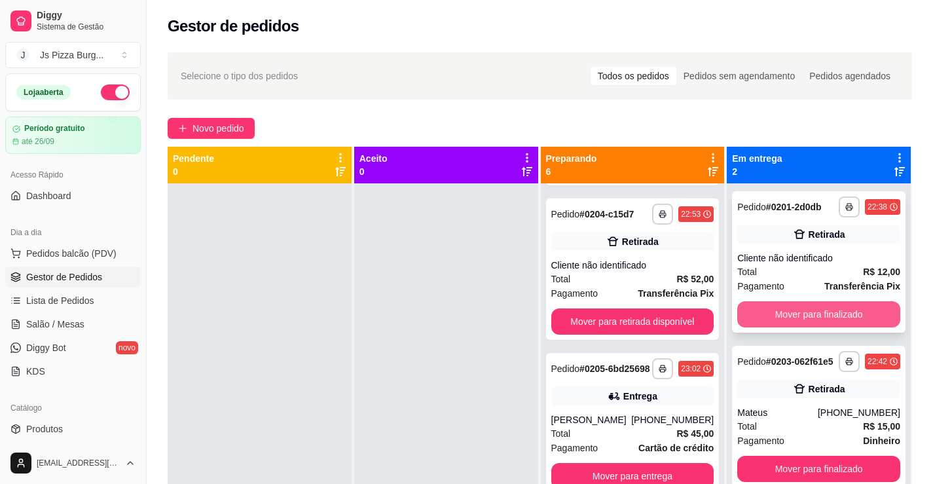
click at [768, 309] on button "Mover para finalizado" at bounding box center [818, 314] width 163 height 26
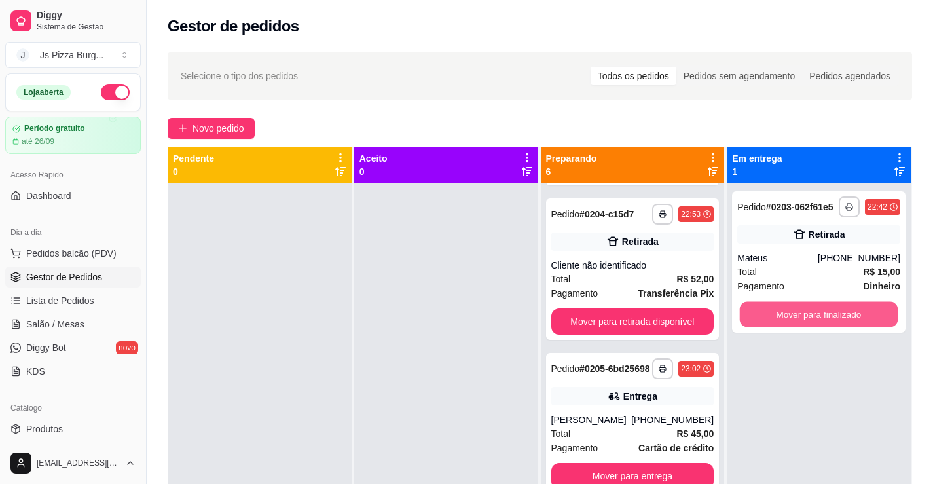
click at [768, 309] on button "Mover para finalizado" at bounding box center [819, 315] width 158 height 26
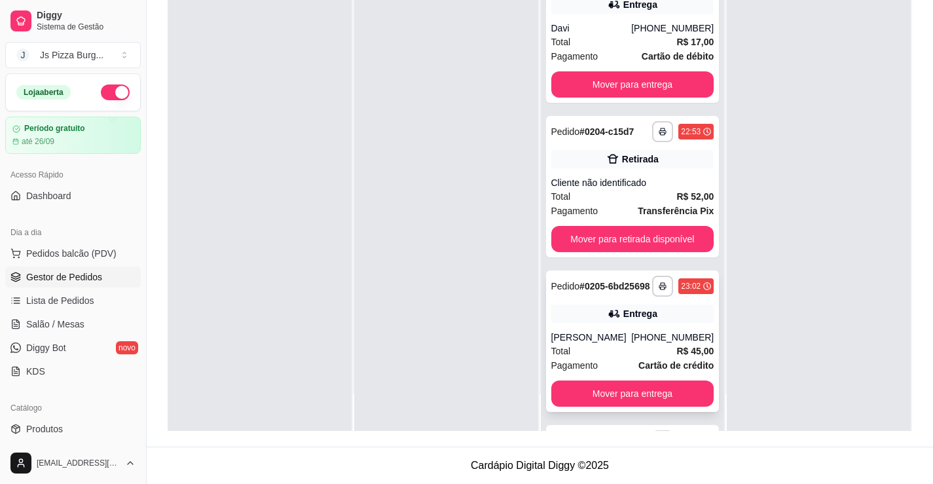
scroll to position [327, 0]
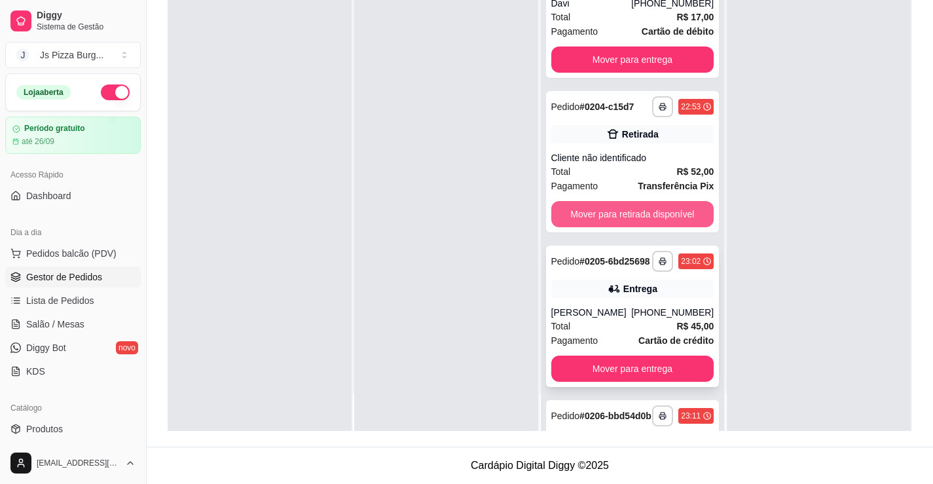
click at [638, 227] on button "Mover para retirada disponível" at bounding box center [632, 214] width 163 height 26
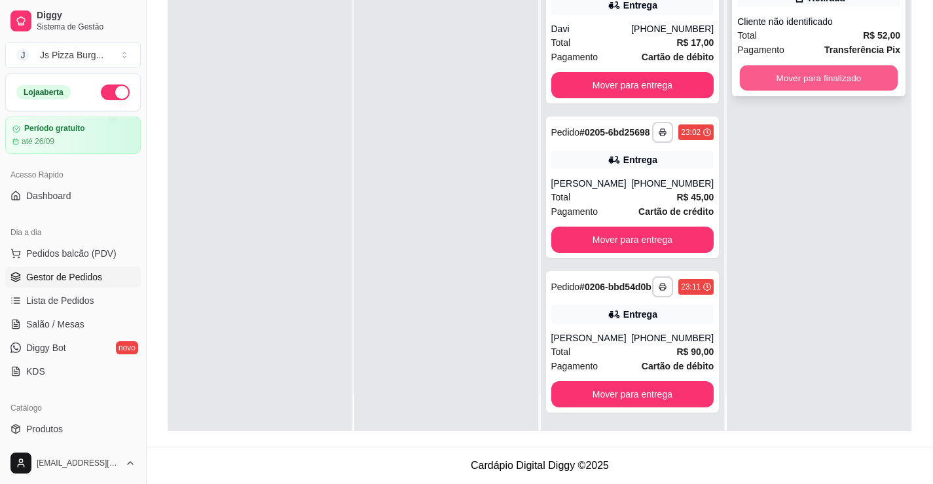
click at [821, 85] on button "Mover para finalizado" at bounding box center [819, 78] width 158 height 26
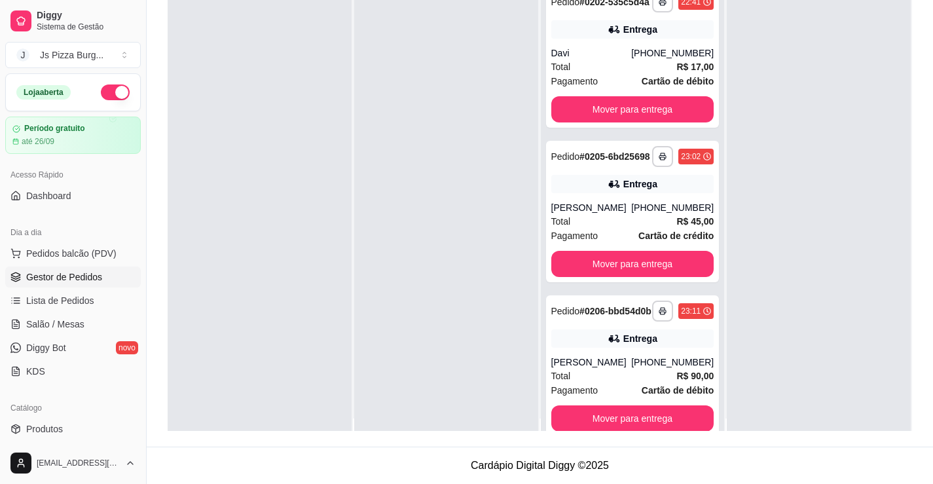
scroll to position [0, 0]
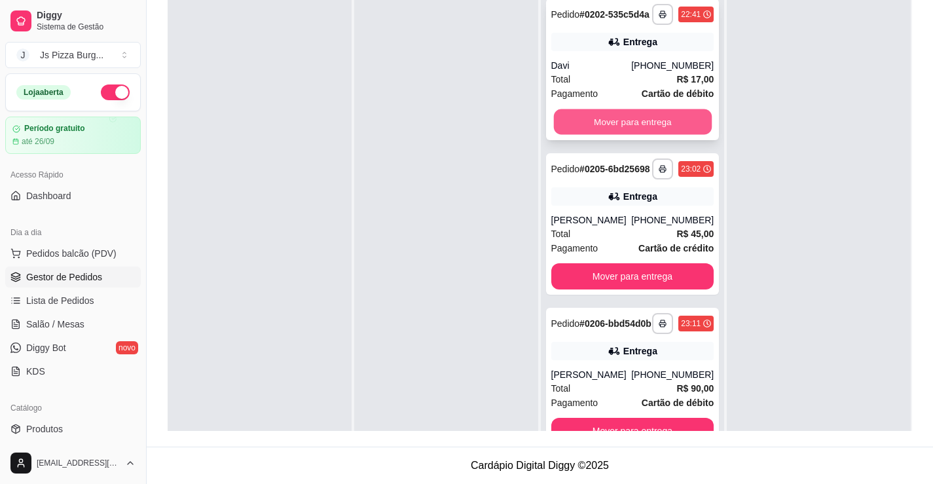
click at [666, 130] on button "Mover para entrega" at bounding box center [632, 122] width 158 height 26
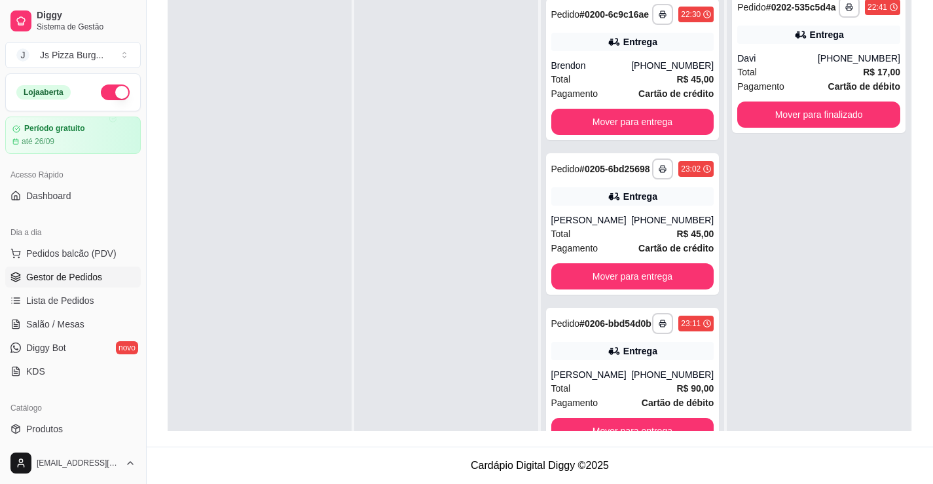
scroll to position [162, 0]
click at [665, 130] on button "Mover para entrega" at bounding box center [632, 122] width 158 height 26
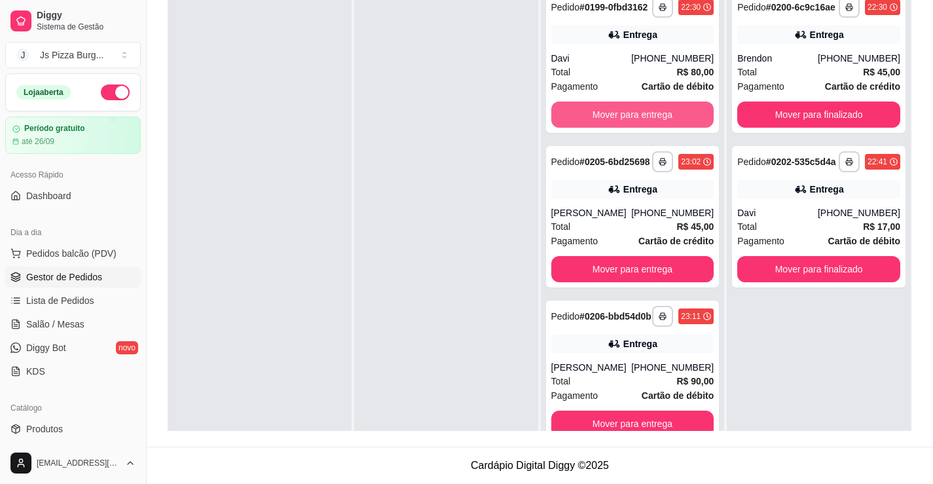
scroll to position [0, 0]
click at [667, 123] on button "Mover para entrega" at bounding box center [632, 115] width 163 height 26
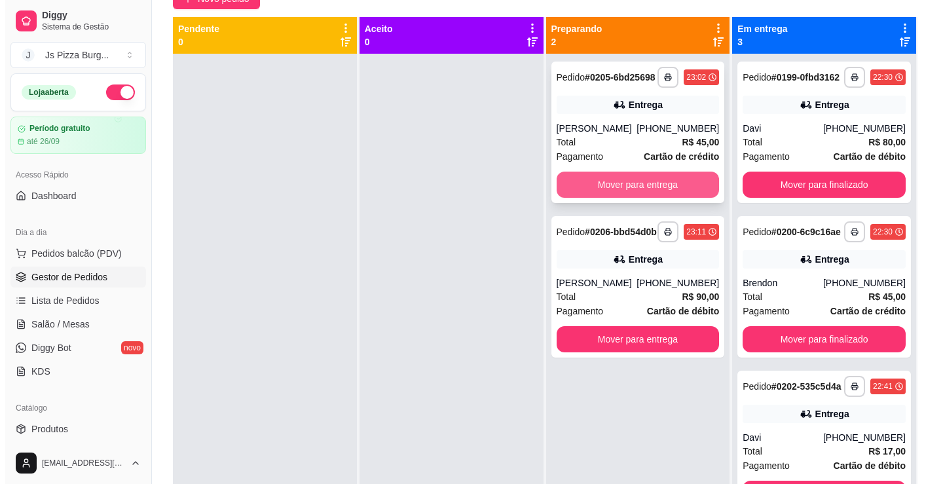
scroll to position [134, 0]
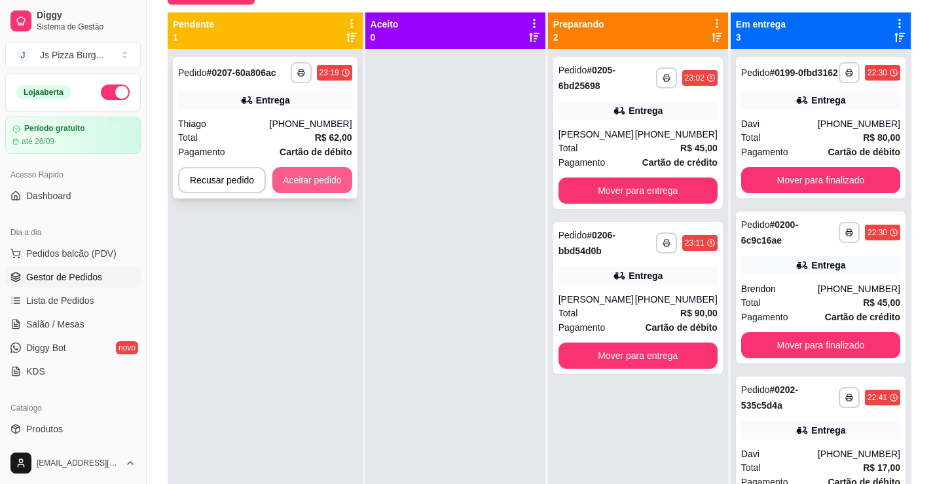
click at [306, 182] on button "Aceitar pedido" at bounding box center [312, 180] width 80 height 26
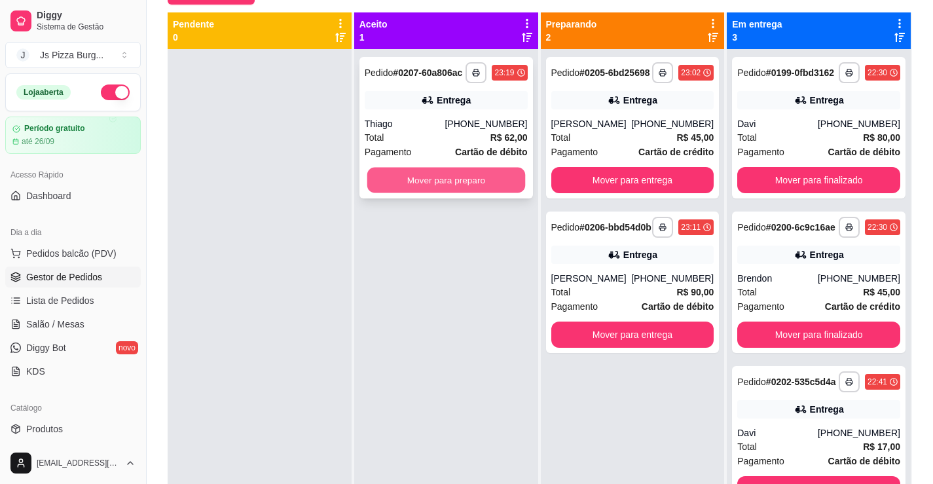
click at [416, 176] on button "Mover para preparo" at bounding box center [446, 181] width 158 height 26
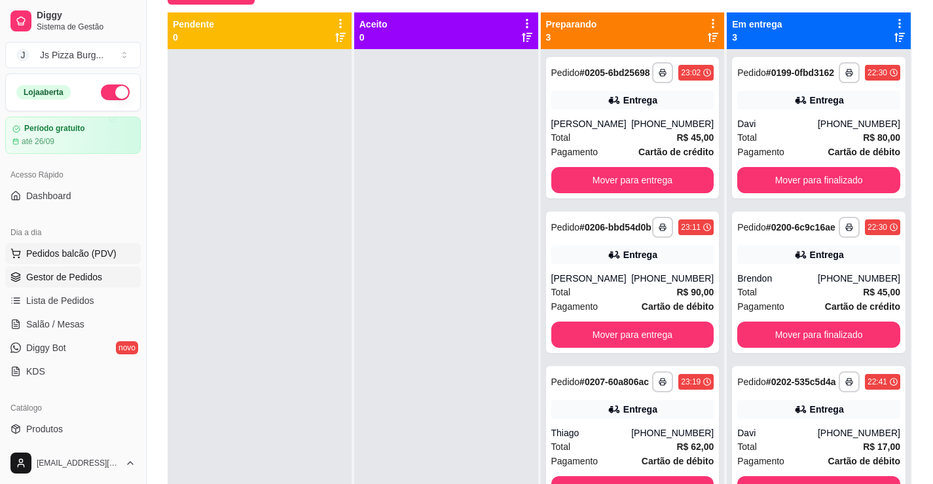
click at [59, 251] on span "Pedidos balcão (PDV)" at bounding box center [71, 253] width 90 height 13
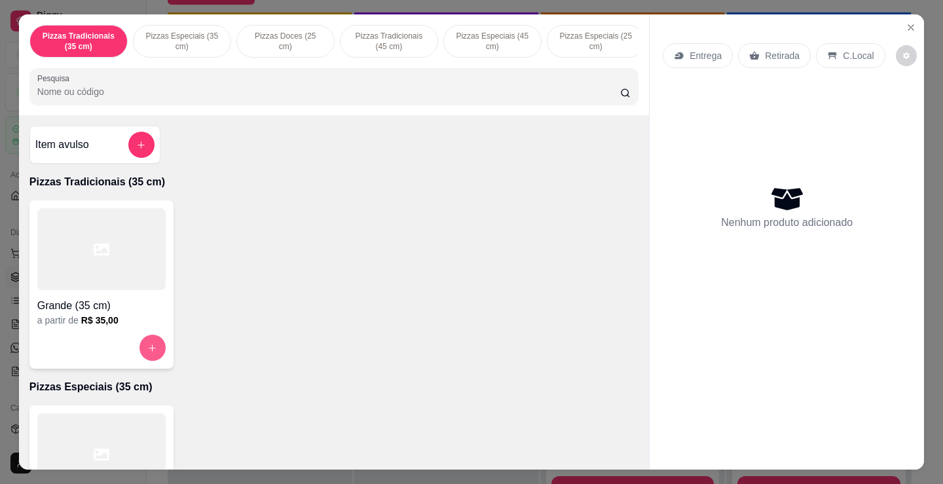
click at [153, 359] on button "increase-product-quantity" at bounding box center [152, 348] width 26 height 26
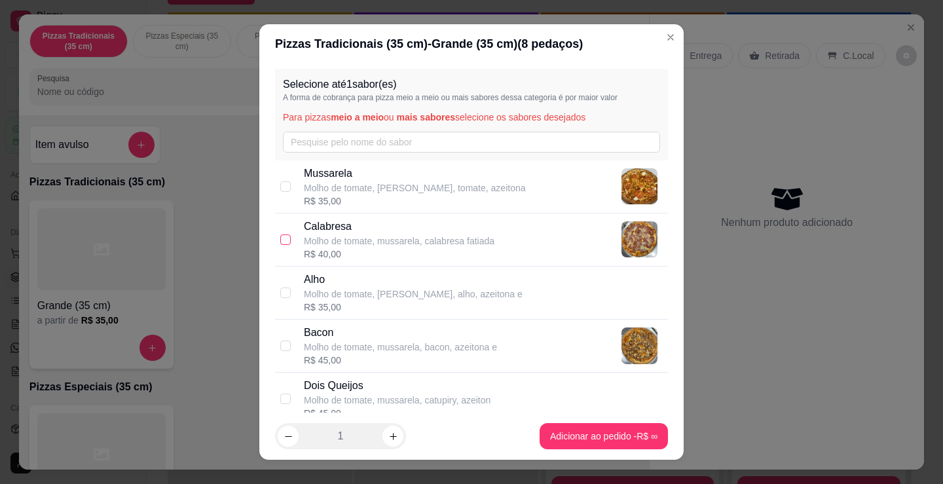
click at [280, 234] on input "checkbox" at bounding box center [285, 239] width 10 height 10
checkbox input "true"
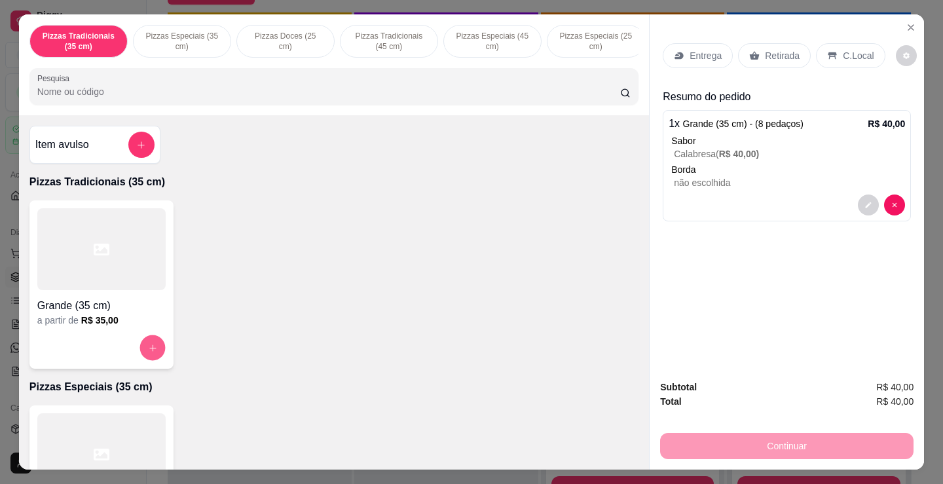
click at [153, 351] on button "increase-product-quantity" at bounding box center [152, 348] width 26 height 26
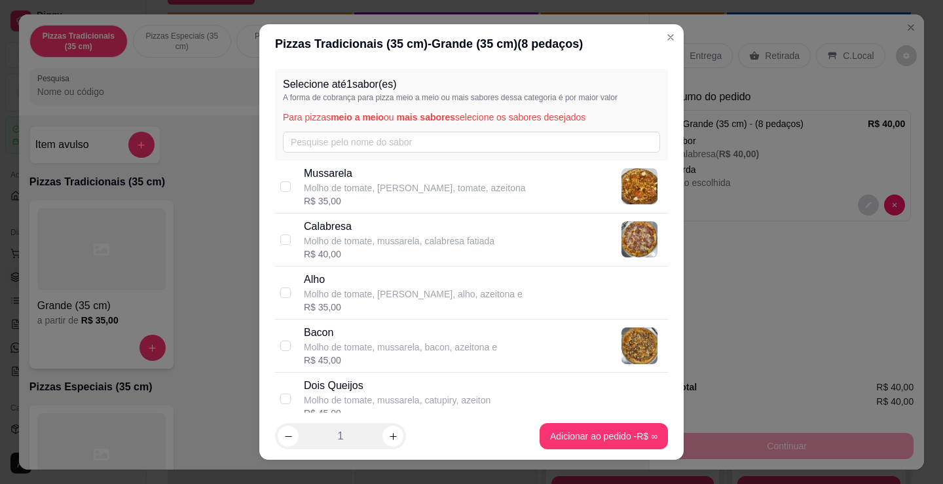
click at [354, 345] on p "Molho de tomate, mussarela, bacon, azeitona e" at bounding box center [400, 347] width 193 height 13
checkbox input "true"
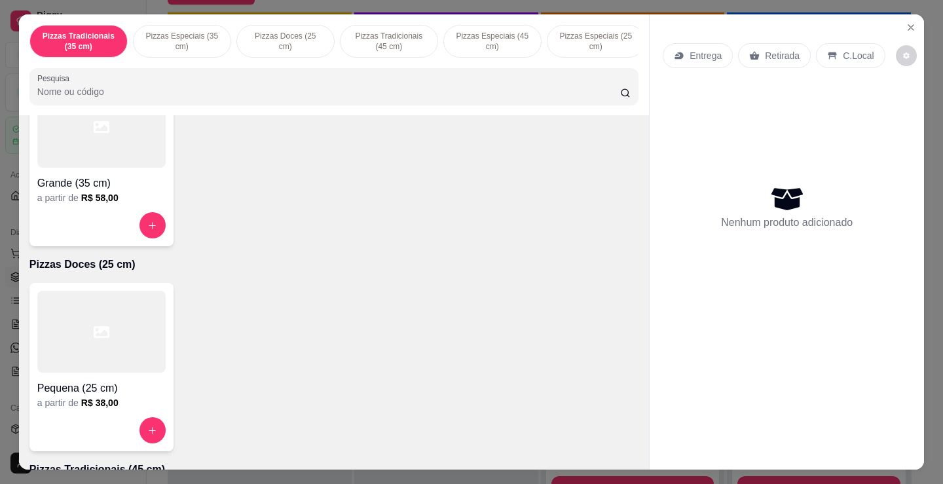
scroll to position [262, 0]
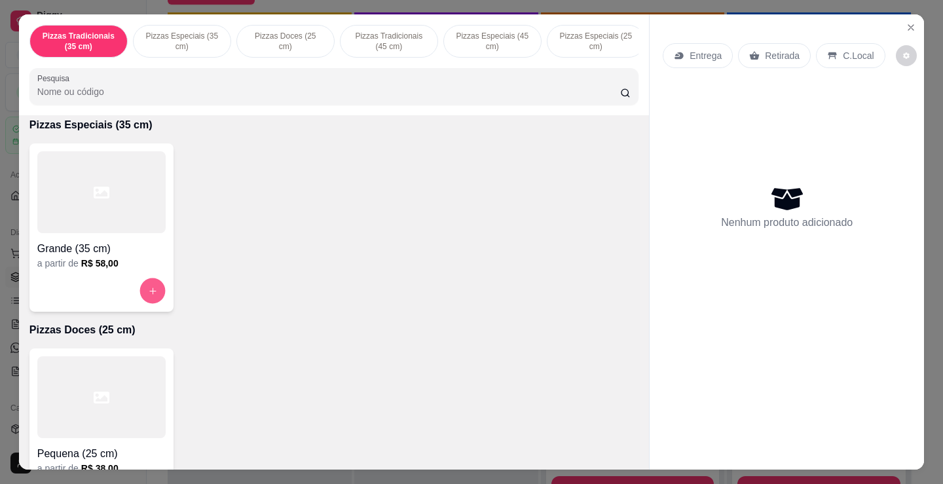
click at [147, 289] on button "increase-product-quantity" at bounding box center [152, 291] width 26 height 26
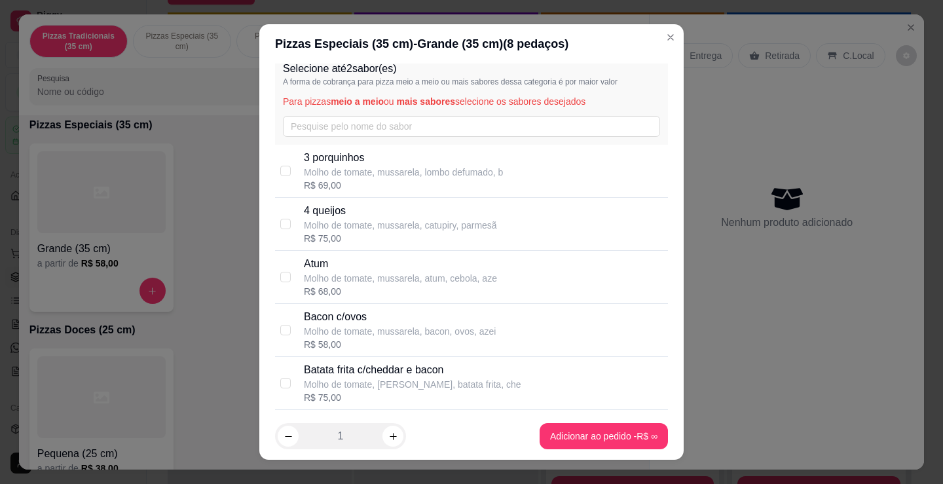
scroll to position [0, 0]
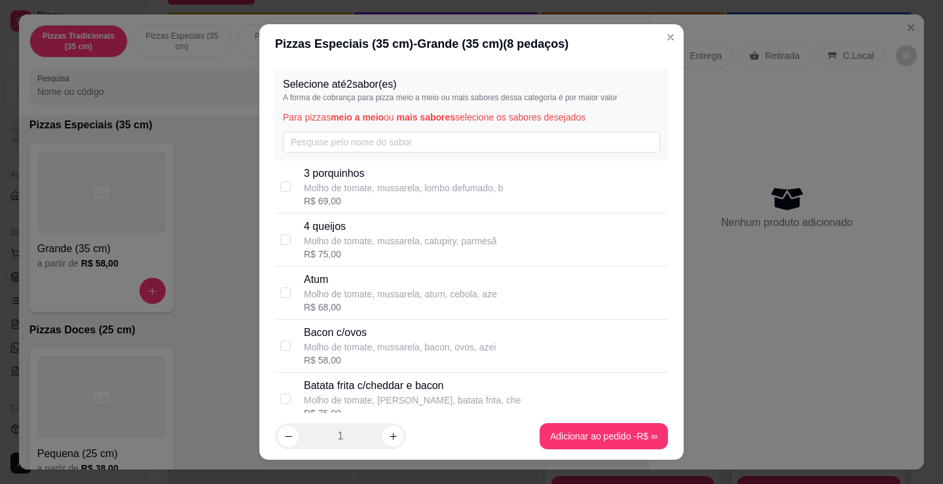
click at [340, 339] on p "Bacon c/ovos" at bounding box center [400, 333] width 192 height 16
checkbox input "true"
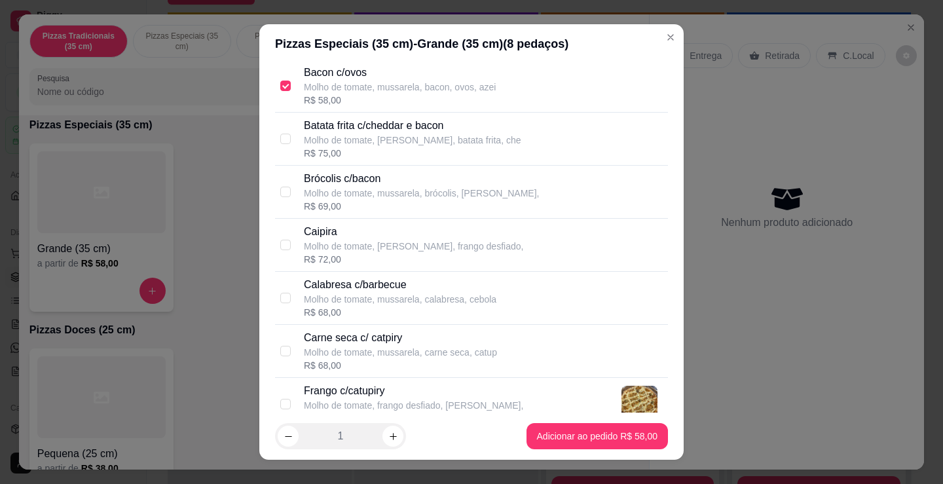
scroll to position [262, 0]
click at [363, 299] on p "Molho de tomate, mussarela, calabresa, cebola" at bounding box center [400, 297] width 193 height 13
checkbox input "true"
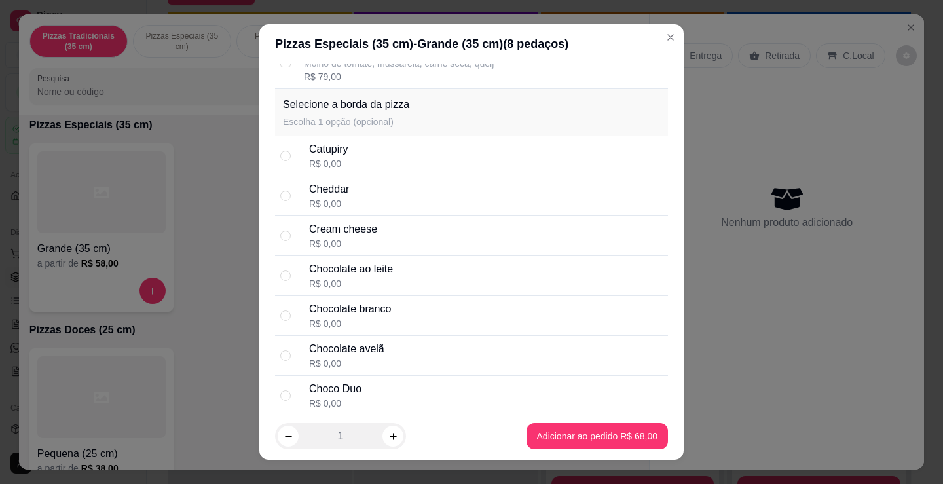
scroll to position [1034, 0]
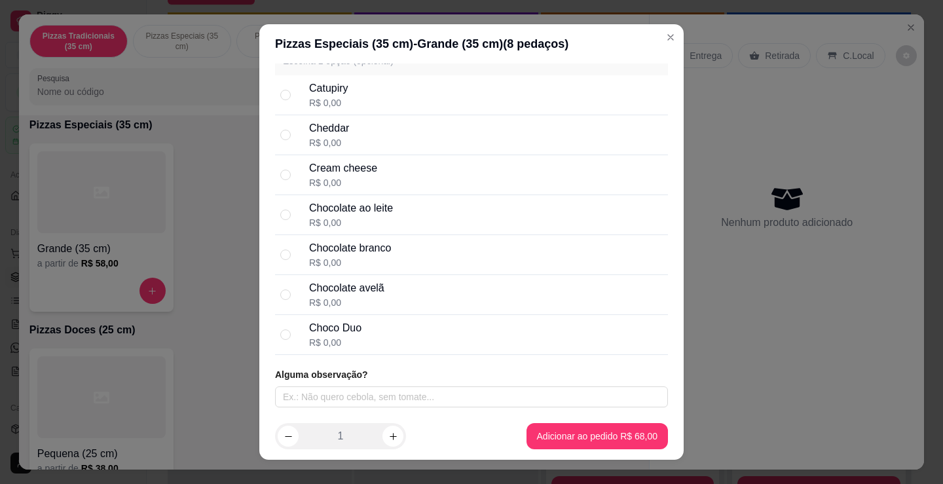
click at [373, 126] on div "Cheddar R$ 0,00" at bounding box center [486, 135] width 354 height 29
radio input "true"
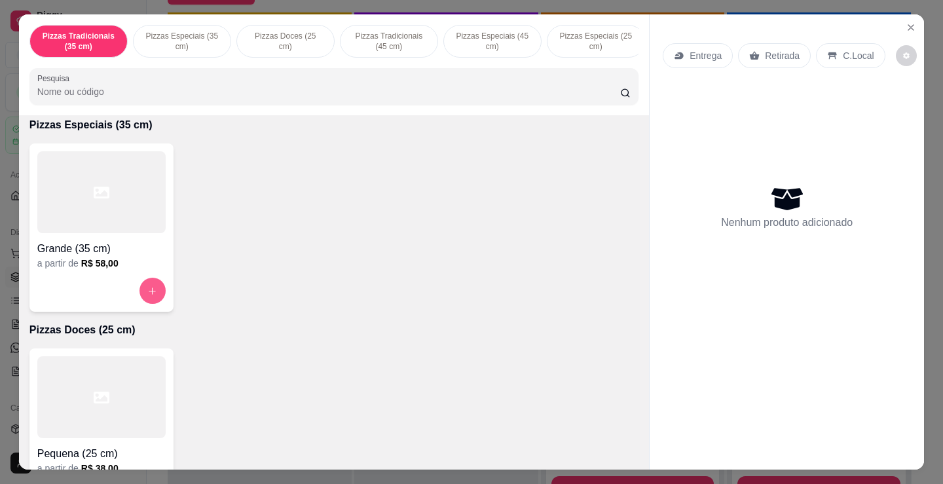
click at [147, 296] on icon "increase-product-quantity" at bounding box center [152, 291] width 10 height 10
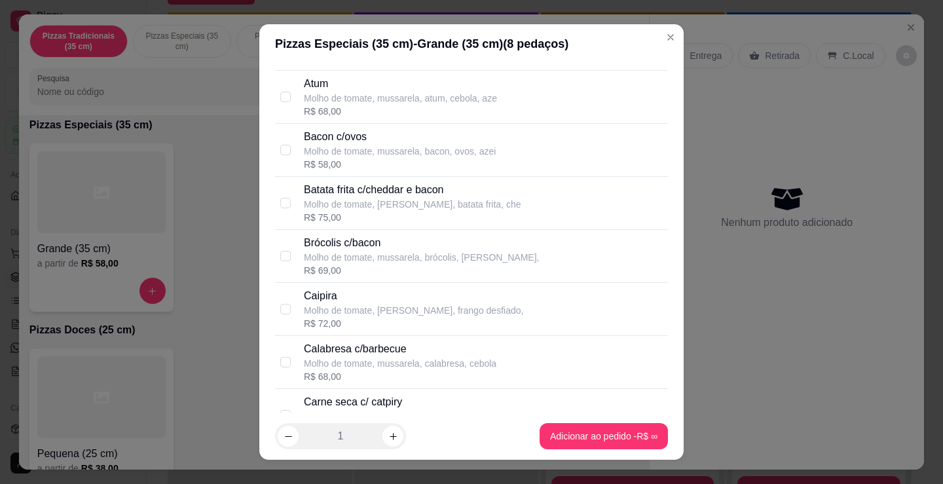
scroll to position [196, 0]
drag, startPoint x: 382, startPoint y: 360, endPoint x: 388, endPoint y: 356, distance: 7.0
click at [384, 358] on p "Molho de tomate, mussarela, calabresa, cebola" at bounding box center [400, 362] width 193 height 13
checkbox input "true"
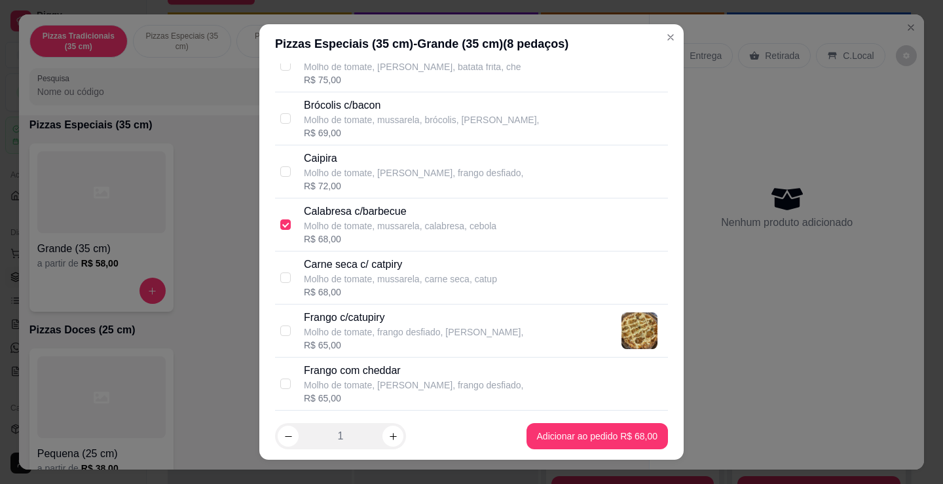
scroll to position [393, 0]
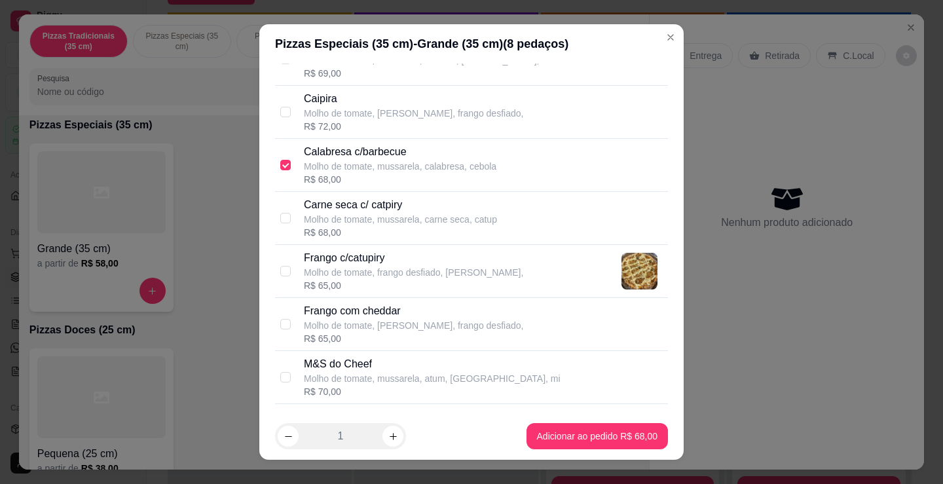
click at [424, 252] on p "Frango c/catupiry" at bounding box center [413, 258] width 219 height 16
checkbox input "true"
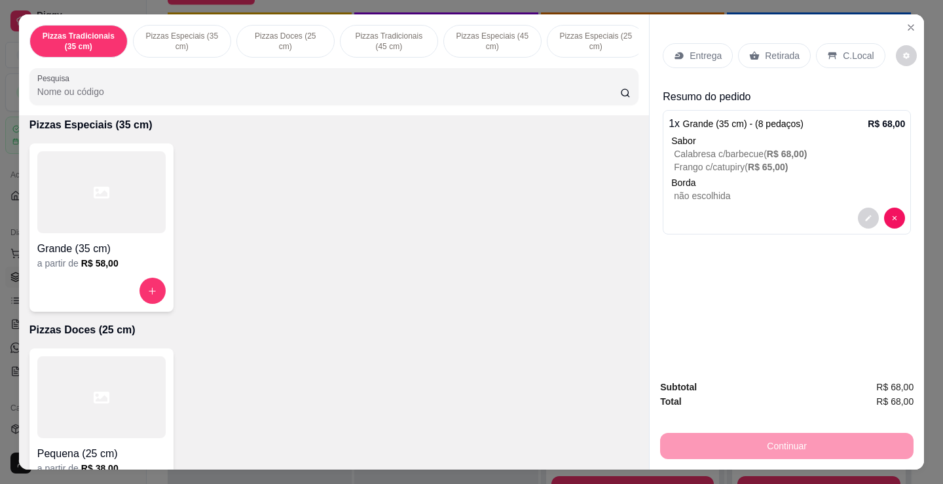
click at [817, 208] on div at bounding box center [787, 218] width 236 height 21
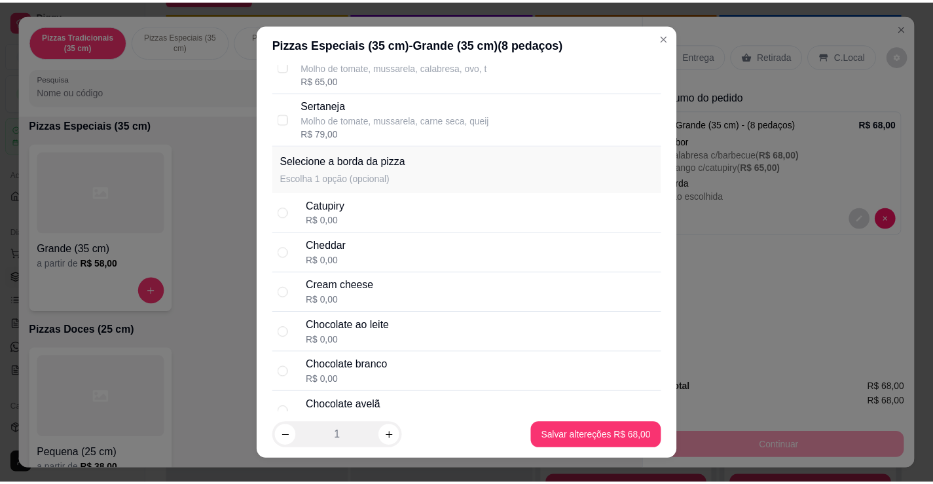
scroll to position [982, 0]
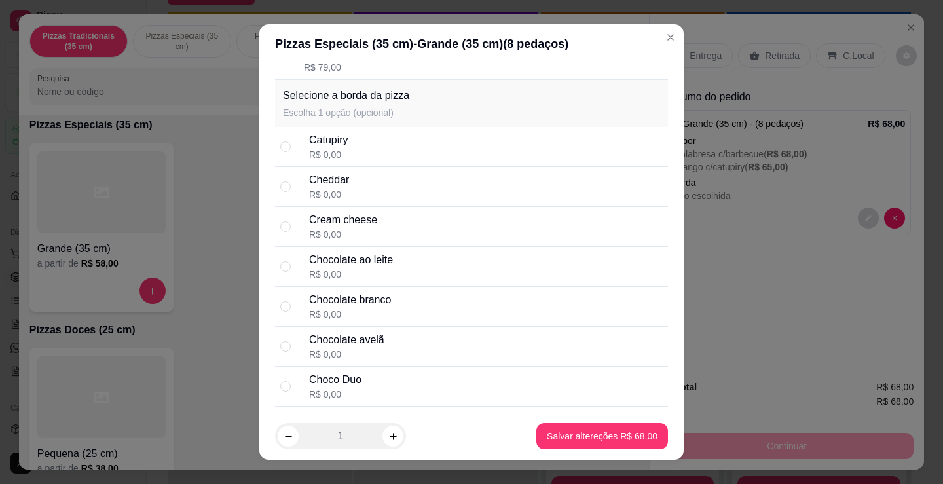
click at [413, 178] on div "Cheddar R$ 0,00" at bounding box center [486, 186] width 354 height 29
radio input "true"
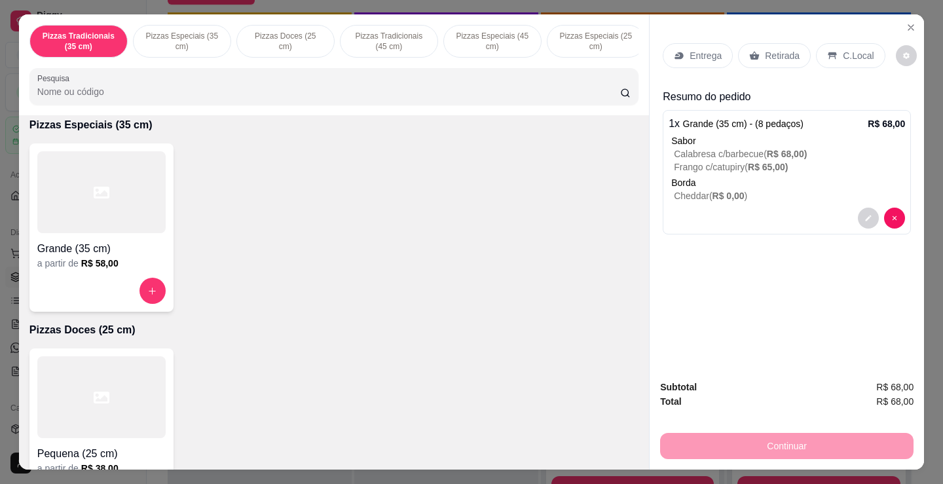
click at [750, 52] on icon at bounding box center [755, 56] width 10 height 9
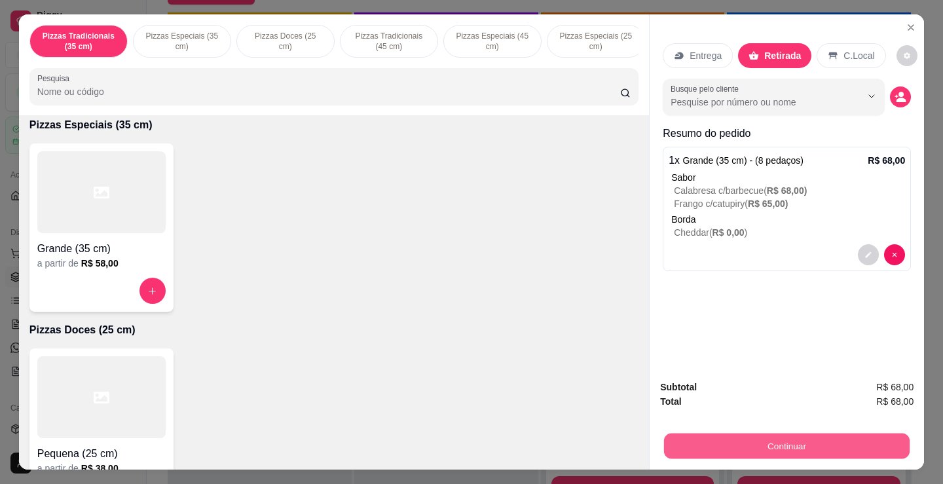
click at [696, 442] on button "Continuar" at bounding box center [787, 446] width 246 height 26
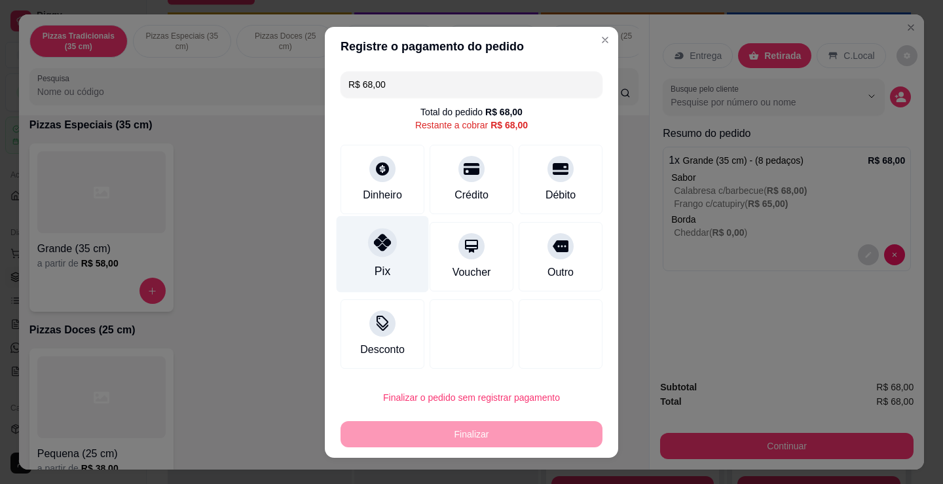
click at [364, 270] on div "Pix" at bounding box center [383, 253] width 92 height 77
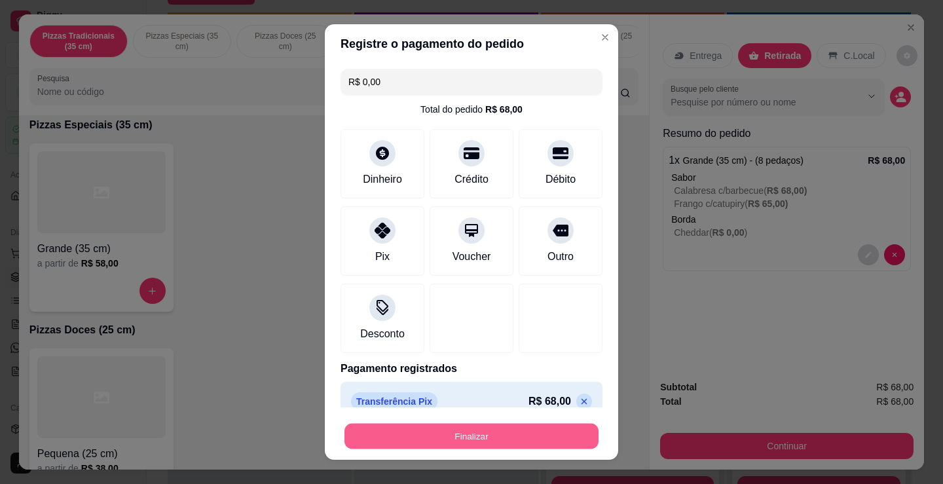
click at [501, 434] on button "Finalizar" at bounding box center [471, 437] width 254 height 26
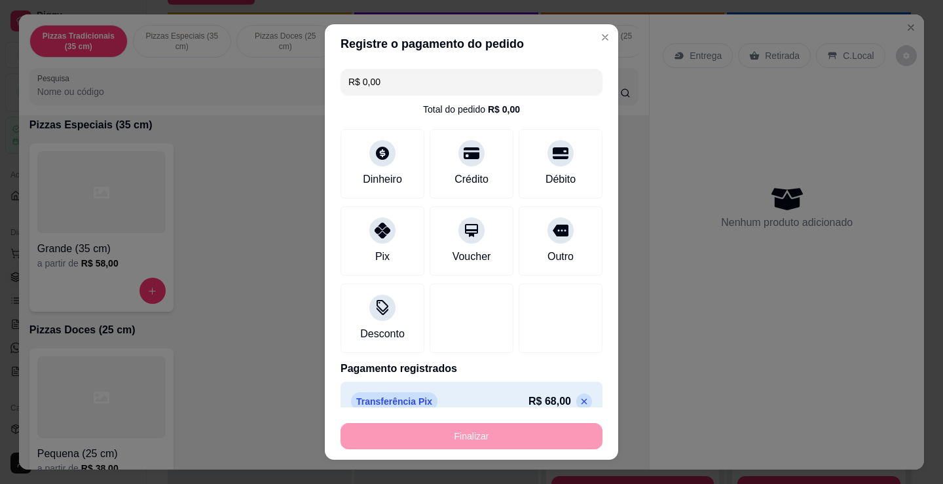
type input "-R$ 68,00"
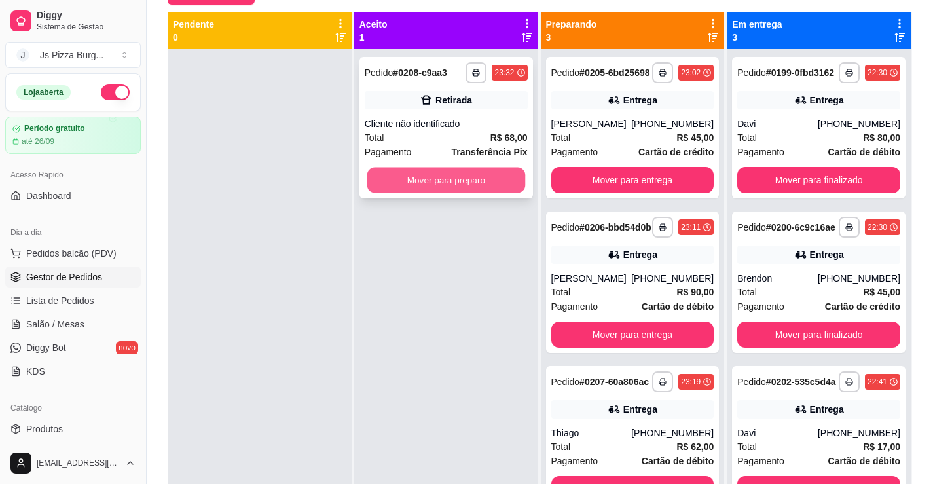
click at [484, 185] on button "Mover para preparo" at bounding box center [446, 181] width 158 height 26
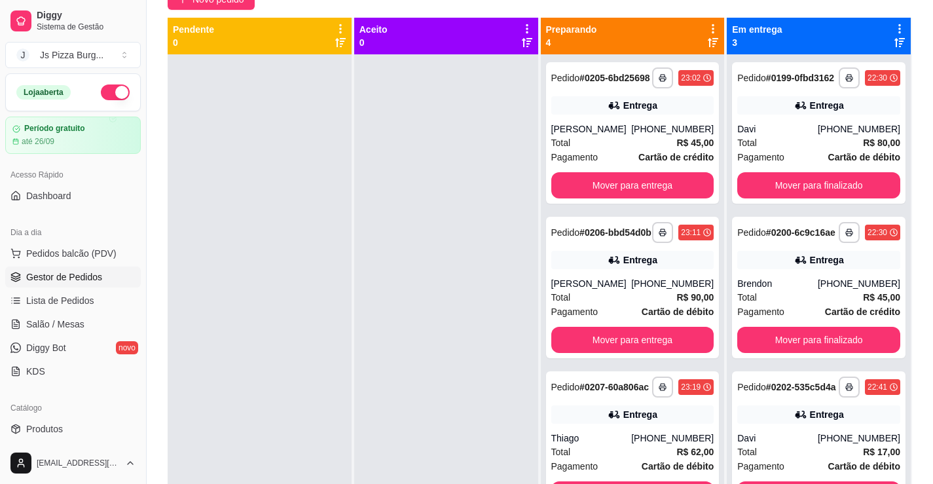
scroll to position [131, 0]
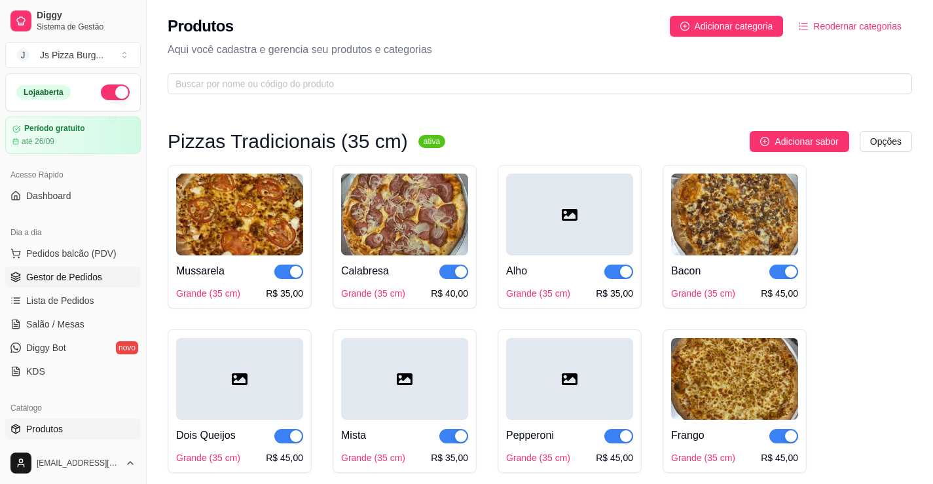
click at [86, 271] on span "Gestor de Pedidos" at bounding box center [64, 276] width 76 height 13
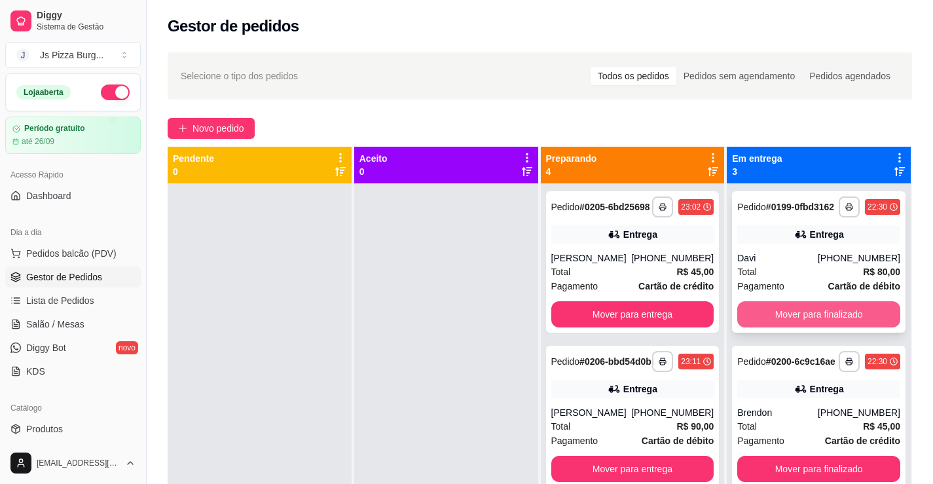
click at [799, 318] on button "Mover para finalizado" at bounding box center [818, 314] width 163 height 26
click at [799, 318] on button "Mover para finalizado" at bounding box center [819, 315] width 158 height 26
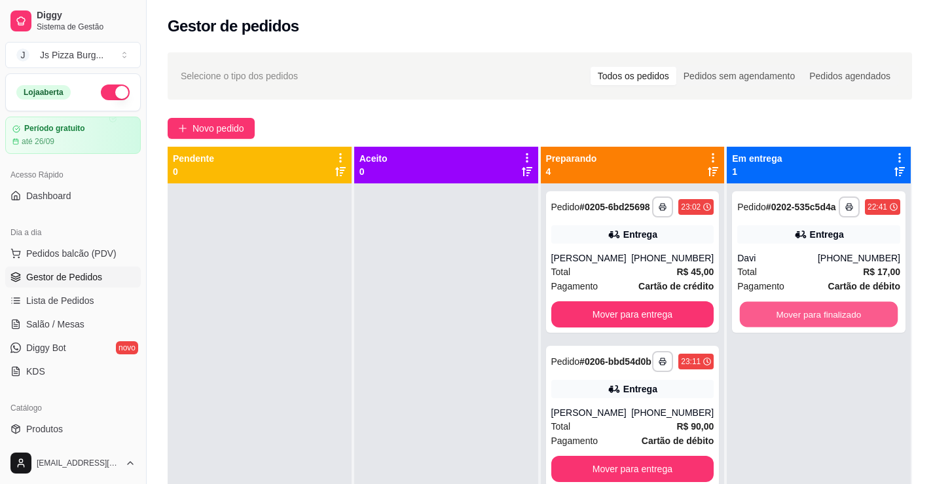
click at [799, 318] on button "Mover para finalizado" at bounding box center [819, 315] width 158 height 26
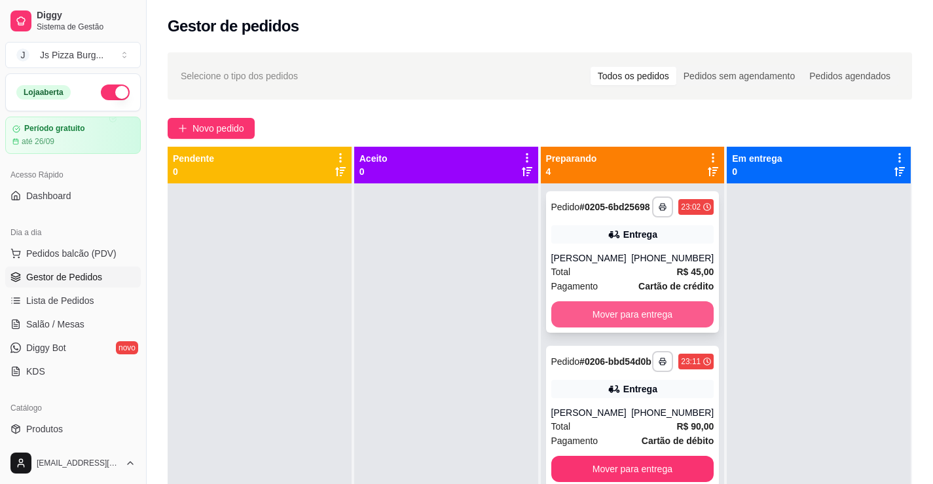
click at [595, 322] on button "Mover para entrega" at bounding box center [632, 314] width 163 height 26
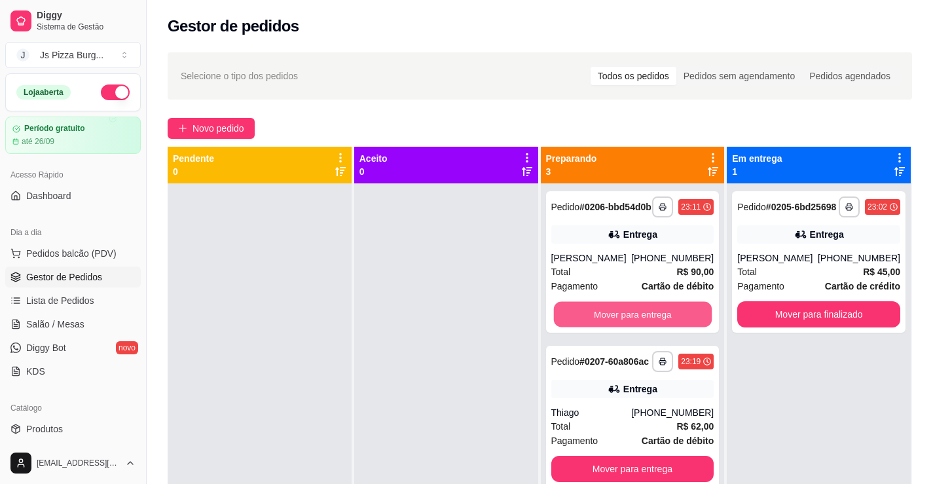
click at [595, 322] on button "Mover para entrega" at bounding box center [632, 315] width 158 height 26
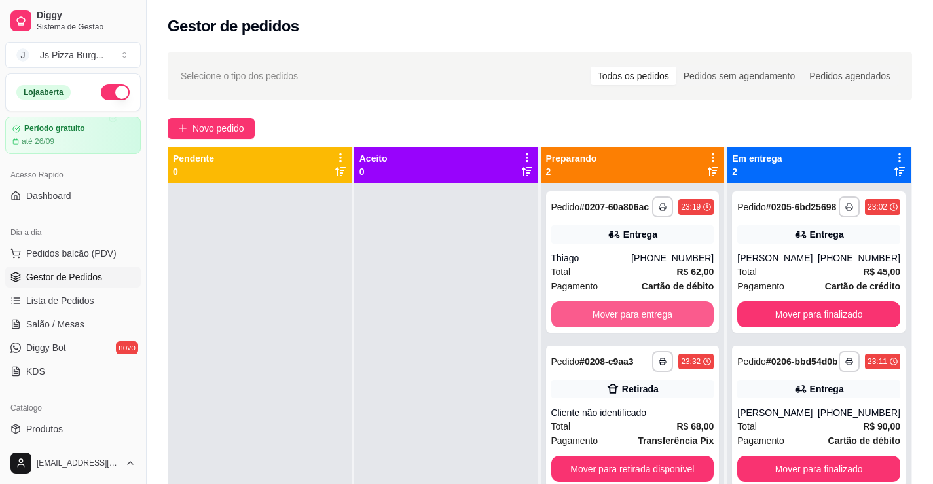
click at [595, 322] on button "Mover para entrega" at bounding box center [632, 314] width 163 height 26
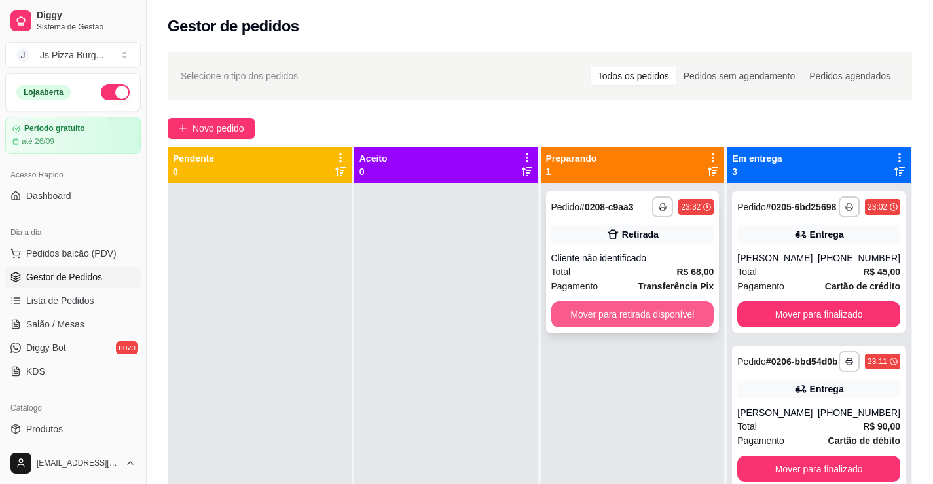
click at [601, 314] on button "Mover para retirada disponível" at bounding box center [632, 314] width 163 height 26
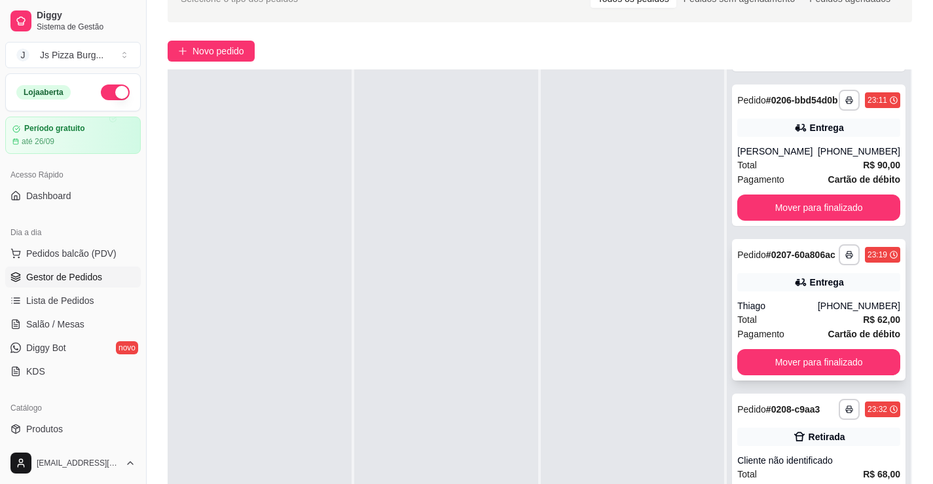
scroll to position [196, 0]
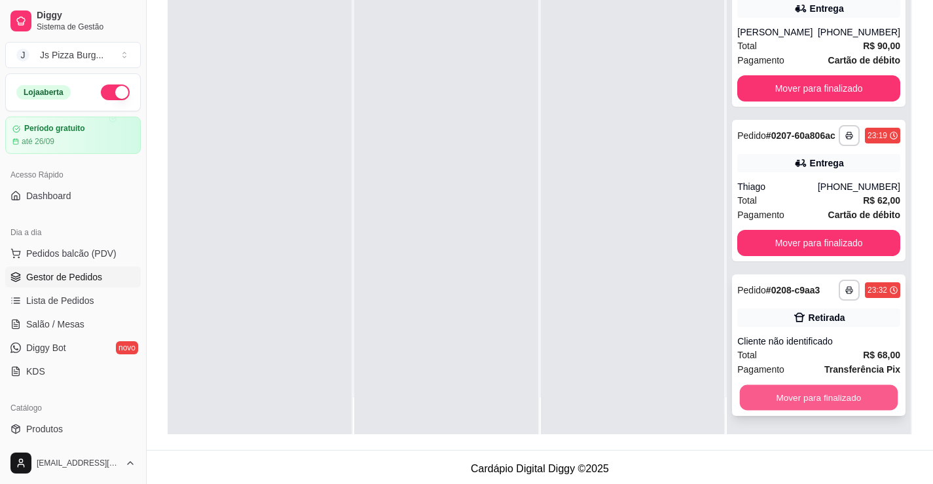
click at [809, 392] on button "Mover para finalizado" at bounding box center [819, 398] width 158 height 26
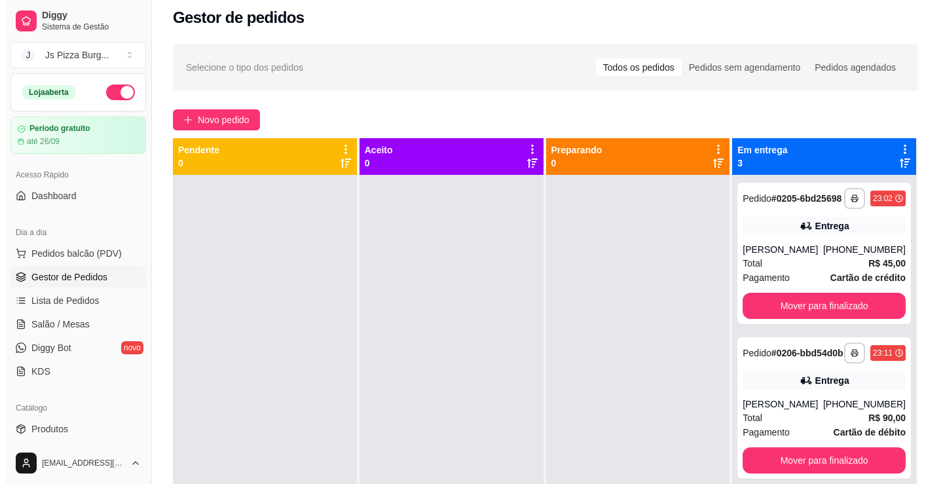
scroll to position [3, 0]
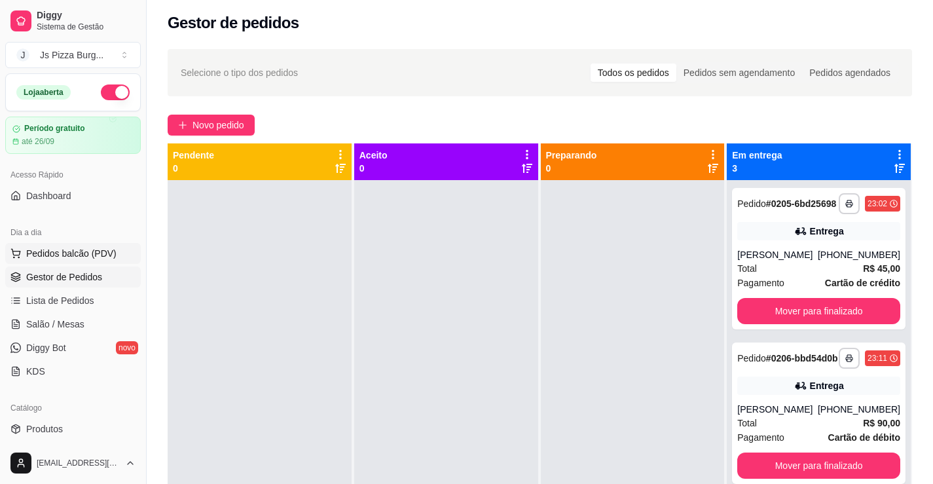
click at [71, 253] on span "Pedidos balcão (PDV)" at bounding box center [71, 253] width 90 height 13
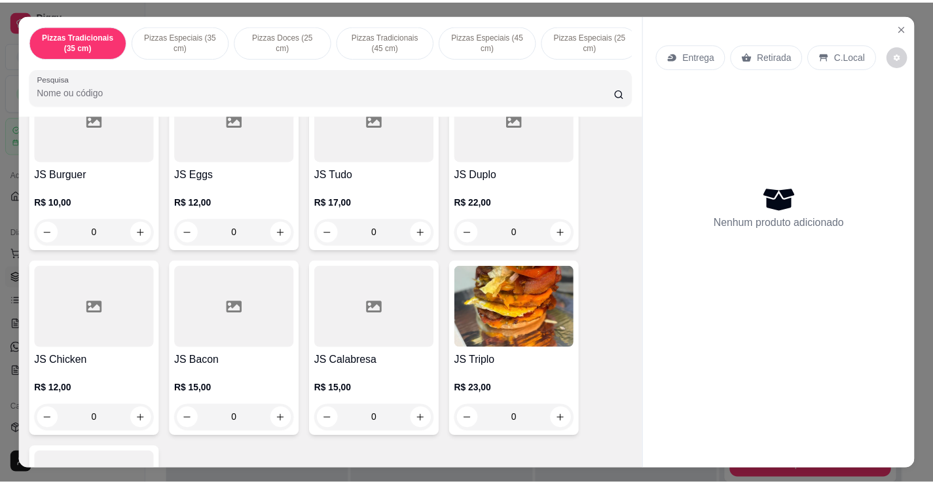
scroll to position [786, 0]
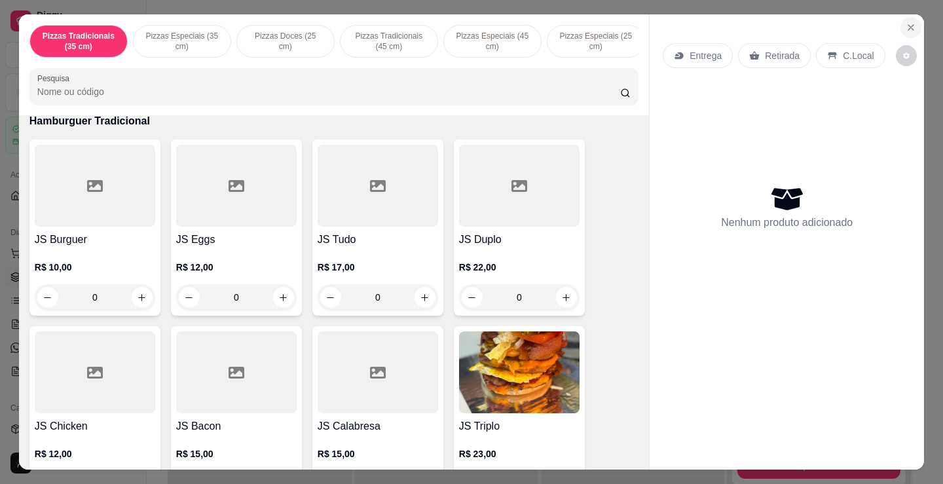
click at [906, 24] on icon "Close" at bounding box center [911, 27] width 10 height 10
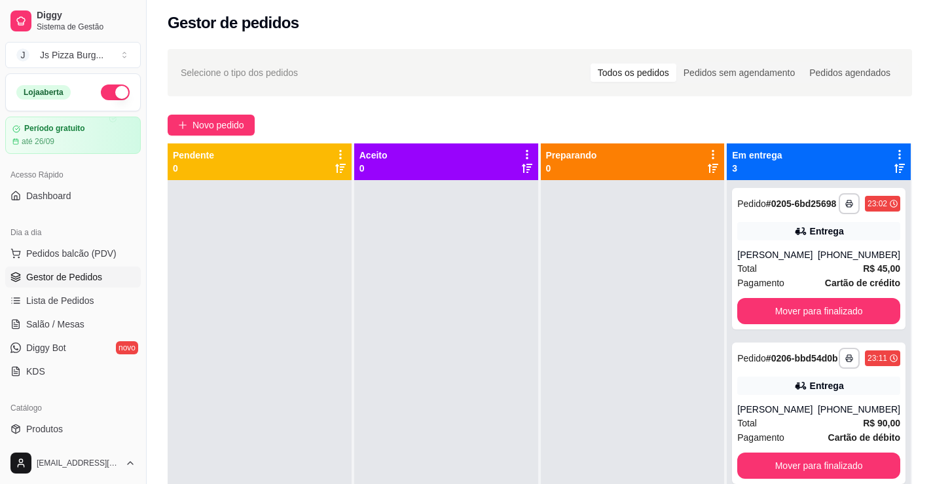
click at [108, 89] on button "button" at bounding box center [115, 92] width 29 height 16
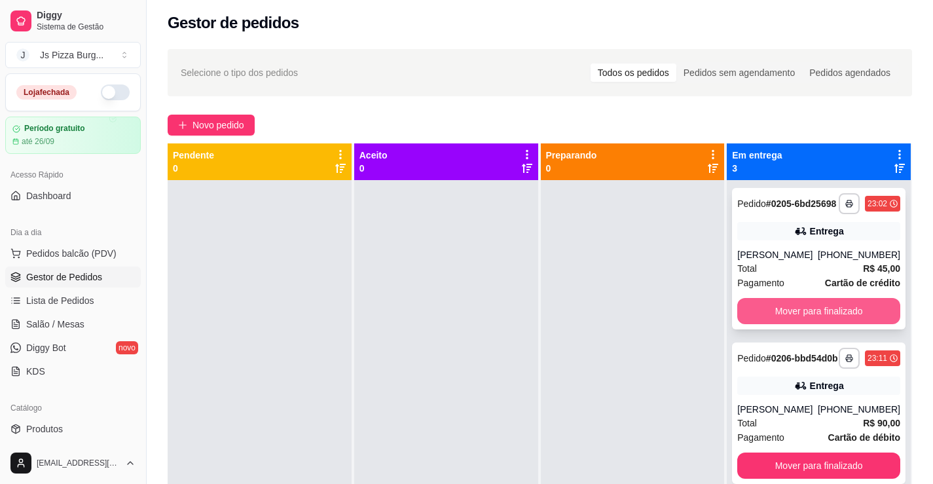
click at [777, 298] on button "Mover para finalizado" at bounding box center [818, 311] width 163 height 26
click at [851, 324] on button "Mover para finalizado" at bounding box center [818, 311] width 163 height 26
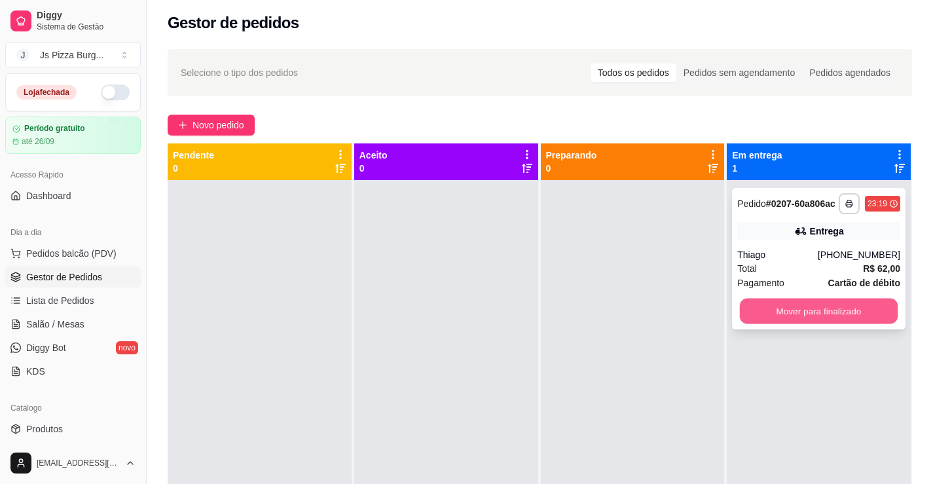
click at [851, 313] on button "Mover para finalizado" at bounding box center [819, 312] width 158 height 26
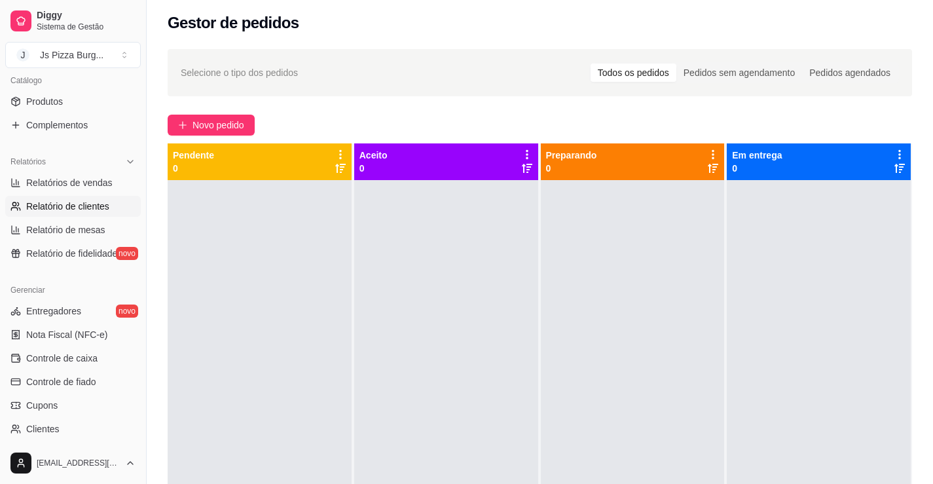
scroll to position [393, 0]
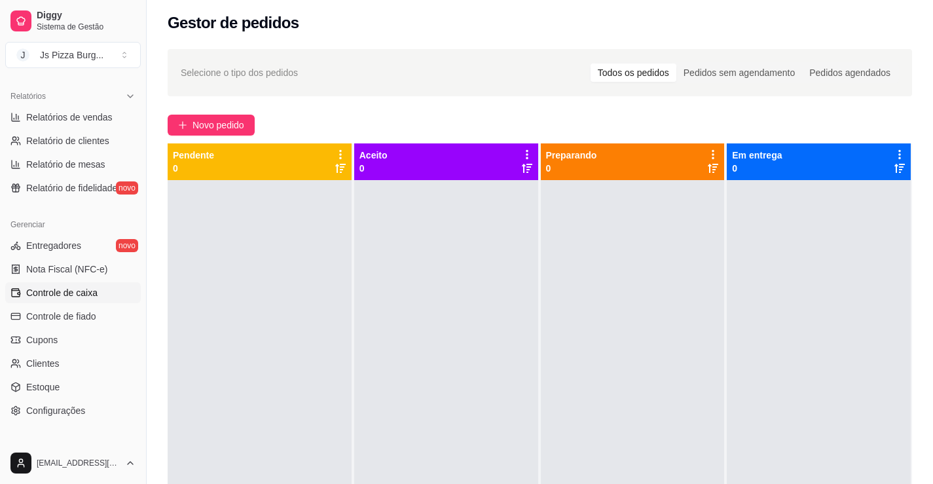
click at [62, 293] on span "Controle de caixa" at bounding box center [61, 292] width 71 height 13
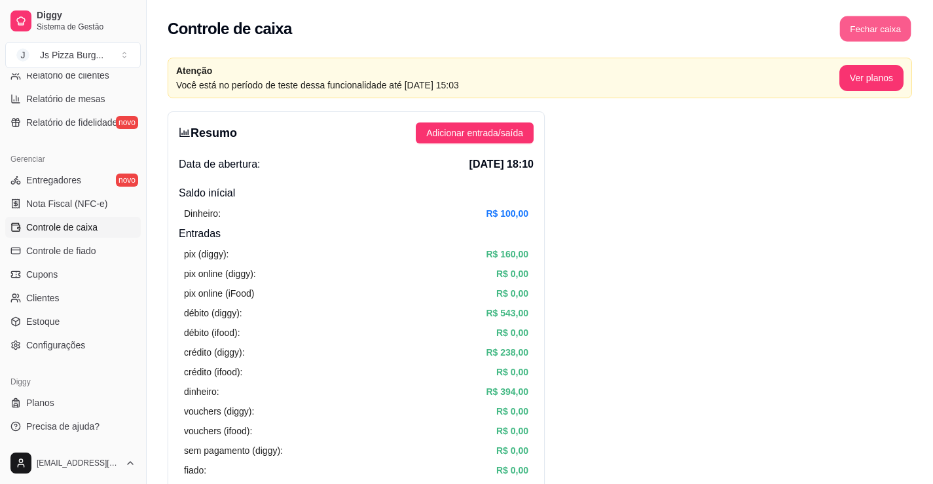
click at [853, 31] on button "Fechar caixa" at bounding box center [875, 29] width 71 height 26
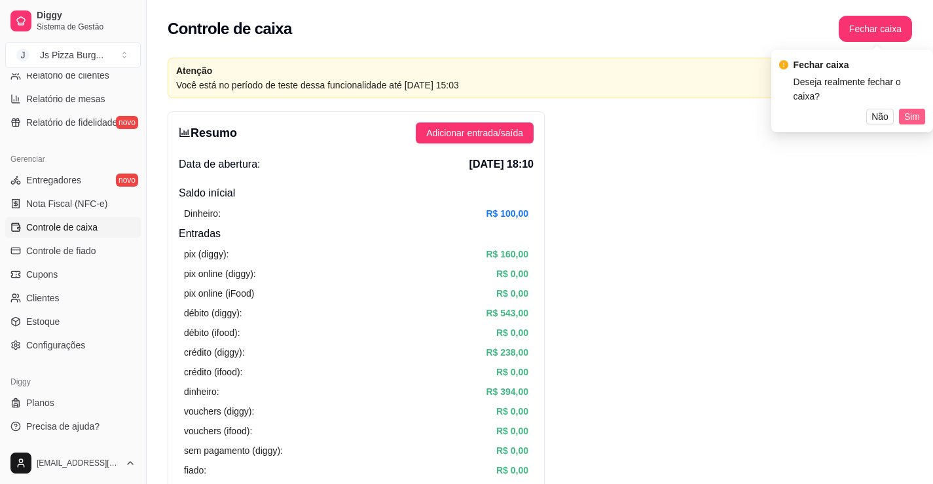
click at [907, 109] on span "Sim" at bounding box center [912, 116] width 16 height 14
